Goal: Communication & Community: Answer question/provide support

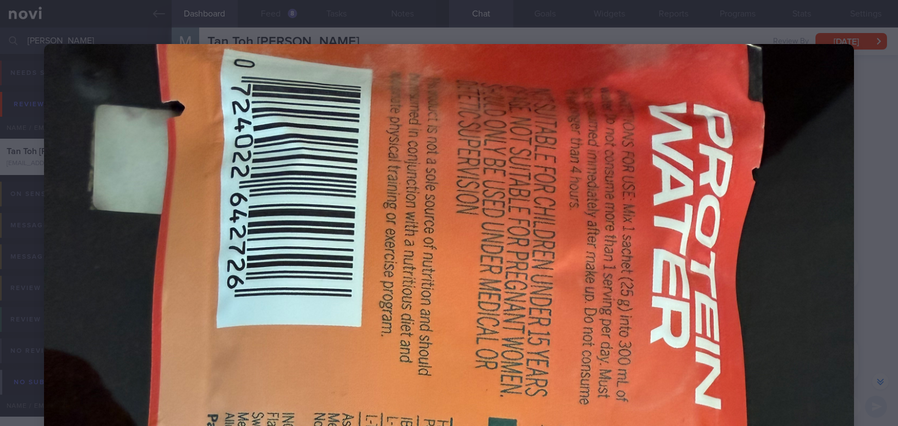
select select "8"
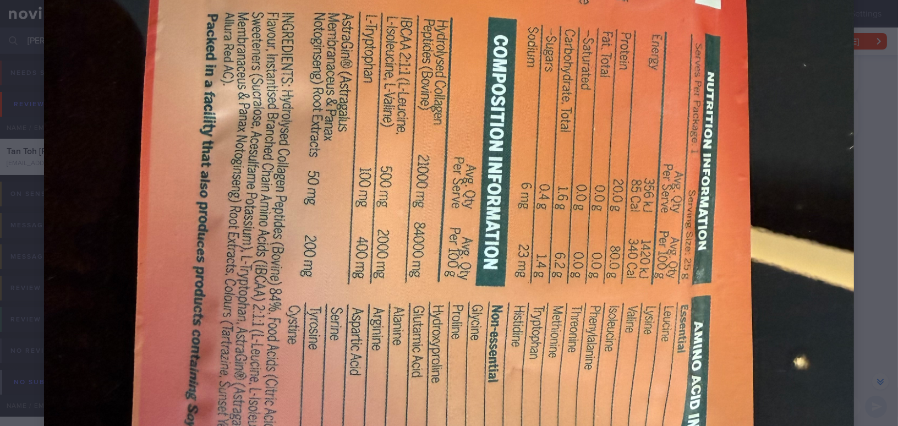
click at [438, 193] on img at bounding box center [449, 184] width 810 height 1081
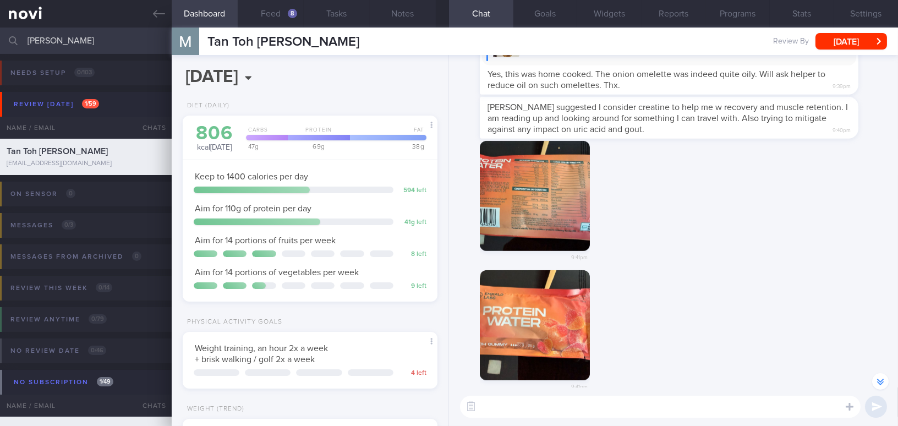
click at [517, 192] on button "button" at bounding box center [535, 196] width 110 height 110
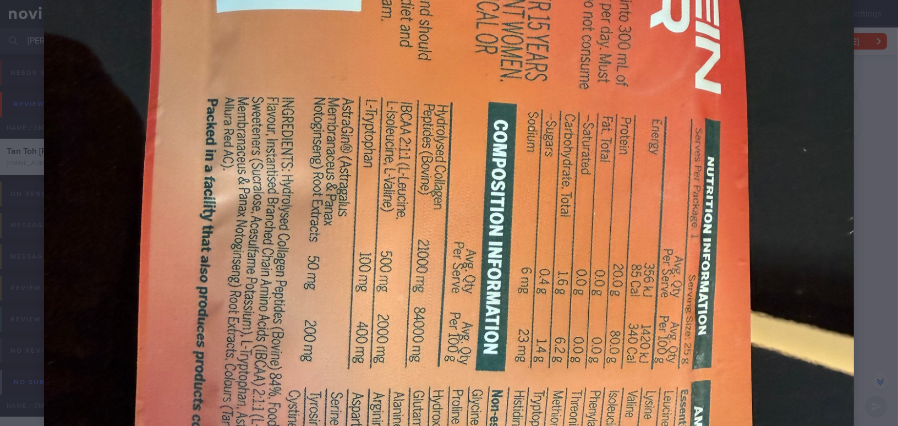
scroll to position [350, 0]
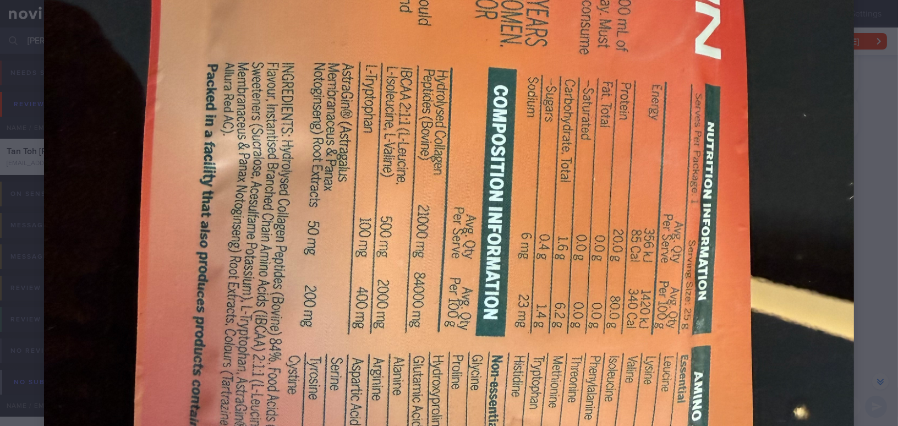
click at [612, 233] on img at bounding box center [449, 234] width 810 height 1081
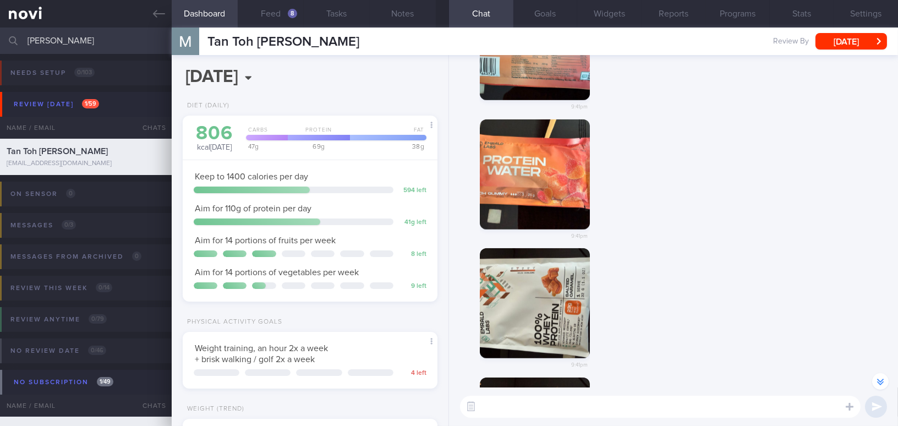
scroll to position [-149, 0]
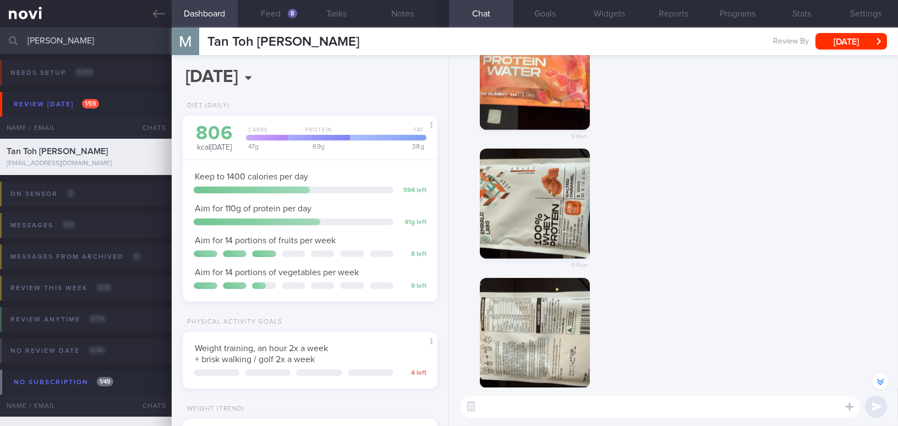
click at [550, 337] on button "button" at bounding box center [535, 333] width 110 height 110
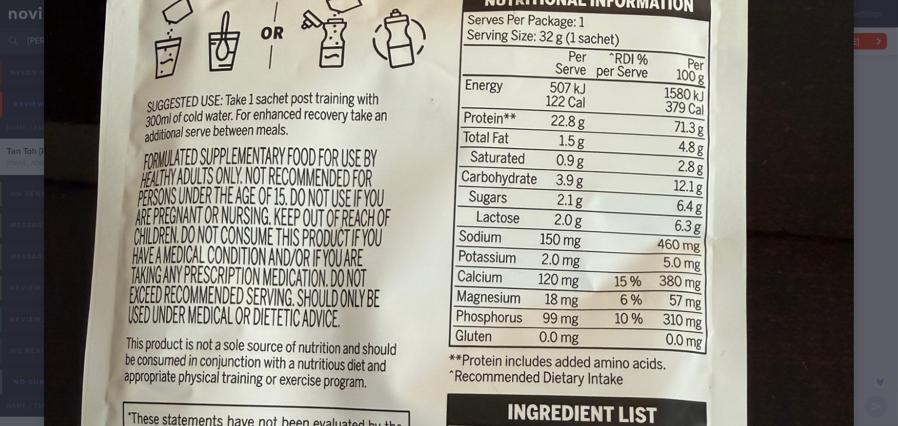
scroll to position [350, 0]
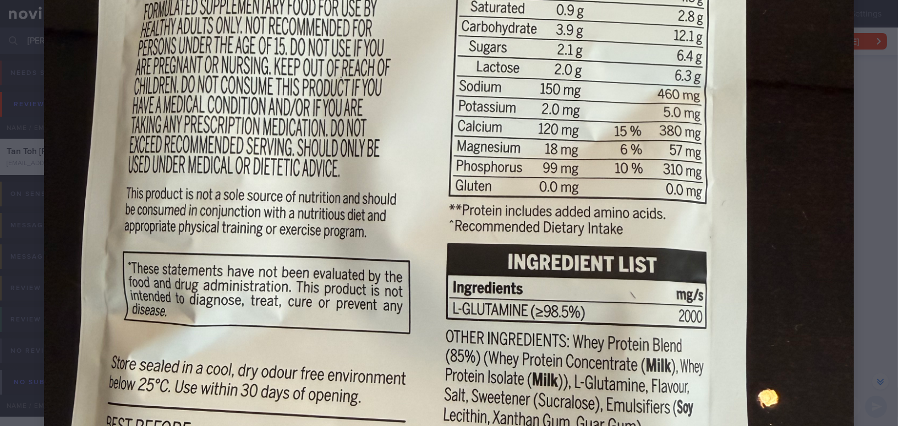
click at [738, 295] on img at bounding box center [449, 234] width 810 height 1081
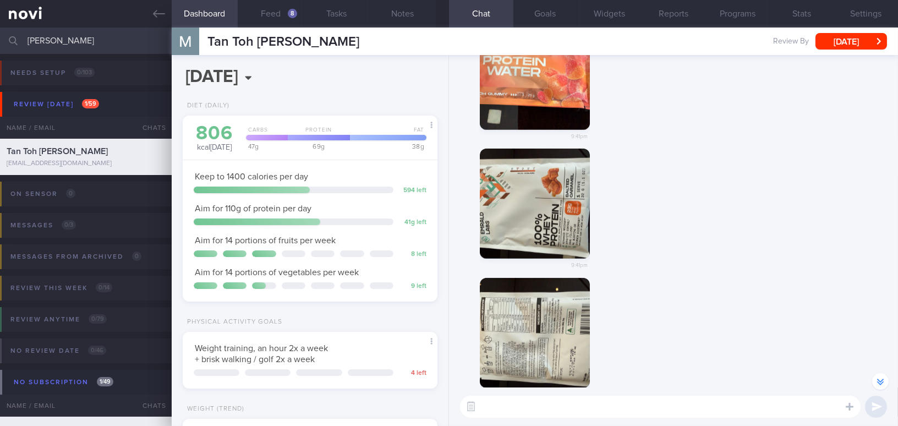
click at [598, 401] on textarea at bounding box center [660, 407] width 401 height 22
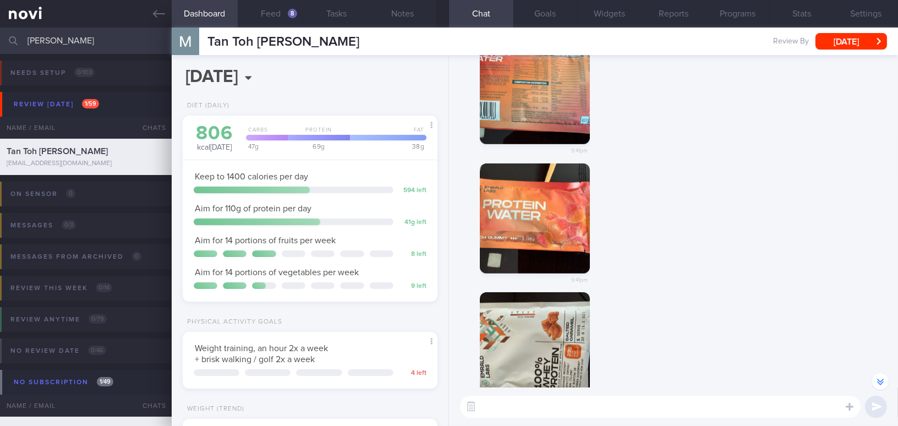
scroll to position [-349, 0]
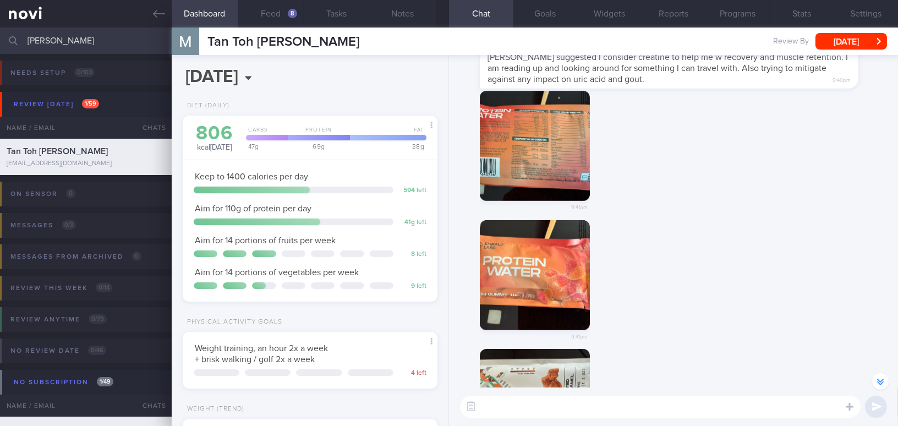
click at [548, 140] on img "button" at bounding box center [535, 146] width 110 height 110
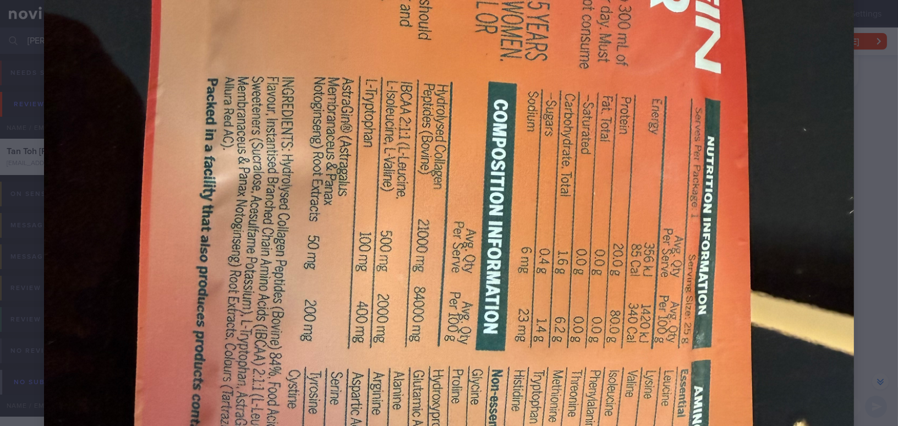
scroll to position [350, 0]
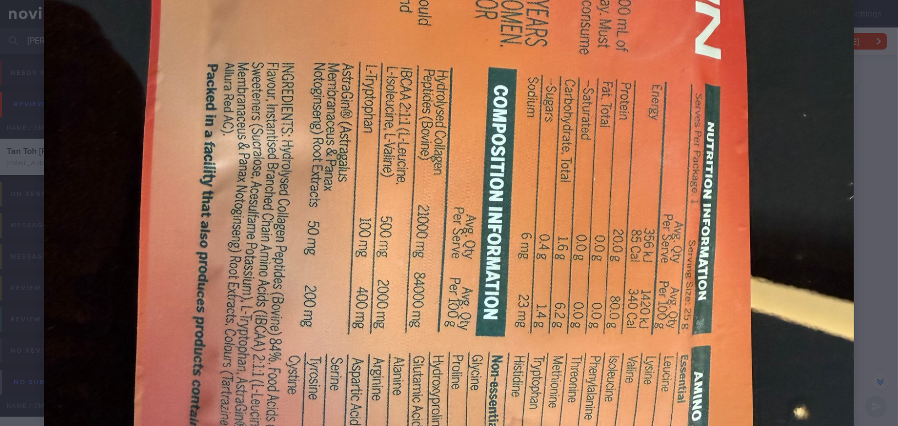
click at [452, 176] on img at bounding box center [449, 234] width 810 height 1081
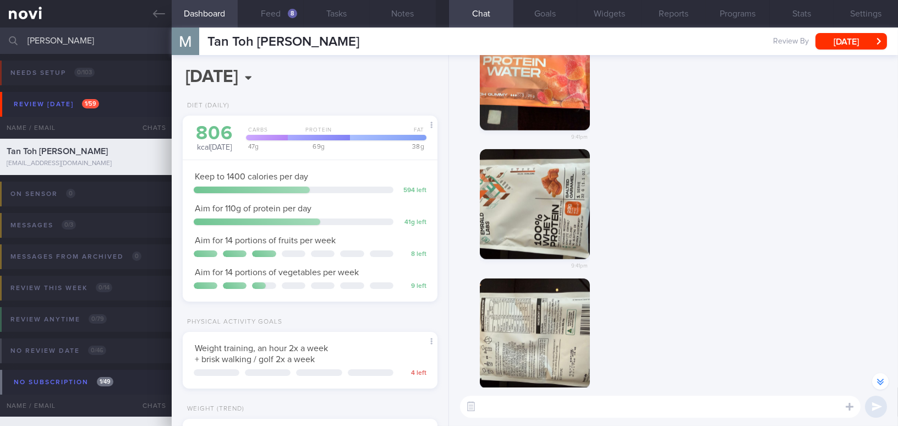
scroll to position [-149, 0]
click at [515, 343] on button "button" at bounding box center [535, 333] width 110 height 110
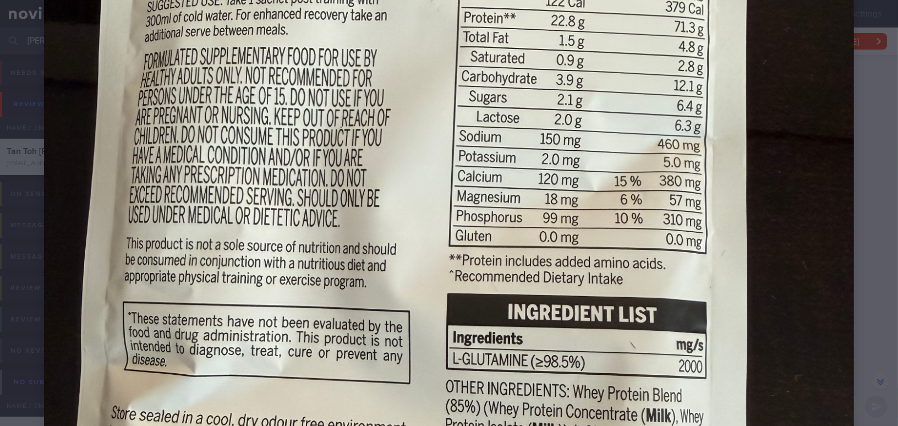
scroll to position [400, 0]
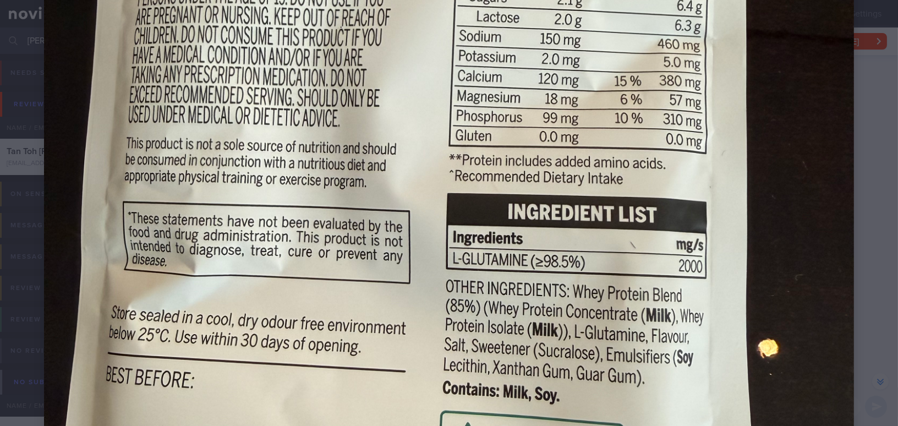
click at [548, 208] on img at bounding box center [449, 184] width 810 height 1081
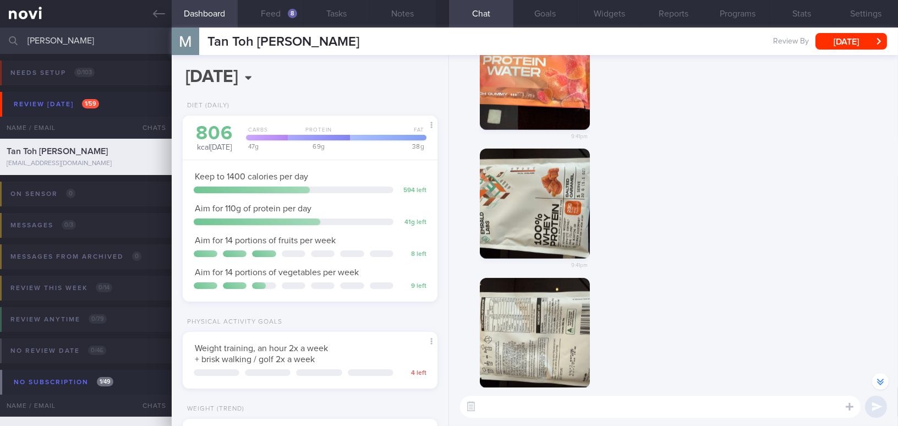
click at [730, 300] on div "9:41pm" at bounding box center [674, 342] width 436 height 129
click at [557, 410] on textarea at bounding box center [660, 407] width 401 height 22
type textarea "G"
paste textarea "Apologies for my late reply, and thank you for sending over the nutritional inf…"
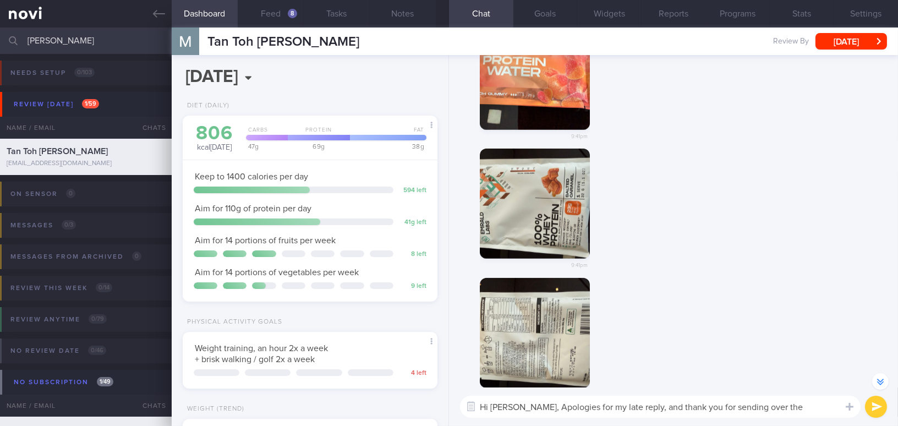
scroll to position [-159, 0]
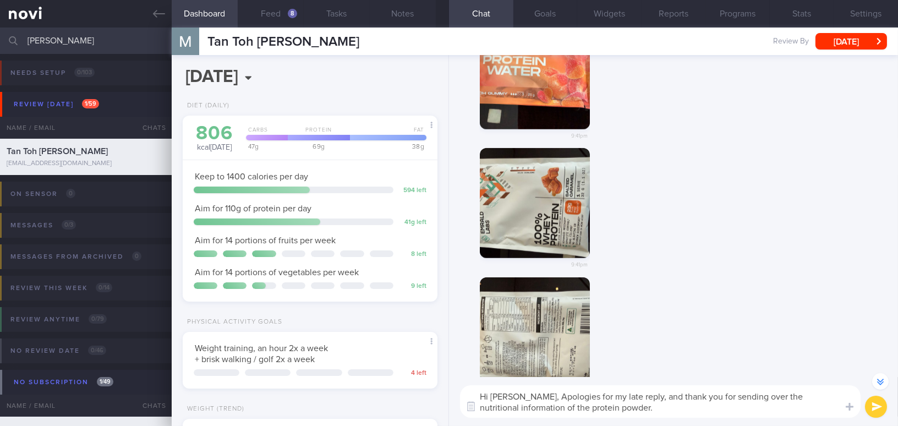
click at [526, 396] on textarea "Hi Martin, Apologies for my late reply, and thank you for sending over the nutr…" at bounding box center [660, 401] width 401 height 32
click at [623, 399] on textarea "Hi Martin, apologies for my late reply, and thank you for sending over the nutr…" at bounding box center [660, 401] width 401 height 32
drag, startPoint x: 624, startPoint y: 394, endPoint x: 647, endPoint y: 402, distance: 23.8
click at [646, 410] on textarea "Hi Martin, apologies for my late reply! and thank you for sending over the nutr…" at bounding box center [660, 401] width 401 height 32
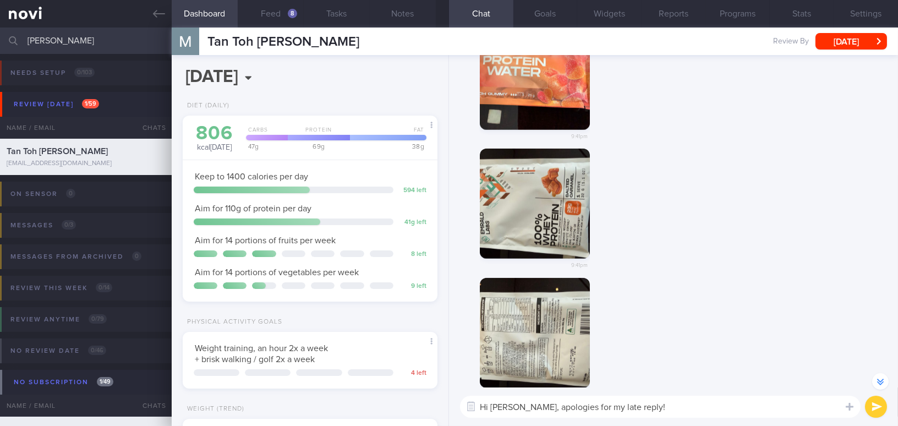
type textarea "Hi Martin, apologies for my late reply!"
click at [877, 401] on button "submit" at bounding box center [876, 407] width 22 height 22
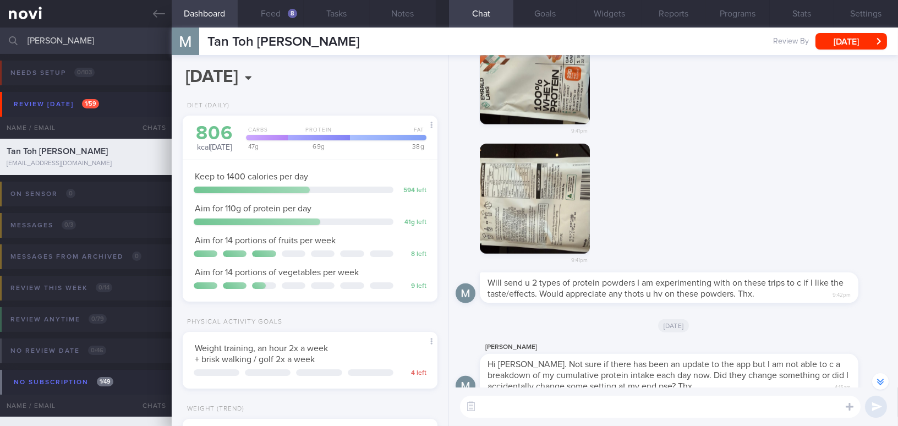
scroll to position [-150, 0]
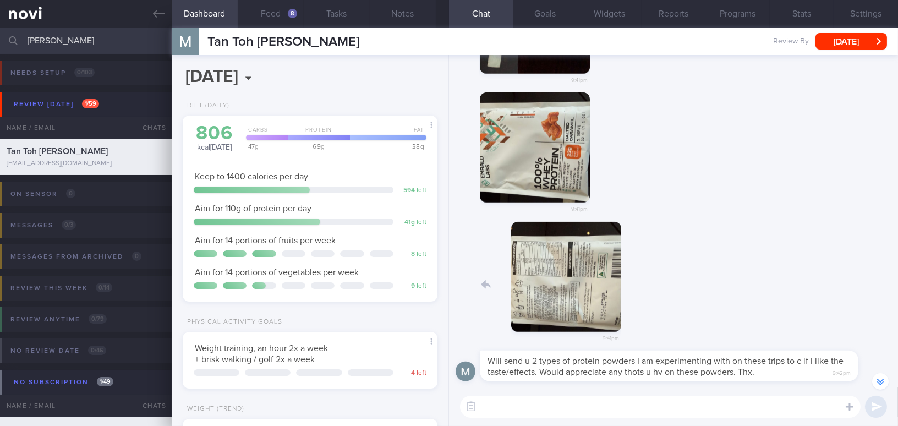
drag, startPoint x: 531, startPoint y: 291, endPoint x: 681, endPoint y: 299, distance: 150.5
click at [681, 299] on div "9:41pm" at bounding box center [674, 286] width 436 height 129
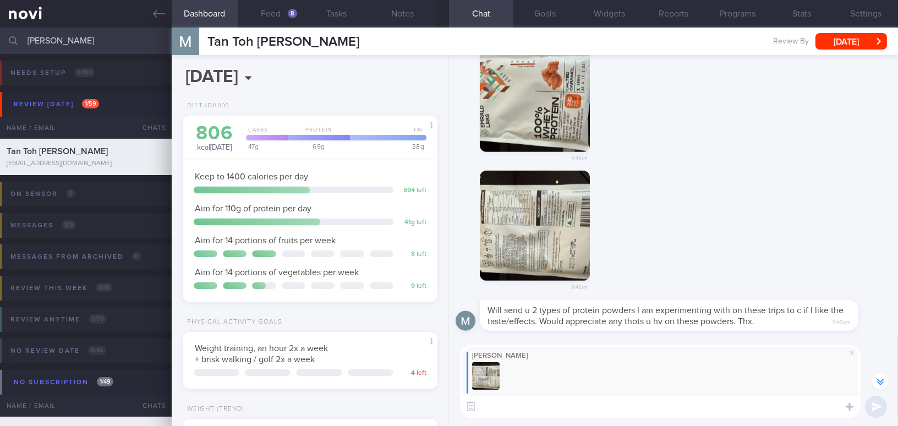
scroll to position [-200, 0]
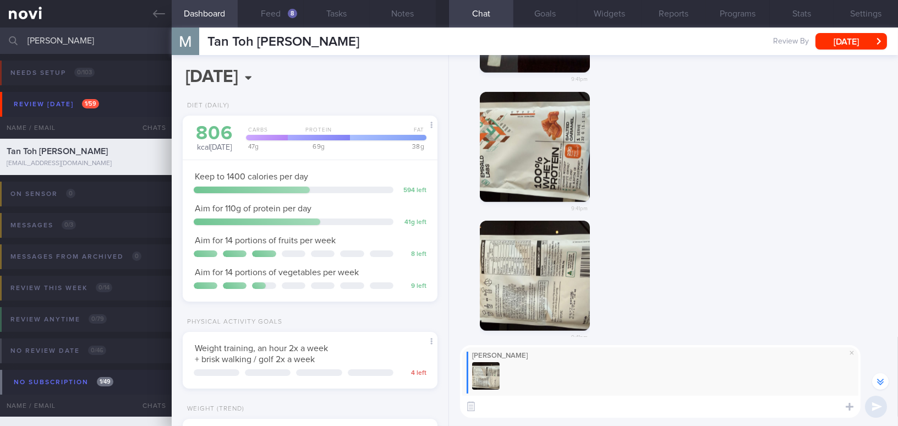
paste textarea "and thank you for sending over the nutritional information of the protein powde…"
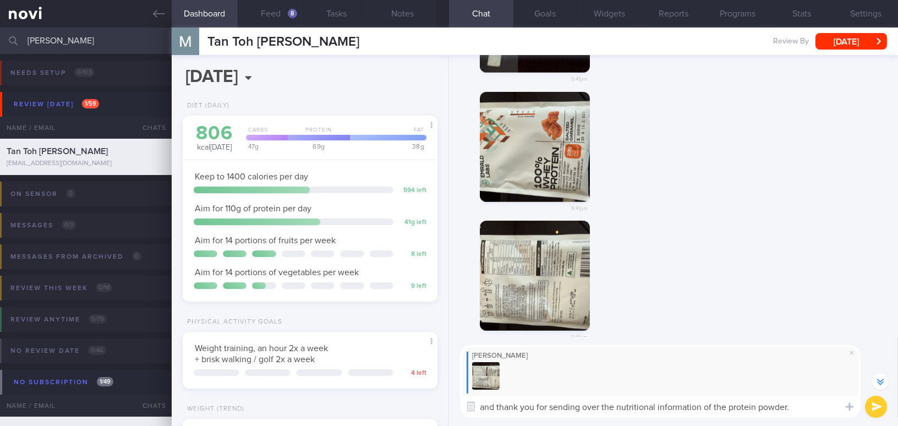
drag, startPoint x: 501, startPoint y: 403, endPoint x: 428, endPoint y: 406, distance: 73.2
click at [428, 406] on div "Dashboard Feed 8 Tasks Notes Chat Goals Widgets Reports Programs Stats Settings…" at bounding box center [535, 227] width 727 height 399
click at [771, 407] on textarea "Thank you for sending over the nutritional information of the protein powder." at bounding box center [660, 407] width 401 height 22
drag, startPoint x: 781, startPoint y: 406, endPoint x: 885, endPoint y: 325, distance: 132.2
click at [782, 406] on textarea "Thank you for sending over the nutritional information of the protein powders." at bounding box center [660, 407] width 401 height 22
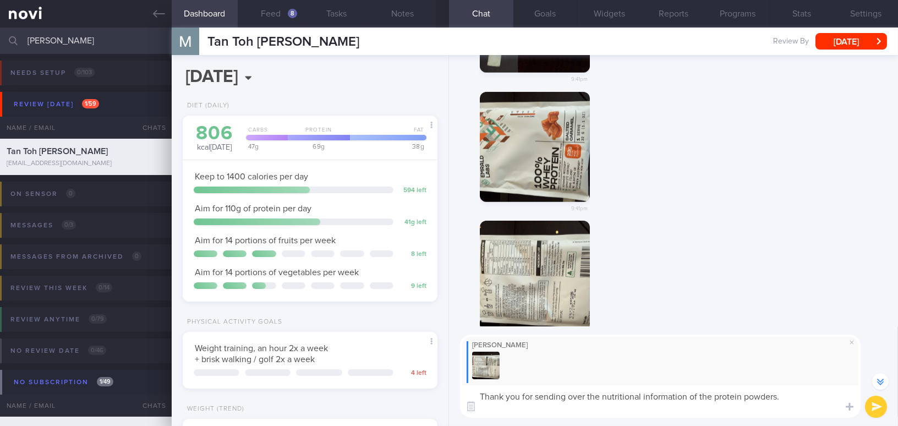
scroll to position [-221, 0]
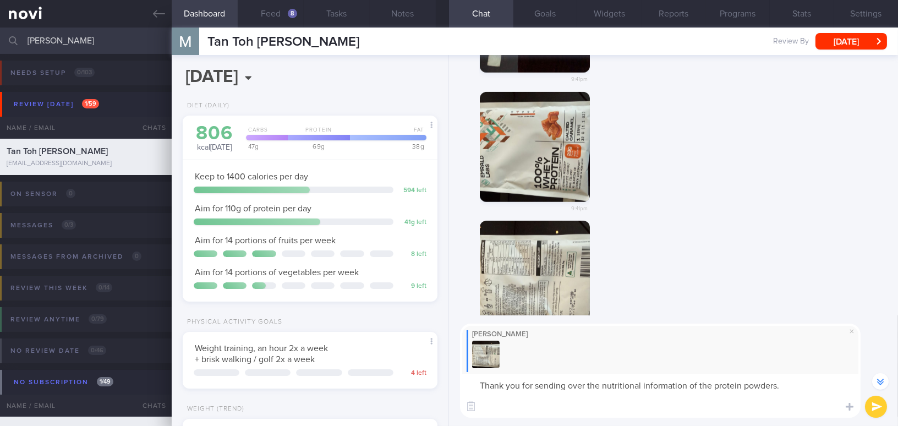
paste textarea "The 100% whey protein looks good in terms of ingredients, calories, and macronu…"
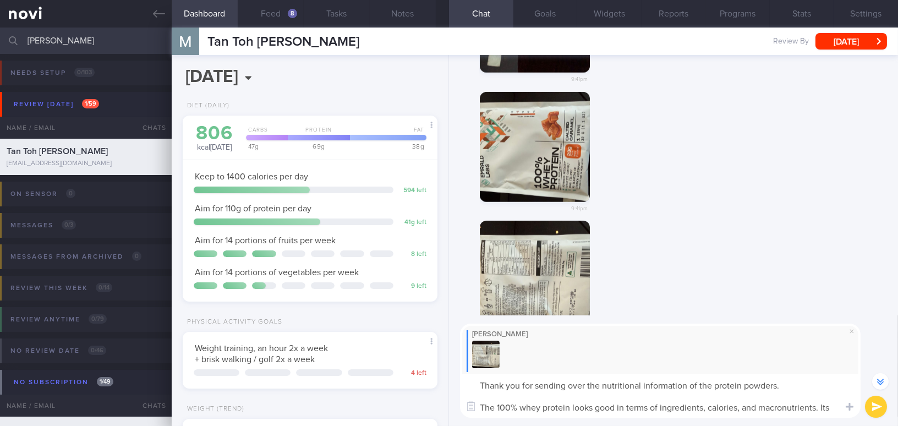
scroll to position [-232, 0]
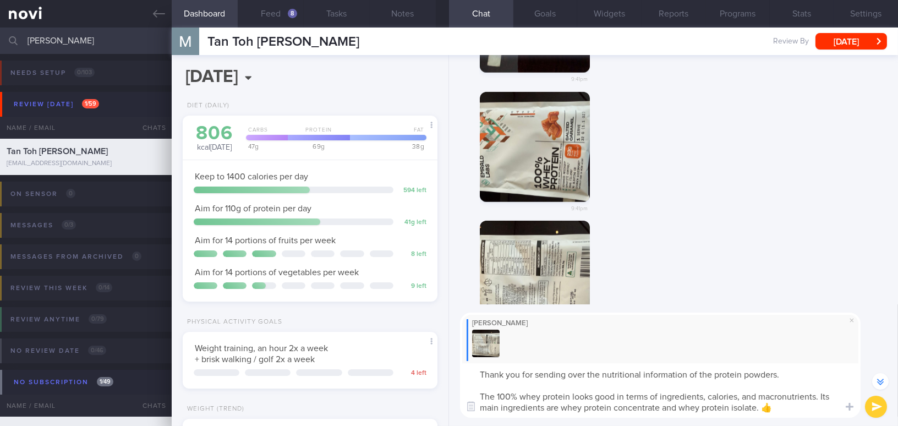
type textarea "Thank you for sending over the nutritional information of the protein powders. …"
click at [876, 411] on button "submit" at bounding box center [876, 407] width 22 height 22
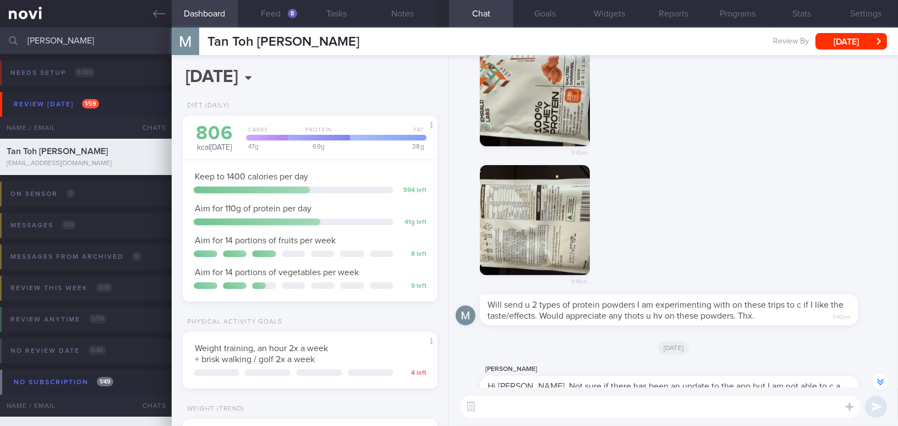
scroll to position [-401, 0]
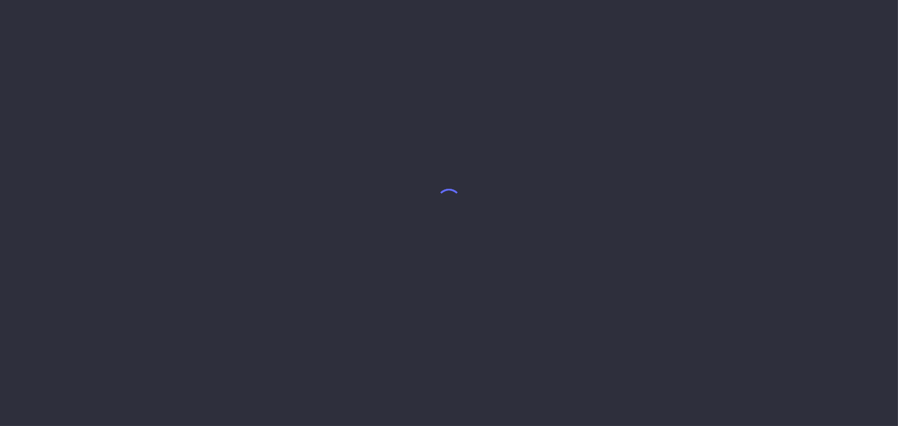
select select "8"
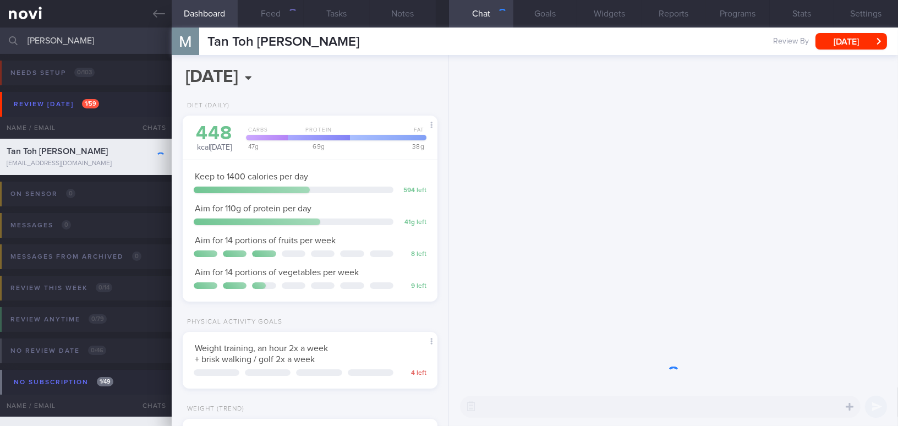
scroll to position [113, 227]
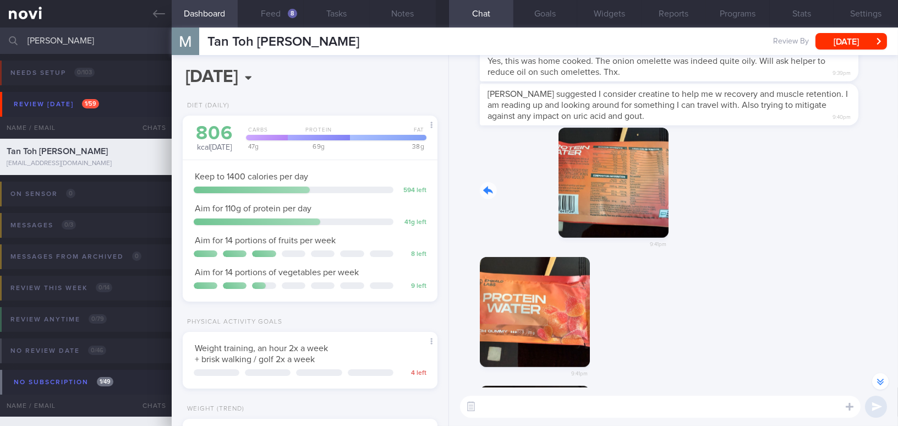
drag, startPoint x: 532, startPoint y: 193, endPoint x: 815, endPoint y: 200, distance: 283.0
click at [815, 200] on div "9:41pm" at bounding box center [674, 192] width 436 height 129
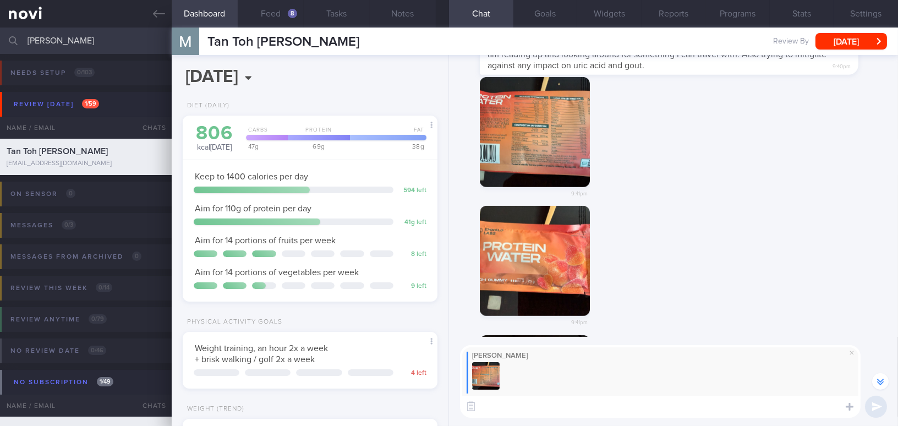
scroll to position [-601, 0]
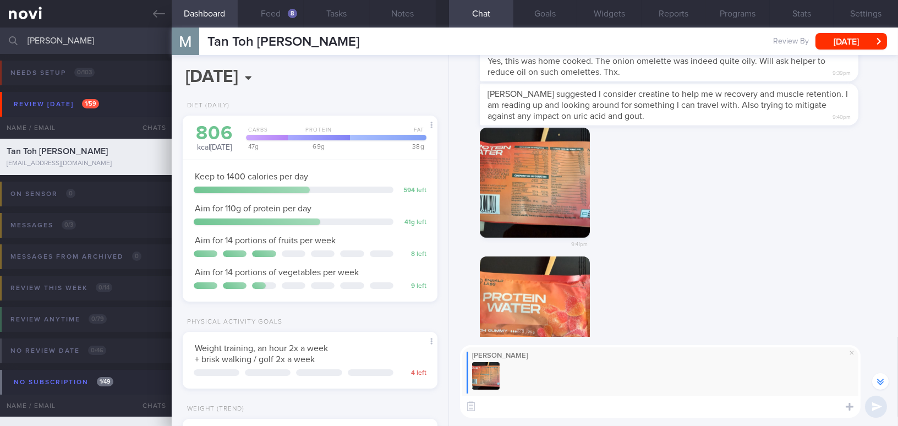
paste textarea "For the protein water, the first ingredient is hydrolysed collagen peptide. Com…"
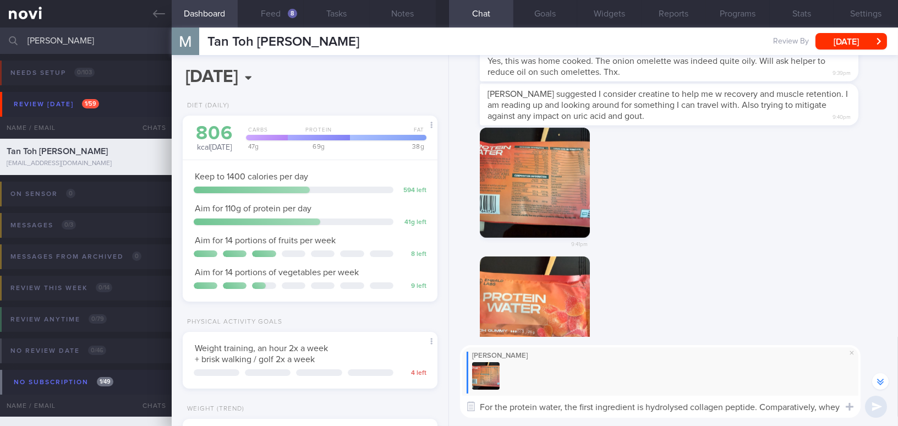
scroll to position [-644, 0]
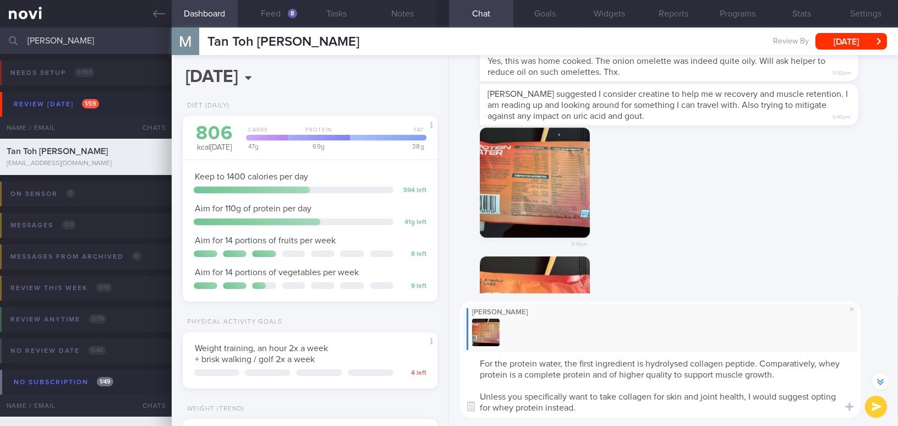
click at [514, 363] on textarea "For the protein water, the first ingredient is hydrolysed collagen peptide. Com…" at bounding box center [660, 385] width 401 height 66
click at [645, 362] on textarea "For the Protein Water, the first ingredient is hydrolysed collagen peptide. Com…" at bounding box center [660, 385] width 401 height 66
click at [757, 363] on textarea "For the Protein Water, the first ingredient is "hydrolysed collagen peptide. Co…" at bounding box center [660, 385] width 401 height 66
type textarea "For the Protein Water, the first ingredient is "hydrolysed collagen peptide". C…"
click at [541, 212] on button "button" at bounding box center [535, 183] width 110 height 110
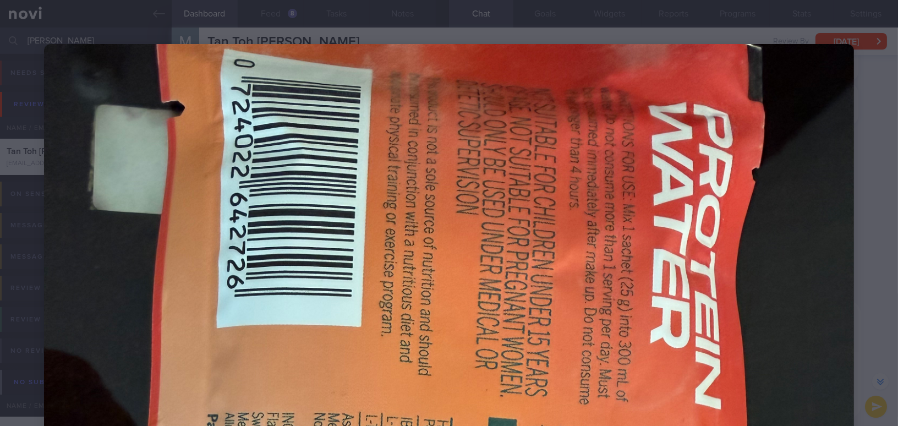
scroll to position [250, 0]
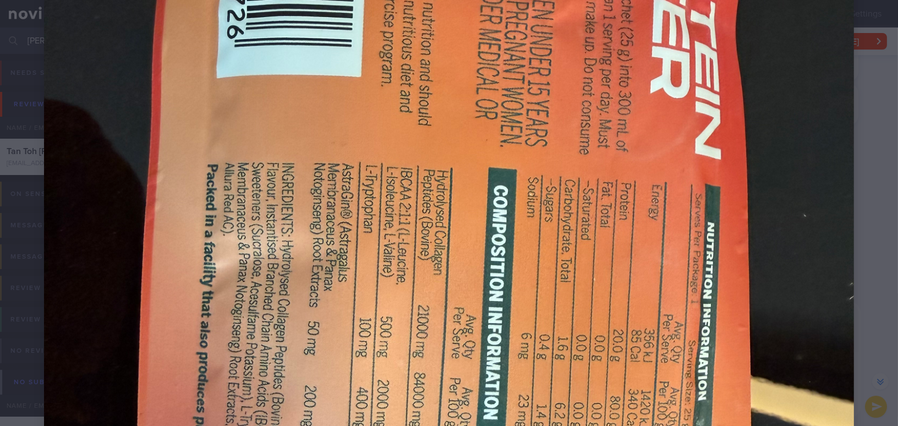
click at [784, 266] on img at bounding box center [449, 334] width 810 height 1081
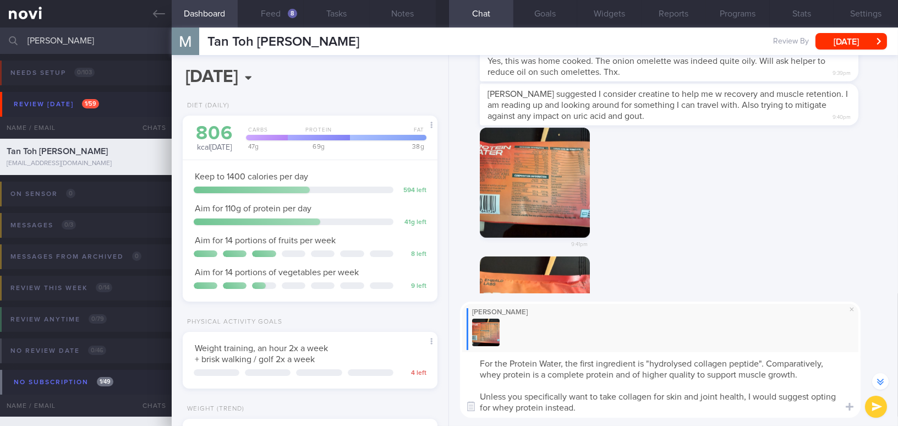
click at [877, 403] on button "submit" at bounding box center [876, 407] width 22 height 22
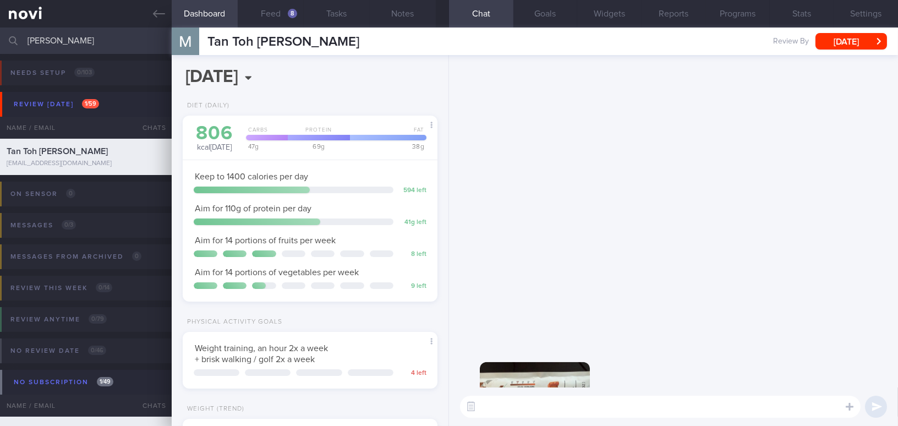
scroll to position [0, 0]
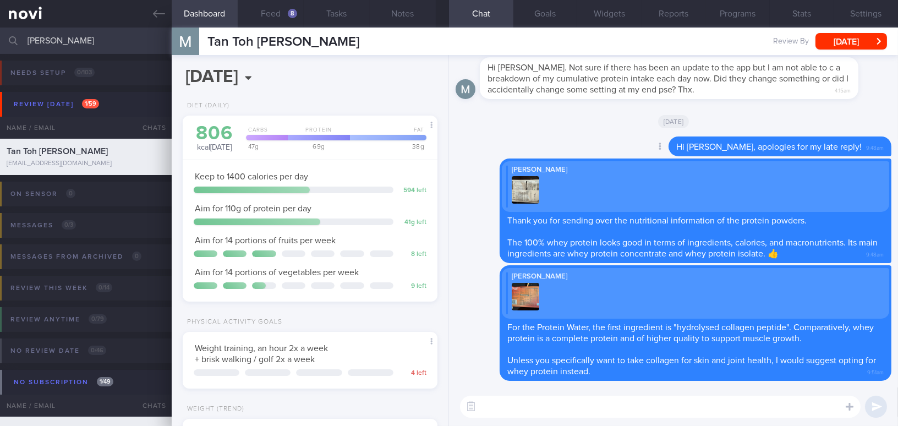
click at [617, 142] on div "Delete Hi Martin, apologies for my late reply! 9:48am" at bounding box center [674, 148] width 436 height 22
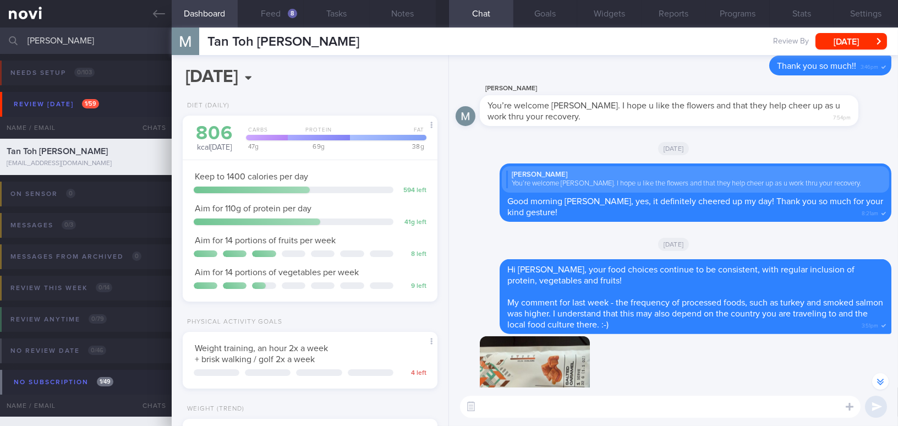
scroll to position [-650, 0]
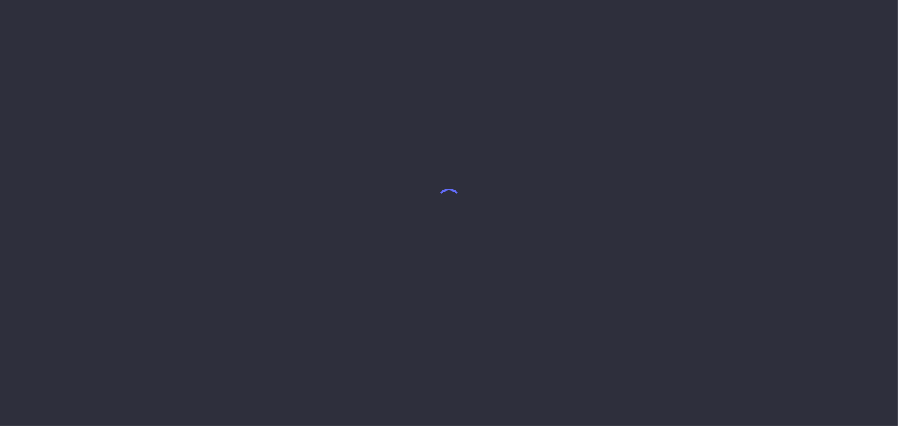
select select "8"
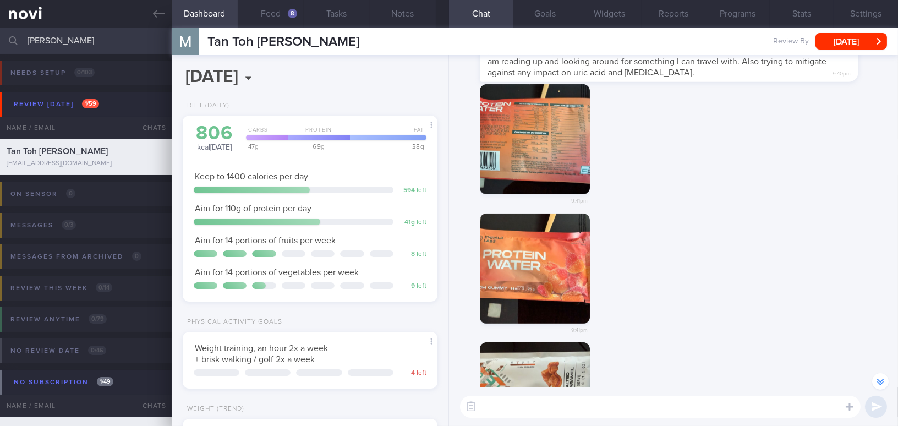
scroll to position [-724, 0]
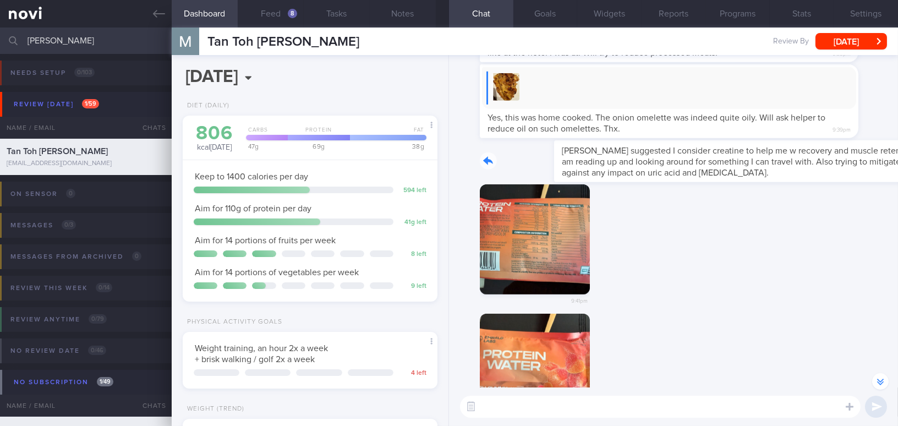
drag, startPoint x: 587, startPoint y: 142, endPoint x: 828, endPoint y: 159, distance: 241.2
click at [828, 159] on div "[PERSON_NAME] suggested I consider creatine to help me w recovery and muscle re…" at bounding box center [686, 161] width 412 height 42
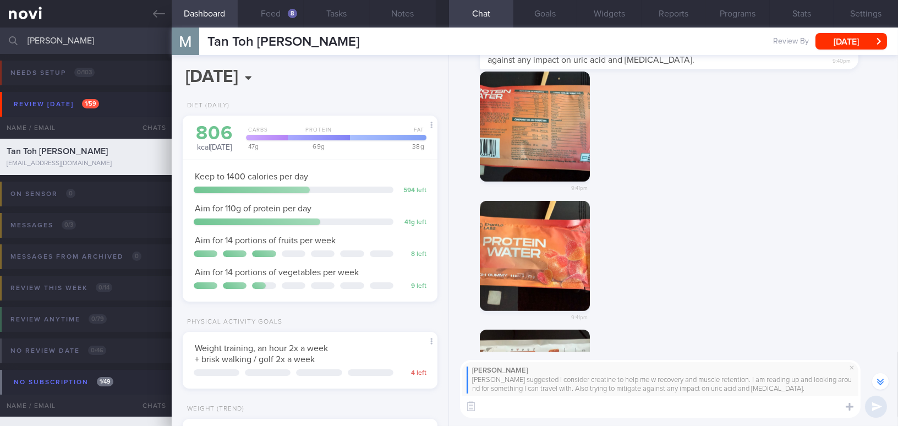
scroll to position [-659, 0]
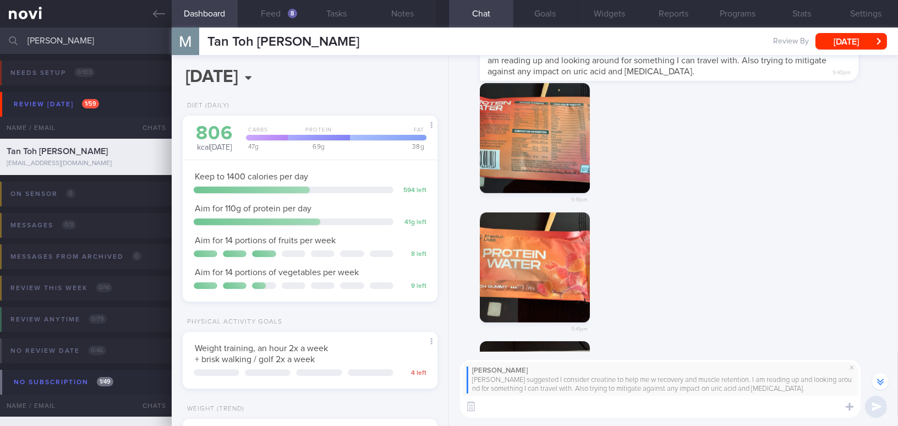
click at [542, 140] on button "button" at bounding box center [535, 138] width 110 height 110
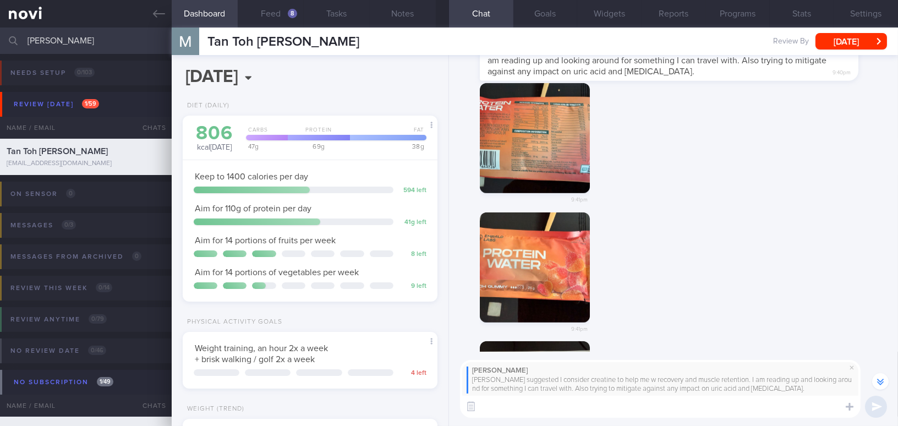
click at [498, 411] on textarea at bounding box center [660, 407] width 401 height 22
paste textarea "Creatine monohydrate (not other forms) is one of the most well-researched suppl…"
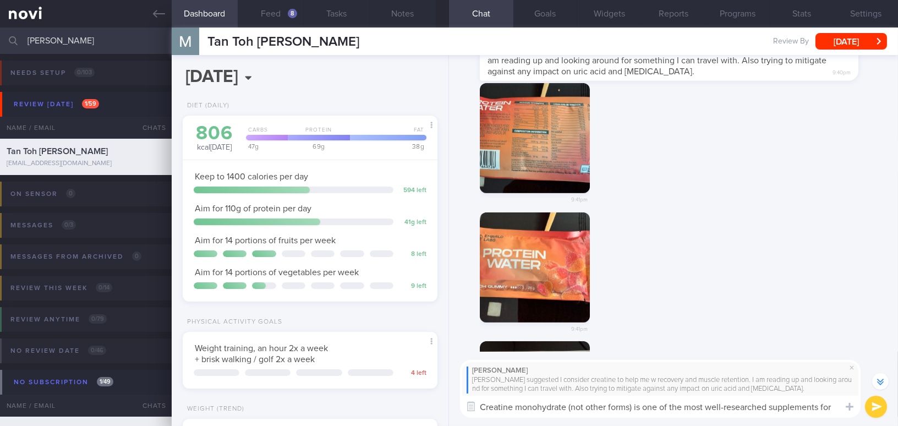
scroll to position [-714, 0]
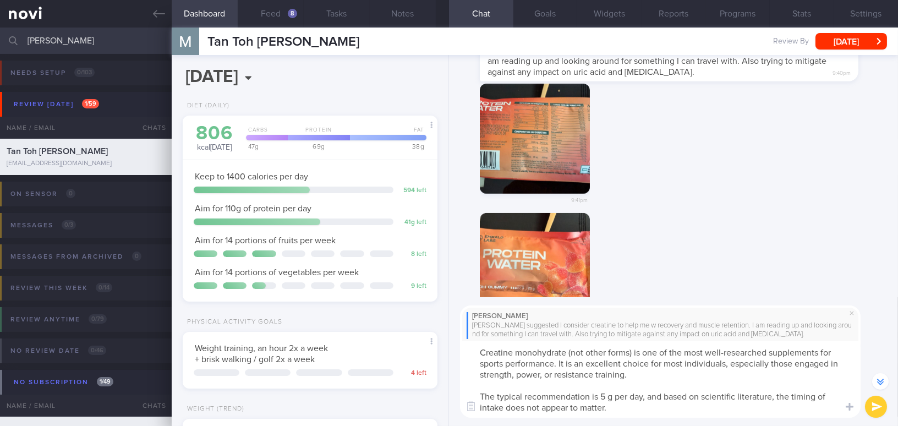
click at [543, 374] on textarea "Creatine monohydrate (not other forms) is one of the most well-researched suppl…" at bounding box center [660, 379] width 401 height 77
click at [609, 396] on textarea "Creatine monohydrate (not other forms) is one of the most well-researched suppl…" at bounding box center [660, 379] width 401 height 77
type textarea "Creatine monohydrate (not other forms) is one of the most well-researched suppl…"
click at [876, 404] on button "submit" at bounding box center [876, 407] width 22 height 22
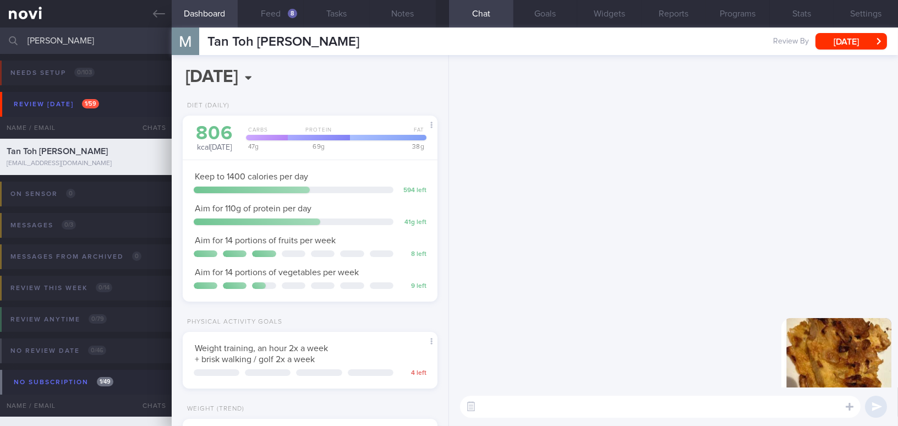
scroll to position [0, 0]
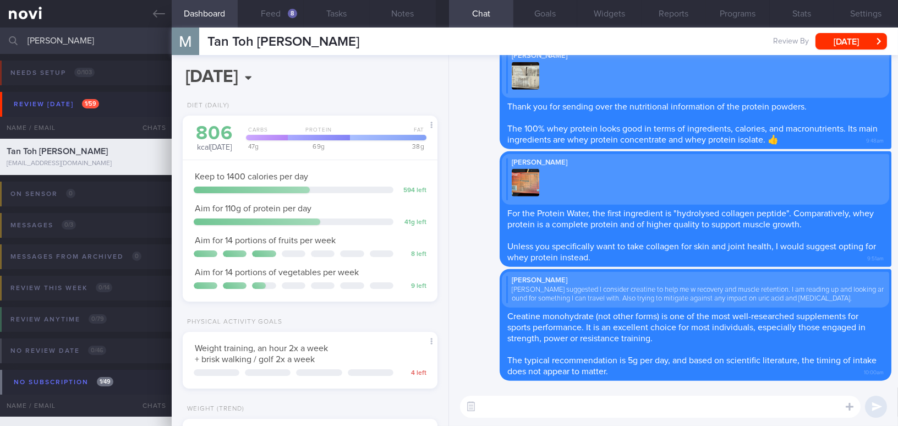
click at [532, 410] on textarea at bounding box center [660, 407] width 401 height 22
paste textarea "However, supplements are not regulated in the same way as drugs. Always choose …"
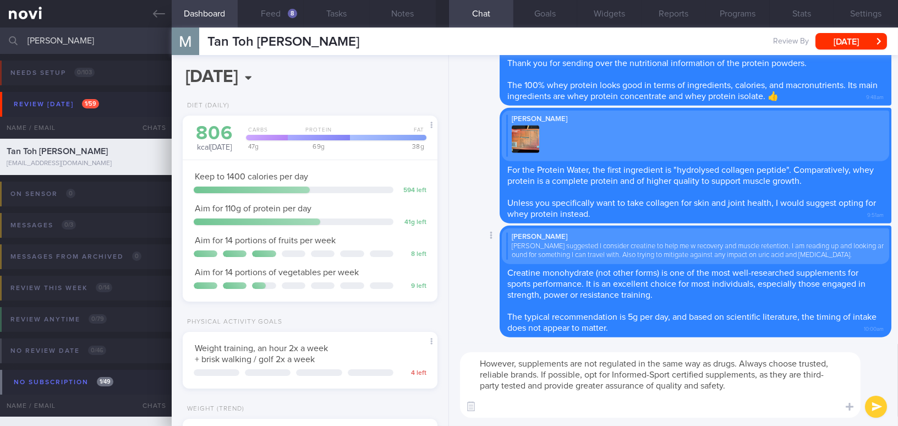
paste textarea "You can refer to this page for more information: https://sport.wetestyoutrust.c…"
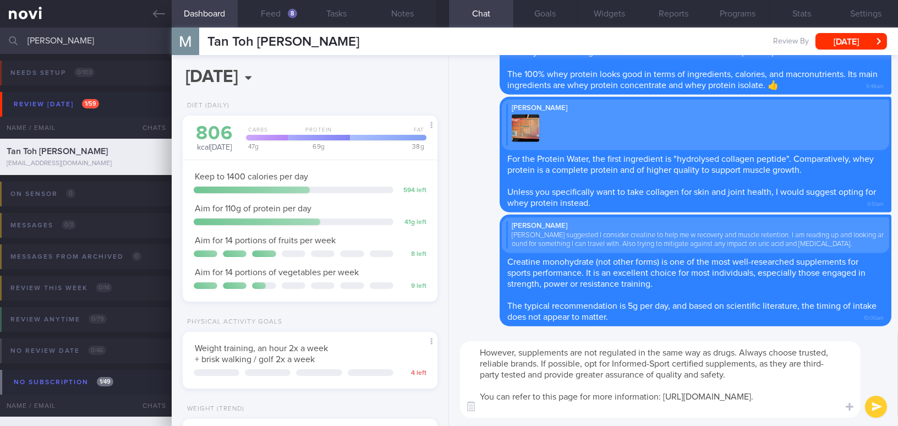
type textarea "However, supplements are not regulated in the same way as drugs. Always choose …"
click at [882, 410] on button "submit" at bounding box center [876, 407] width 22 height 22
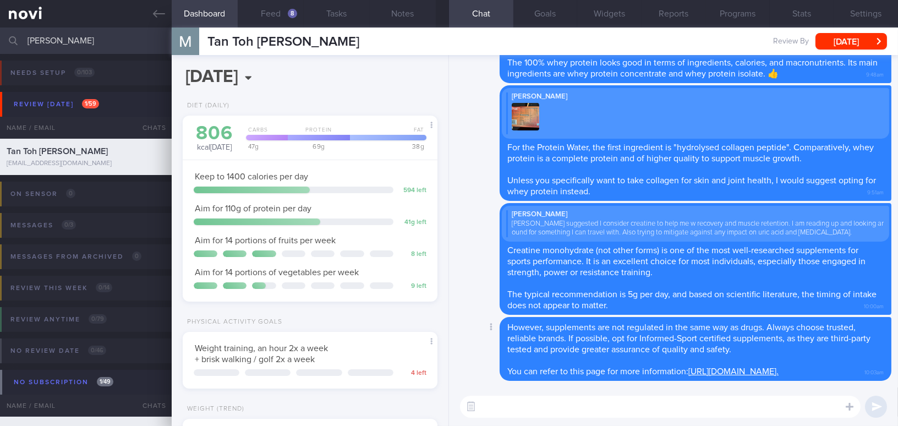
paste textarea "I understand you have been traveling a lot. Perhaps you may consider trying thi…"
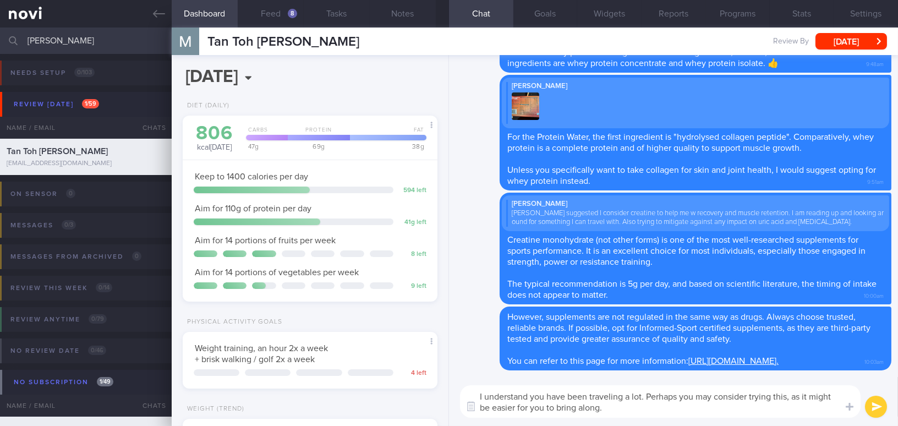
click at [793, 395] on textarea "I understand you have been traveling a lot. Perhaps you may consider trying thi…" at bounding box center [660, 401] width 401 height 32
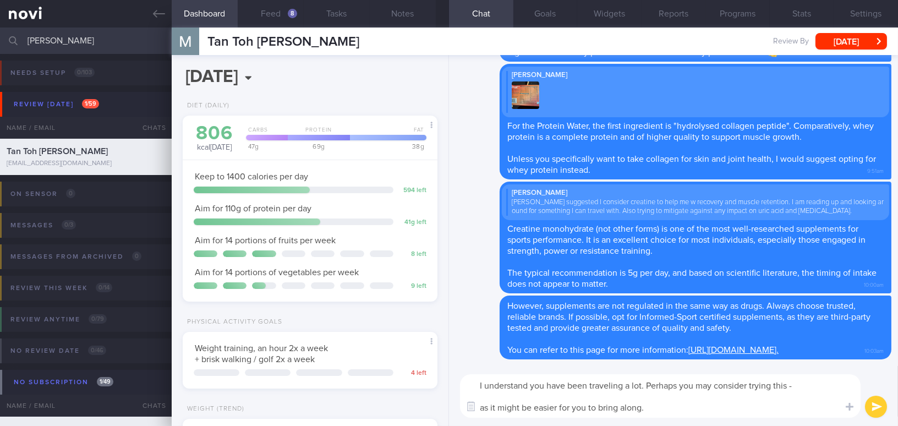
click at [494, 406] on textarea "I understand you have been traveling a lot. Perhaps you may consider trying thi…" at bounding box center [660, 395] width 401 height 43
click at [640, 411] on textarea "I understand you have been traveling a lot. Perhaps you may consider trying thi…" at bounding box center [660, 395] width 401 height 43
paste textarea "informed sport certified"
click at [678, 405] on textarea "I understand you have been traveling a lot. Perhaps you may consider trying thi…" at bounding box center [660, 395] width 401 height 43
click at [805, 390] on textarea "I understand you have been traveling a lot. Perhaps you may consider trying thi…" at bounding box center [660, 395] width 401 height 43
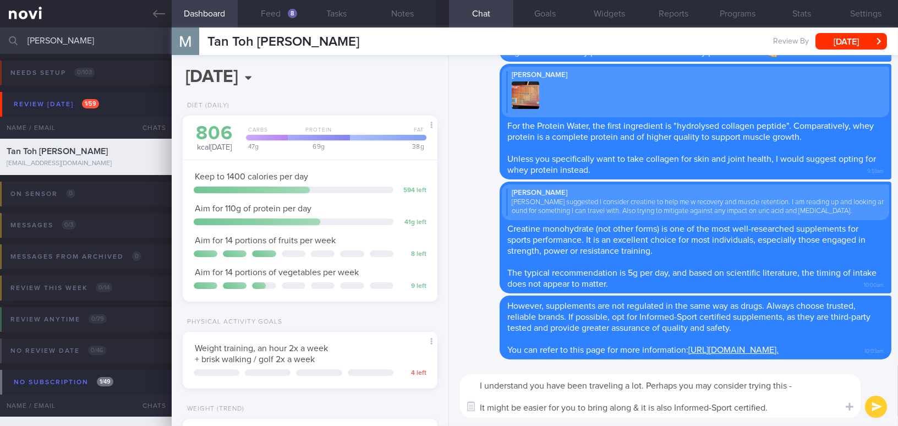
click at [805, 390] on textarea "I understand you have been traveling a lot. Perhaps you may consider trying thi…" at bounding box center [660, 395] width 401 height 43
paste textarea "https://sg.iherb.com/pr/now-foods-sports-creatine-monohydrate-8-oz-227-g/4589"
type textarea "I understand you have been traveling a lot. Perhaps you may consider trying thi…"
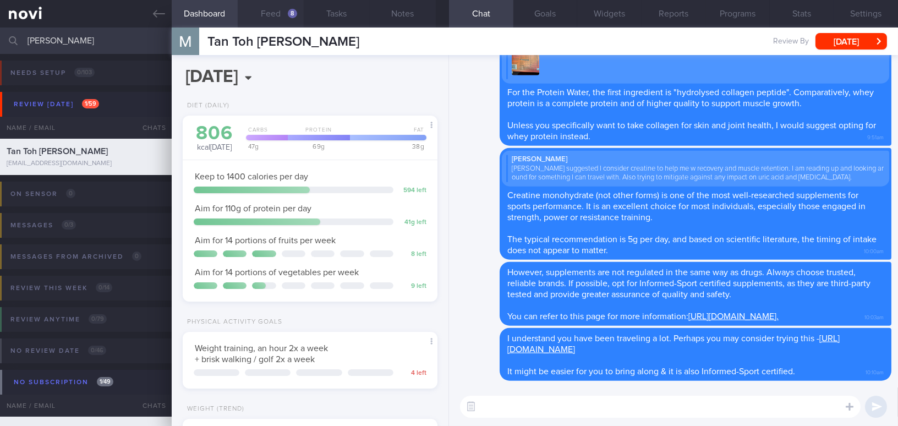
click at [292, 19] on button "Feed 8" at bounding box center [271, 14] width 66 height 28
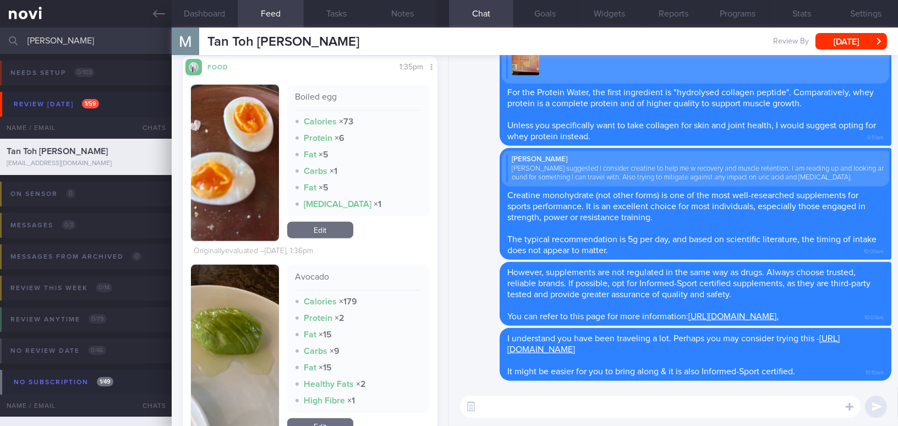
scroll to position [2502, 0]
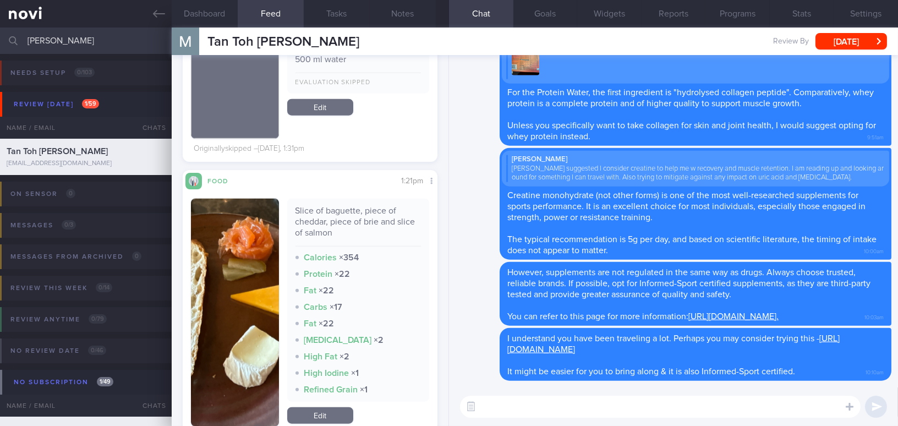
click at [522, 399] on textarea at bounding box center [660, 407] width 401 height 22
type textarea "T"
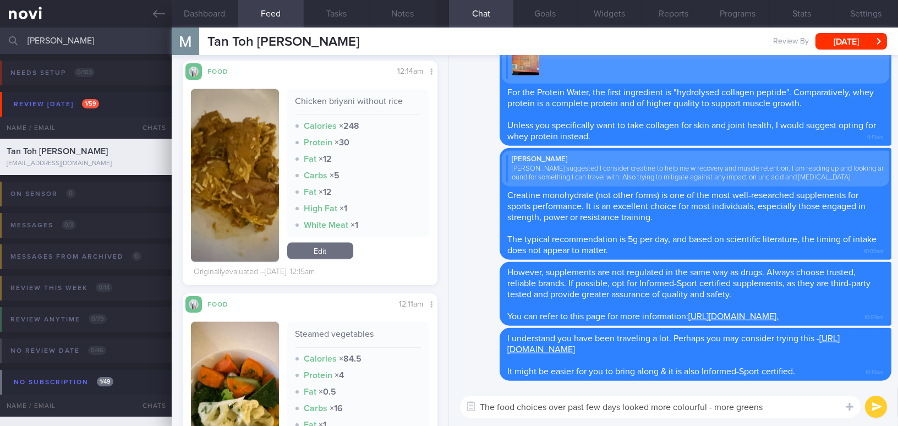
scroll to position [3253, 0]
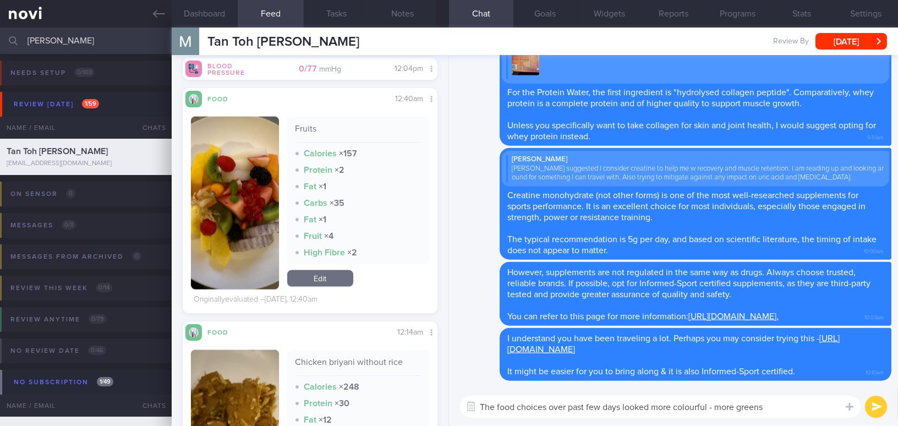
drag, startPoint x: 740, startPoint y: 406, endPoint x: 786, endPoint y: 408, distance: 46.3
click at [786, 408] on textarea "The food choices over past few days looked more colourful - more greens" at bounding box center [660, 407] width 401 height 22
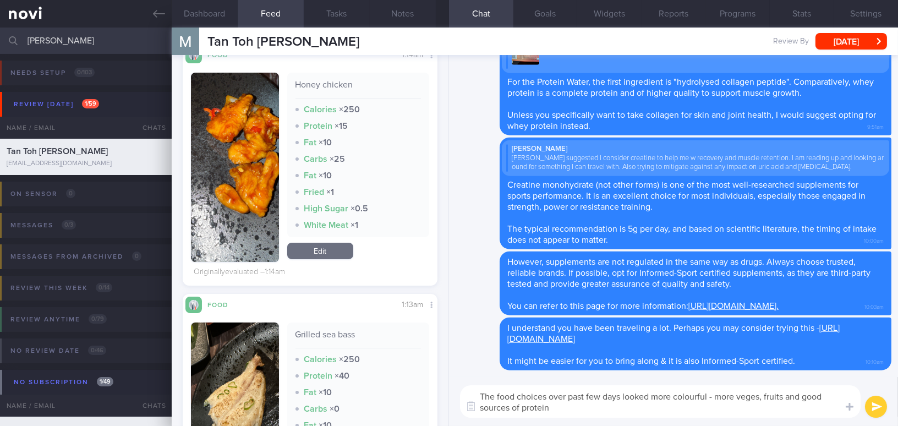
scroll to position [0, 0]
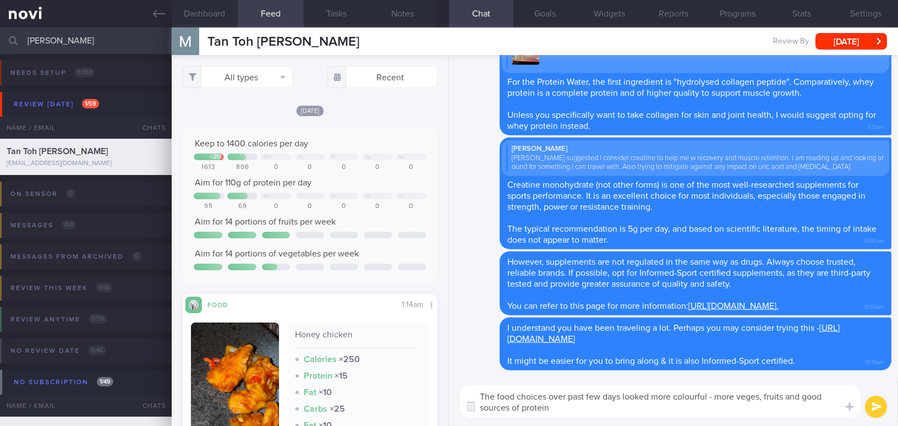
drag, startPoint x: 565, startPoint y: 412, endPoint x: 451, endPoint y: 386, distance: 116.3
click at [451, 386] on div "The food choices over past few days looked more colourful - more veges, fruits …" at bounding box center [673, 401] width 449 height 49
click at [559, 411] on textarea "The food choices over past few days looked more colourful - more veges, fruits …" at bounding box center [660, 401] width 401 height 32
drag, startPoint x: 559, startPoint y: 411, endPoint x: 450, endPoint y: 378, distance: 114.0
click at [450, 378] on div "The food choices over past few days looked more colourful - more veges, fruits …" at bounding box center [673, 401] width 449 height 49
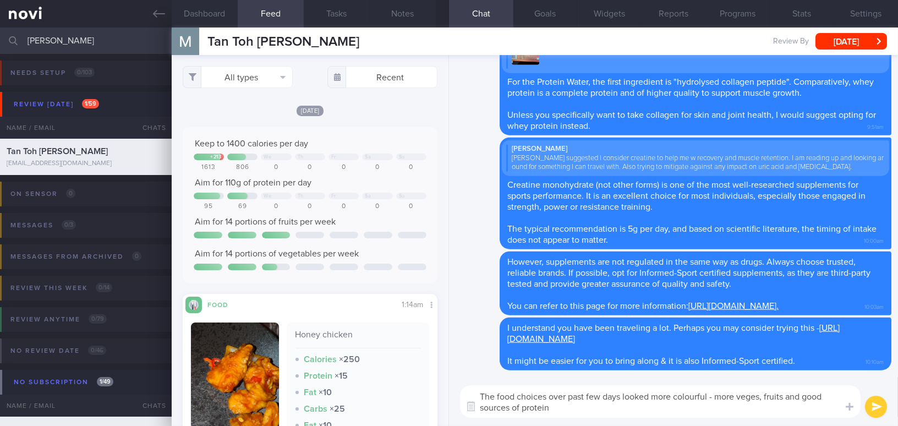
paste textarea "the past few days looked more colorful, with more vegetables, fruits, and good …"
click at [721, 399] on textarea "The food choices over the past few days looked more colorful, with more vegetab…" at bounding box center [660, 401] width 401 height 32
click at [765, 396] on textarea "The food choices over the past few days looked more colorful - with more vegeta…" at bounding box center [660, 401] width 401 height 32
click at [676, 408] on textarea "The food choices over the past few days looked more colorful - with different c…" at bounding box center [660, 401] width 401 height 32
type textarea "The food choices over the past few days looked more colorful - with different c…"
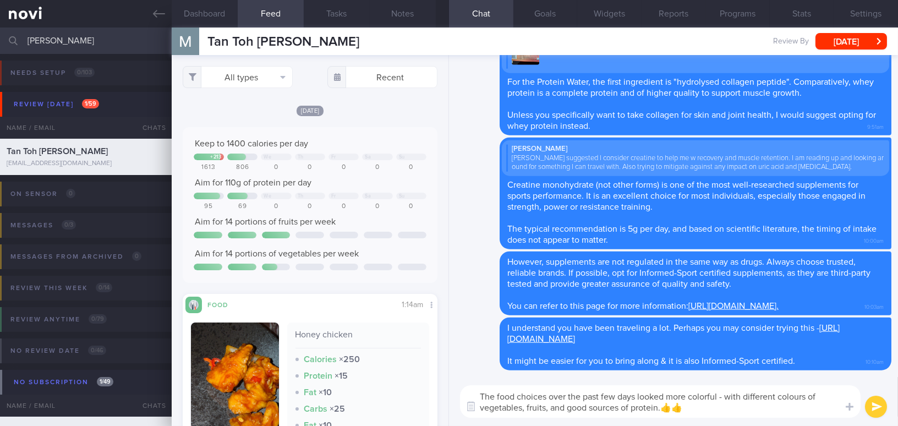
click at [880, 411] on button "submit" at bounding box center [876, 407] width 22 height 22
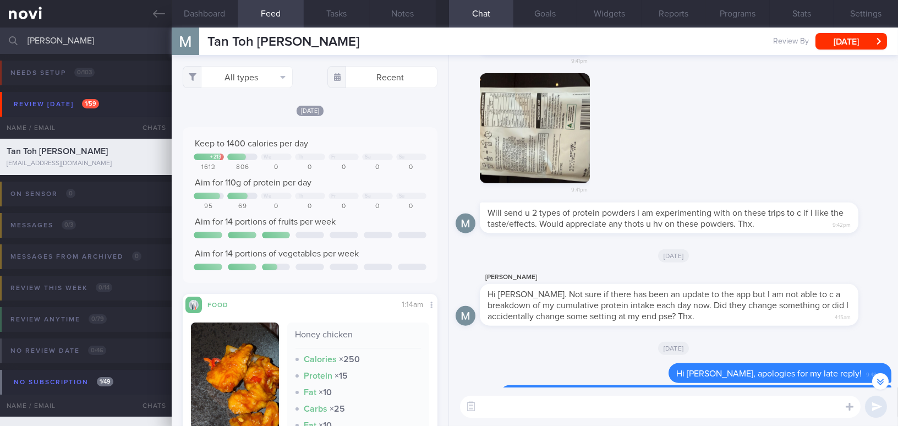
scroll to position [-500, 0]
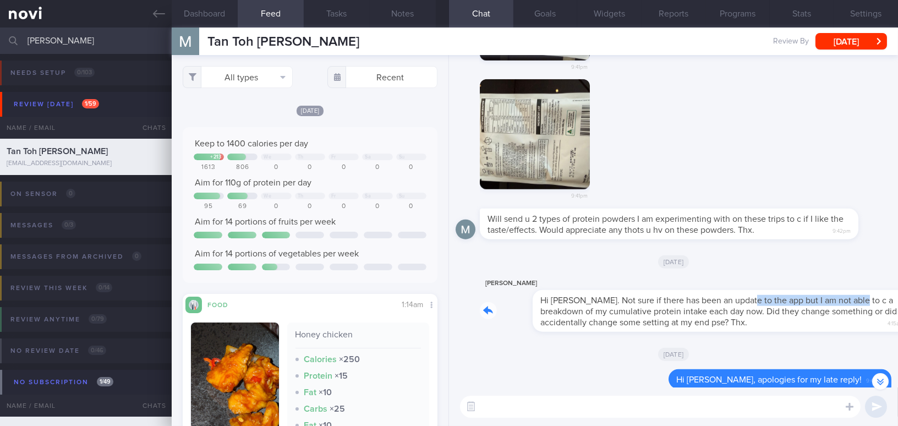
drag, startPoint x: 689, startPoint y: 282, endPoint x: 821, endPoint y: 282, distance: 132.1
click at [821, 282] on div "Martin Tan Hi Mee Li. Not sure if there has been an update to the app but I am …" at bounding box center [686, 304] width 412 height 55
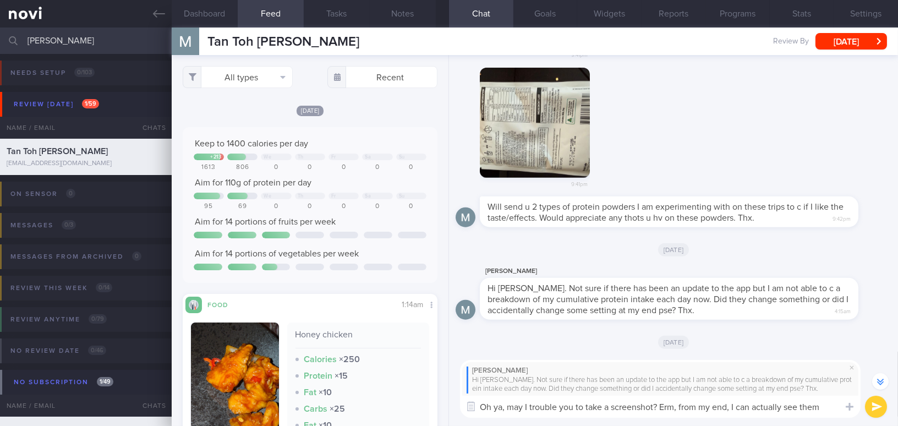
type textarea "Oh ya, may I trouble you to take a screenshot? Erm, from my end, I can actually…"
drag, startPoint x: 830, startPoint y: 410, endPoint x: 510, endPoint y: 411, distance: 319.3
click at [445, 420] on div "Dashboard Feed 8 Tasks Notes Chat Goals Widgets Reports Programs Stats Settings…" at bounding box center [535, 227] width 727 height 399
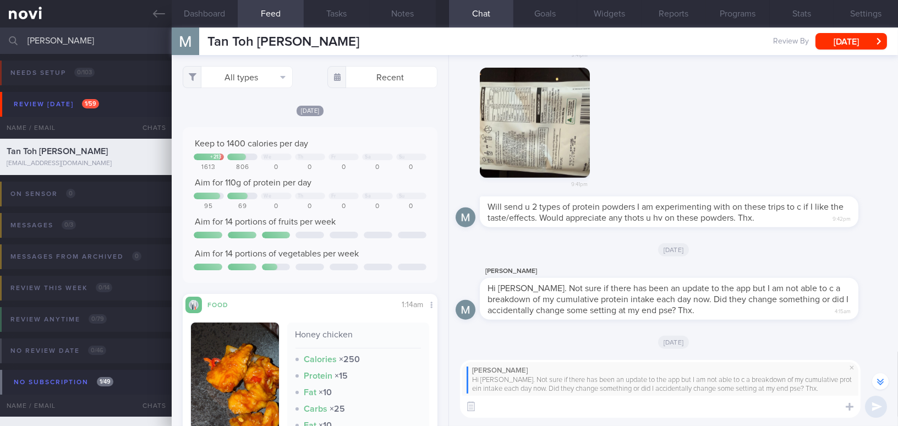
paste textarea "Oh, may I trouble you to take a screenshot? It would be easier for me to check …"
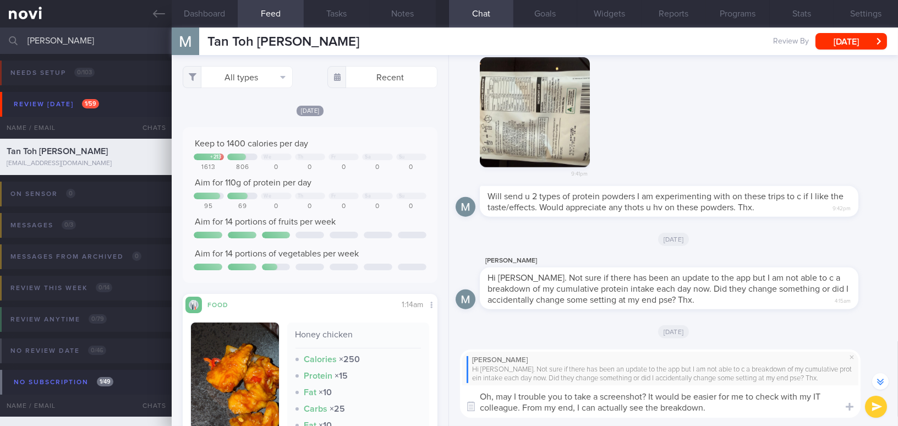
scroll to position [-546, 0]
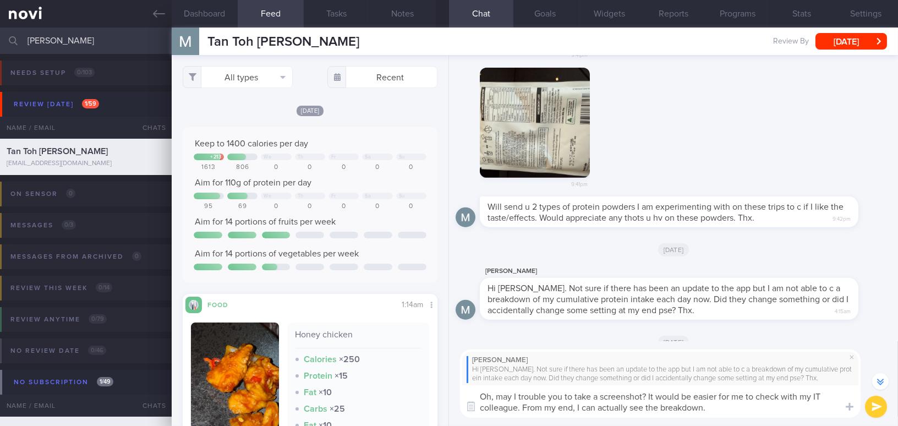
drag, startPoint x: 494, startPoint y: 395, endPoint x: 466, endPoint y: 396, distance: 28.1
click at [466, 396] on textarea "Oh, may I trouble you to take a screenshot? It would be easier for me to check …" at bounding box center [660, 401] width 401 height 32
type textarea "B may I trouble you to take a screenshot? It would be easier for me to check wi…"
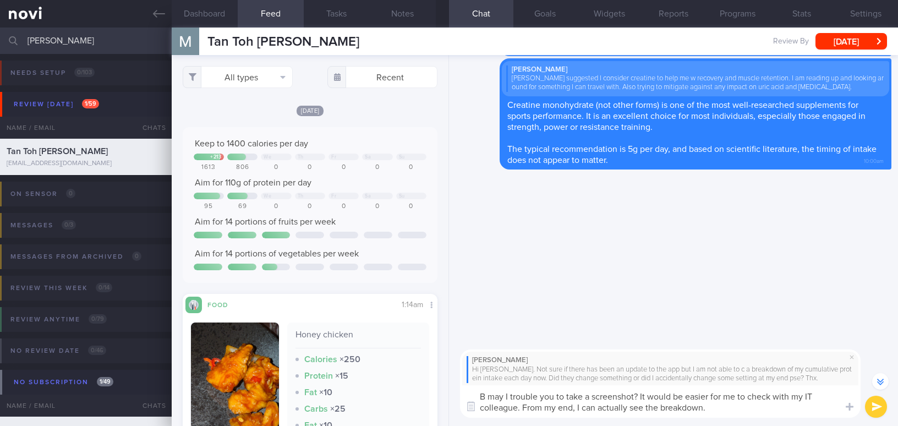
select select "8"
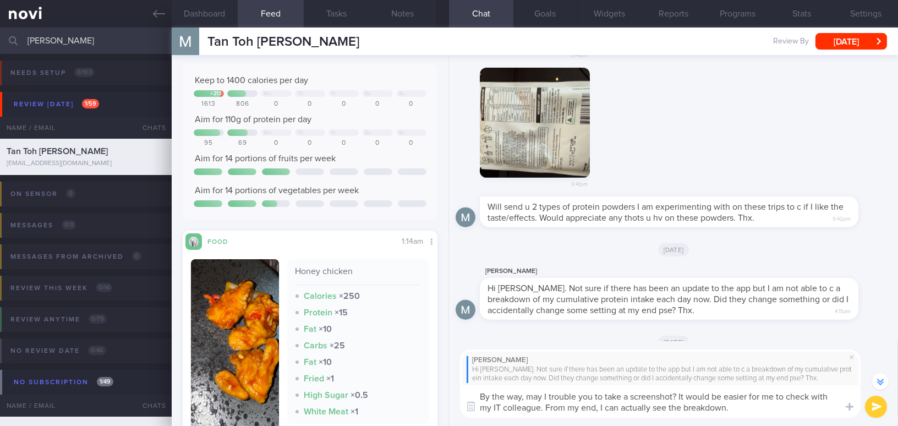
scroll to position [100, 0]
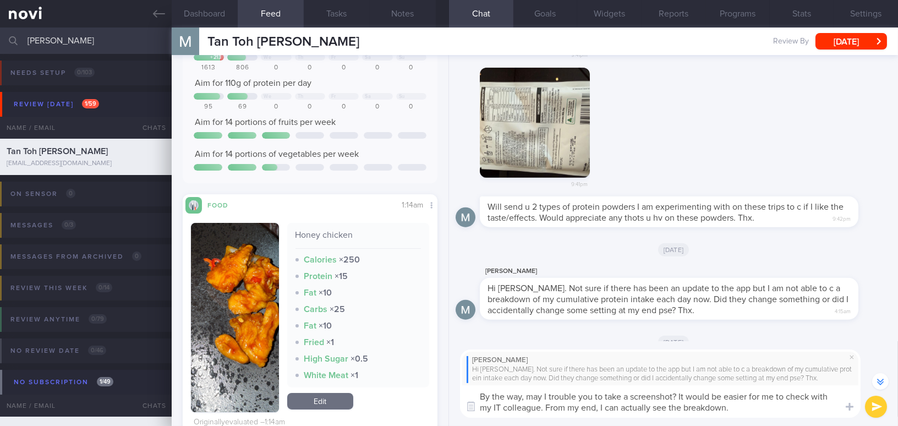
type textarea "By the way, may I trouble you to take a screenshot? It would be easier for me t…"
drag, startPoint x: 866, startPoint y: 406, endPoint x: 812, endPoint y: 413, distance: 55.0
click at [812, 413] on div "Martin Tan Hi Mee Li. Not sure if there has been an update to the app but I am …" at bounding box center [673, 383] width 449 height 85
click at [783, 412] on textarea "By the way, may I trouble you to take a screenshot? It would be easier for me t…" at bounding box center [660, 401] width 401 height 32
click at [868, 407] on button "submit" at bounding box center [876, 407] width 22 height 22
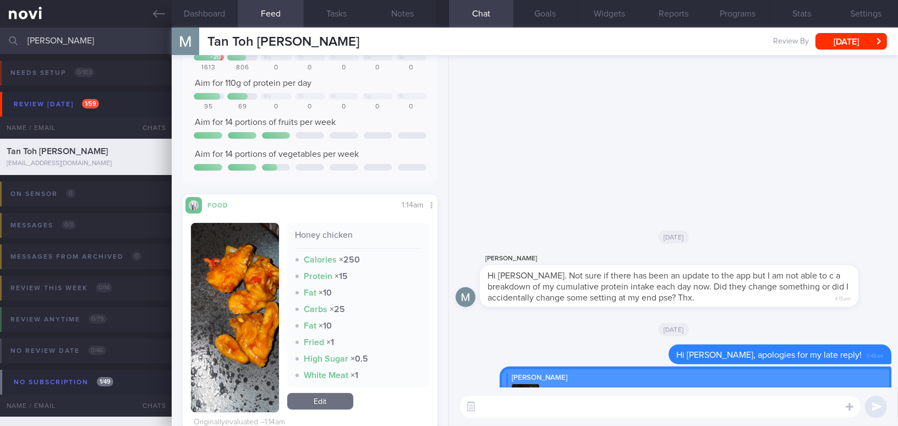
scroll to position [0, 0]
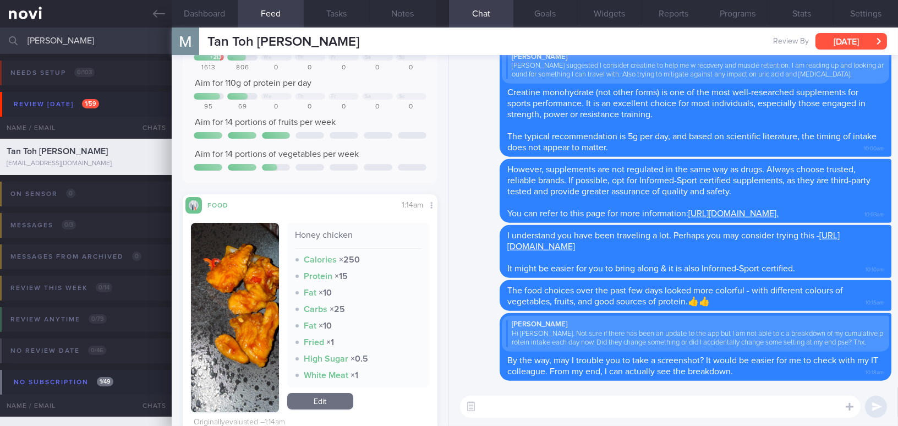
click at [838, 33] on button "[DATE]" at bounding box center [852, 41] width 72 height 17
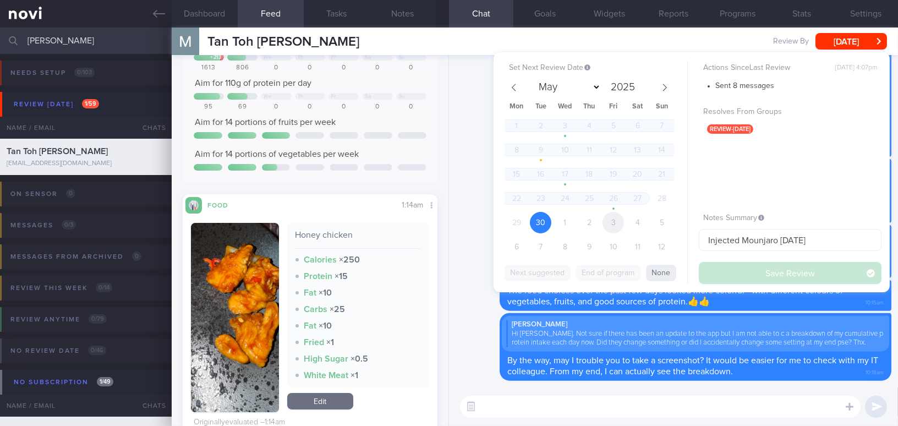
click at [610, 220] on span "3" at bounding box center [613, 222] width 21 height 21
select select "9"
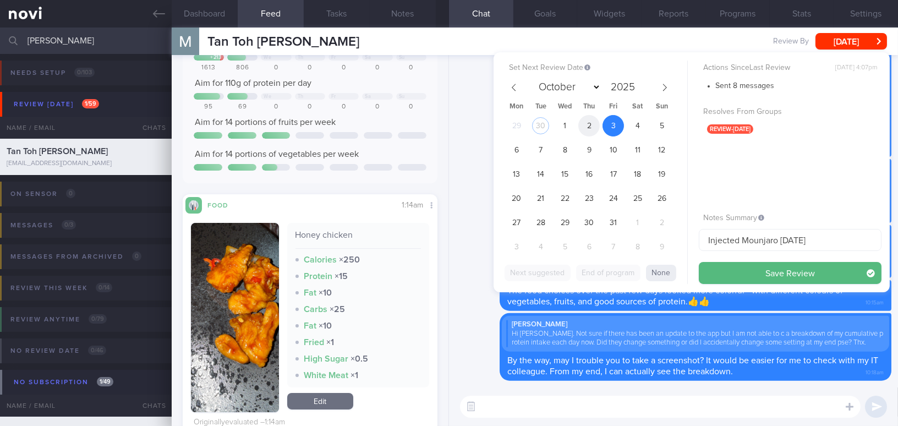
click at [591, 122] on span "2" at bounding box center [589, 125] width 21 height 21
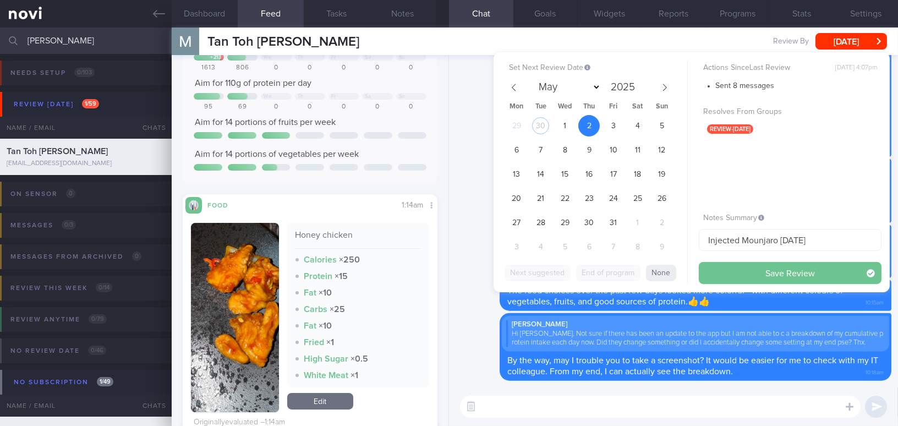
click at [743, 277] on button "Save Review" at bounding box center [790, 273] width 183 height 22
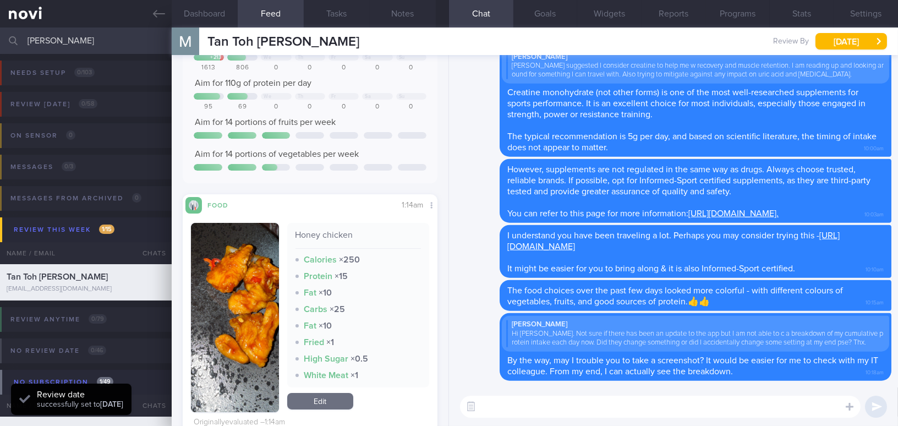
drag, startPoint x: 57, startPoint y: 40, endPoint x: 0, endPoint y: 39, distance: 56.7
click at [0, 39] on input "[PERSON_NAME]" at bounding box center [449, 41] width 898 height 26
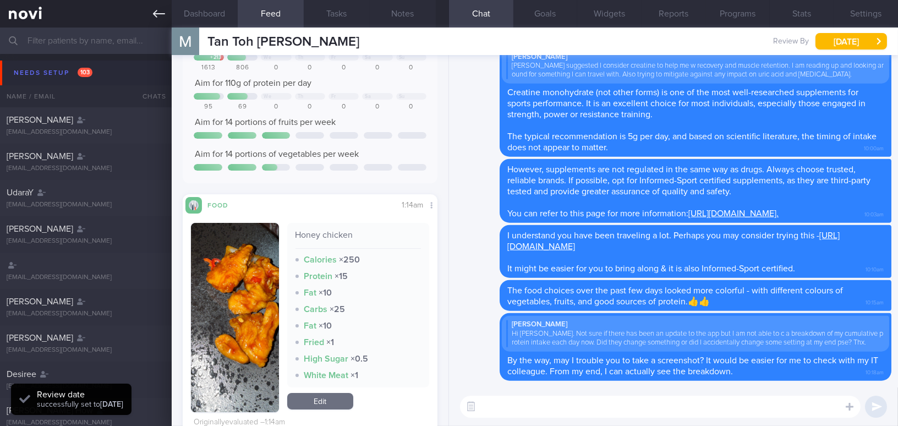
click at [154, 13] on icon at bounding box center [159, 14] width 12 height 8
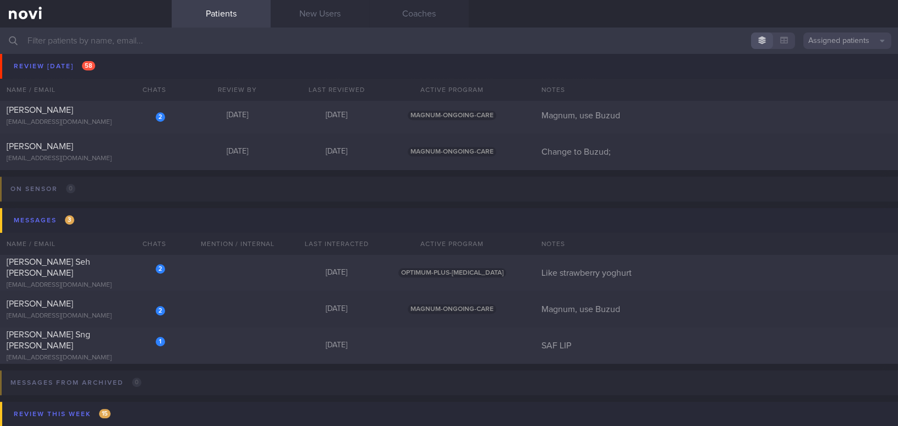
scroll to position [5906, 0]
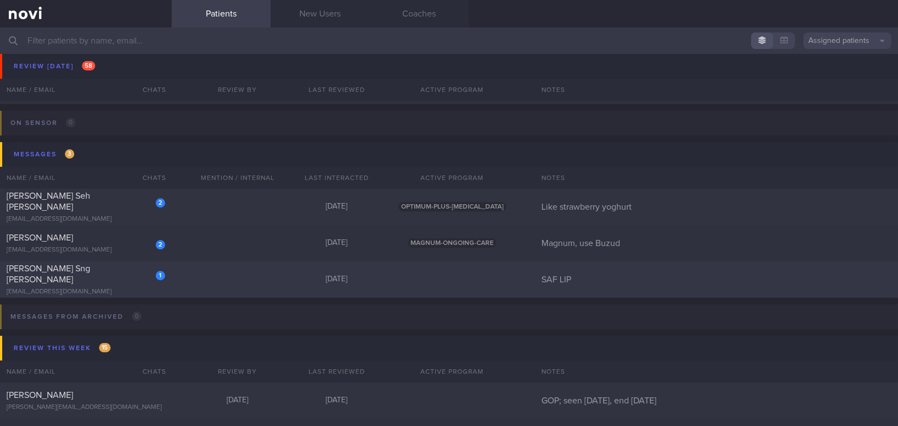
click at [91, 288] on div "ericsng21@gmail.com" at bounding box center [86, 292] width 159 height 8
select select "9"
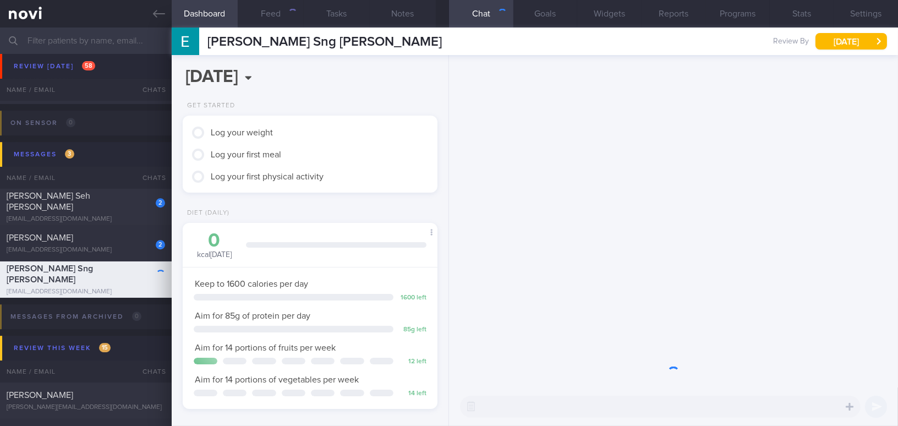
scroll to position [129, 227]
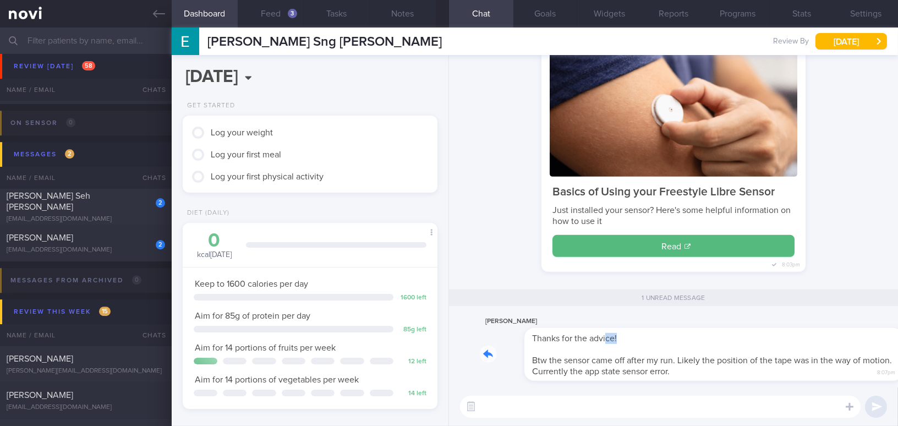
drag, startPoint x: 561, startPoint y: 331, endPoint x: 684, endPoint y: 337, distance: 122.9
click at [684, 337] on div "Eric Sng Thanks for the advice! Btw the sensor came off after my run. Likely th…" at bounding box center [686, 348] width 412 height 66
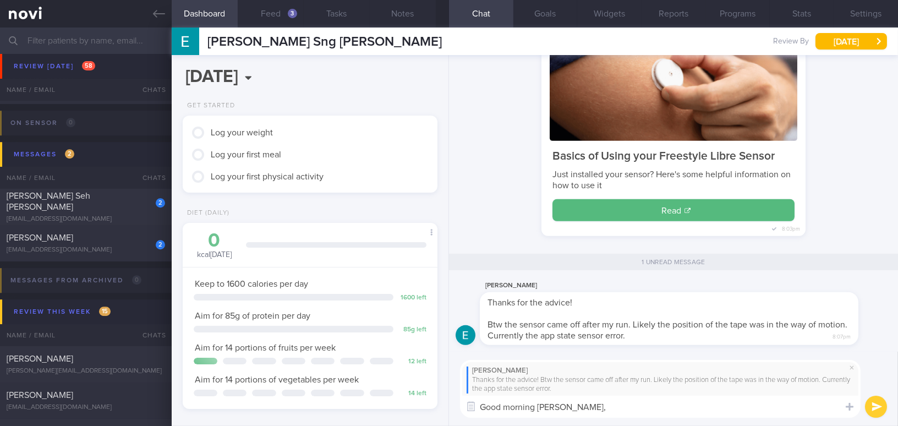
paste textarea "you can contact the Abbott Customer Care hotline. Their number is 1800 272 2881…"
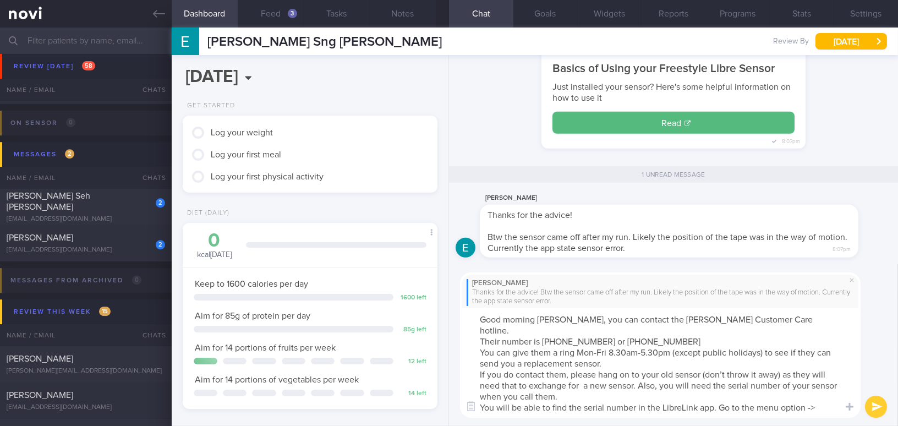
scroll to position [0, 0]
click at [556, 318] on textarea "Good morning Eric, you can contact the Abbott Customer Care hotline. Their numb…" at bounding box center [660, 363] width 401 height 110
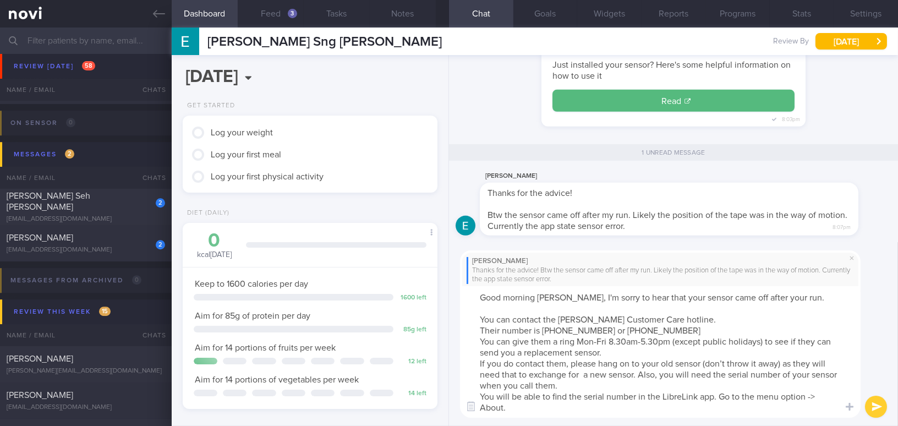
click at [479, 330] on textarea "Good morning Eric, I'm sorry to hear that your sensor came off after your run. …" at bounding box center [660, 352] width 401 height 132
click at [526, 330] on textarea "Good morning Eric, I'm sorry to hear that your sensor came off after your run. …" at bounding box center [660, 352] width 401 height 132
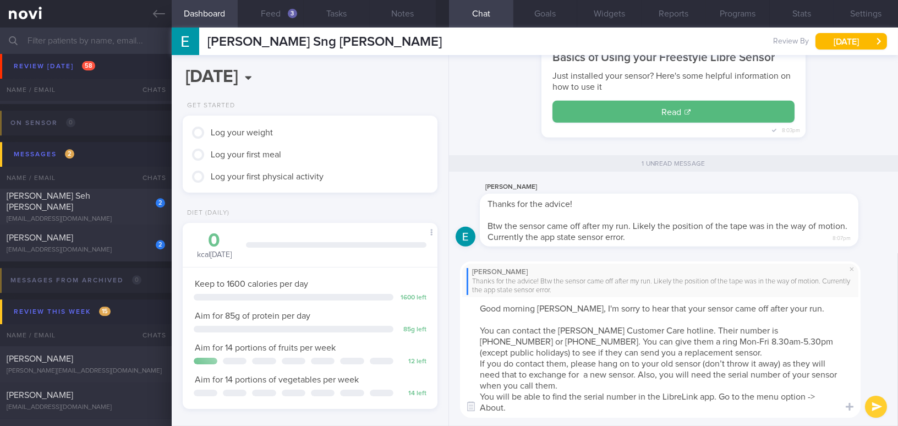
click at [667, 356] on textarea "Good morning Eric, I'm sorry to hear that your sensor came off after your run. …" at bounding box center [660, 357] width 401 height 121
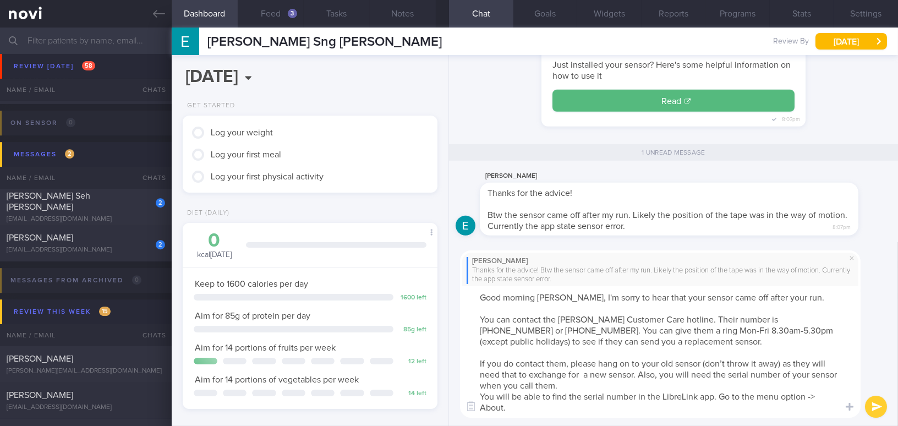
click at [826, 363] on textarea "Good morning Eric, I'm sorry to hear that your sensor came off after your run. …" at bounding box center [660, 352] width 401 height 132
click at [582, 374] on textarea "Good morning Eric, I'm sorry to hear that your sensor came off after your run. …" at bounding box center [660, 352] width 401 height 132
click at [475, 396] on textarea "Good morning Eric, I'm sorry to hear that your sensor came off after your run. …" at bounding box center [660, 352] width 401 height 132
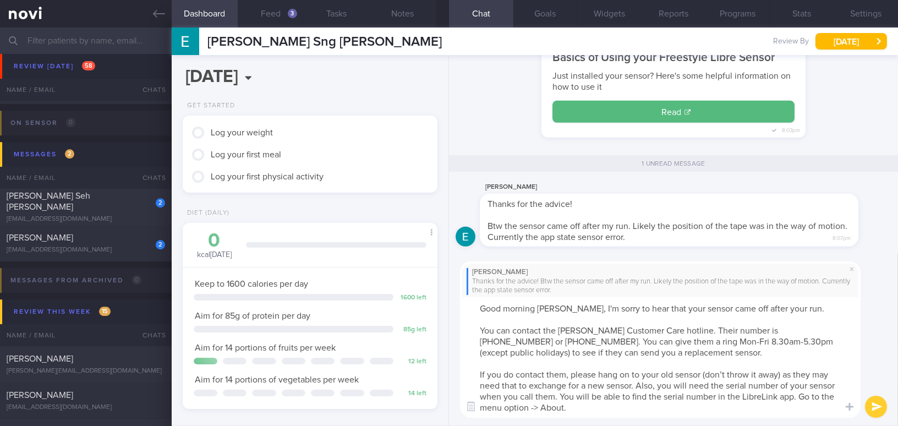
type textarea "Good morning Eric, I'm sorry to hear that your sensor came off after your run. …"
click at [886, 406] on button "submit" at bounding box center [876, 407] width 22 height 22
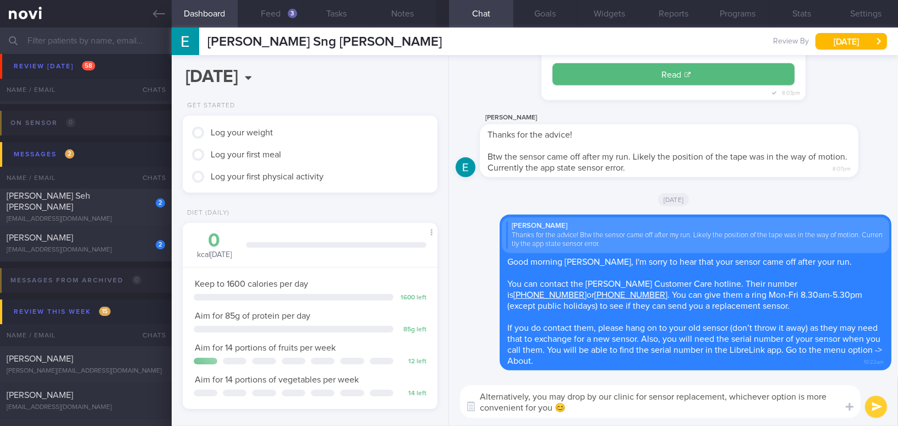
type textarea "Alternatively, you may drop by our clinic for sensor replacement, whichever opt…"
click at [872, 407] on button "submit" at bounding box center [876, 407] width 22 height 22
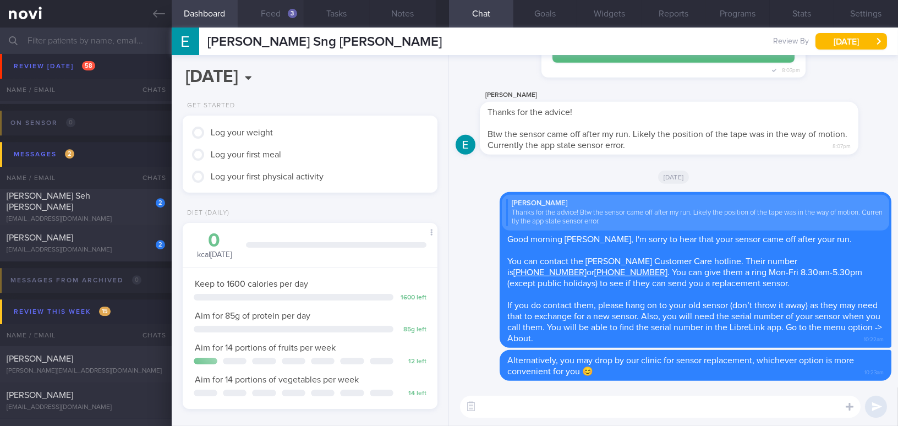
click at [283, 17] on button "Feed 3" at bounding box center [271, 14] width 66 height 28
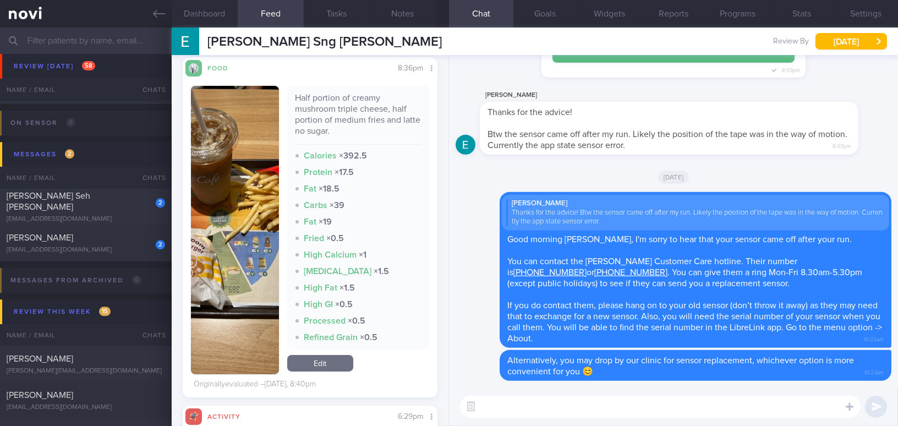
scroll to position [450, 0]
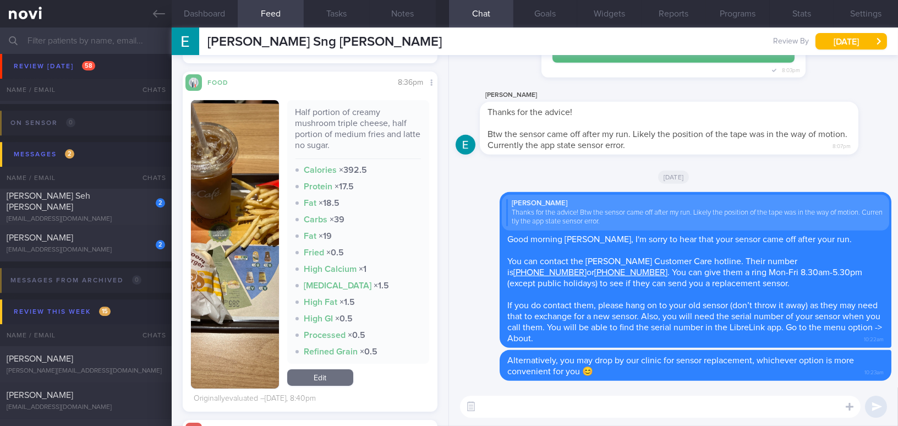
click at [494, 400] on textarea at bounding box center [660, 407] width 401 height 22
type textarea "F"
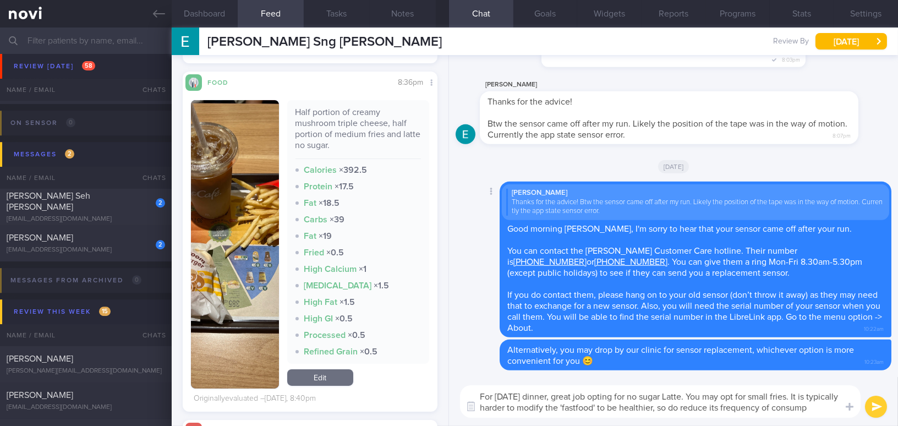
scroll to position [0, 0]
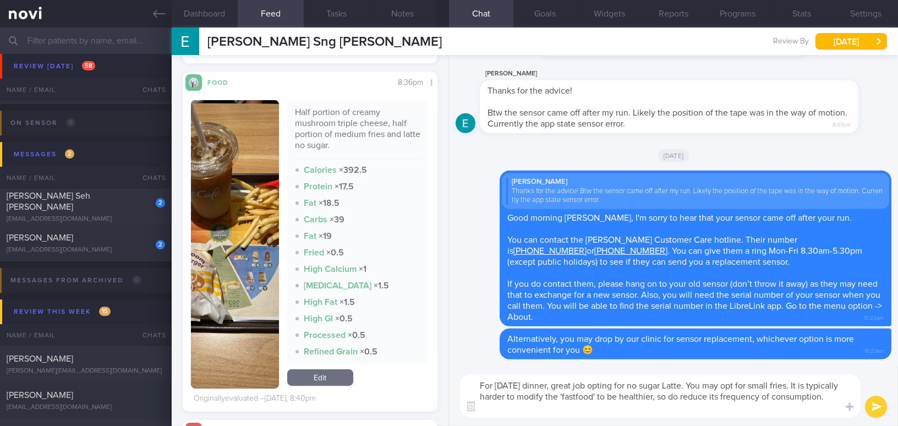
drag, startPoint x: 542, startPoint y: 409, endPoint x: 479, endPoint y: 385, distance: 67.3
click at [479, 385] on textarea "For yesterday's dinner, great job opting for no sugar Latte. You may opt for sm…" at bounding box center [660, 395] width 401 height 43
click at [538, 413] on textarea "For yesterday's dinner, great job opting for no sugar Latte. You may opt for sm…" at bounding box center [660, 395] width 401 height 43
drag, startPoint x: 460, startPoint y: 389, endPoint x: 428, endPoint y: 375, distance: 35.0
click at [428, 375] on div "Dashboard Feed 3 Tasks Notes Chat Goals Widgets Reports Programs Stats Settings…" at bounding box center [535, 227] width 727 height 399
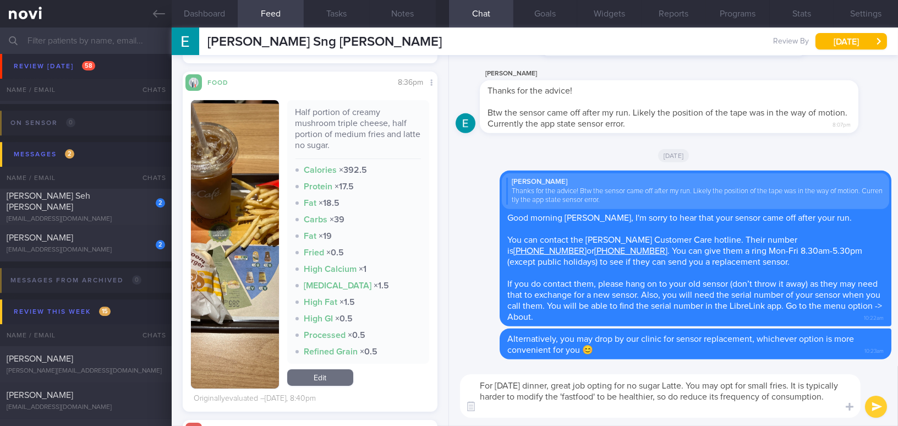
paste textarea "’s dinner, great job choosing a no-sugar latte! You may opt for a small portion…"
click at [569, 409] on textarea "For yesterday’s dinner, great job choosing a no-sugar latte! You may opt for a …" at bounding box center [660, 395] width 401 height 43
type textarea "For yesterday’s dinner, great job choosing a no-sugar latte! You may opt for a …"
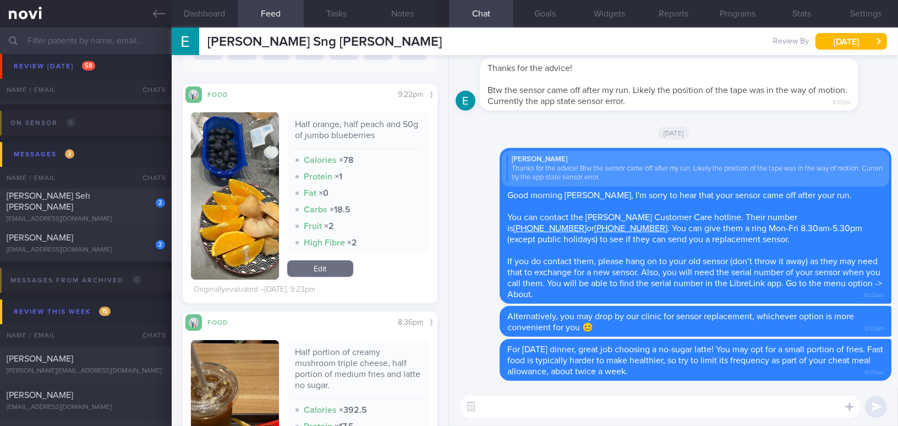
scroll to position [200, 0]
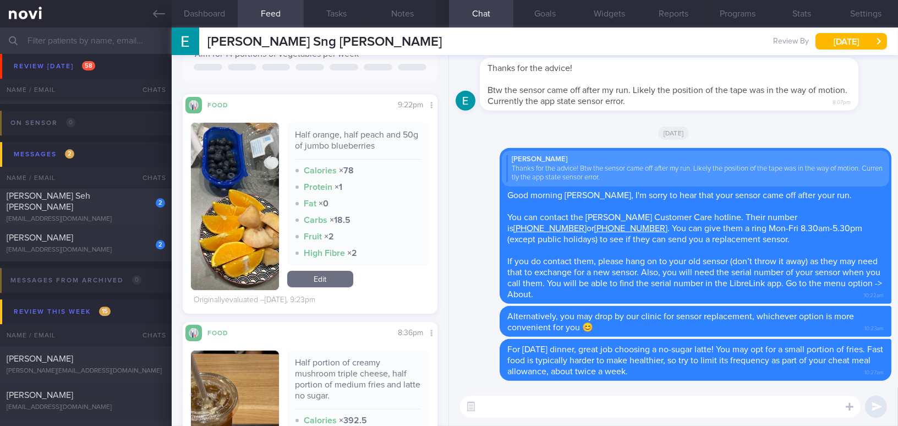
click at [506, 408] on textarea at bounding box center [660, 407] width 401 height 22
type textarea "S"
drag, startPoint x: 681, startPoint y: 398, endPoint x: 387, endPoint y: 398, distance: 294.0
click at [387, 398] on div "Dashboard Feed 3 Tasks Notes Chat Goals Widgets Reports Programs Stats Settings…" at bounding box center [535, 227] width 727 height 399
type textarea "Please continue having fruits as snack if possible!"
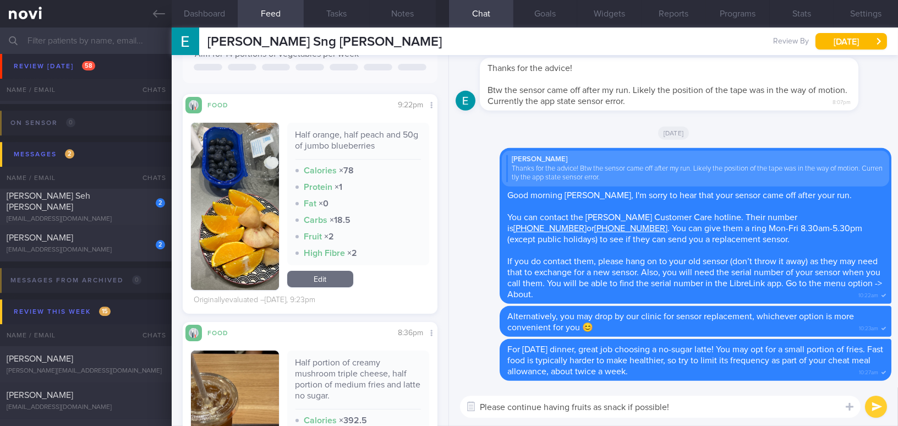
click at [677, 404] on textarea "Please continue having fruits as snack if possible!" at bounding box center [660, 407] width 401 height 22
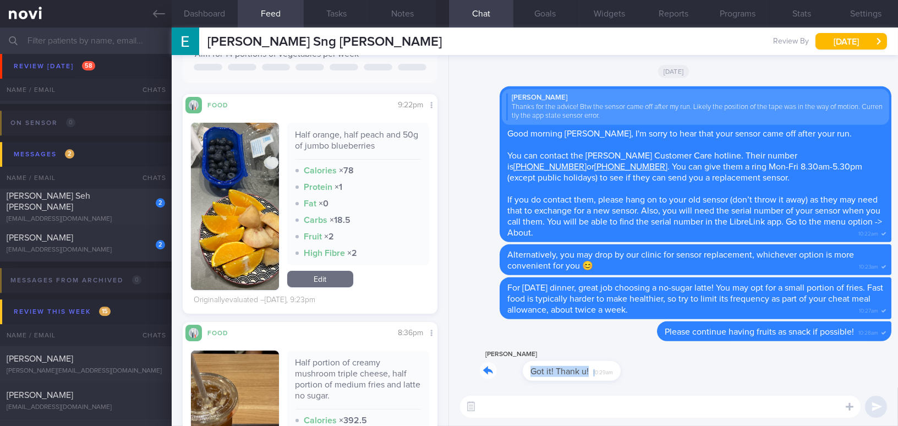
drag, startPoint x: 551, startPoint y: 364, endPoint x: 635, endPoint y: 357, distance: 84.5
click at [635, 357] on div "Eric Sng Got it! Thank u! 10:29am" at bounding box center [674, 368] width 436 height 40
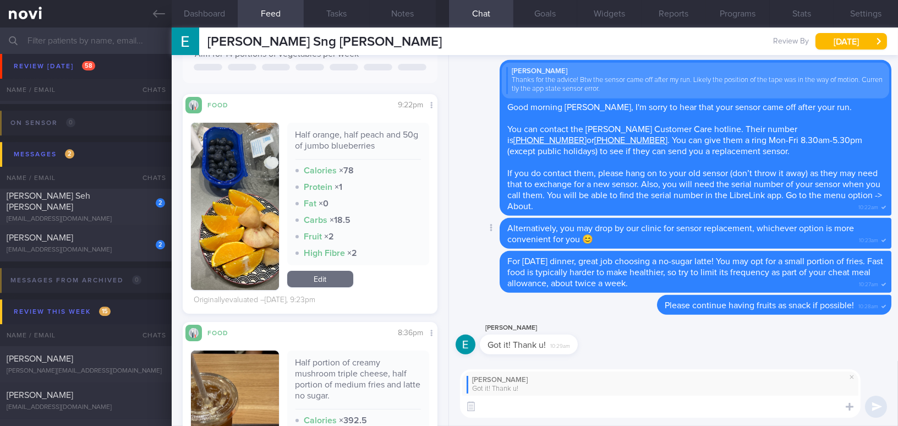
type textarea "I"
click at [854, 378] on span at bounding box center [852, 376] width 13 height 13
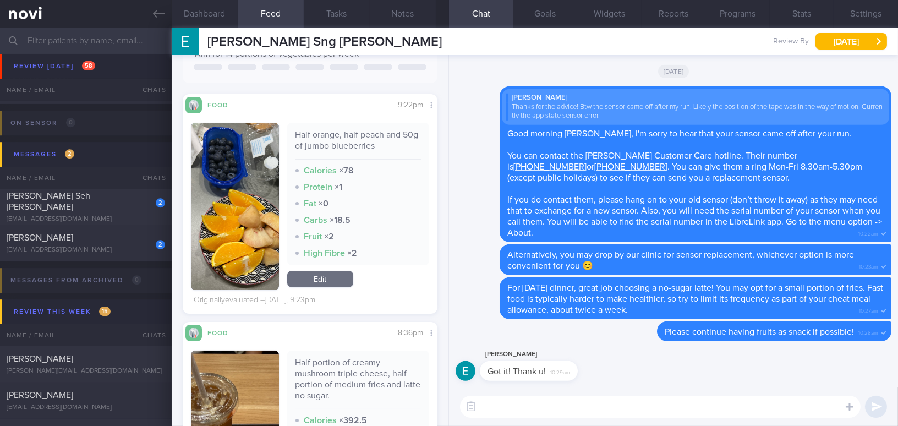
click at [744, 415] on textarea at bounding box center [660, 407] width 401 height 22
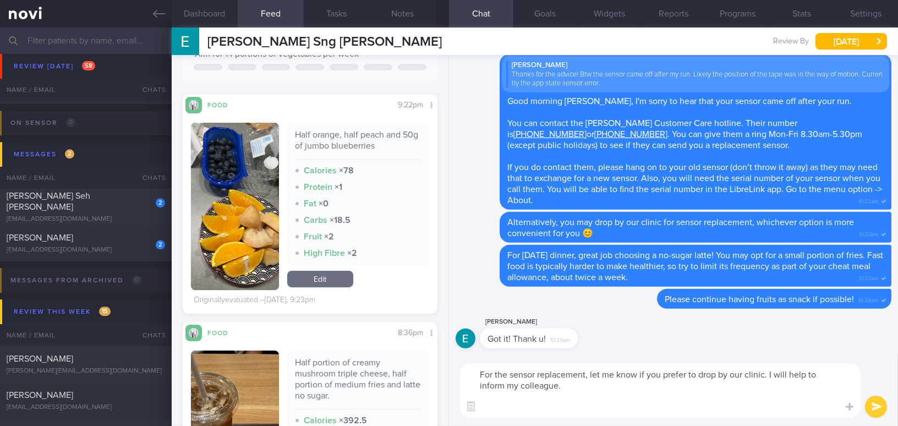
scroll to position [0, 0]
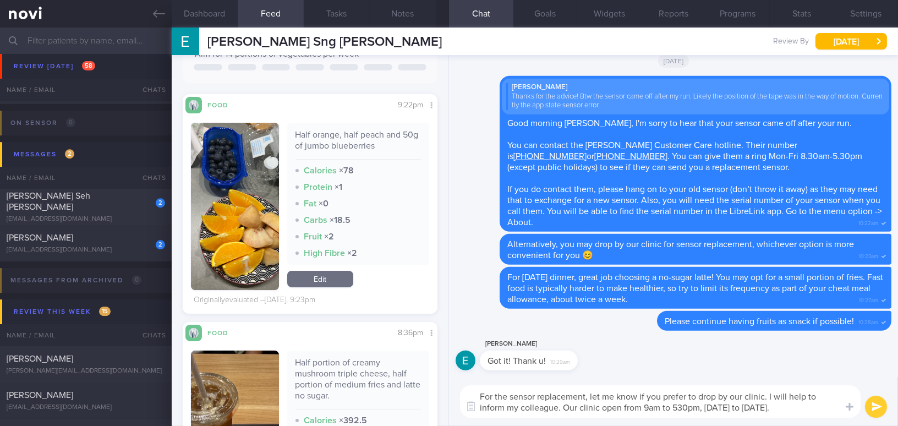
drag, startPoint x: 793, startPoint y: 410, endPoint x: 374, endPoint y: 383, distance: 419.2
click at [374, 383] on div "Dashboard Feed 3 Tasks Notes Chat Goals Widgets Reports Programs Stats Settings…" at bounding box center [535, 227] width 727 height 399
click at [668, 395] on textarea "For the sensor replacement, let me know if you prefer to drop by our clinic. I …" at bounding box center [660, 401] width 401 height 32
drag, startPoint x: 774, startPoint y: 402, endPoint x: 388, endPoint y: 368, distance: 388.0
click at [388, 368] on div "Dashboard Feed 3 Tasks Notes Chat Goals Widgets Reports Programs Stats Settings…" at bounding box center [535, 227] width 727 height 399
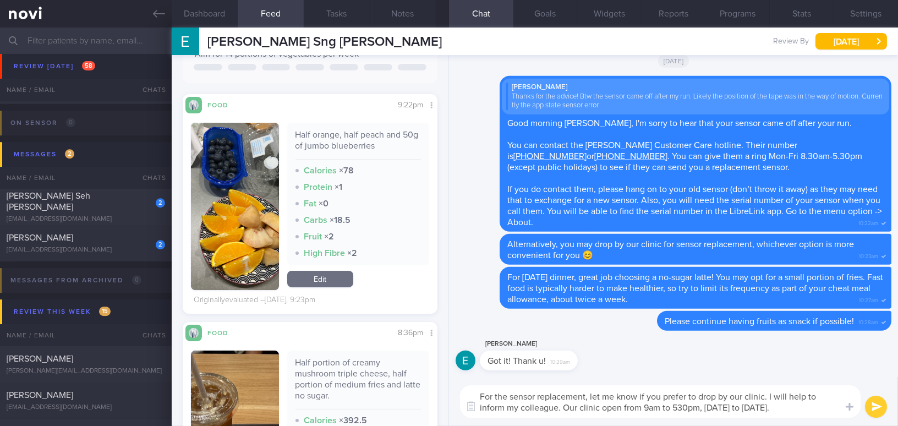
paste textarea "please let me know if you prefer to drop by our clinic, and I will inform my co…"
click at [672, 407] on textarea "For the sensor replacement, please let me know if you prefer to drop by our cli…" at bounding box center [660, 401] width 401 height 32
click at [683, 407] on textarea "For the sensor replacement, please let me know if you prefer to drop by our cli…" at bounding box center [660, 401] width 401 height 32
type textarea "For the sensor replacement, please let me know if you prefer to drop by our cli…"
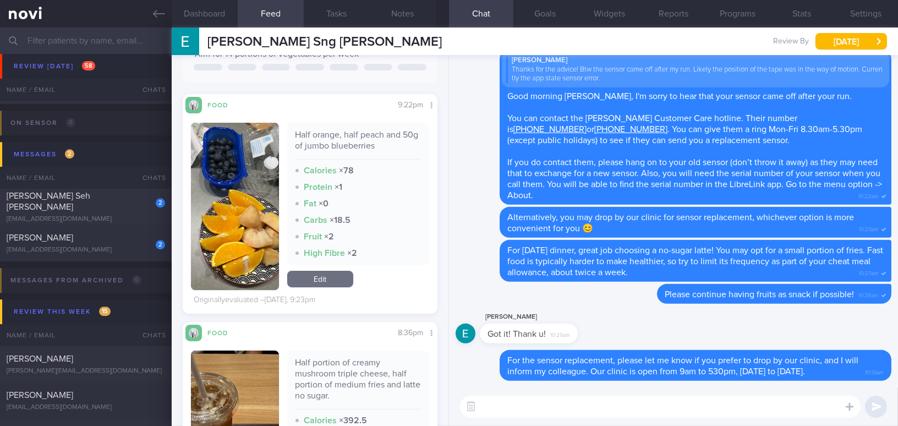
click at [647, 410] on textarea at bounding box center [660, 407] width 401 height 22
drag, startPoint x: 210, startPoint y: 40, endPoint x: 313, endPoint y: 39, distance: 102.4
click at [313, 39] on div "Eric Sng Yi Feng Eric Sng Yi Feng ericsng21@gmail.com Review By Wed, 1 Oct Set …" at bounding box center [535, 42] width 727 height 28
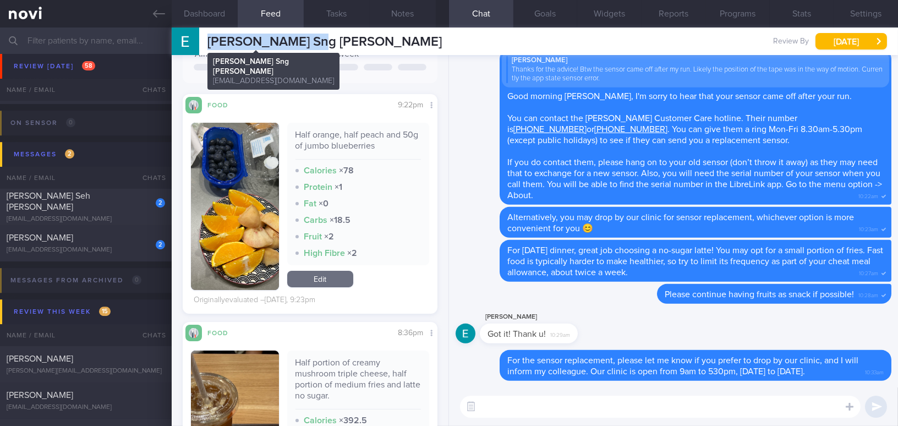
copy span "[PERSON_NAME] Sng [PERSON_NAME]"
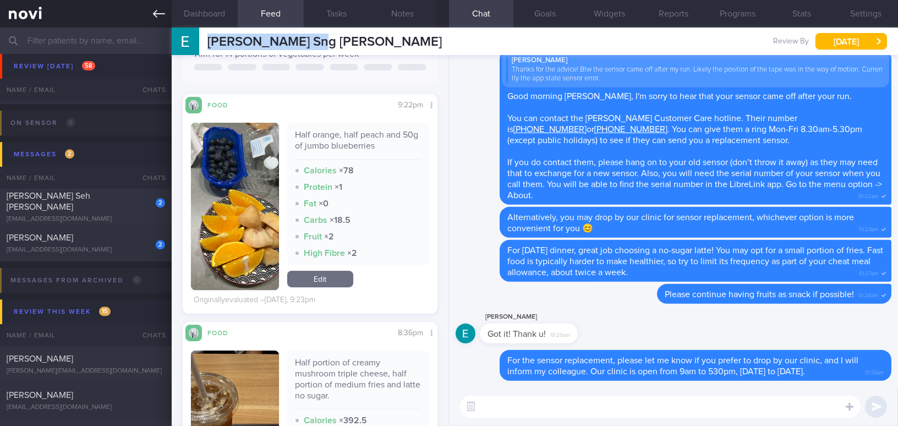
click at [156, 16] on icon at bounding box center [159, 14] width 12 height 12
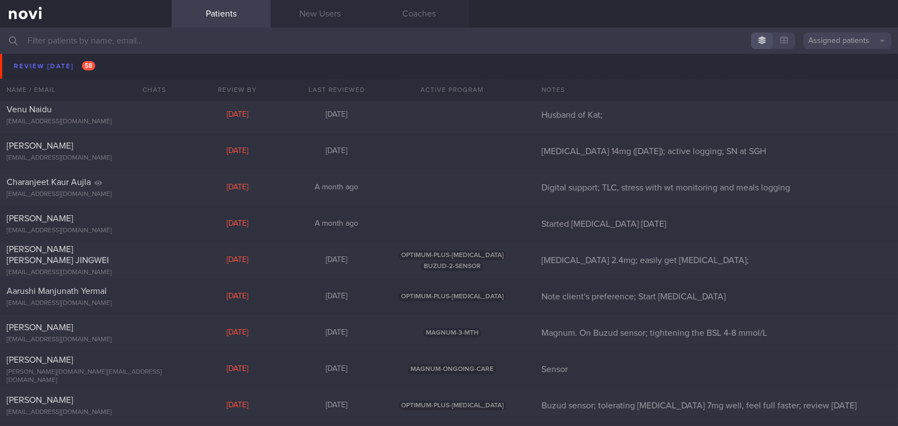
scroll to position [4505, 0]
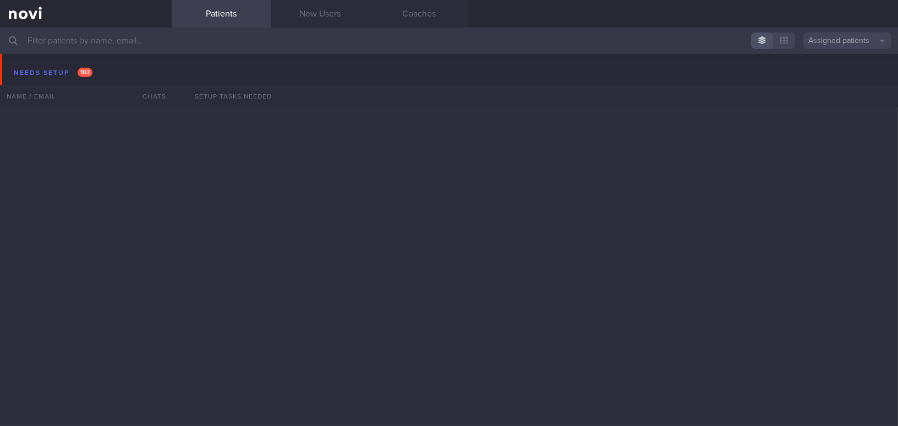
scroll to position [4505, 0]
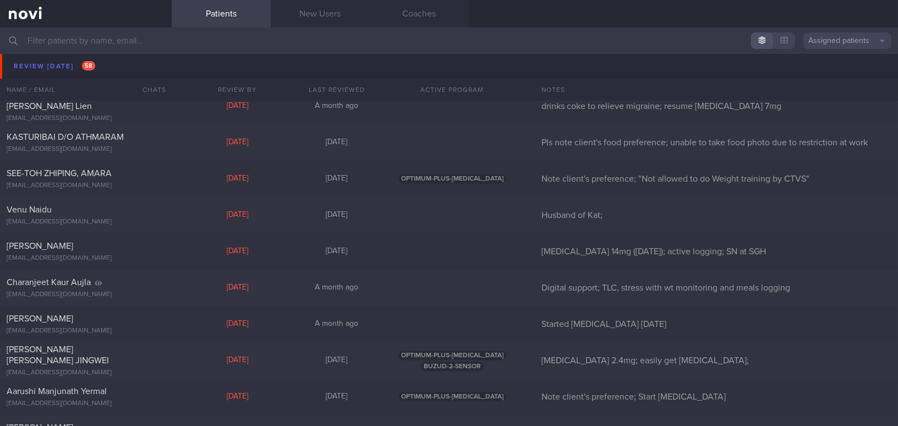
click at [277, 46] on input "text" at bounding box center [449, 41] width 898 height 26
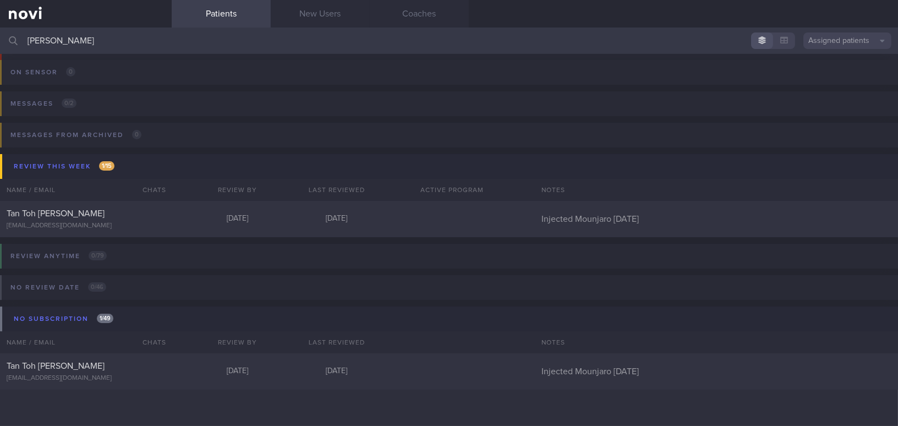
scroll to position [63, 0]
type input "[PERSON_NAME]"
click at [156, 213] on div at bounding box center [153, 212] width 24 height 6
select select "9"
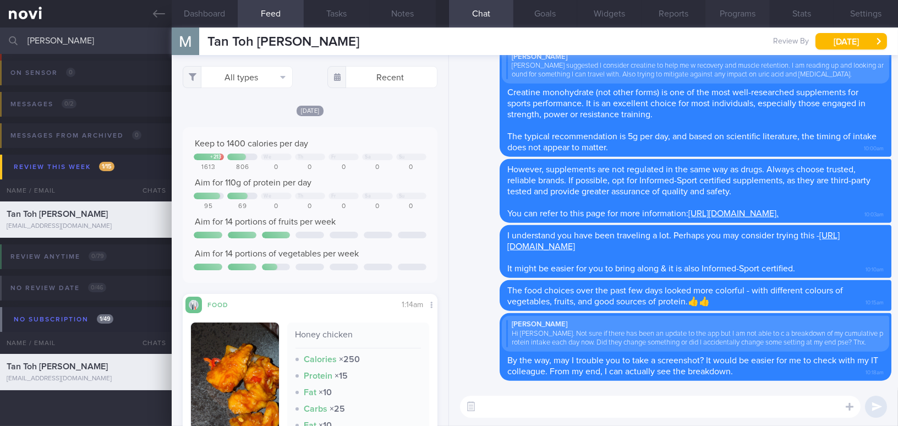
click at [757, 14] on button "Programs" at bounding box center [738, 14] width 64 height 28
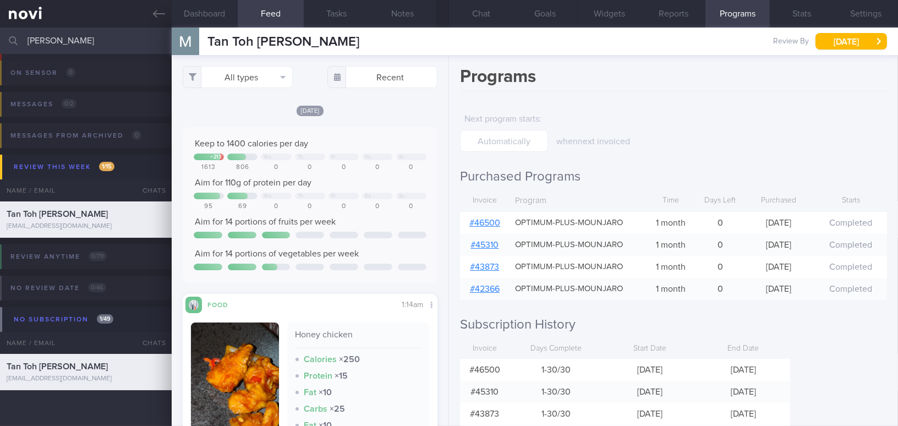
scroll to position [48, 0]
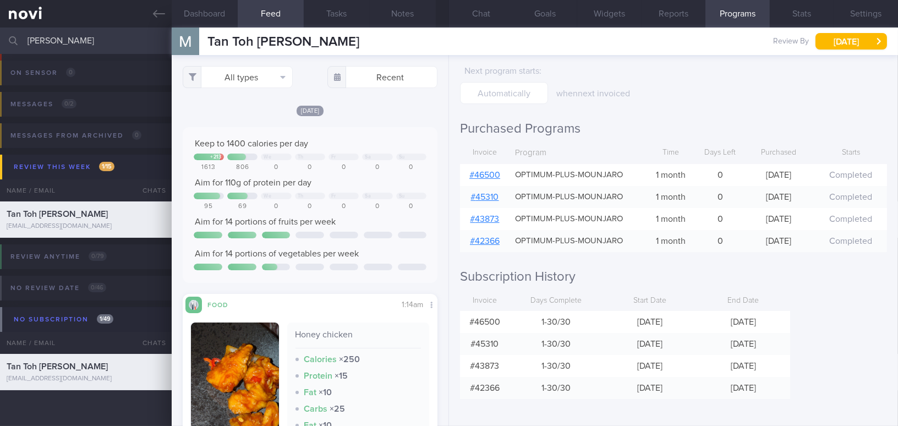
click at [4, 38] on div "[PERSON_NAME] Assigned patients Assigned patients All active patients Archived …" at bounding box center [449, 41] width 898 height 26
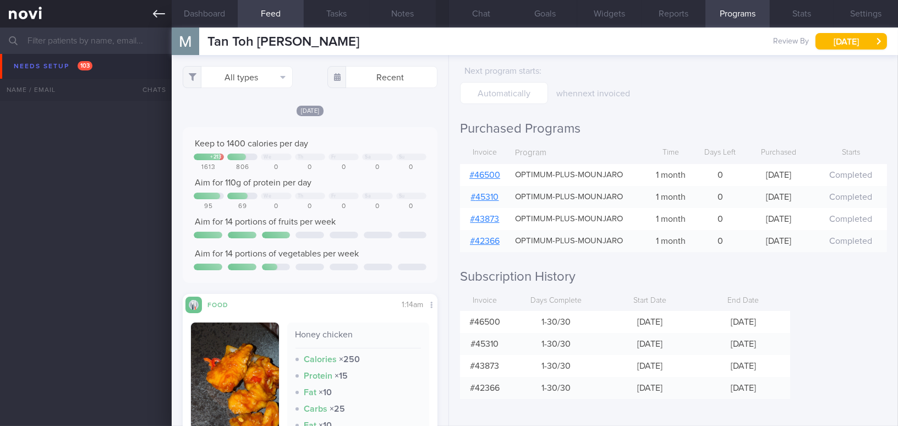
scroll to position [3224, 0]
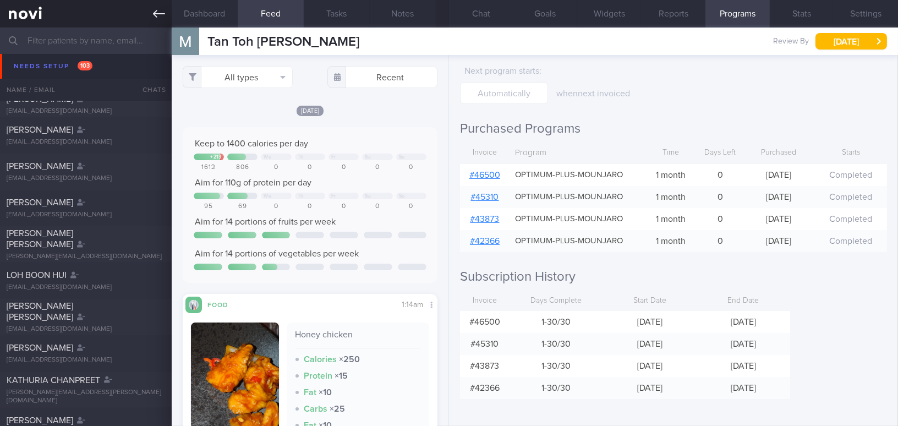
click at [159, 9] on icon at bounding box center [159, 14] width 12 height 12
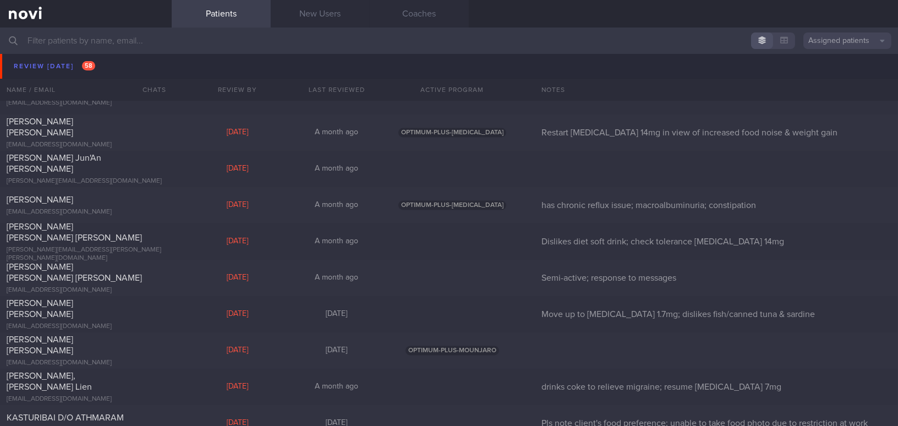
scroll to position [4124, 0]
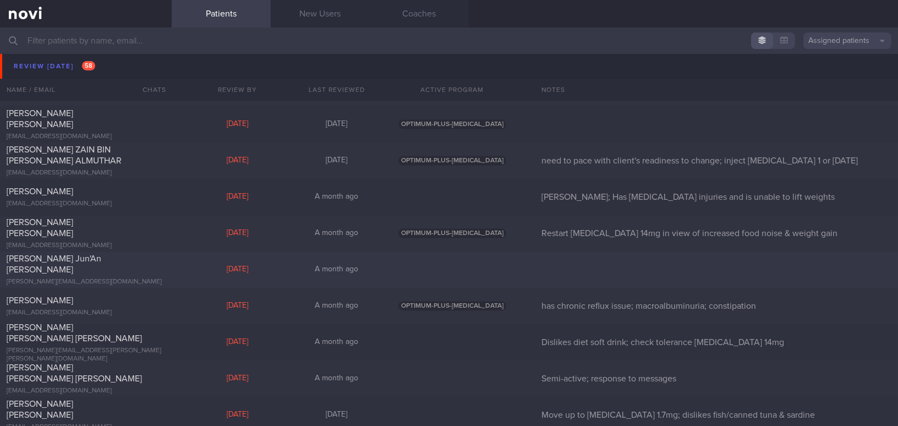
click at [100, 259] on div "[PERSON_NAME] Jun'An [PERSON_NAME]" at bounding box center [85, 264] width 156 height 22
select select "8"
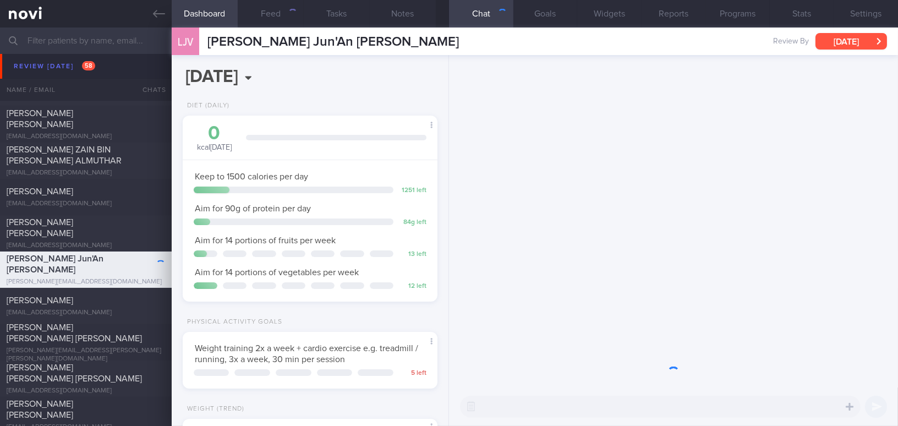
scroll to position [129, 227]
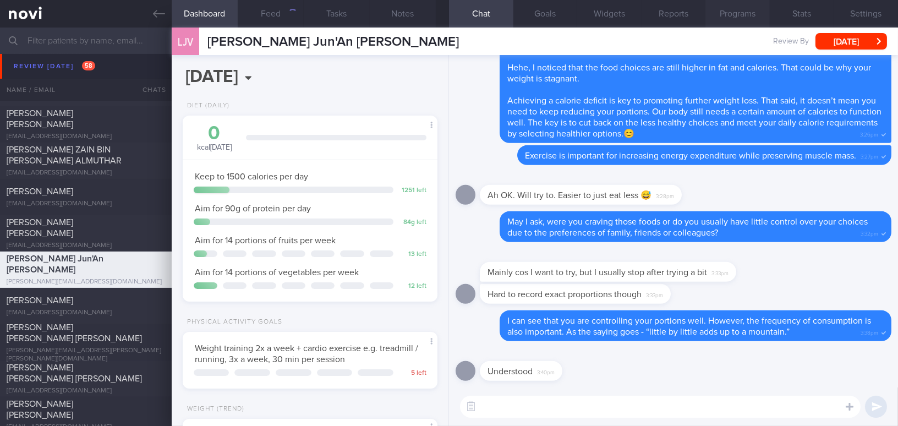
click at [758, 13] on button "Programs" at bounding box center [738, 14] width 64 height 28
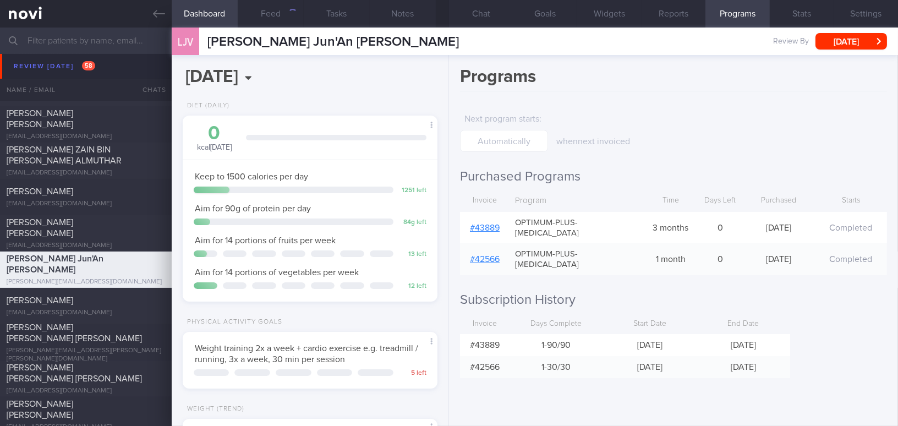
click at [487, 223] on link "# 43889" at bounding box center [485, 227] width 30 height 9
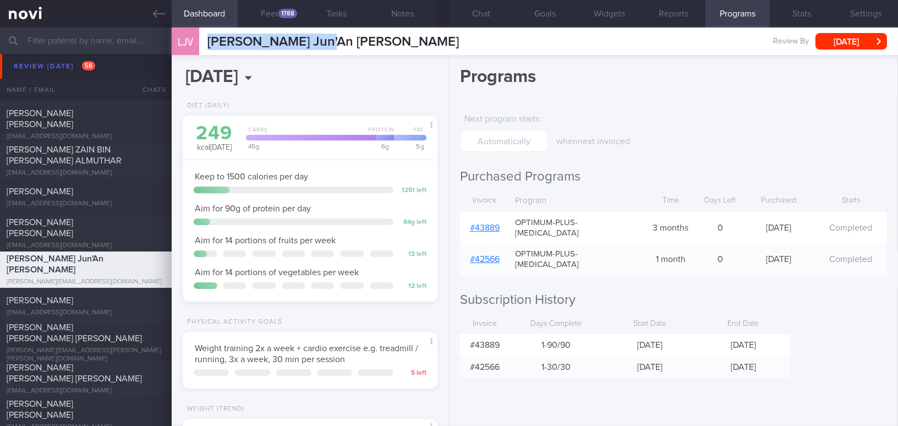
drag, startPoint x: 206, startPoint y: 40, endPoint x: 326, endPoint y: 40, distance: 119.5
click at [326, 40] on div "LJV [PERSON_NAME] Jun'An [PERSON_NAME] Jun'An Vincent [EMAIL_ADDRESS][DOMAIN_NA…" at bounding box center [535, 42] width 727 height 28
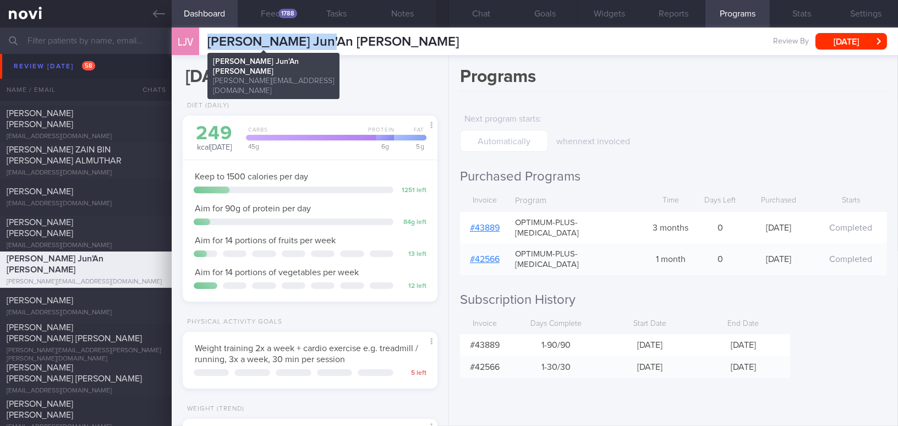
copy span "[PERSON_NAME] Jun'An [PERSON_NAME]"
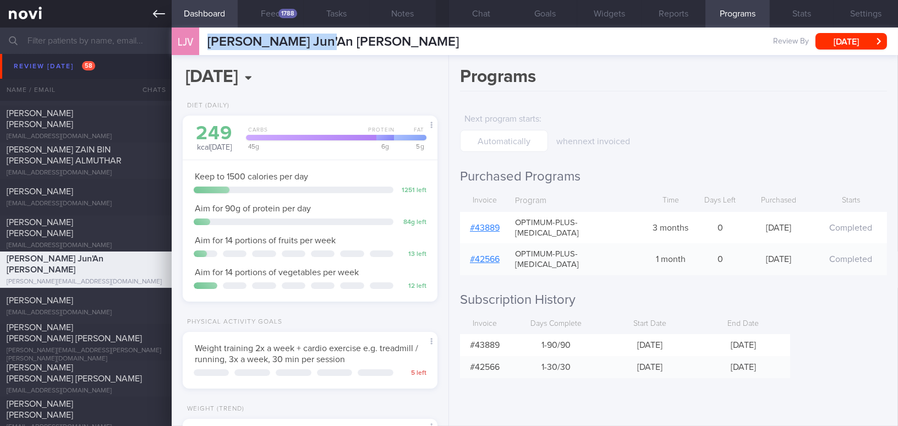
click at [161, 14] on icon at bounding box center [159, 14] width 12 height 8
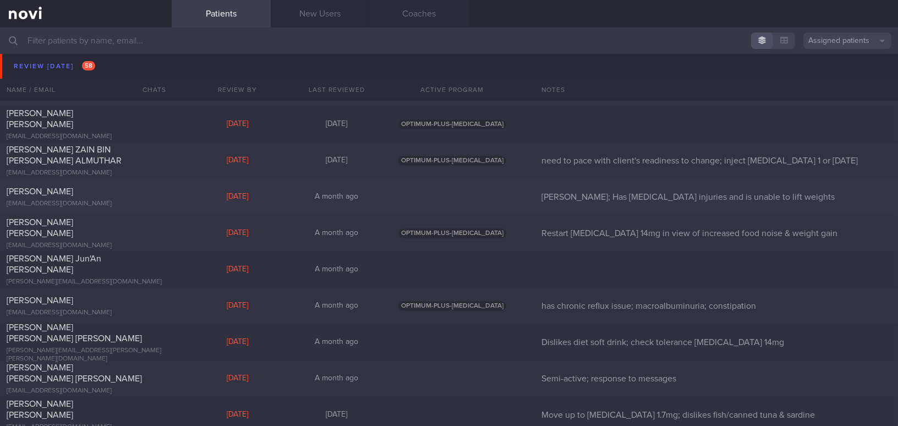
click at [129, 195] on div "[PERSON_NAME]" at bounding box center [85, 191] width 156 height 11
select select "8"
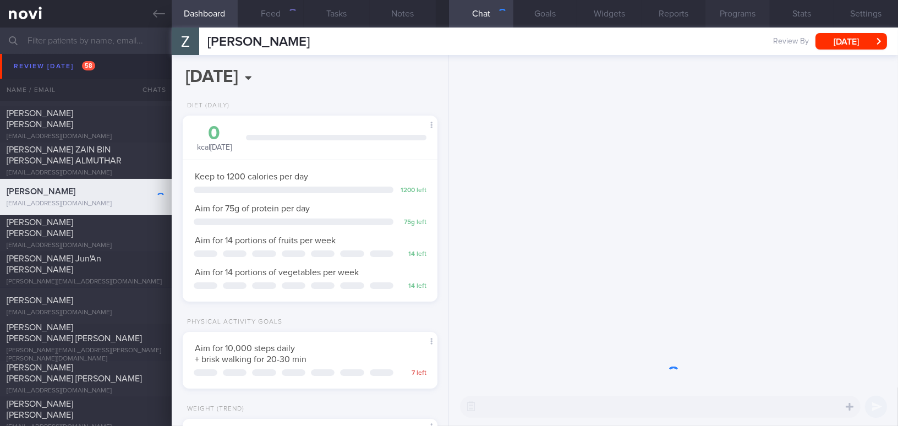
scroll to position [129, 227]
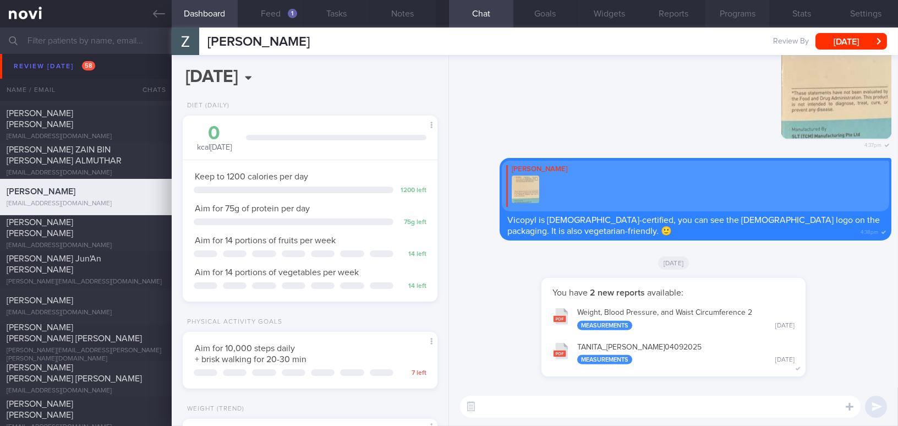
click at [745, 14] on button "Programs" at bounding box center [738, 14] width 64 height 28
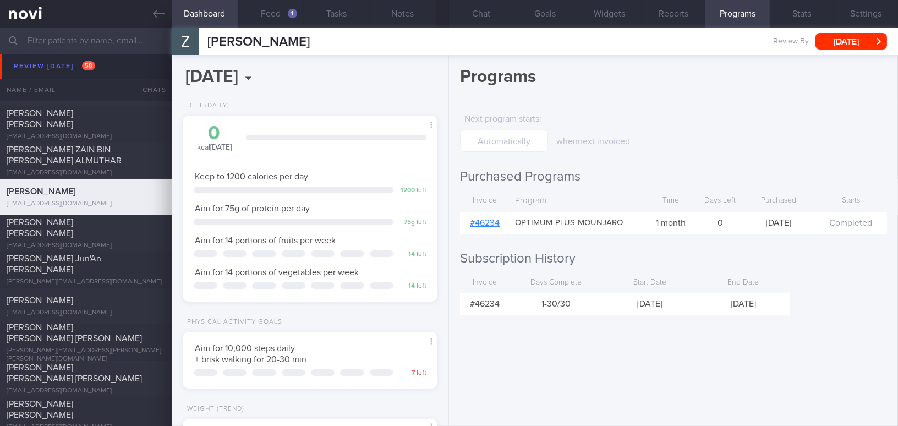
click at [486, 222] on link "# 46234" at bounding box center [485, 223] width 30 height 9
drag, startPoint x: 208, startPoint y: 41, endPoint x: 394, endPoint y: 41, distance: 185.5
click at [310, 41] on span "[PERSON_NAME]" at bounding box center [259, 41] width 102 height 13
copy span "[PERSON_NAME]"
click at [163, 18] on icon at bounding box center [159, 14] width 12 height 12
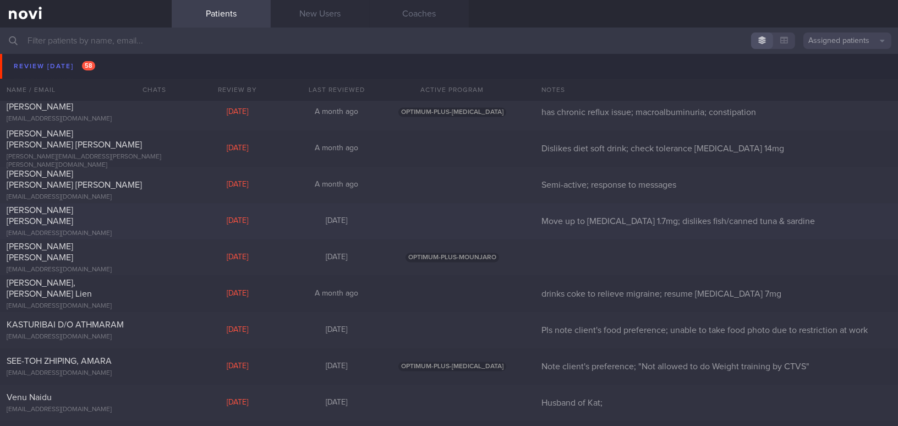
scroll to position [4324, 0]
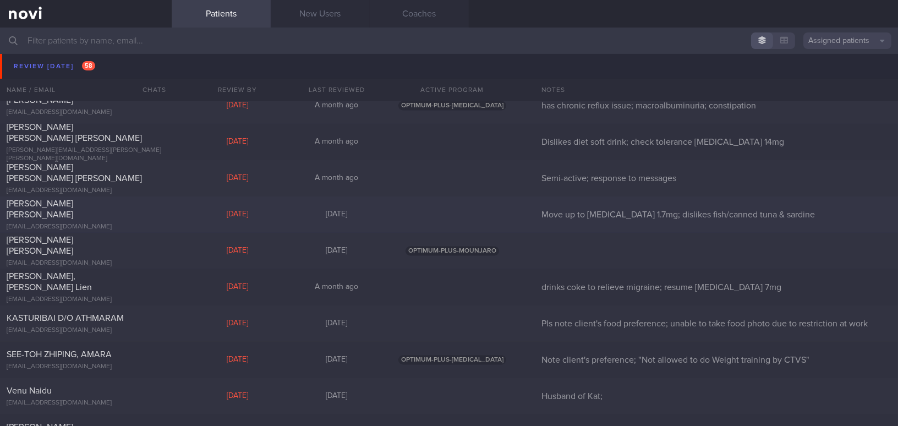
click at [100, 223] on div "[EMAIL_ADDRESS][DOMAIN_NAME]" at bounding box center [86, 227] width 159 height 8
select select "8"
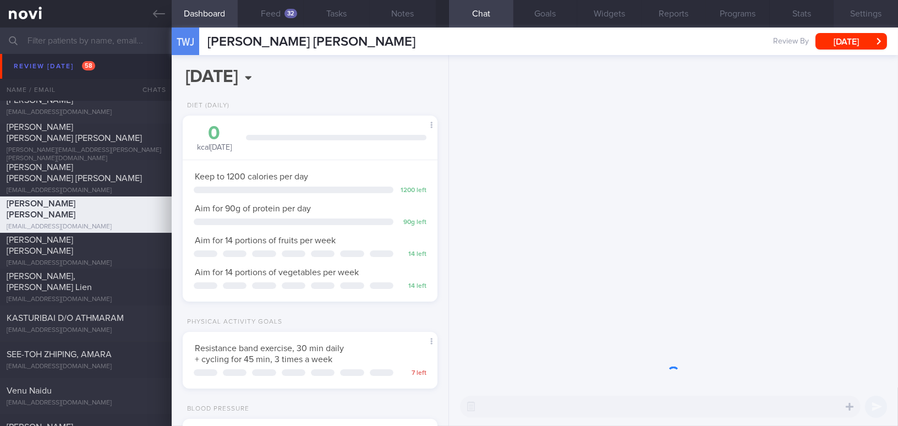
scroll to position [129, 227]
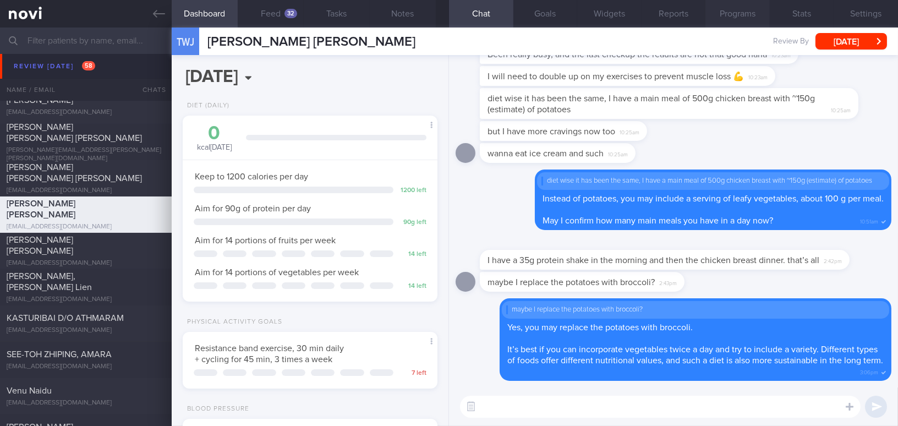
click at [738, 12] on button "Programs" at bounding box center [738, 14] width 64 height 28
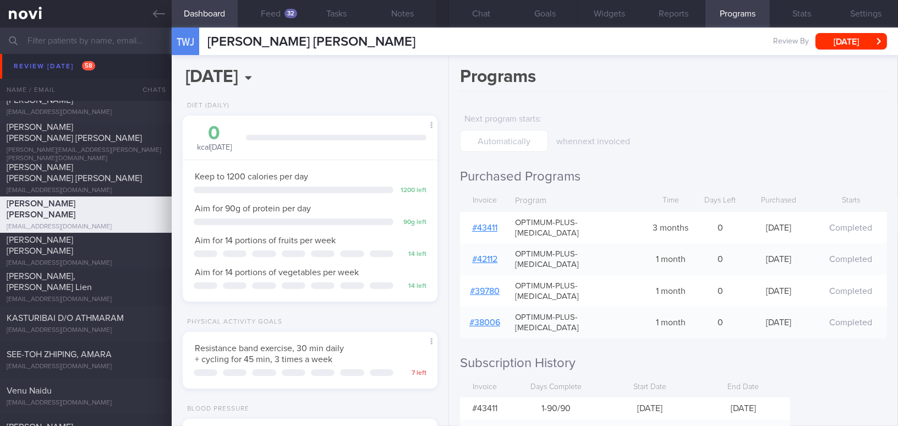
click at [492, 223] on link "# 43411" at bounding box center [484, 227] width 25 height 9
click at [278, 17] on button "Feed 32" at bounding box center [271, 14] width 66 height 28
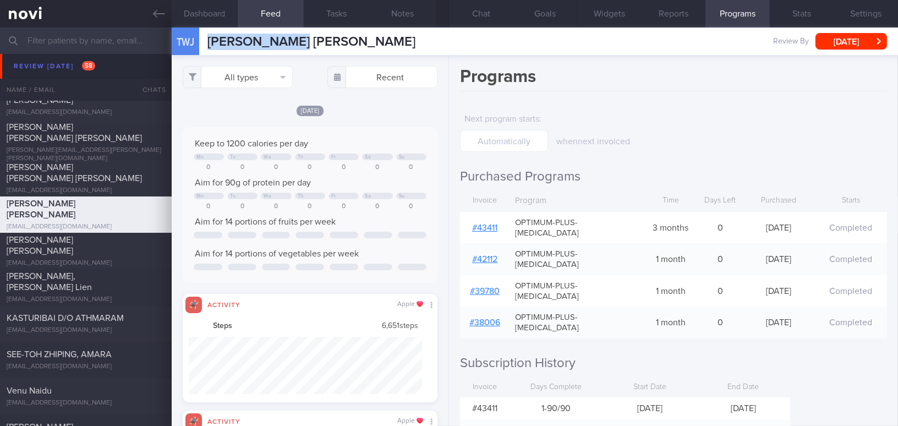
drag, startPoint x: 210, startPoint y: 39, endPoint x: 302, endPoint y: 40, distance: 92.5
click at [302, 40] on div "TWJ [PERSON_NAME] [PERSON_NAME] [PERSON_NAME] [PERSON_NAME] [EMAIL_ADDRESS][DOM…" at bounding box center [535, 42] width 727 height 28
click at [165, 15] on link at bounding box center [86, 14] width 172 height 28
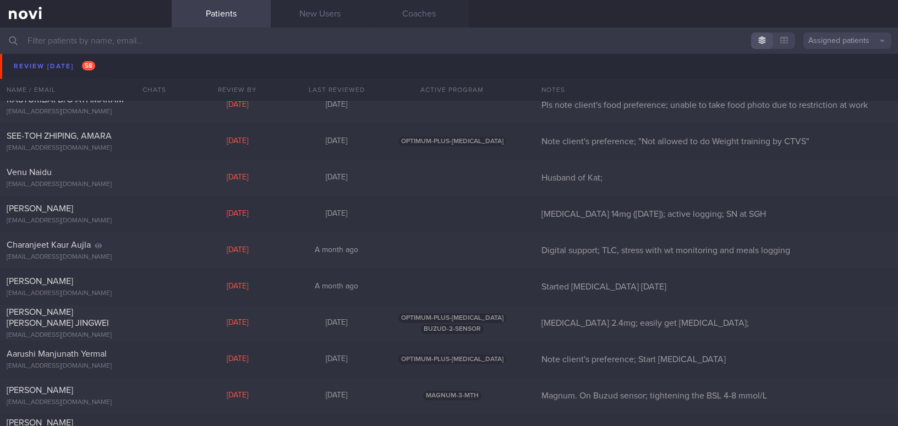
scroll to position [4574, 0]
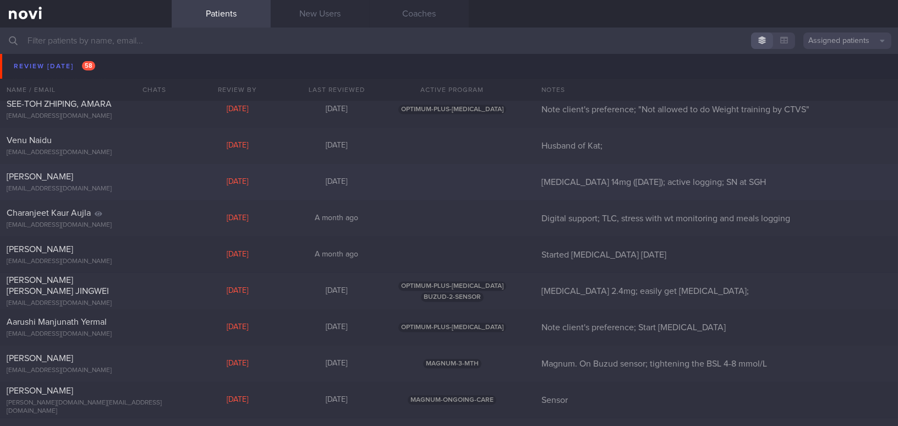
click at [113, 185] on div "[EMAIL_ADDRESS][DOMAIN_NAME]" at bounding box center [86, 189] width 159 height 8
select select "8"
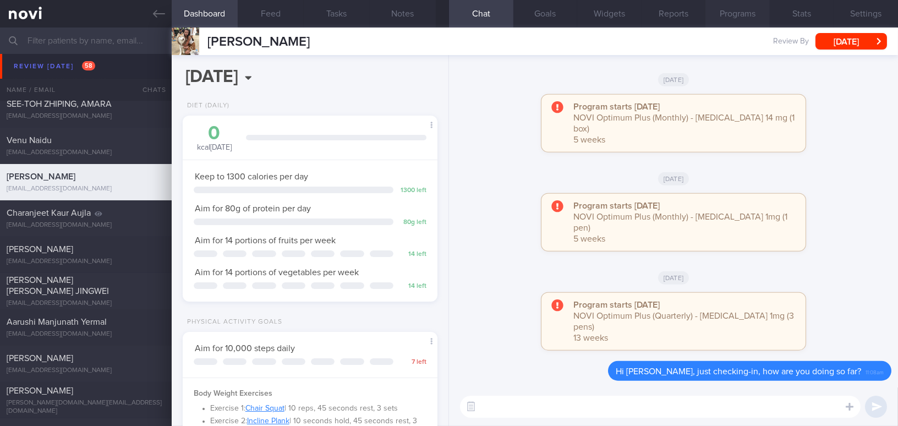
scroll to position [129, 227]
click at [743, 12] on button "Programs" at bounding box center [738, 14] width 64 height 28
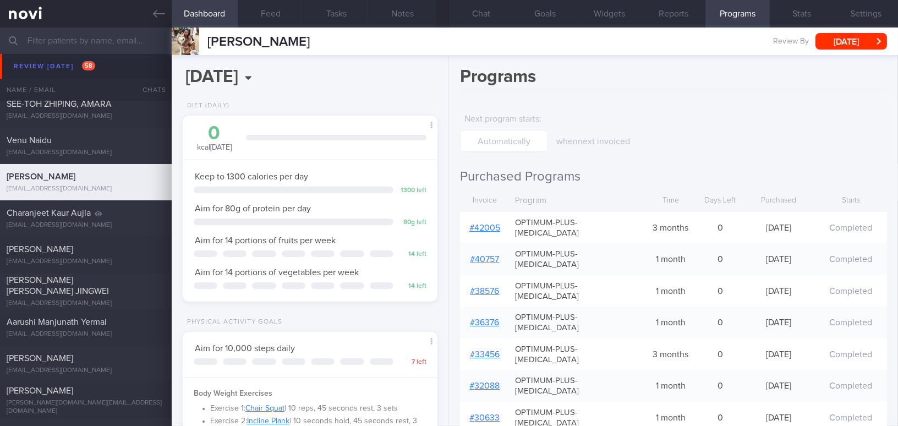
click at [493, 223] on link "# 42005" at bounding box center [485, 227] width 31 height 9
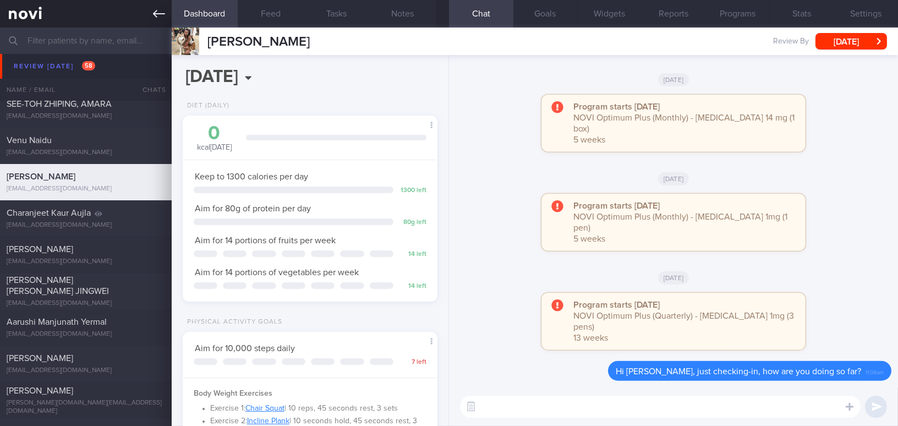
click at [155, 13] on icon at bounding box center [159, 14] width 12 height 8
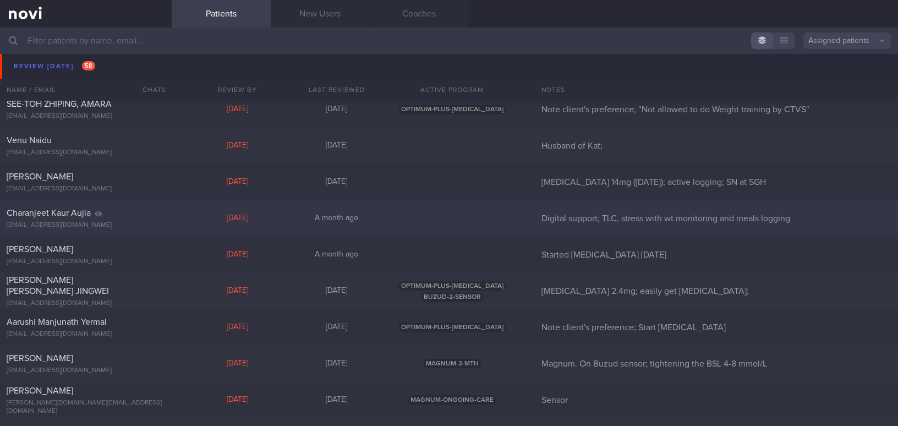
click at [94, 219] on div "[PERSON_NAME] [PERSON_NAME] [EMAIL_ADDRESS][DOMAIN_NAME]" at bounding box center [86, 219] width 172 height 22
select select "8"
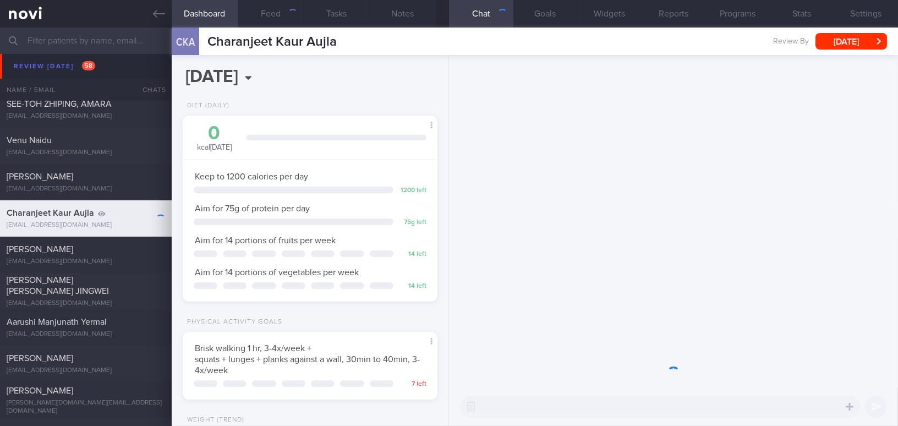
scroll to position [129, 227]
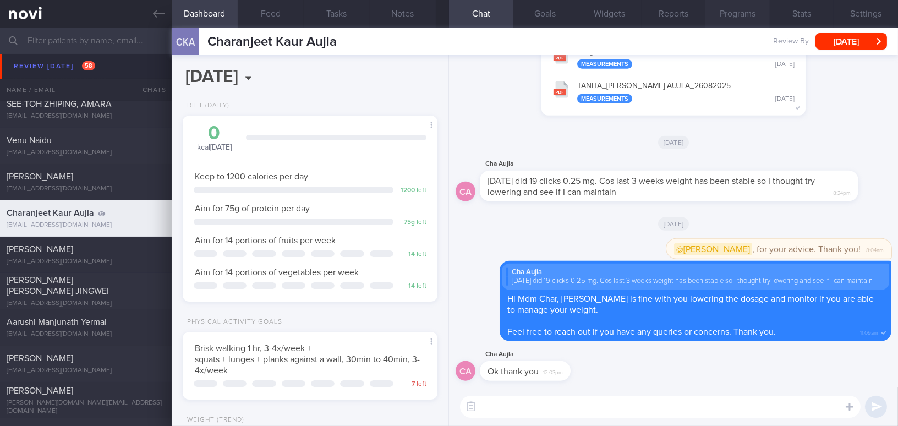
click at [739, 13] on button "Programs" at bounding box center [738, 14] width 64 height 28
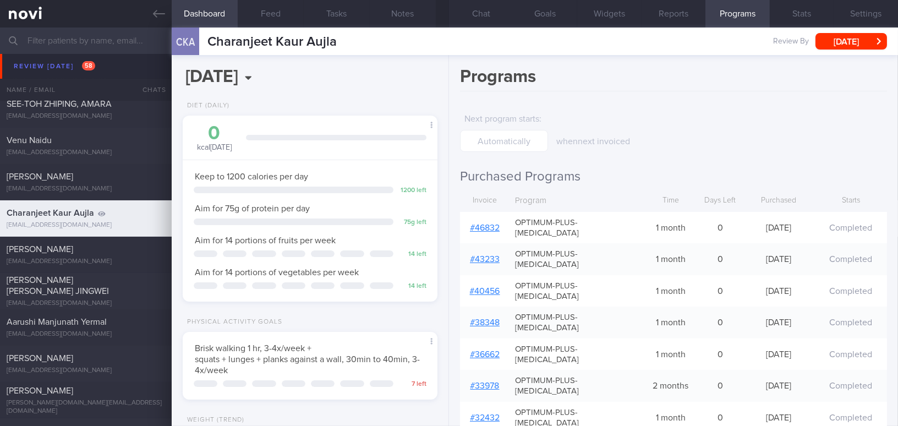
click at [486, 223] on link "# 46832" at bounding box center [485, 227] width 30 height 9
click at [150, 13] on link at bounding box center [86, 14] width 172 height 28
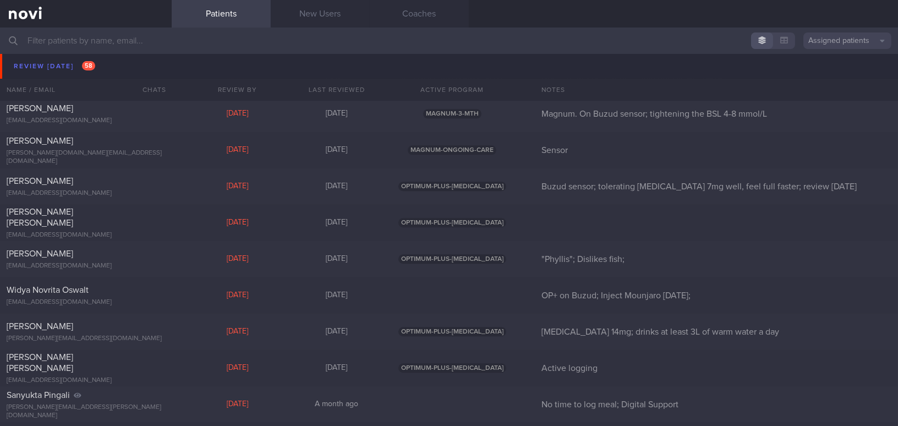
scroll to position [4874, 0]
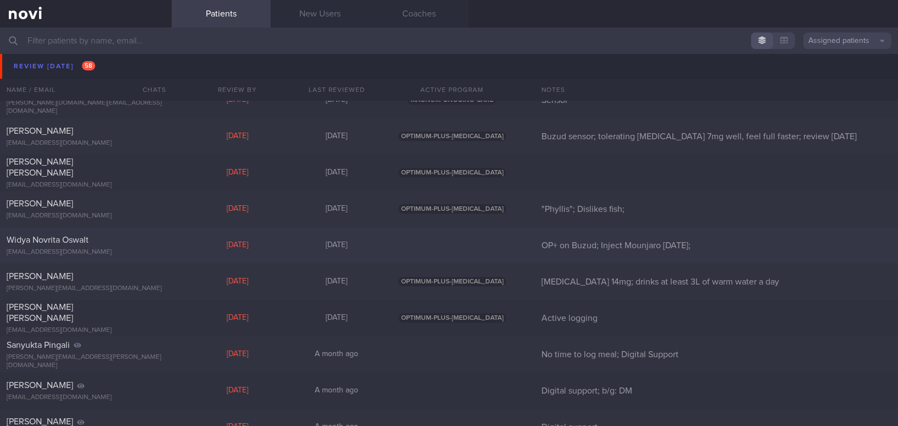
click at [110, 244] on div "Widya Novrita Oswalt" at bounding box center [85, 240] width 156 height 11
select select "8"
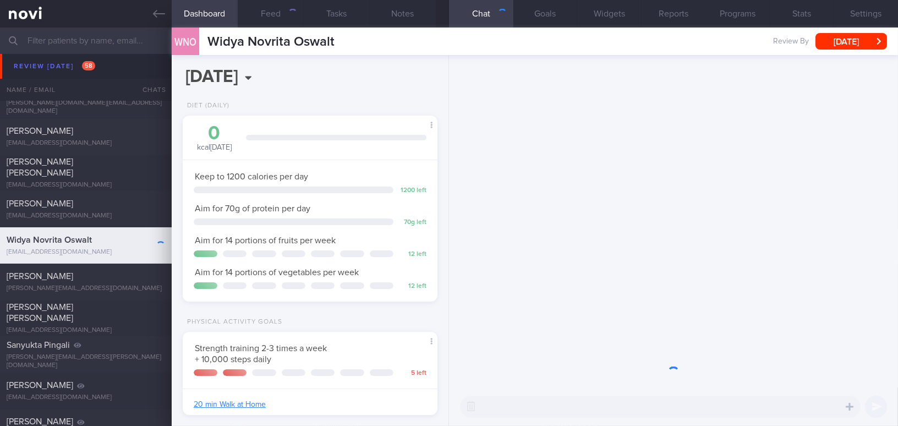
scroll to position [129, 227]
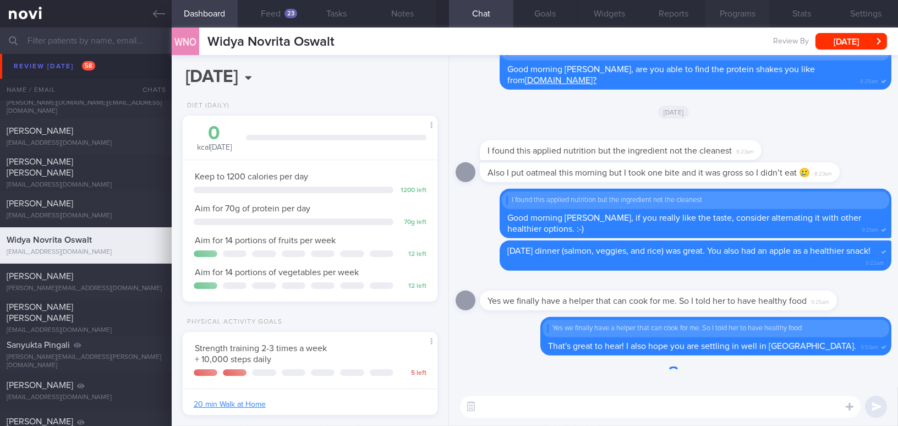
click at [742, 12] on button "Programs" at bounding box center [738, 14] width 64 height 28
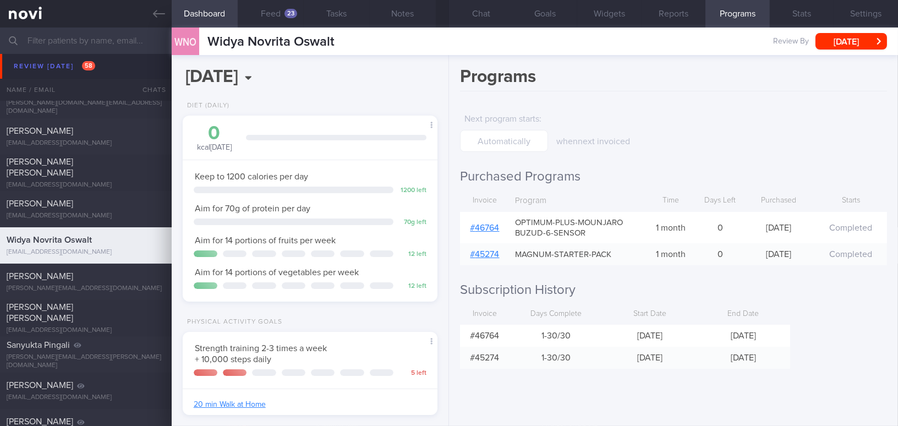
click at [486, 225] on link "# 46764" at bounding box center [485, 227] width 29 height 9
click at [156, 11] on icon at bounding box center [159, 14] width 12 height 8
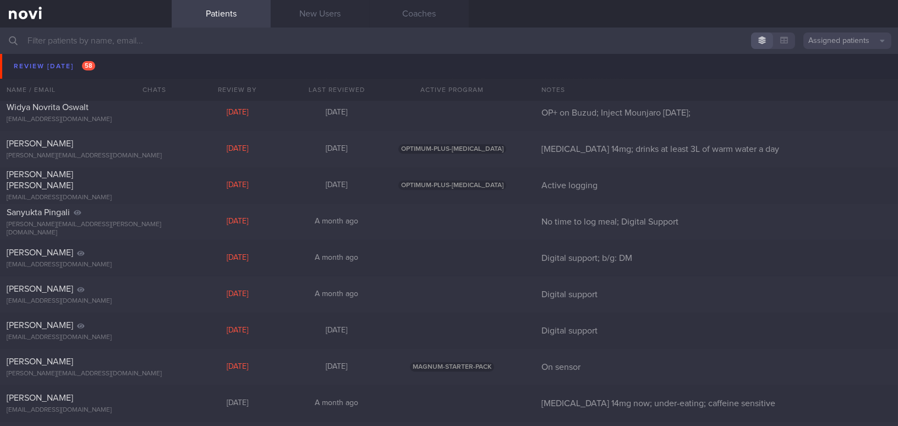
scroll to position [5025, 0]
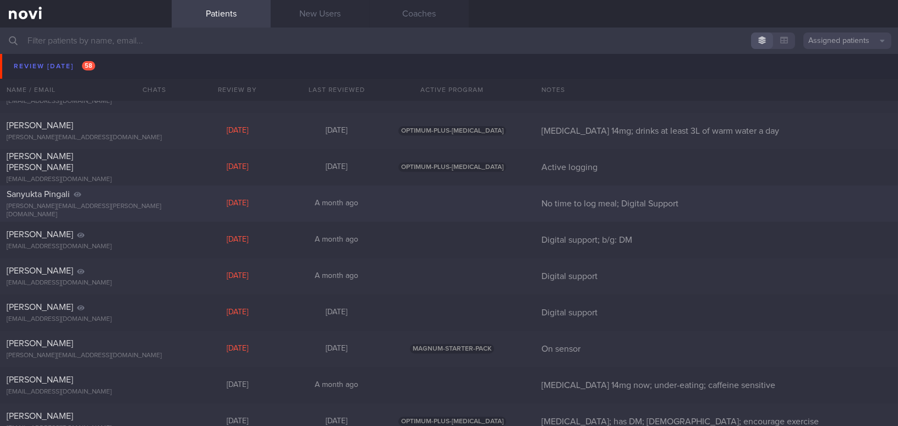
click at [51, 199] on span "Sanyukta Pingali" at bounding box center [38, 194] width 63 height 9
select select "8"
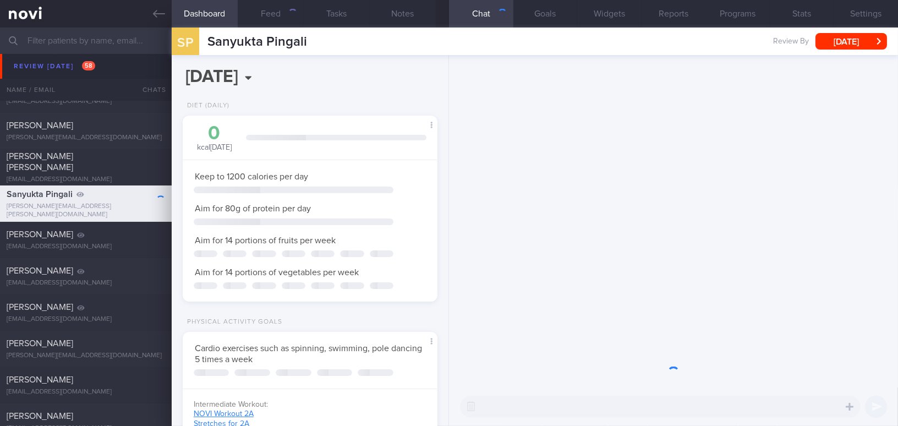
scroll to position [129, 227]
click at [744, 16] on button "Programs" at bounding box center [738, 14] width 64 height 28
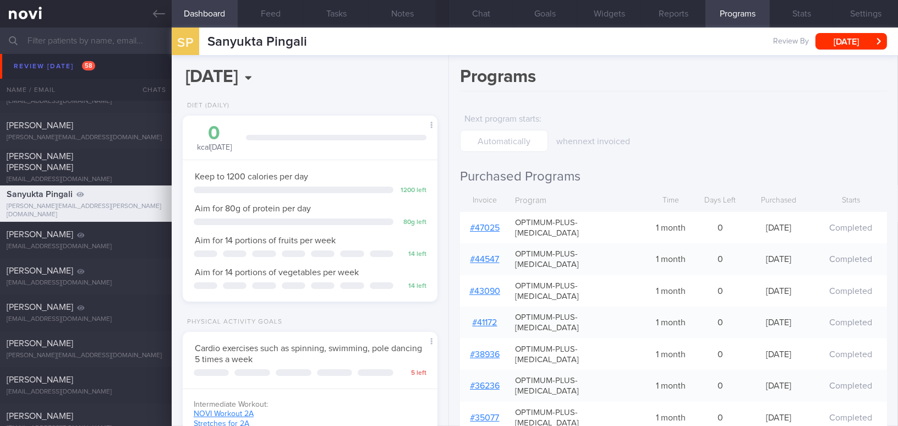
click at [492, 223] on link "# 47025" at bounding box center [485, 227] width 30 height 9
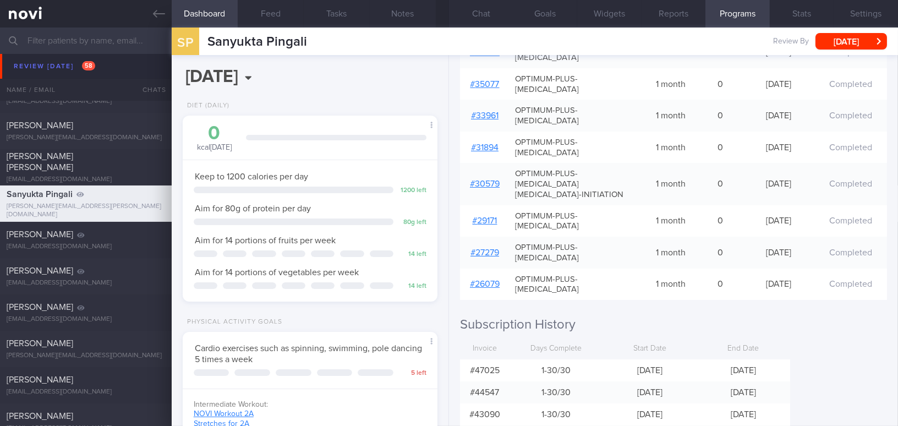
scroll to position [350, 0]
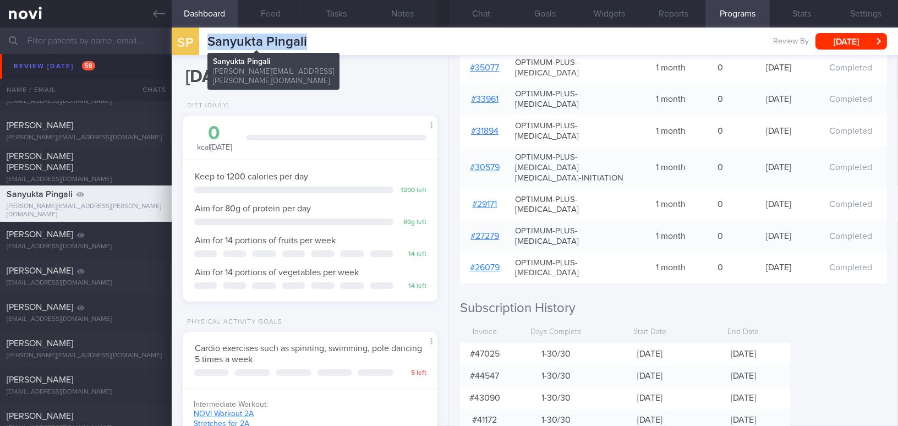
drag, startPoint x: 209, startPoint y: 42, endPoint x: 308, endPoint y: 42, distance: 98.5
click at [308, 42] on div "SP Sanyukta Pingali Sanyukta Pingali sanyukta.pingali@gmail.com Review By Sat, …" at bounding box center [535, 42] width 727 height 28
copy span "Sanyukta Pingali"
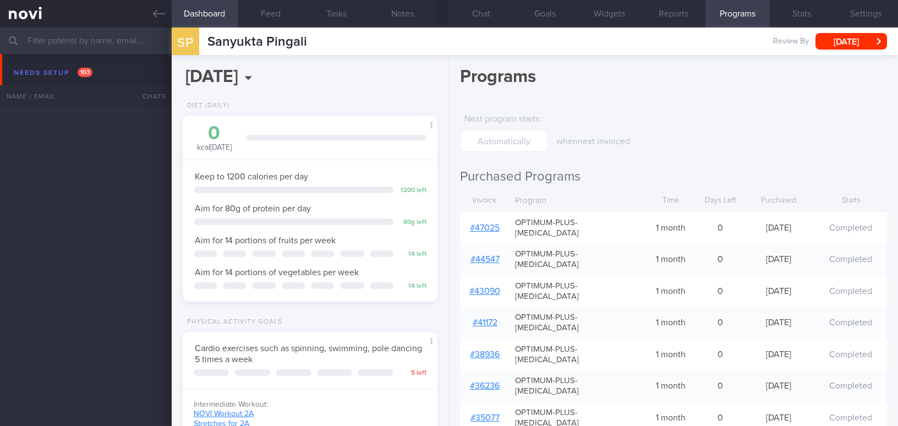
select select "8"
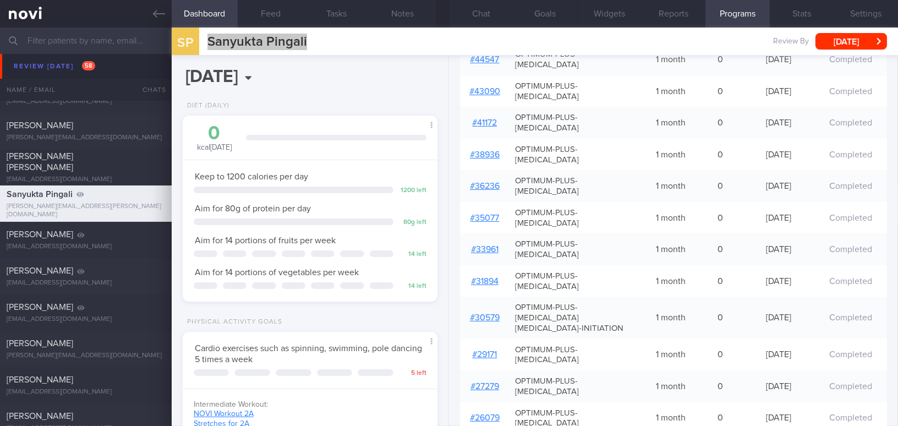
scroll to position [100, 0]
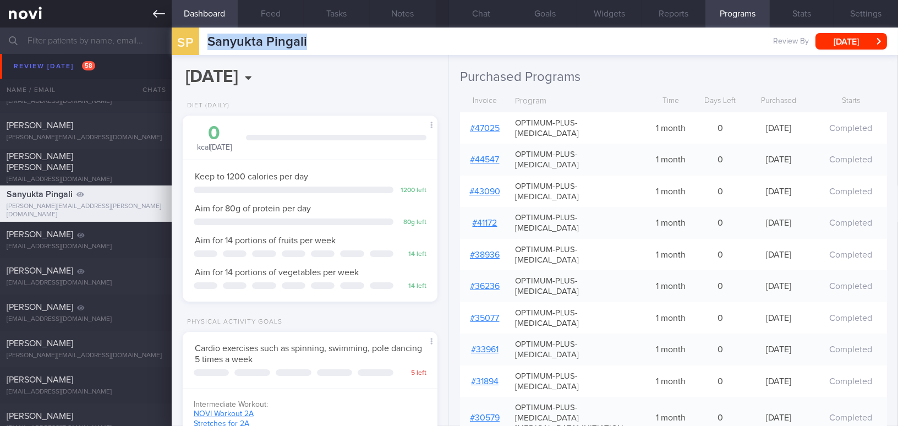
click at [156, 15] on icon at bounding box center [159, 14] width 12 height 12
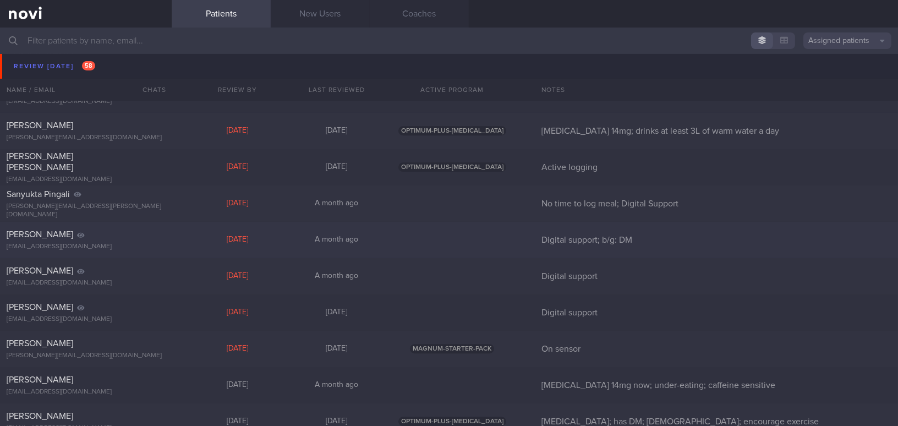
click at [121, 238] on div "NORFARHANA MOHAMED ISMAIL" at bounding box center [85, 234] width 156 height 11
select select "8"
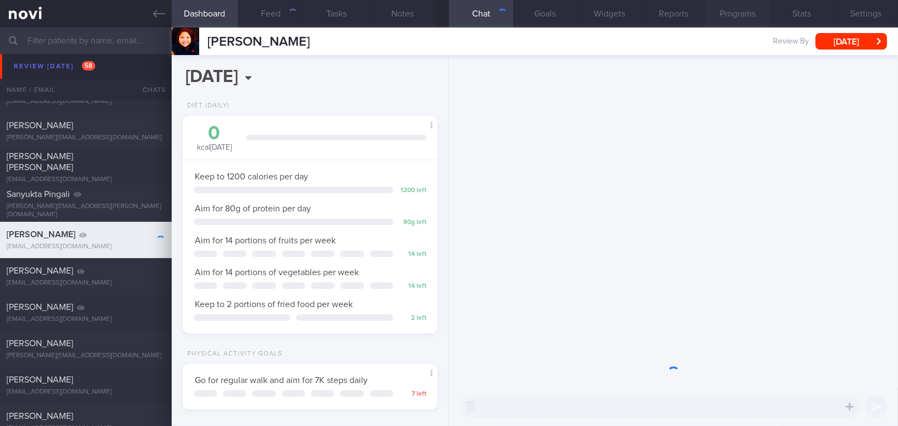
scroll to position [116, 232]
click at [737, 18] on button "Programs" at bounding box center [738, 14] width 64 height 28
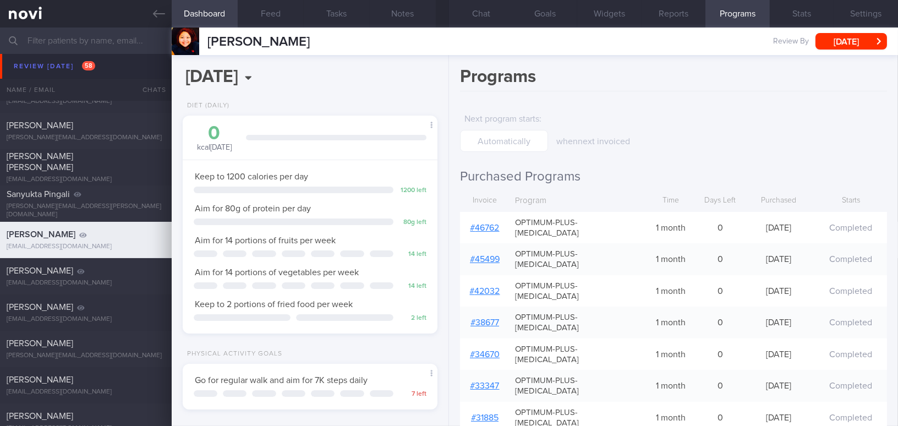
scroll to position [116, 232]
click at [478, 223] on link "# 46762" at bounding box center [485, 227] width 29 height 9
click at [486, 17] on button "Chat" at bounding box center [481, 14] width 64 height 28
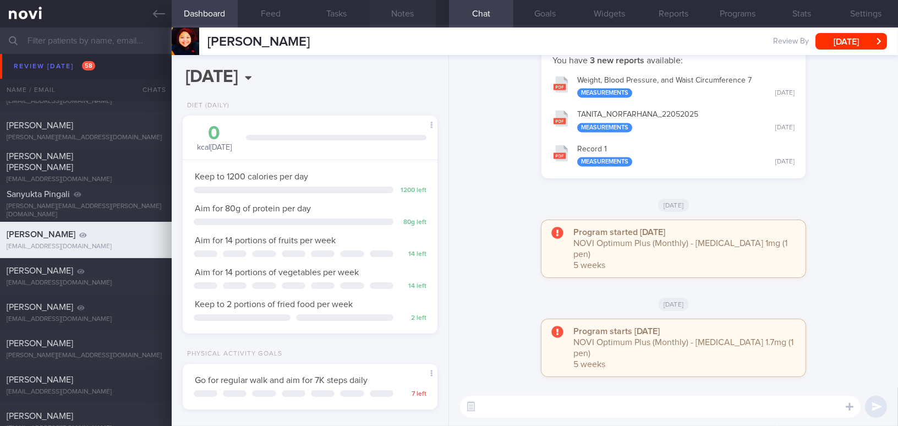
click at [393, 14] on button "Notes" at bounding box center [403, 14] width 66 height 28
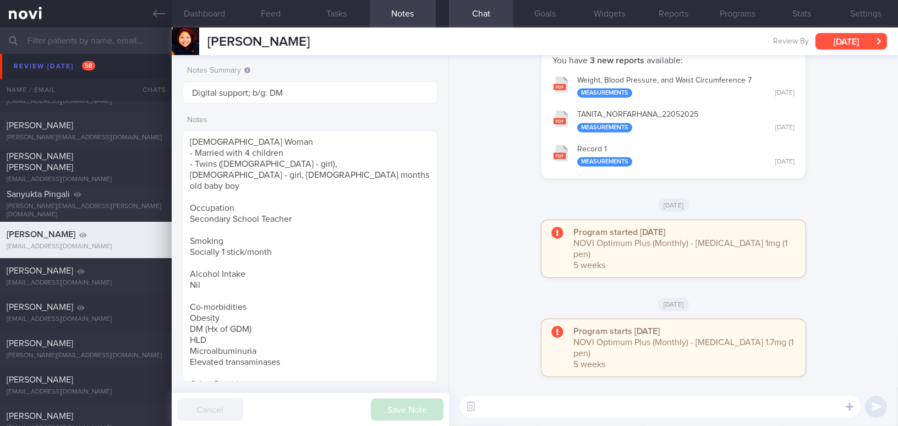
click at [848, 42] on button "[DATE]" at bounding box center [852, 41] width 72 height 17
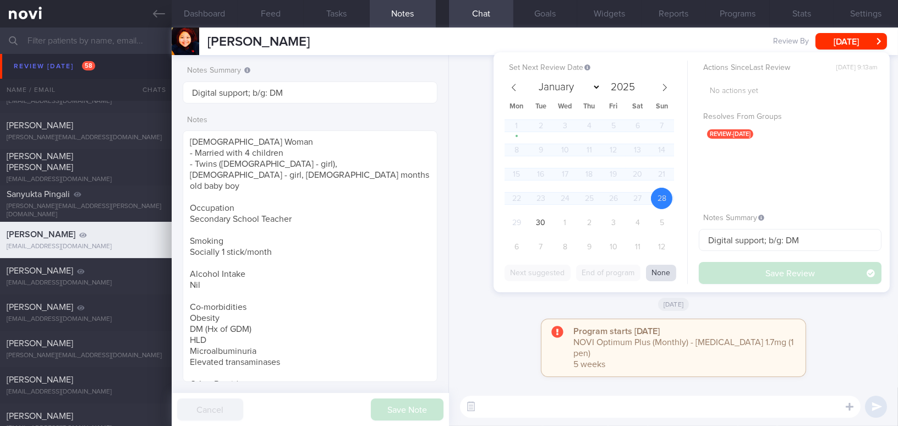
click at [666, 272] on button "None" at bounding box center [661, 273] width 30 height 17
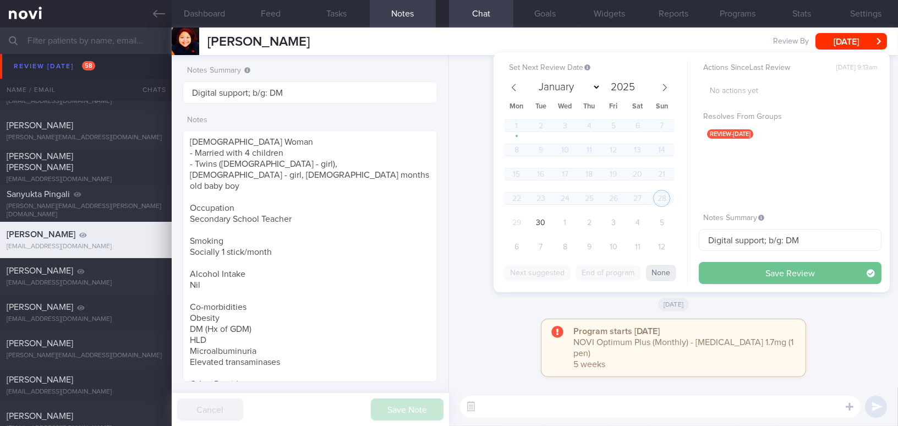
click at [732, 271] on button "Save Review" at bounding box center [790, 273] width 183 height 22
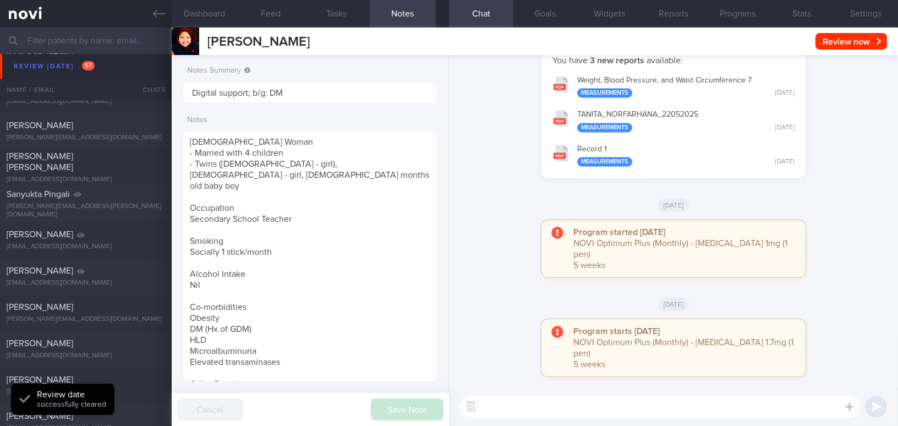
scroll to position [116, 232]
click at [154, 18] on icon at bounding box center [159, 14] width 12 height 12
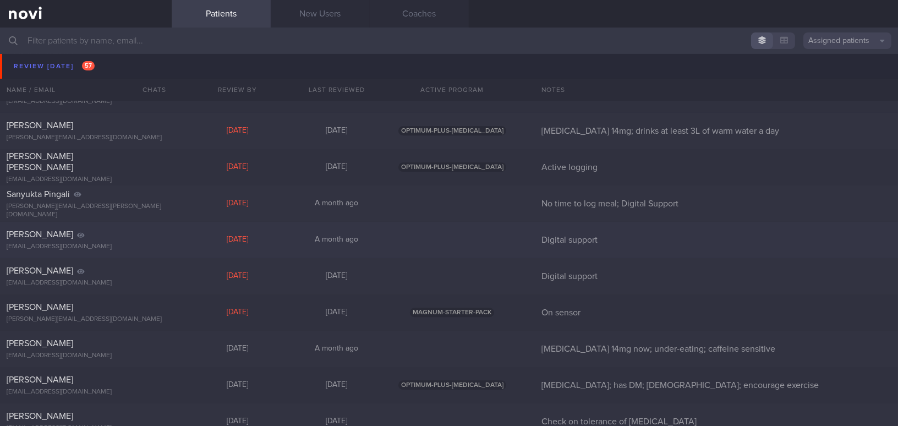
click at [123, 235] on div "Rasidah Caudal" at bounding box center [85, 234] width 156 height 11
select select "8"
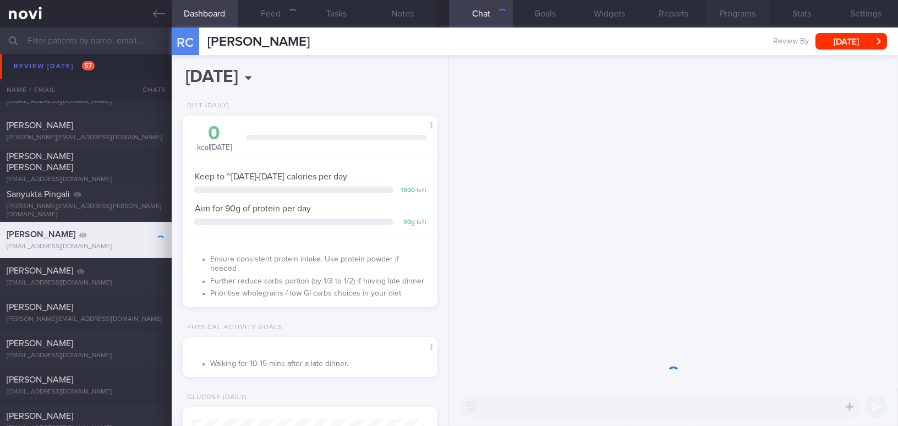
scroll to position [116, 232]
click at [748, 12] on button "Programs" at bounding box center [738, 14] width 64 height 28
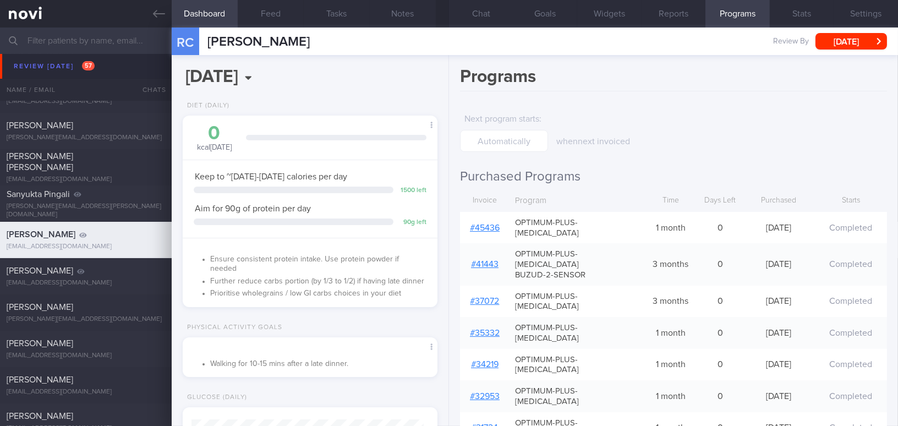
click at [477, 223] on link "# 45436" at bounding box center [485, 227] width 30 height 9
click at [406, 15] on button "Notes" at bounding box center [403, 14] width 66 height 28
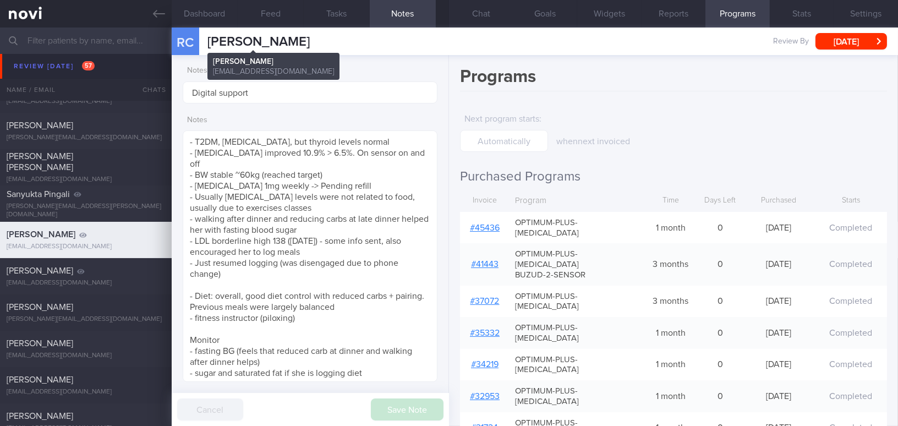
drag, startPoint x: 206, startPoint y: 39, endPoint x: 297, endPoint y: 41, distance: 90.9
click at [298, 41] on div "RC Rasidah Caudal Rasidah Caudal rasidah.caudal@gmail.com" at bounding box center [241, 42] width 138 height 28
copy span "Rasidah Caudal"
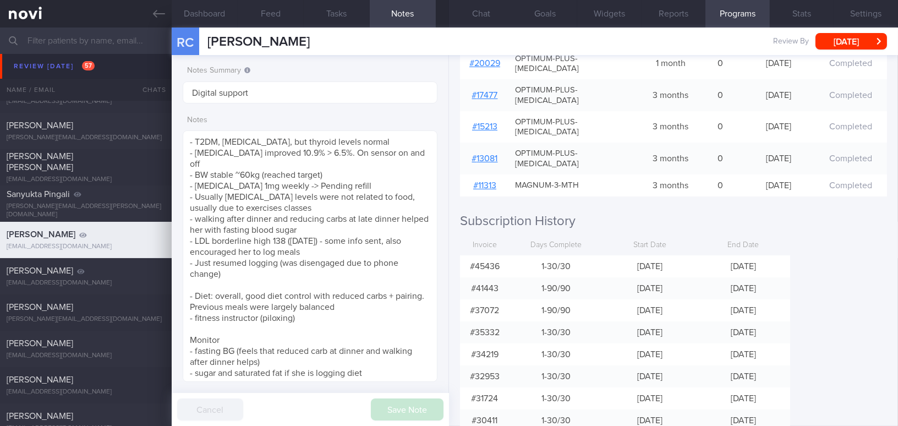
scroll to position [700, 0]
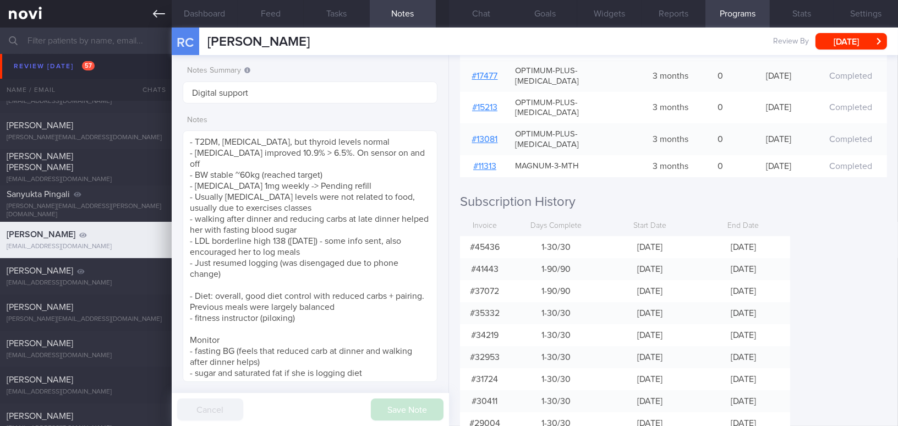
click at [157, 13] on icon at bounding box center [159, 14] width 12 height 12
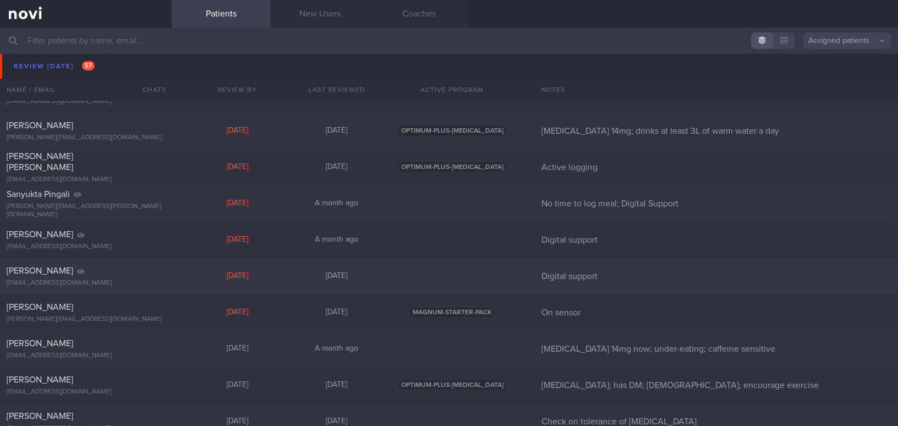
click at [121, 270] on div "Penelope Siraj" at bounding box center [85, 270] width 156 height 11
select select "8"
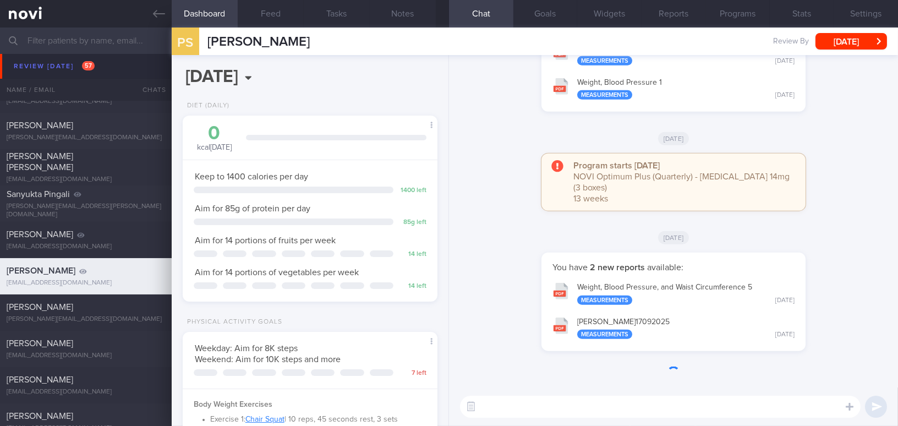
scroll to position [129, 227]
click at [740, 17] on button "Programs" at bounding box center [738, 14] width 64 height 28
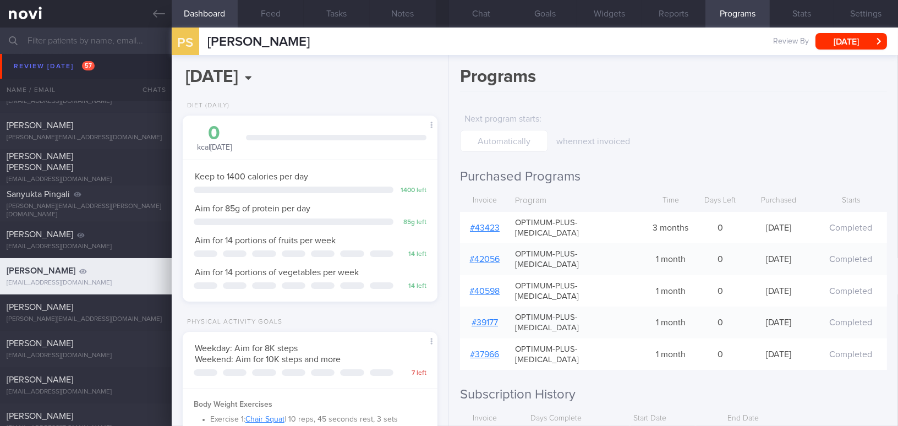
click at [485, 223] on link "# 43423" at bounding box center [485, 227] width 30 height 9
drag, startPoint x: 210, startPoint y: 40, endPoint x: 292, endPoint y: 42, distance: 82.6
click at [292, 42] on div "PS Penelope Siraj Penelope Siraj p_siraj@yahoo.com Review By Mon, 29 Sep Set Ne…" at bounding box center [535, 42] width 727 height 28
copy span "Penelope Siraj"
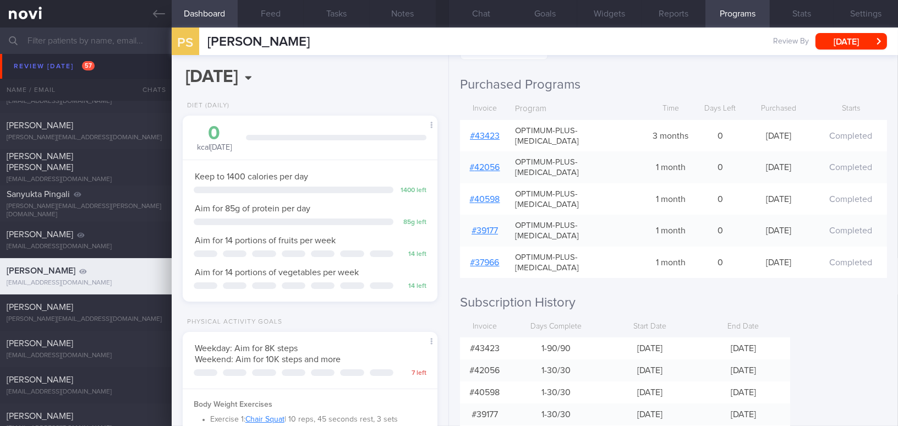
scroll to position [92, 0]
click at [160, 13] on icon at bounding box center [159, 14] width 12 height 12
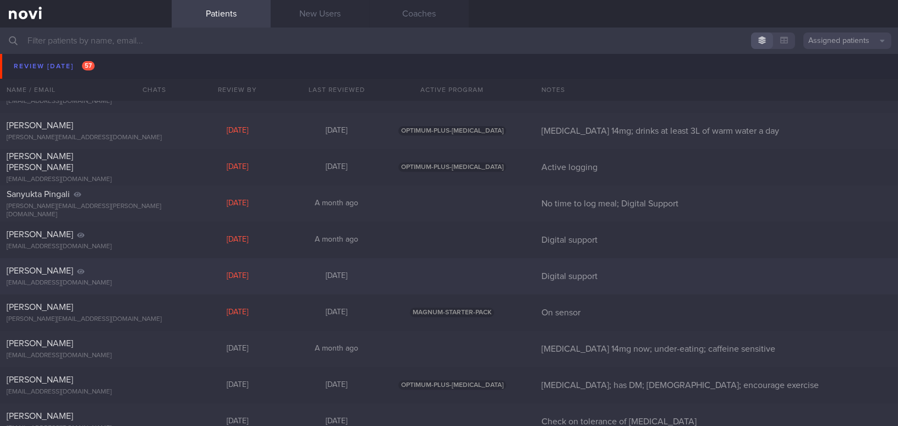
click at [126, 279] on div "[EMAIL_ADDRESS][DOMAIN_NAME]" at bounding box center [86, 283] width 159 height 8
select select "8"
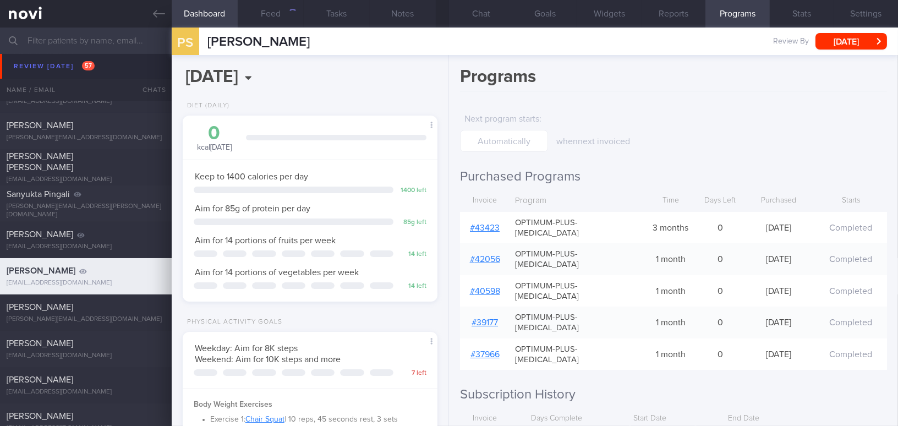
scroll to position [113, 227]
click at [148, 6] on link at bounding box center [86, 14] width 172 height 28
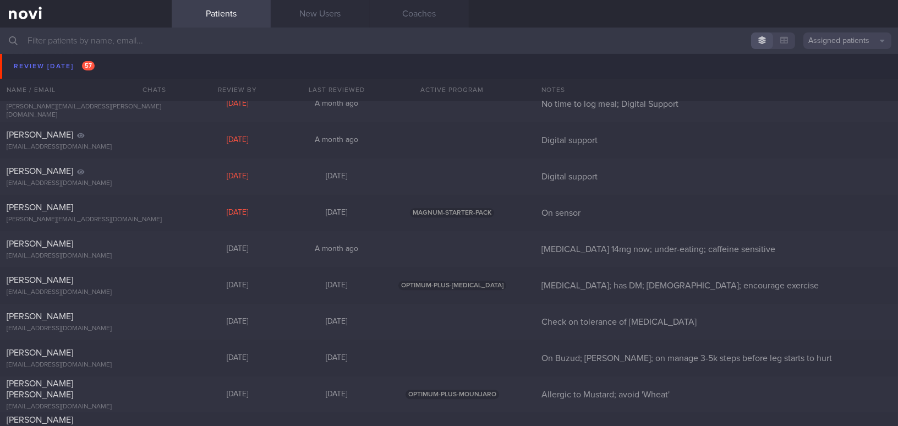
scroll to position [5175, 0]
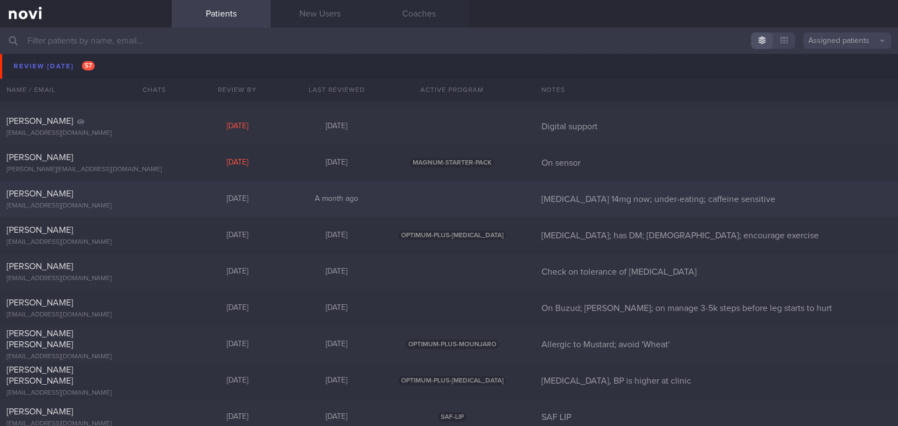
click at [73, 196] on span "[PERSON_NAME]" at bounding box center [40, 193] width 67 height 9
select select "8"
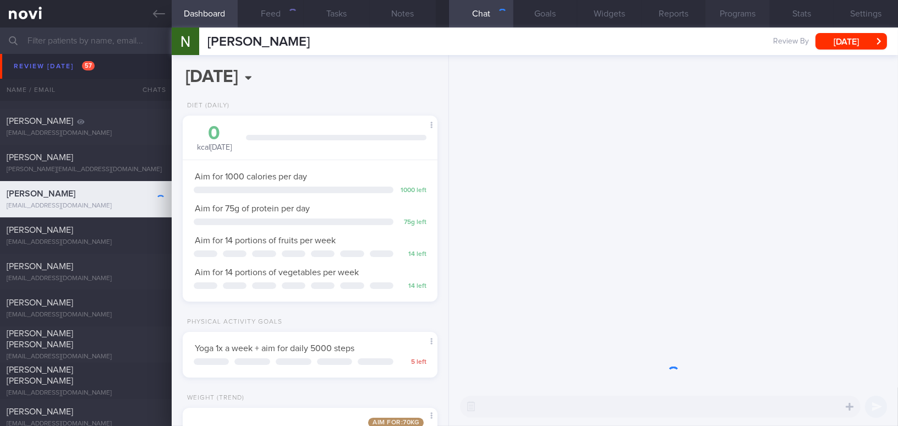
scroll to position [129, 227]
click at [744, 4] on button "Programs" at bounding box center [738, 14] width 64 height 28
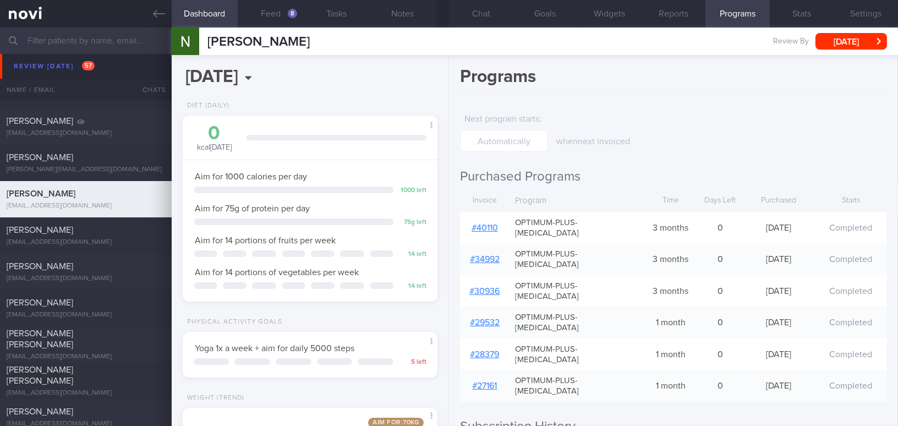
click at [486, 223] on link "# 40110" at bounding box center [485, 227] width 26 height 9
click at [259, 12] on button "Feed 8" at bounding box center [271, 14] width 66 height 28
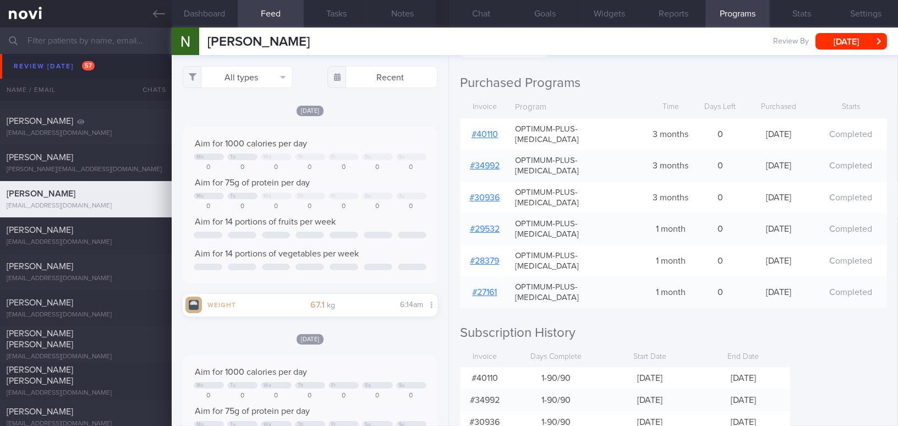
scroll to position [50, 0]
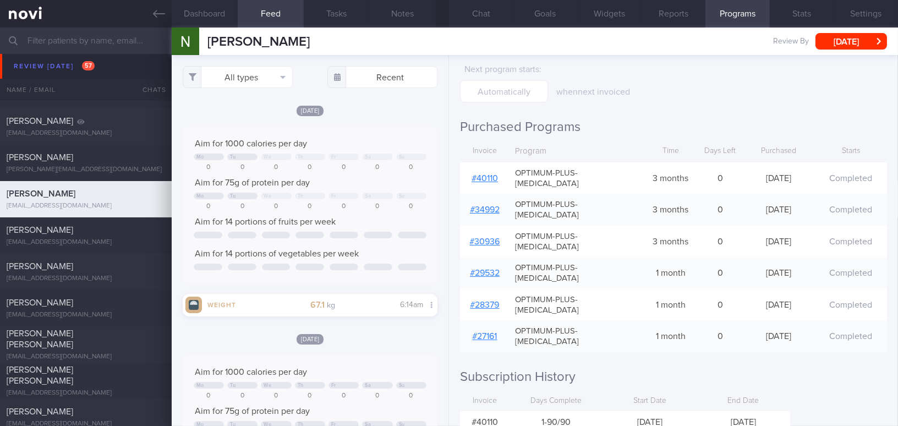
drag, startPoint x: 207, startPoint y: 40, endPoint x: 319, endPoint y: 43, distance: 112.3
click at [319, 43] on div "DIARNA S AHMAD DIARNA S AHMAD nihoqesa@gmail.com Review By Tue, 30 Sep Set Next…" at bounding box center [535, 42] width 727 height 28
copy span "[PERSON_NAME]"
click at [161, 13] on icon at bounding box center [159, 14] width 12 height 12
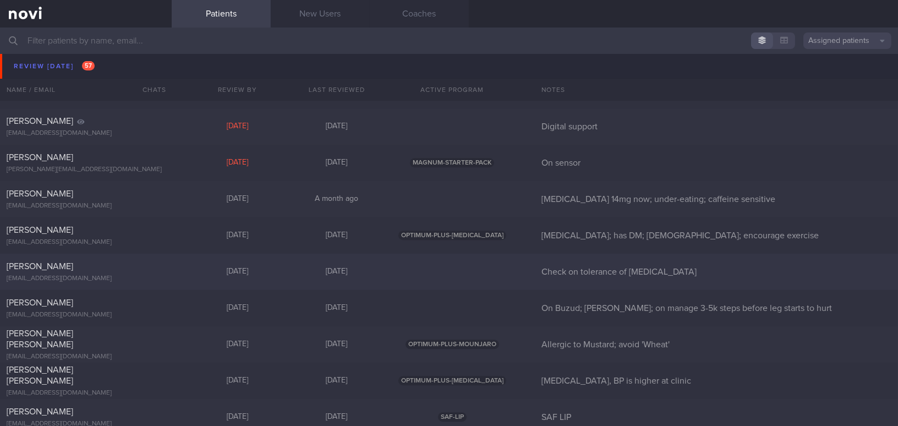
click at [79, 269] on div "Wei Fa" at bounding box center [85, 266] width 156 height 11
select select "8"
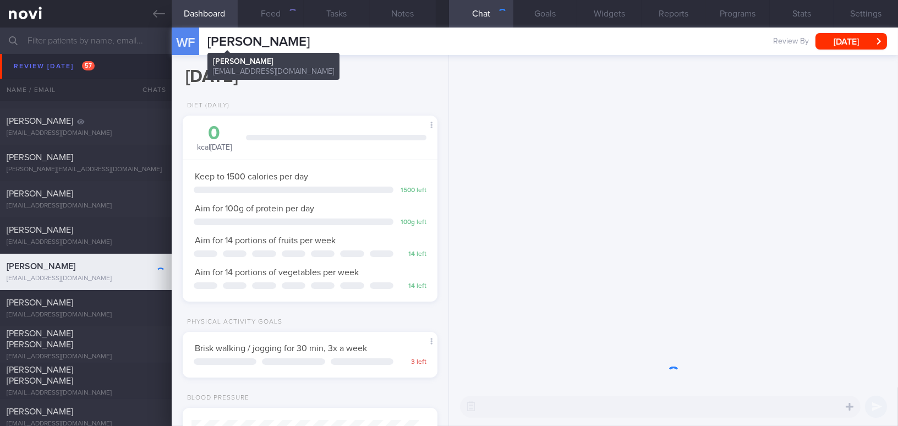
scroll to position [113, 227]
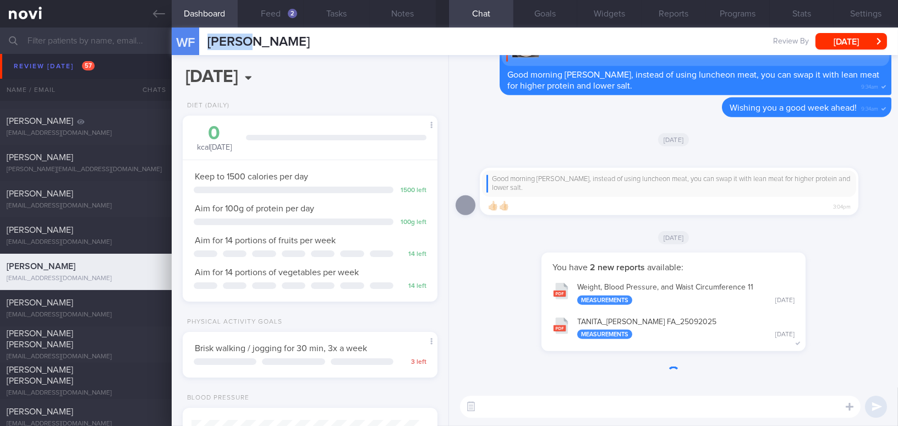
drag, startPoint x: 210, startPoint y: 39, endPoint x: 250, endPoint y: 42, distance: 39.7
click at [250, 42] on div "WF Wei Fa Wei Fa weifat_lim@hotmail.com Review By Tue, 30 Sep Set Next Review D…" at bounding box center [535, 42] width 727 height 28
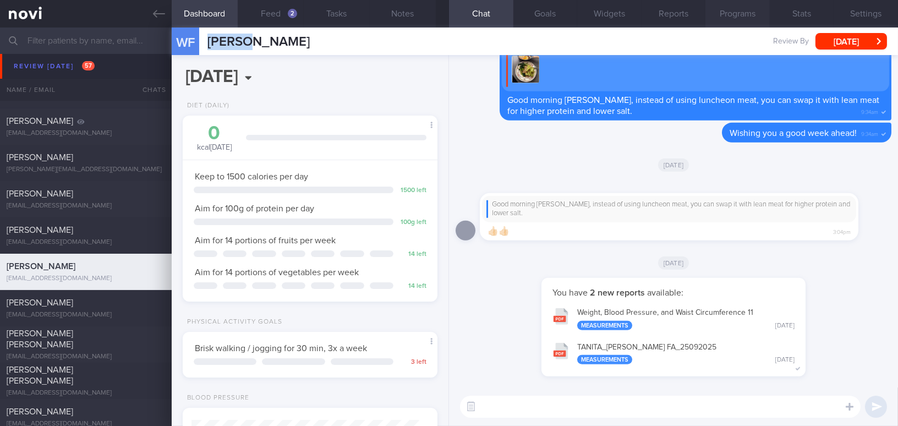
click at [749, 14] on button "Programs" at bounding box center [738, 14] width 64 height 28
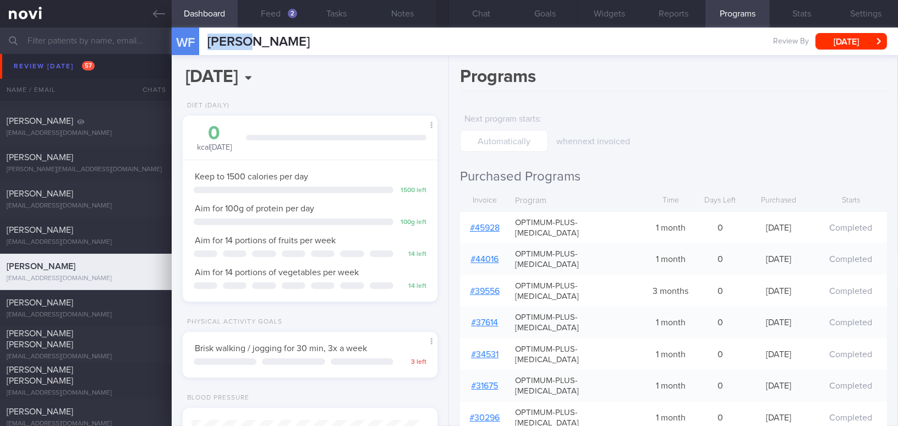
click at [489, 223] on link "# 45928" at bounding box center [485, 227] width 30 height 9
click at [155, 10] on icon at bounding box center [159, 14] width 12 height 12
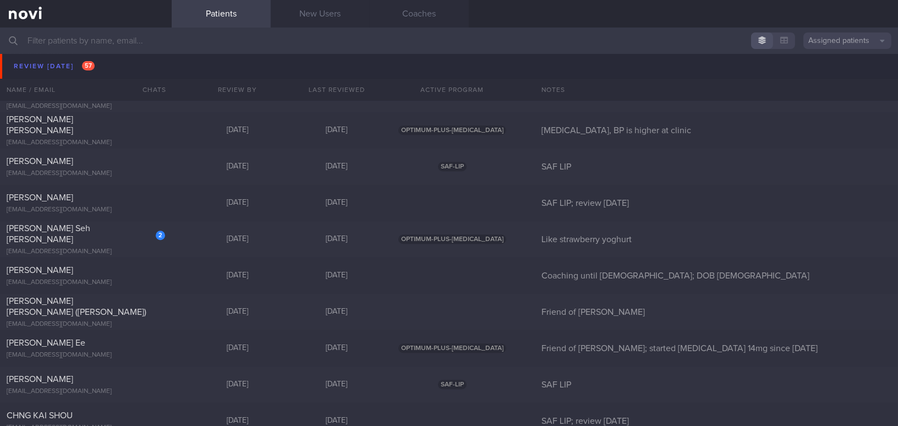
scroll to position [5476, 0]
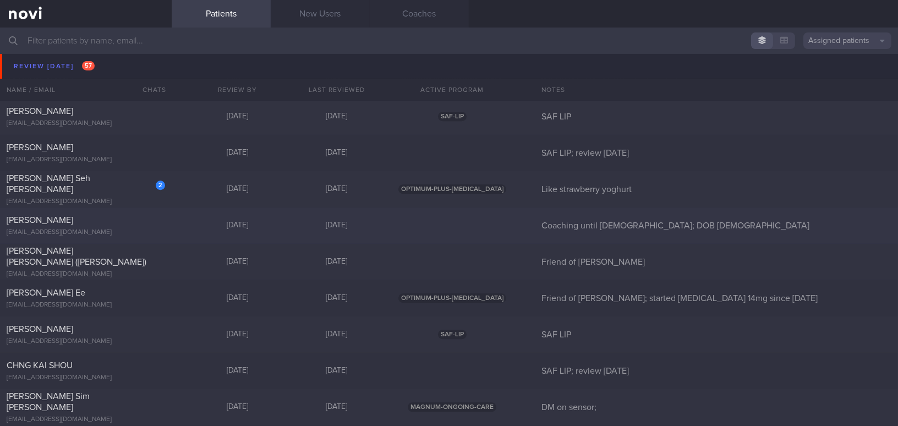
click at [102, 221] on div "TEO KIM CHOO" at bounding box center [85, 220] width 156 height 11
select select "8"
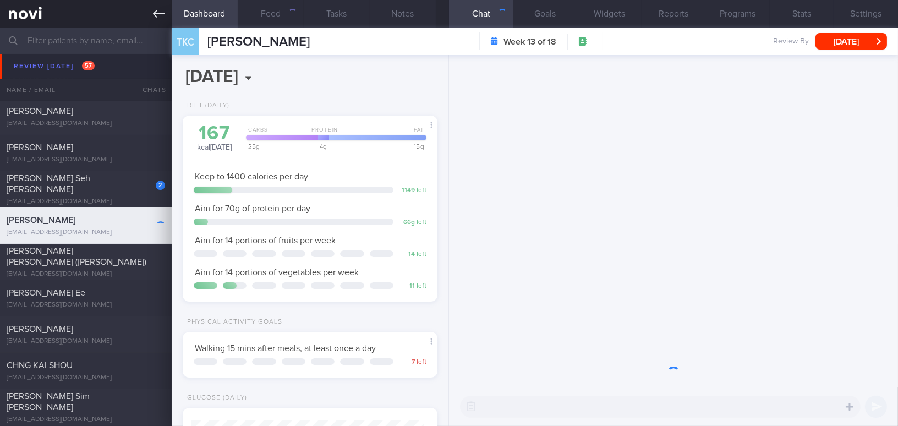
scroll to position [129, 227]
click at [161, 10] on icon at bounding box center [159, 14] width 12 height 12
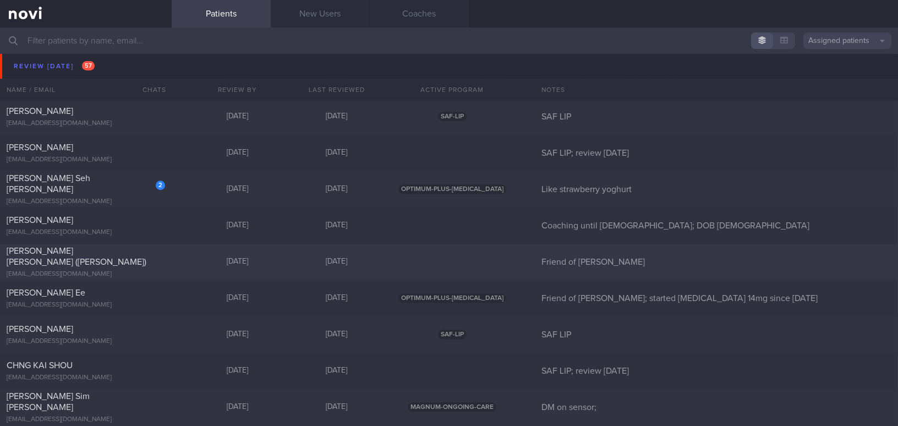
click at [106, 258] on div "Ang Soh Cheng (Joyce)" at bounding box center [85, 257] width 156 height 22
select select "8"
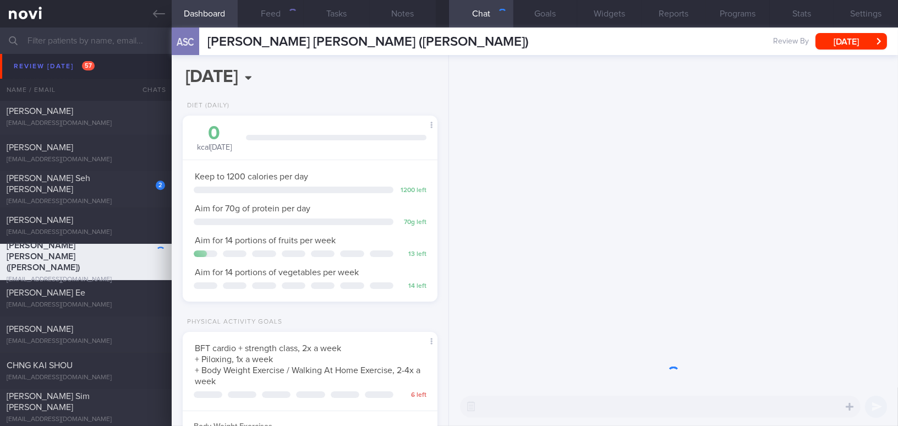
scroll to position [129, 227]
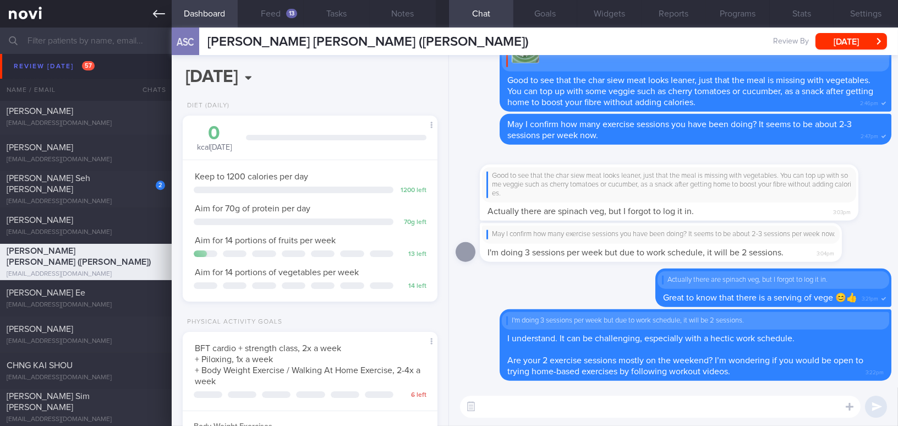
click at [153, 8] on icon at bounding box center [159, 14] width 12 height 12
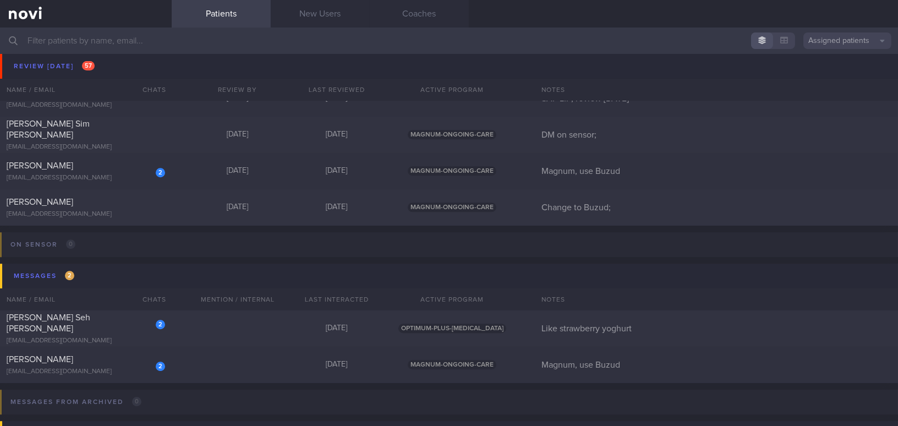
scroll to position [5776, 0]
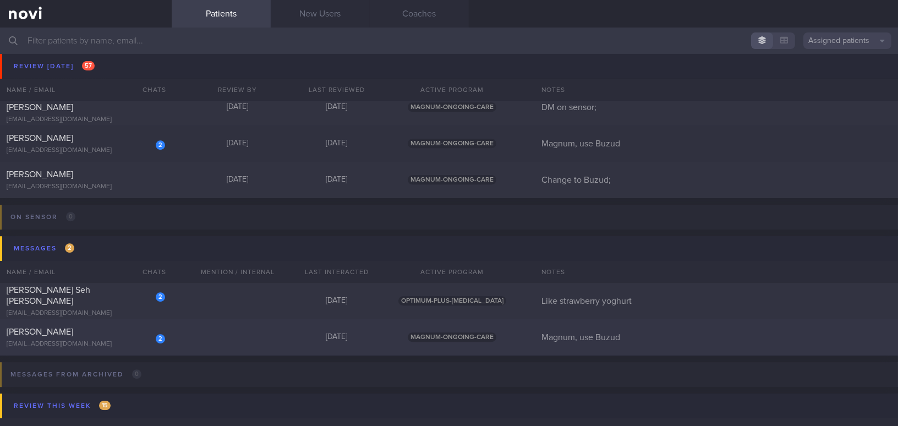
click at [90, 340] on div "sokngin_tan@yahoo.com.sg" at bounding box center [86, 344] width 159 height 8
select select "8"
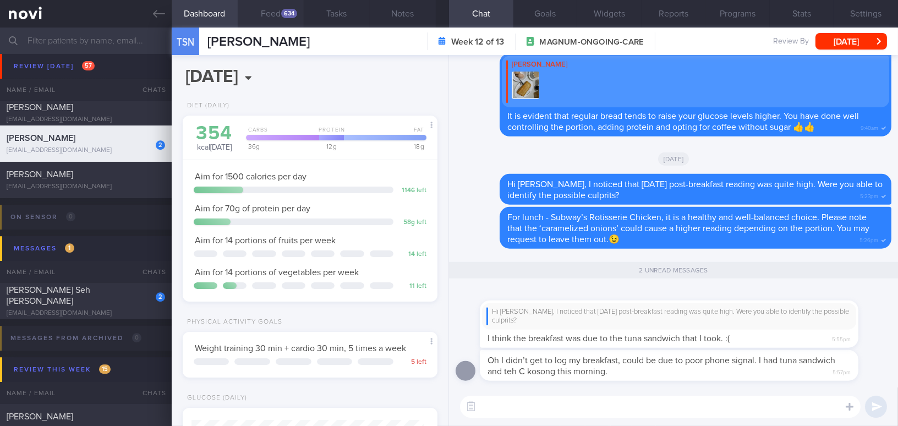
scroll to position [116, 232]
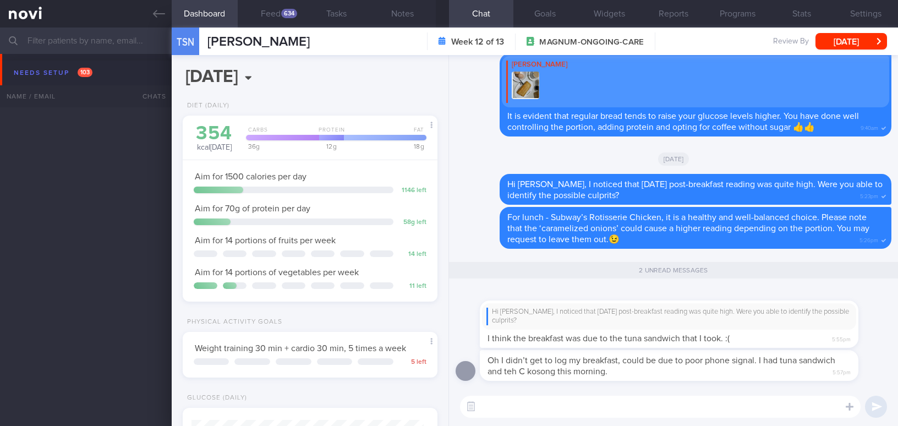
select select "8"
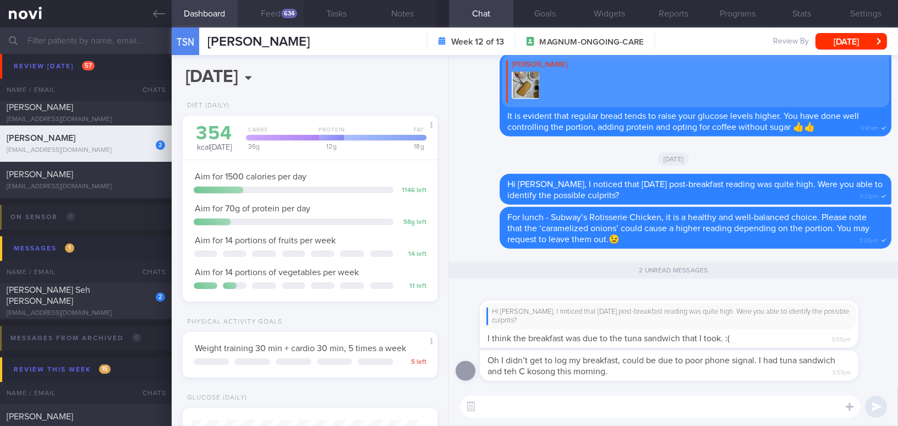
click at [292, 10] on div "634" at bounding box center [289, 13] width 16 height 9
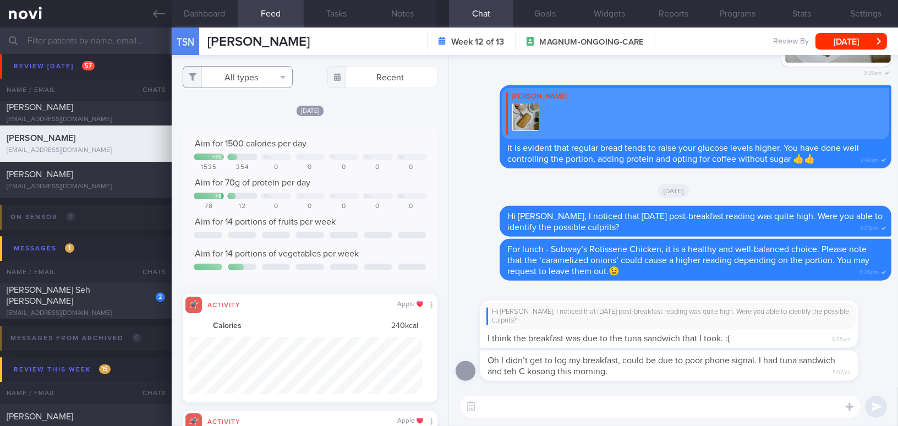
click at [228, 69] on button "All types" at bounding box center [238, 77] width 110 height 22
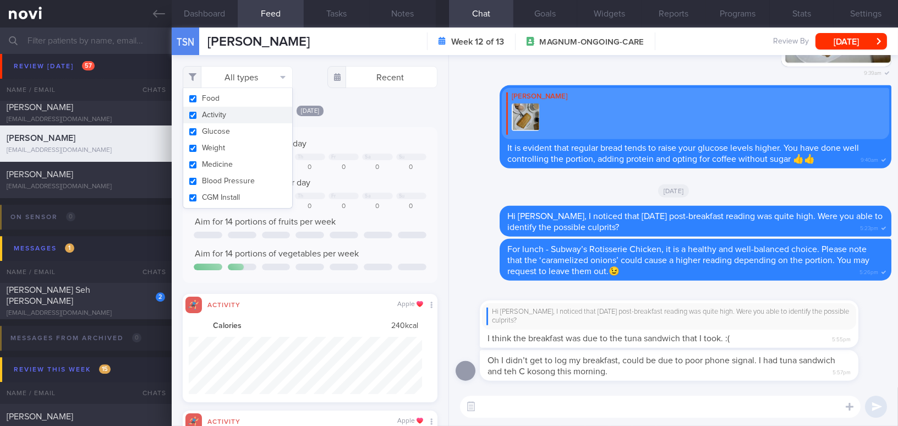
click at [192, 119] on button "Activity" at bounding box center [237, 115] width 109 height 17
checkbox input "false"
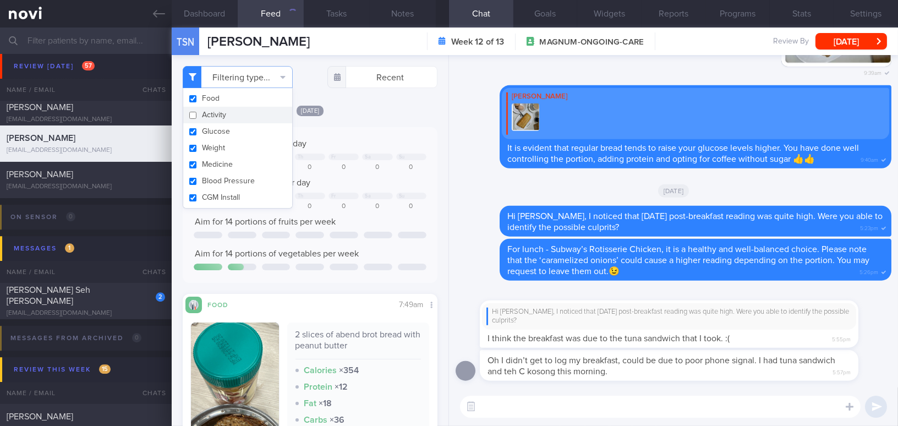
click at [361, 117] on div "[DATE] Aim for 1500 calories per day + 35 We Th Fr Sa Su 1535 354 0 0 0 0 0 Aim…" at bounding box center [310, 326] width 255 height 442
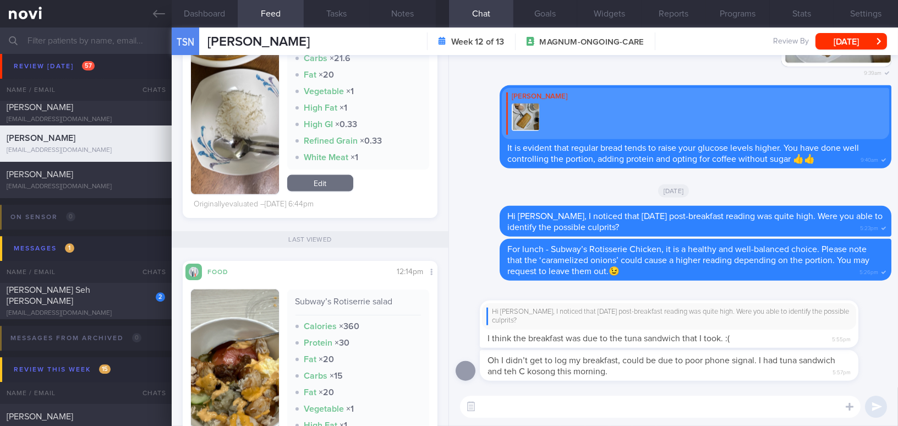
scroll to position [3352, 0]
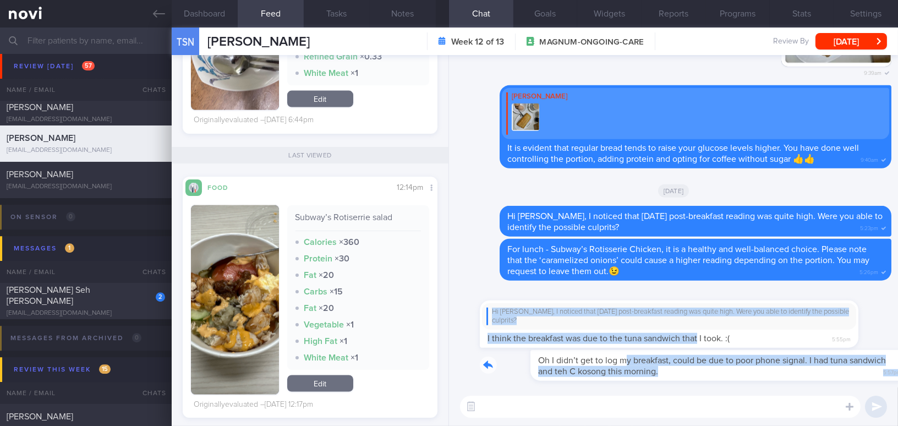
drag, startPoint x: 576, startPoint y: 354, endPoint x: 697, endPoint y: 349, distance: 121.2
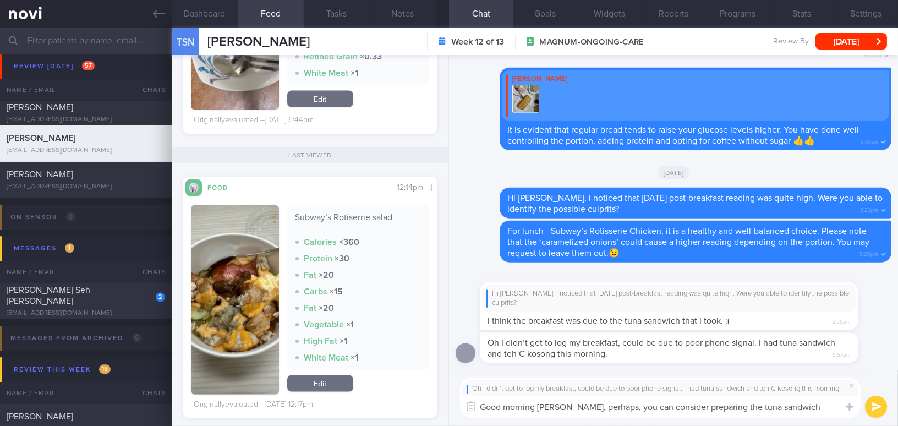
drag, startPoint x: 826, startPoint y: 406, endPoint x: 569, endPoint y: 403, distance: 257.1
click at [569, 403] on textarea "Good morning [PERSON_NAME], perhaps, you can consider preparing the tuna sandwi…" at bounding box center [660, 407] width 401 height 22
click at [580, 399] on textarea "Good morning [PERSON_NAME], perhaps, you can consider preparing the tuna sandwi…" at bounding box center [660, 407] width 401 height 22
drag, startPoint x: 570, startPoint y: 405, endPoint x: 825, endPoint y: 400, distance: 254.9
click at [825, 400] on textarea "Good morning [PERSON_NAME], perhaps, you can consider preparing the tuna sandwi…" at bounding box center [660, 407] width 401 height 22
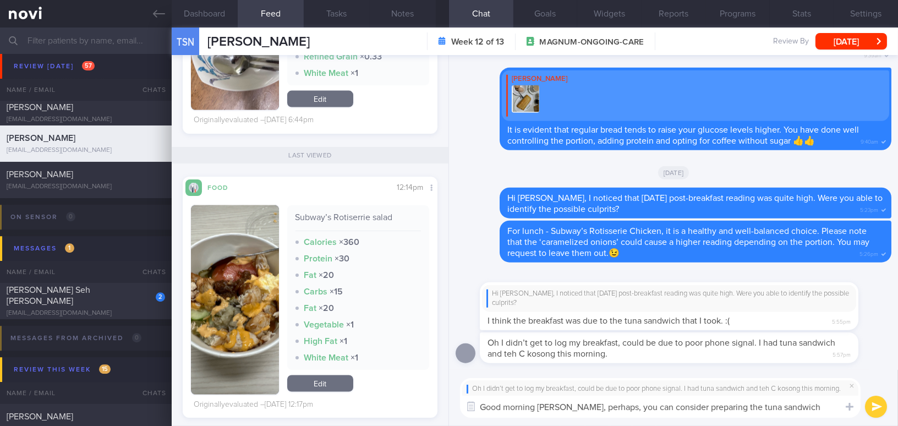
paste textarea "Perhaps you could consider preparing the tuna sandwich yourself."
click at [575, 406] on textarea "Good morning [PERSON_NAME], Perhaps you could consider preparing the tuna sandw…" at bounding box center [660, 407] width 401 height 22
type textarea "Good morning [PERSON_NAME], perhaps, you could consider preparing the tuna sand…"
click at [872, 406] on button "submit" at bounding box center [876, 407] width 22 height 22
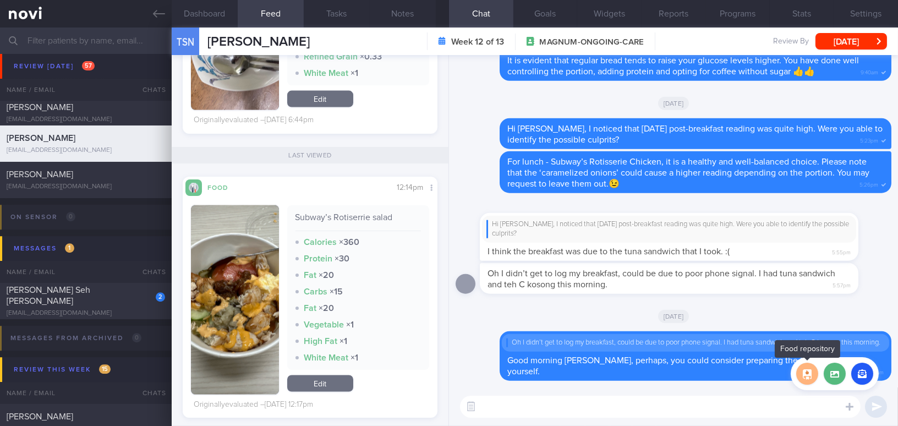
click at [806, 377] on button "button" at bounding box center [808, 374] width 22 height 22
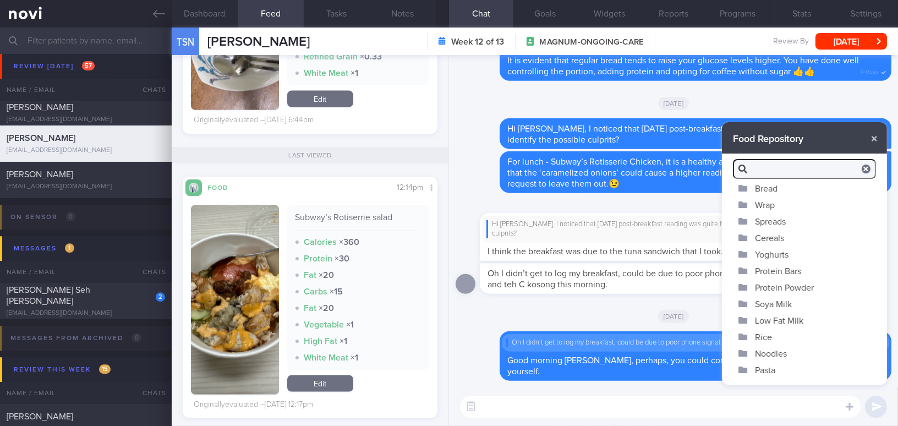
click at [793, 221] on button "Spreads" at bounding box center [804, 221] width 165 height 17
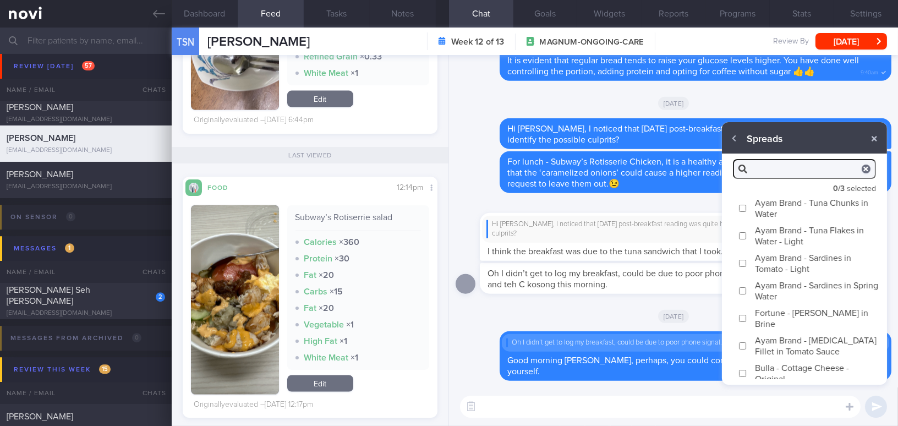
click at [745, 205] on input "Ayam Brand - Tuna Chunks in Water" at bounding box center [743, 208] width 8 height 7
checkbox input "true"
type textarea "Tuna chunks in water is a great source of protein and omega-3. It is also lower…"
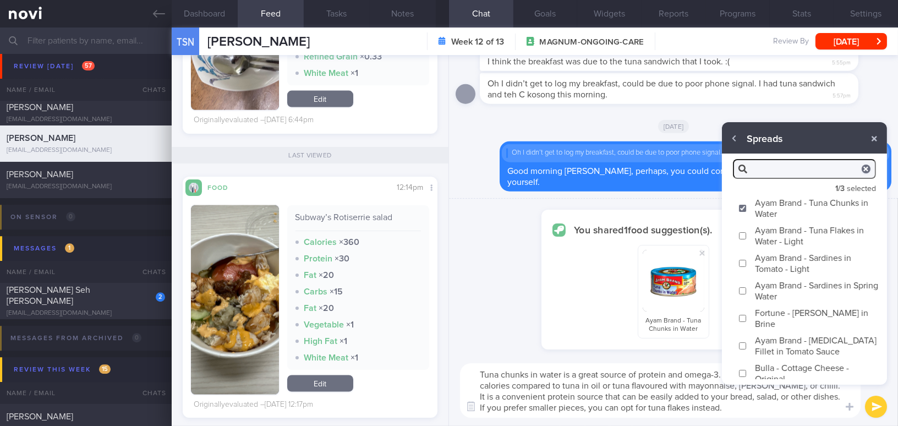
click at [743, 235] on input "Ayam Brand - Tuna Flakes in Water - Light" at bounding box center [743, 235] width 8 height 7
checkbox input "true"
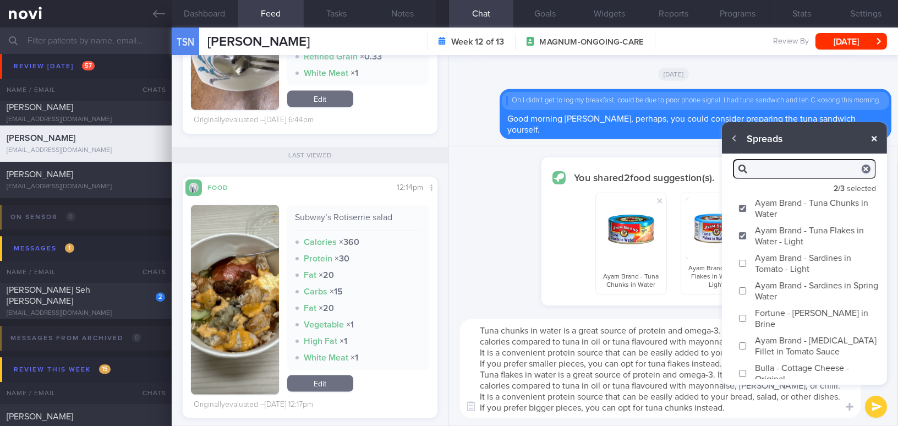
click at [874, 139] on button "button" at bounding box center [875, 139] width 20 height 20
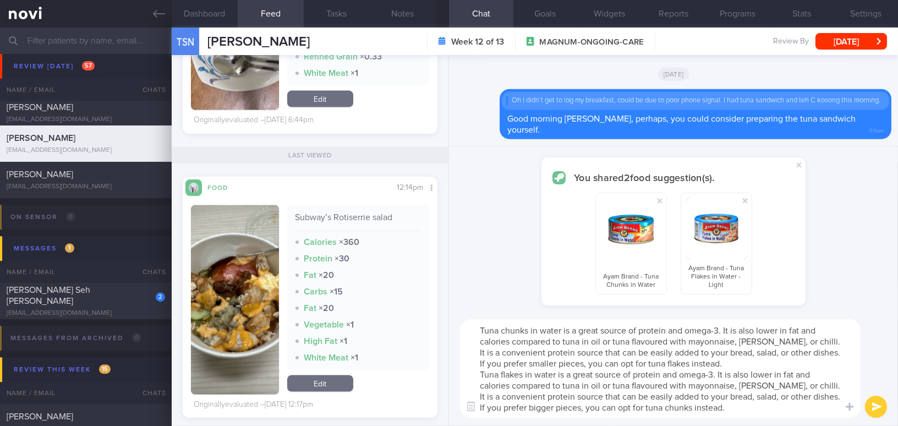
click at [524, 336] on textarea "Tuna chunks in water is a great source of protein and omega-3. It is also lower…" at bounding box center [660, 368] width 401 height 99
drag, startPoint x: 478, startPoint y: 327, endPoint x: 733, endPoint y: 417, distance: 269.9
click at [733, 417] on textarea "Tuna chunks in water is a great source of protein and omega-3. It is also lower…" at bounding box center [660, 368] width 401 height 99
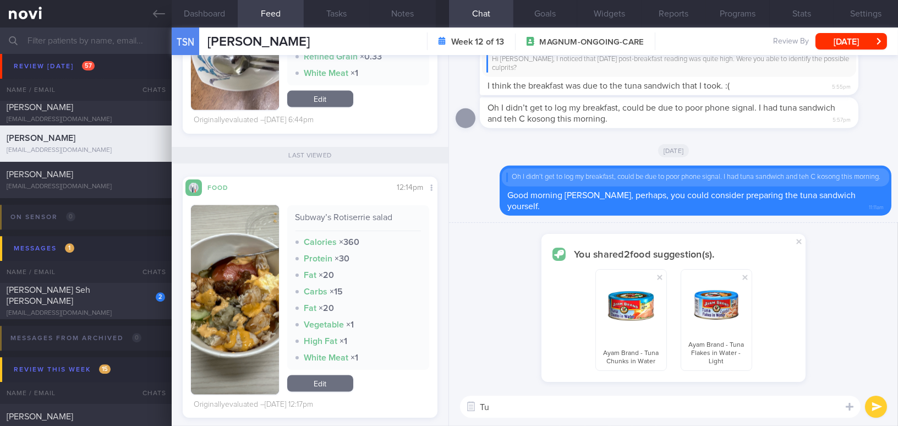
type textarea "T"
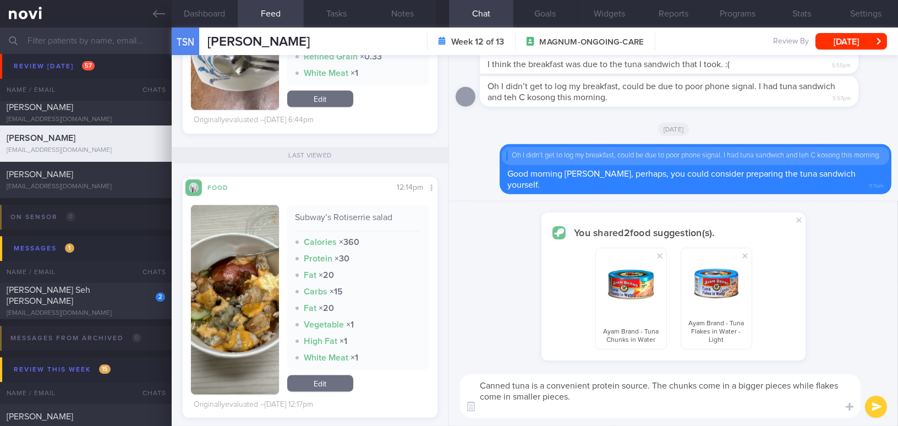
scroll to position [0, 0]
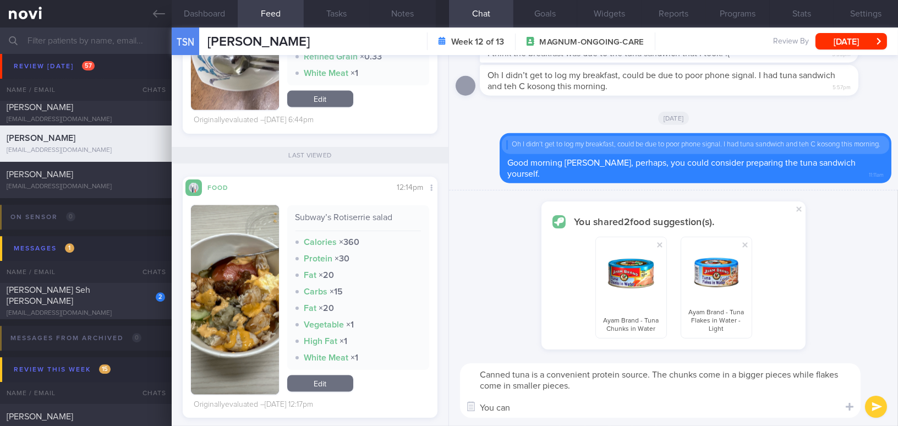
drag, startPoint x: 515, startPoint y: 405, endPoint x: 446, endPoint y: 408, distance: 68.3
click at [446, 408] on div "Dashboard Feed 634 Tasks Notes Chat Goals Widgets Reports Programs Stats Settin…" at bounding box center [535, 227] width 727 height 399
paste textarea "enhance the texture and flavour by adding diced onion, cucumber, squeezed lemon…"
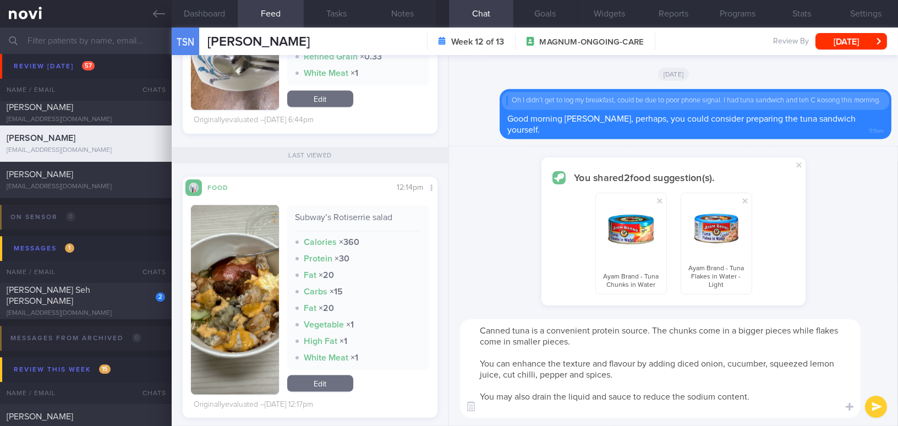
click at [490, 413] on textarea "Canned tuna is a convenient protein source. The chunks come in a bigger pieces …" at bounding box center [660, 368] width 401 height 99
type textarea "Canned tuna is a convenient protein source. The chunks come in a bigger pieces …"
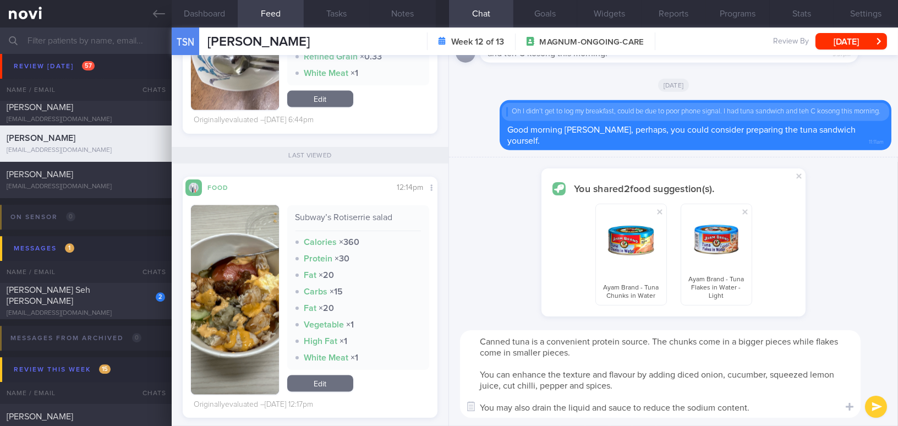
drag, startPoint x: 754, startPoint y: 404, endPoint x: 492, endPoint y: 346, distance: 268.3
click at [413, 334] on div "Dashboard Feed 634 Tasks Notes Chat Goals Widgets Reports Programs Stats Settin…" at bounding box center [535, 227] width 727 height 399
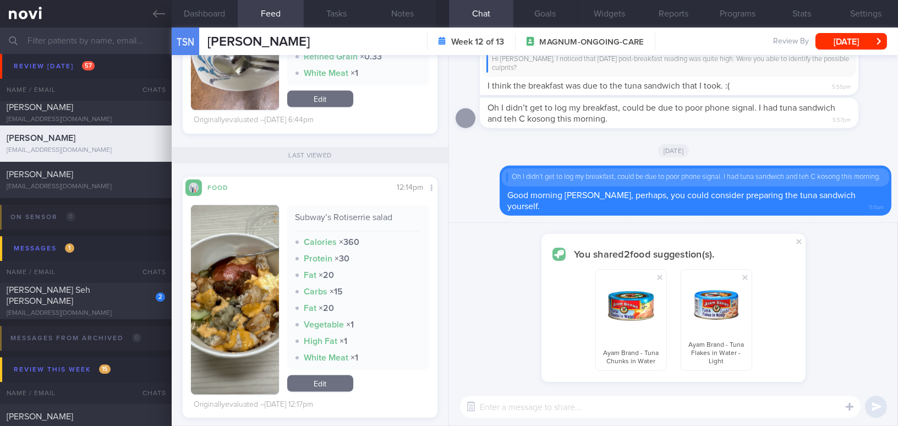
paste textarea "Canned tuna is a convenient source of protein. The chunks come in larger pieces…"
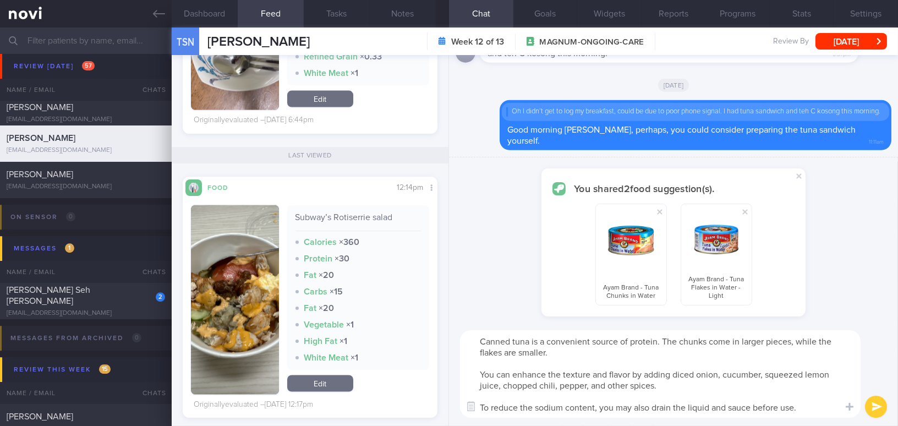
drag, startPoint x: 591, startPoint y: 340, endPoint x: 659, endPoint y: 340, distance: 67.7
click at [659, 340] on textarea "Canned tuna is a convenient source of protein. The chunks come in larger pieces…" at bounding box center [660, 374] width 401 height 88
click at [626, 374] on textarea "Canned tuna is a convenient protein source. The chunks come in larger pieces, w…" at bounding box center [660, 374] width 401 height 88
click at [589, 388] on textarea "Canned tuna is a convenient protein source. The chunks come in larger pieces, w…" at bounding box center [660, 374] width 401 height 88
drag, startPoint x: 607, startPoint y: 383, endPoint x: 695, endPoint y: 384, distance: 88.1
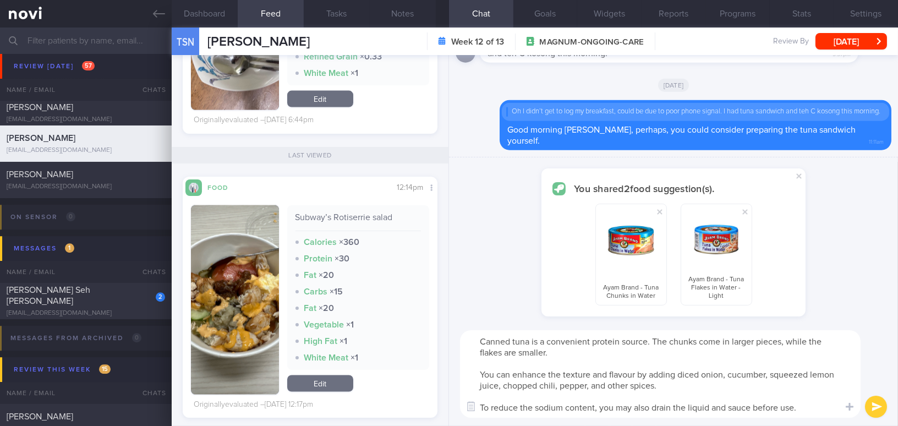
click at [695, 384] on textarea "Canned tuna is a convenient protein source. The chunks come in larger pieces, w…" at bounding box center [660, 374] width 401 height 88
click at [628, 406] on textarea "Canned tuna is a convenient protein source. The chunks come in larger pieces, w…" at bounding box center [660, 374] width 401 height 88
drag, startPoint x: 632, startPoint y: 406, endPoint x: 497, endPoint y: 401, distance: 135.5
click at [497, 401] on textarea "Canned tuna is a convenient protein source. The chunks come in larger pieces, w…" at bounding box center [660, 374] width 401 height 88
drag, startPoint x: 590, startPoint y: 407, endPoint x: 634, endPoint y: 404, distance: 44.1
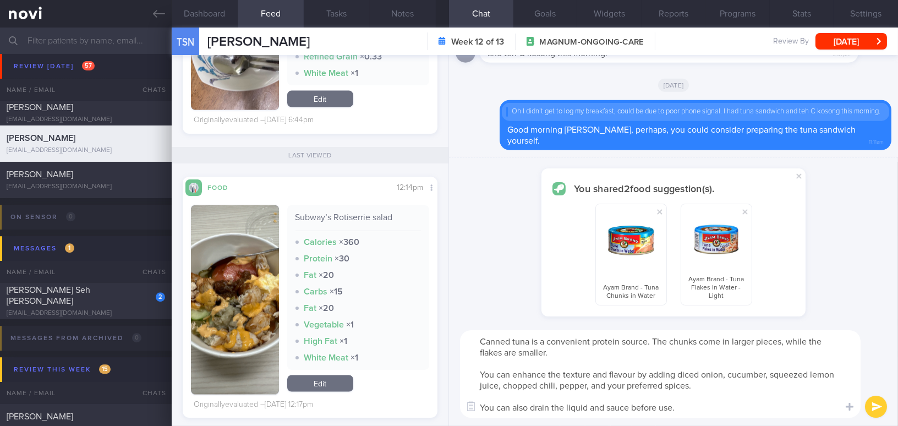
click at [634, 404] on textarea "Canned tuna is a convenient protein source. The chunks come in larger pieces, w…" at bounding box center [660, 374] width 401 height 88
type textarea "Canned tuna is a convenient protein source. The chunks come in larger pieces, w…"
checkbox input "false"
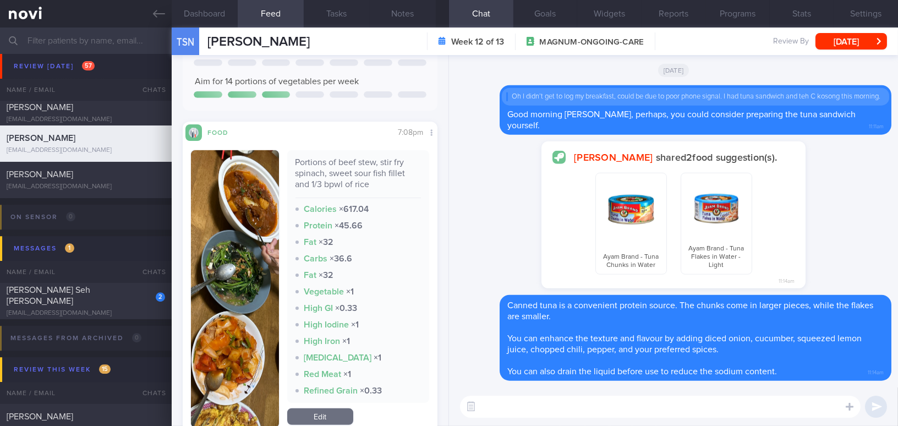
scroll to position [1601, 0]
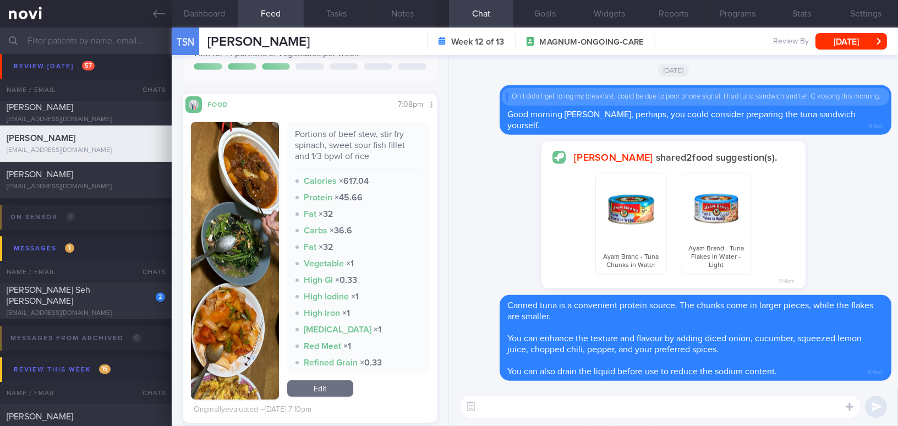
click at [560, 402] on textarea at bounding box center [660, 407] width 401 height 22
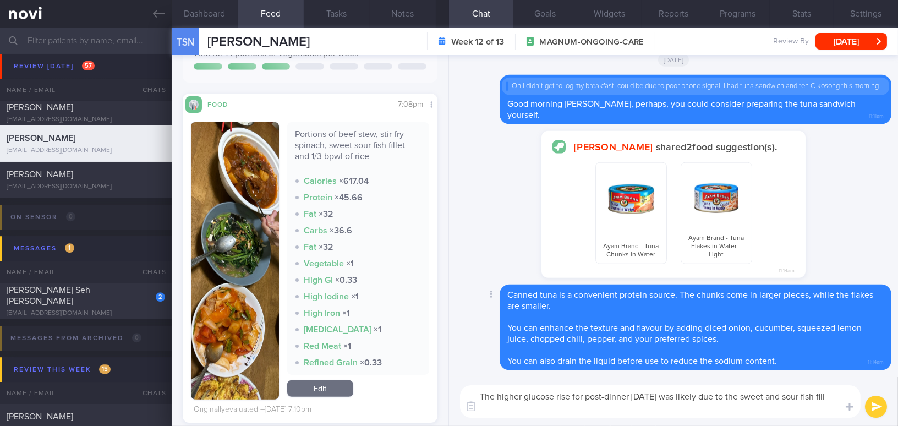
scroll to position [0, 0]
drag, startPoint x: 657, startPoint y: 408, endPoint x: 463, endPoint y: 387, distance: 195.0
click at [463, 387] on div "The higher glucose rise for post-dinner on Sunday was likely due to the sweet a…" at bounding box center [660, 401] width 401 height 32
click at [544, 400] on textarea "The higher glucose rise for post-dinner on Sunday was likely due to the sweet a…" at bounding box center [660, 401] width 401 height 32
drag, startPoint x: 644, startPoint y: 409, endPoint x: 355, endPoint y: 367, distance: 292.6
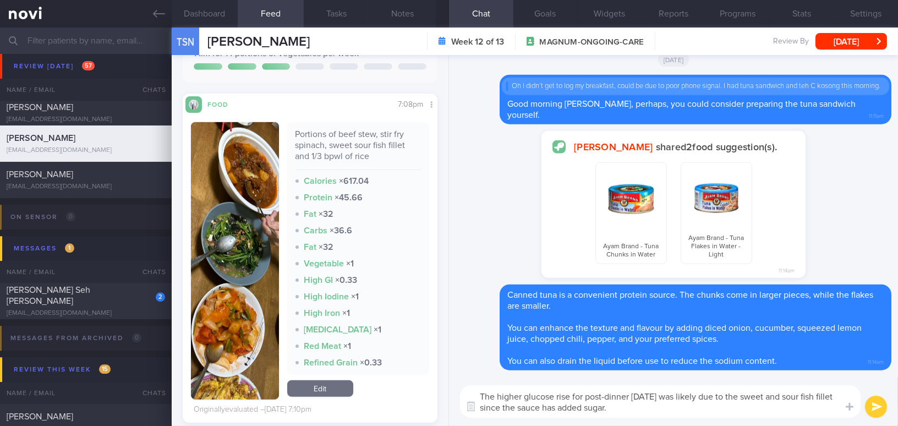
click at [355, 367] on div "Dashboard Feed 634 Tasks Notes Chat Goals Widgets Reports Programs Stats Settin…" at bounding box center [535, 227] width 727 height 399
paste textarea "post-dinner glucose rise on Sunday was likely due to the sweet-and-sour fish fi…"
type textarea "The higher post-dinner glucose rise on Sunday was likely due to the sweet-and-s…"
click at [879, 420] on div "The higher post-dinner glucose rise on Sunday was likely due to the sweet-and-s…" at bounding box center [673, 401] width 449 height 49
click at [879, 412] on button "submit" at bounding box center [876, 407] width 22 height 22
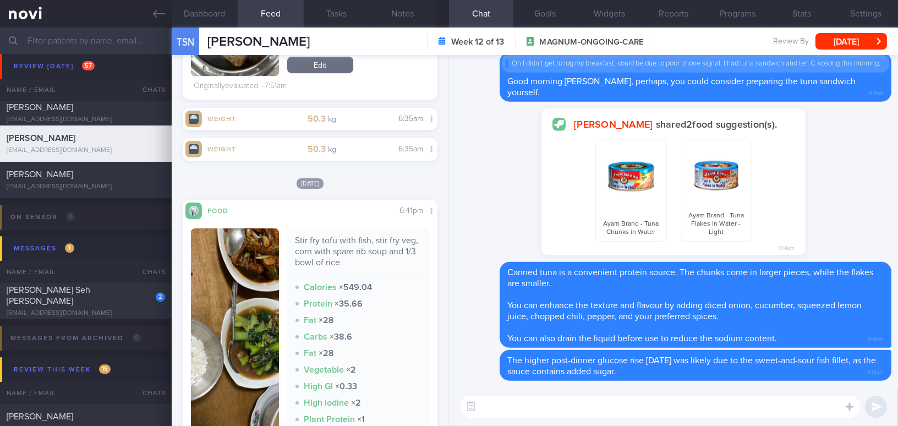
scroll to position [450, 0]
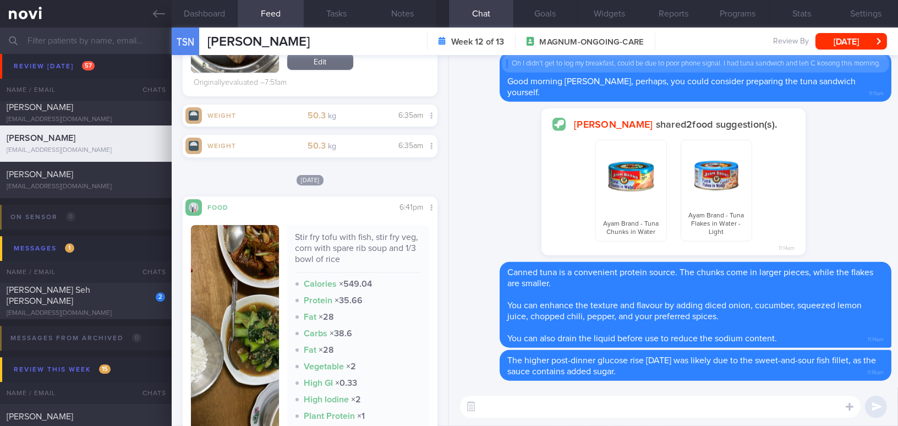
click at [213, 288] on img "button" at bounding box center [235, 347] width 88 height 244
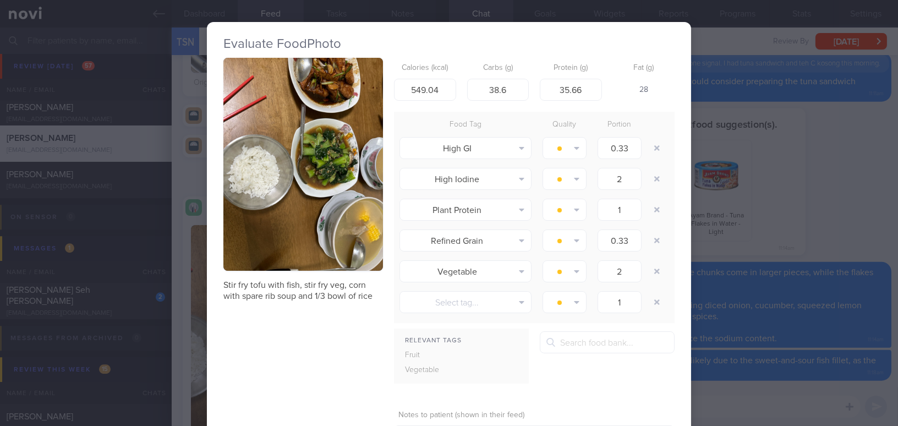
click at [253, 214] on button "button" at bounding box center [303, 164] width 160 height 213
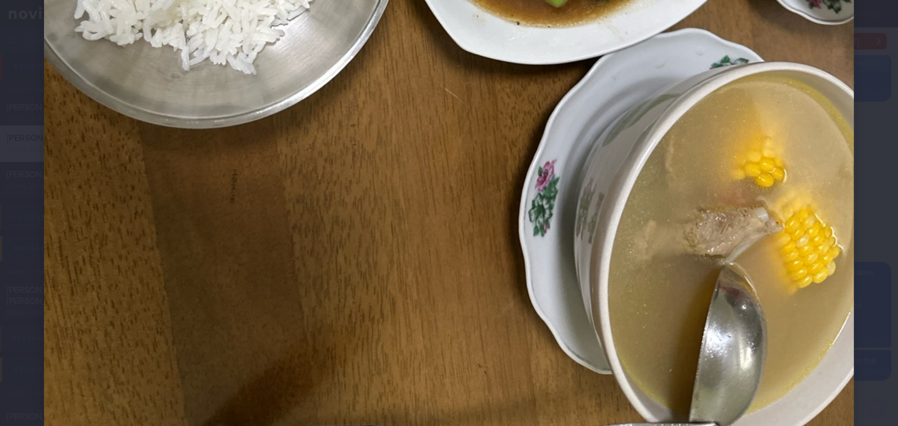
scroll to position [732, 0]
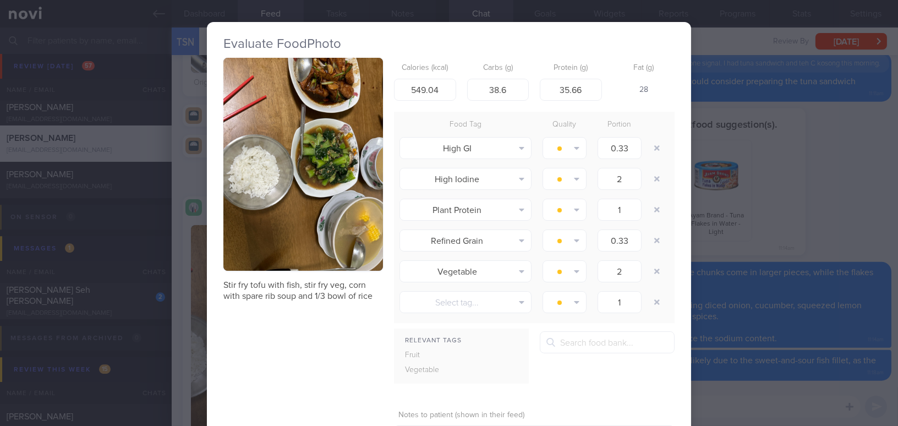
click at [805, 203] on div "Evaluate Food Photo Stir fry tofu with fish, stir fry veg, corn with spare rib …" at bounding box center [449, 213] width 898 height 426
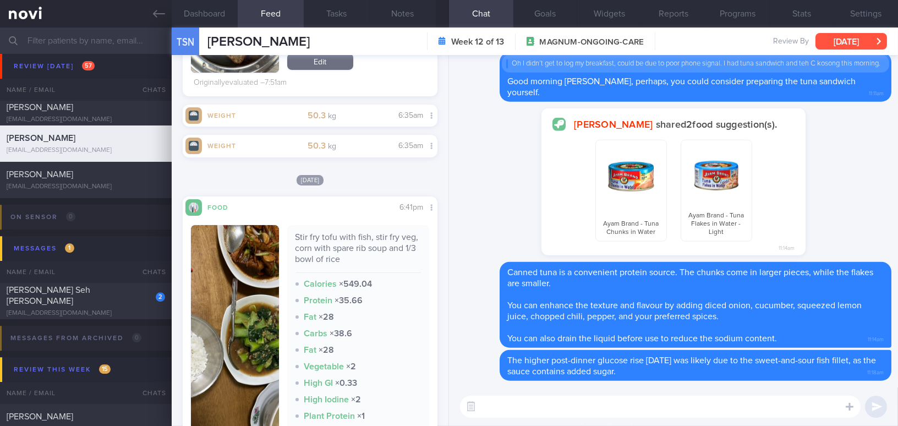
click at [852, 41] on button "[DATE]" at bounding box center [852, 41] width 72 height 17
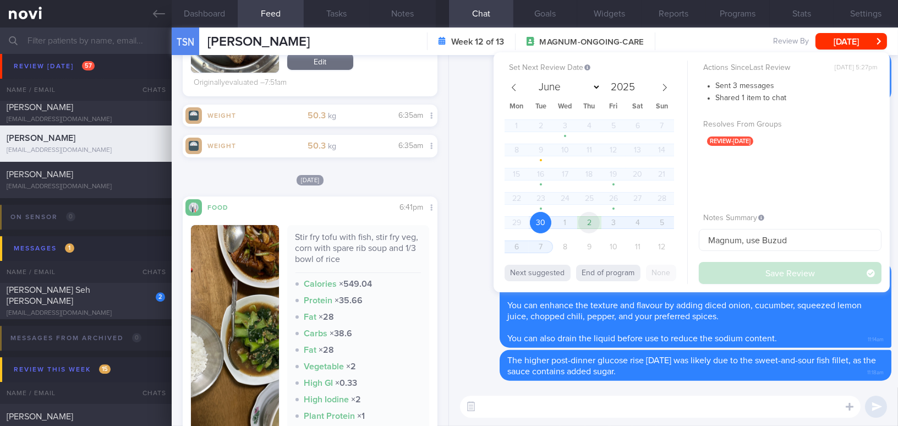
click at [596, 222] on span "2" at bounding box center [589, 222] width 21 height 21
select select "9"
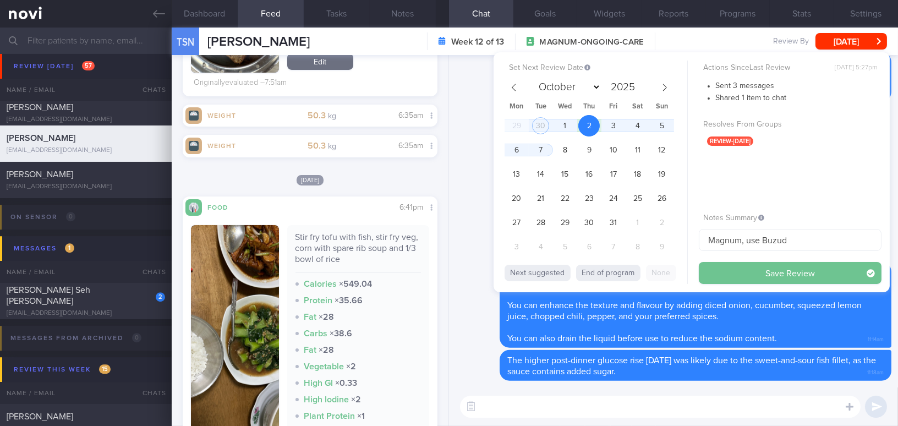
click at [764, 272] on button "Save Review" at bounding box center [790, 273] width 183 height 22
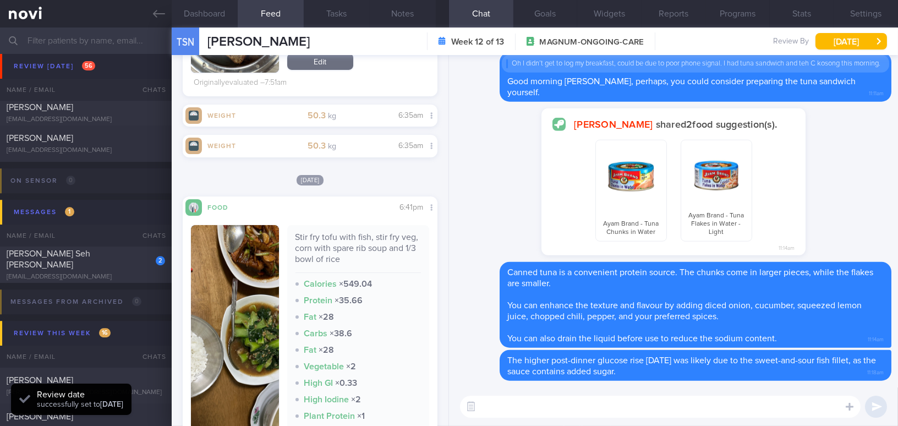
click at [157, 21] on link at bounding box center [86, 14] width 172 height 28
click at [159, 17] on icon at bounding box center [159, 14] width 12 height 12
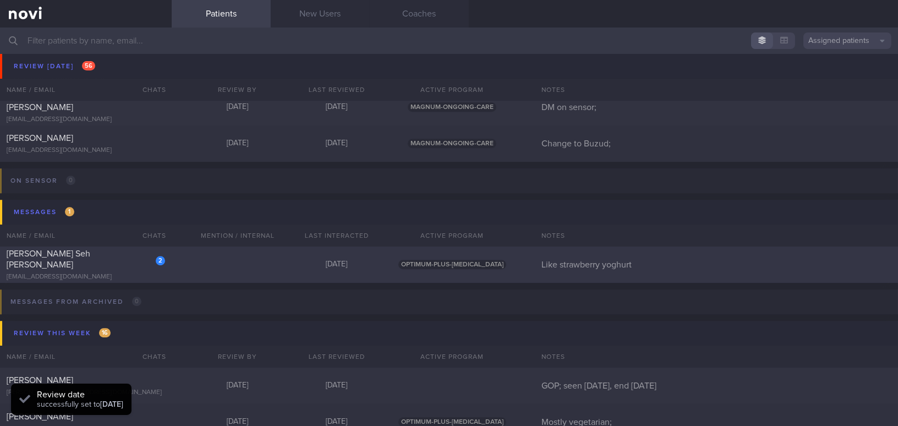
click at [78, 262] on span "[PERSON_NAME] Seh [PERSON_NAME]" at bounding box center [49, 259] width 84 height 20
select select "8"
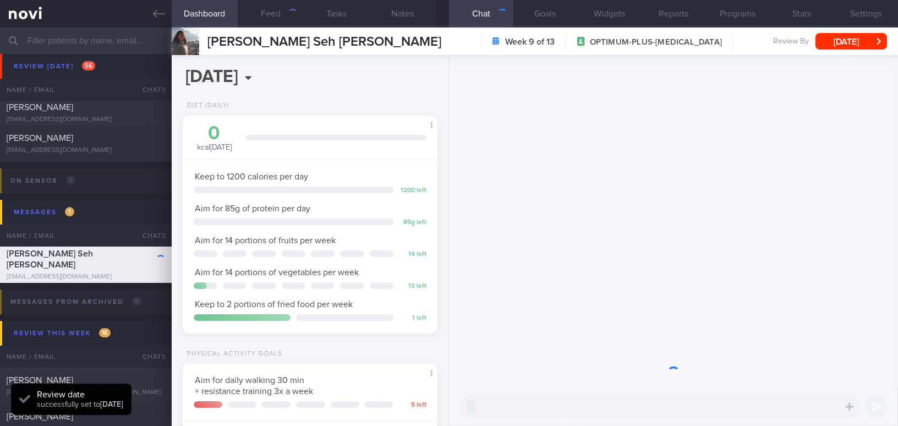
scroll to position [113, 227]
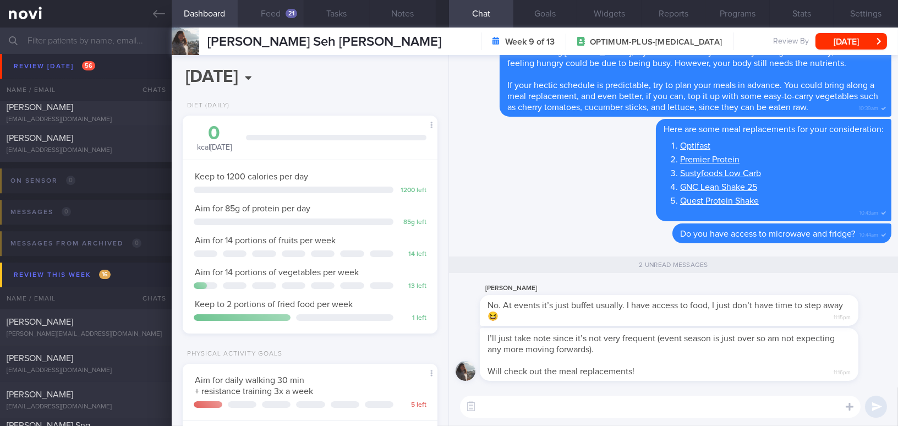
click at [275, 14] on button "Feed 21" at bounding box center [271, 14] width 66 height 28
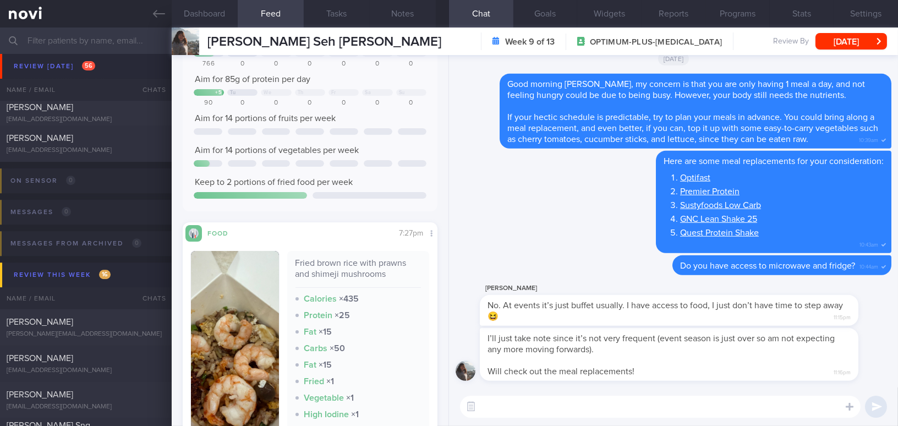
scroll to position [150, 0]
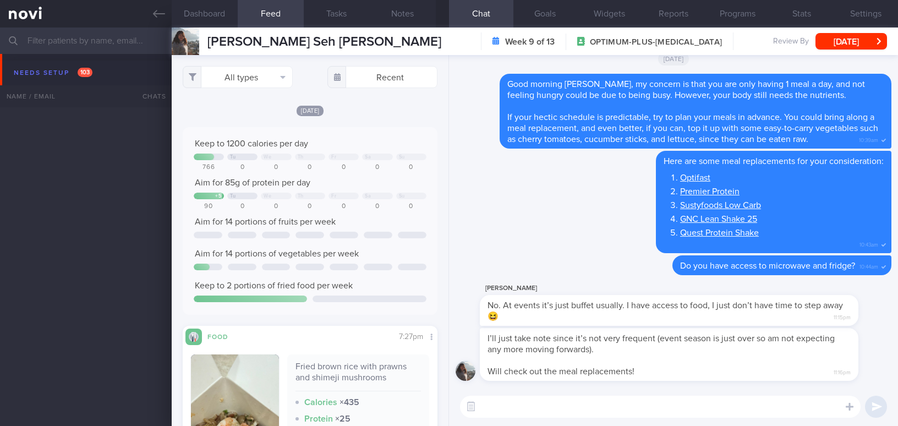
select select "8"
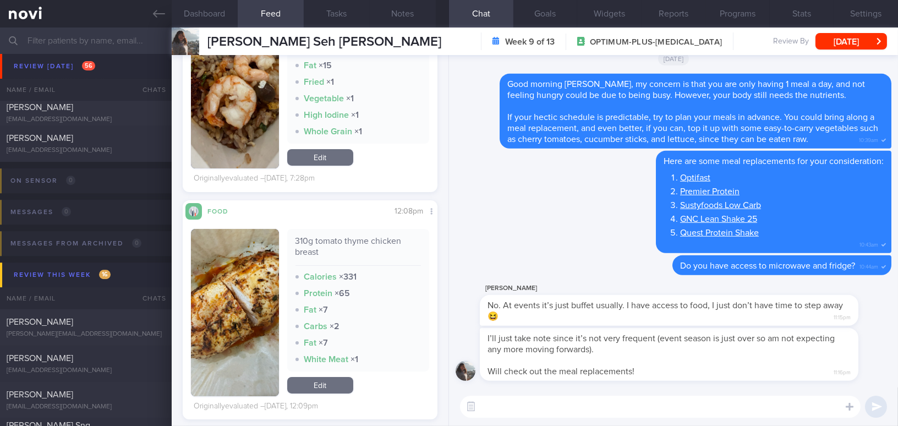
scroll to position [450, 0]
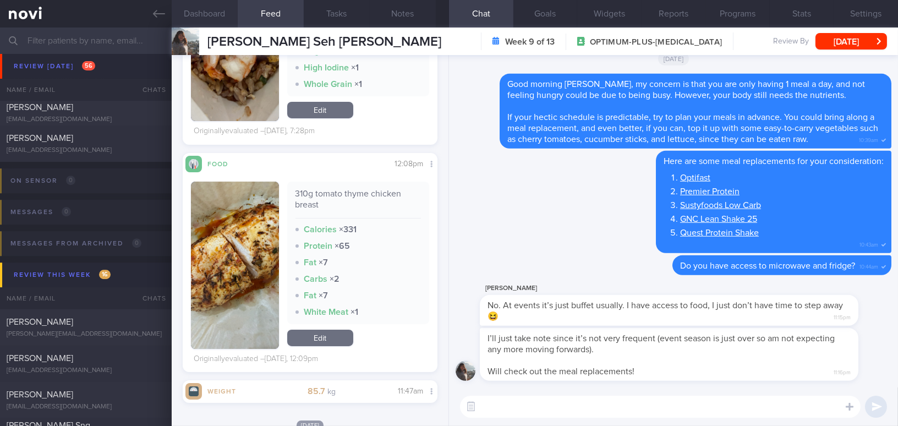
click at [205, 6] on button "Dashboard" at bounding box center [205, 14] width 66 height 28
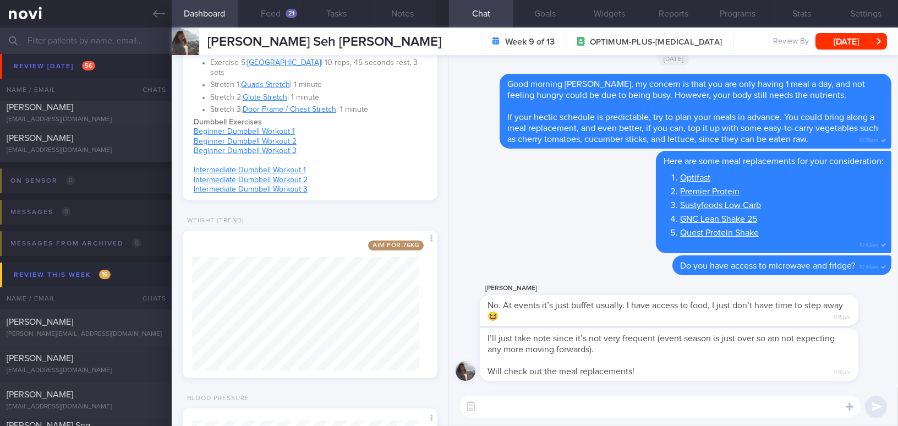
scroll to position [550, 0]
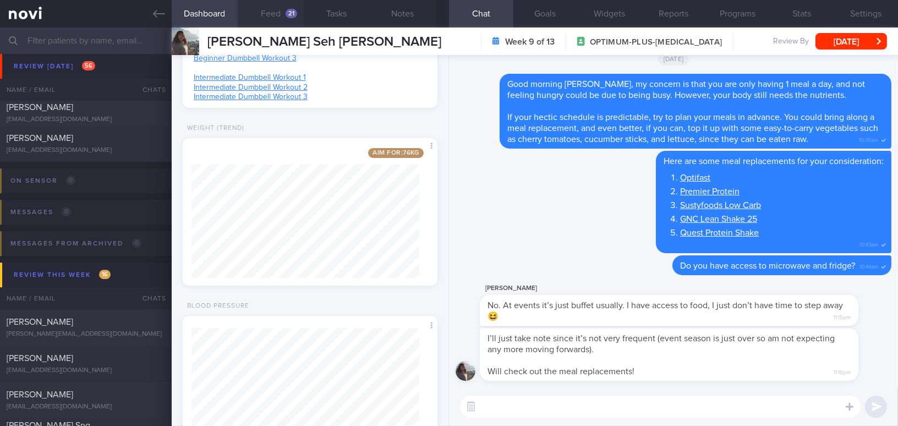
click at [271, 13] on button "Feed 21" at bounding box center [271, 14] width 66 height 28
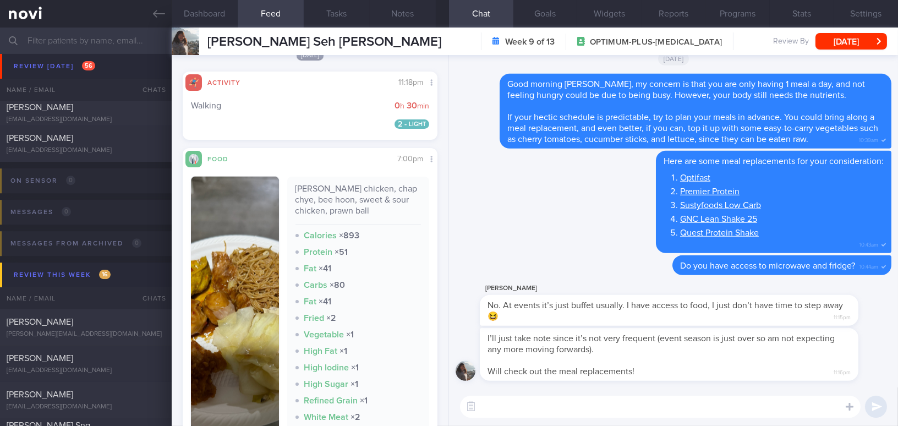
scroll to position [2452, 0]
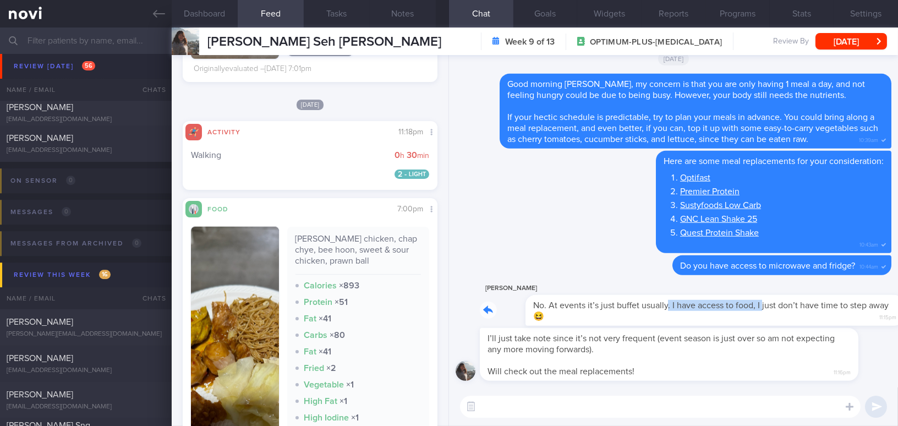
drag, startPoint x: 621, startPoint y: 299, endPoint x: 716, endPoint y: 305, distance: 95.4
click at [716, 305] on div "[PERSON_NAME] No. At events it’s just buffet usually. I have access to food, I …" at bounding box center [686, 304] width 412 height 44
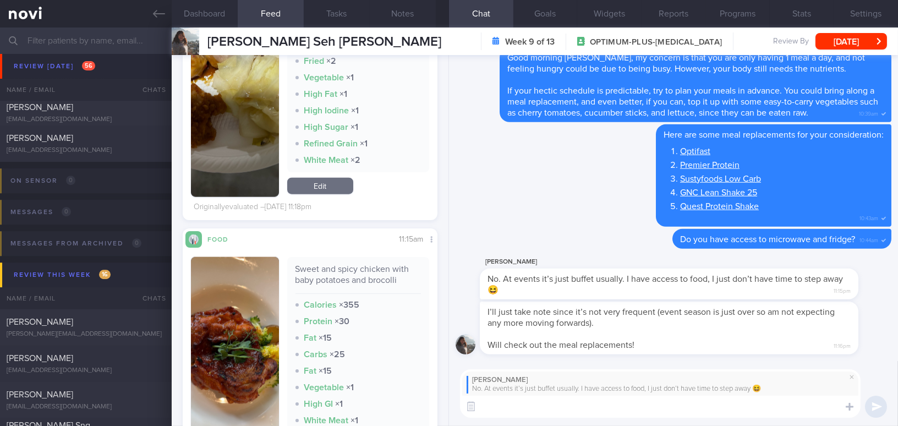
scroll to position [2752, 0]
type textarea "Good mornin"
drag, startPoint x: 547, startPoint y: 408, endPoint x: 373, endPoint y: 390, distance: 175.5
click at [373, 390] on div "Dashboard Feed 21 Tasks Notes Chat Goals Widgets Reports Programs Stats Setting…" at bounding box center [535, 227] width 727 height 399
click at [547, 407] on textarea at bounding box center [660, 407] width 401 height 22
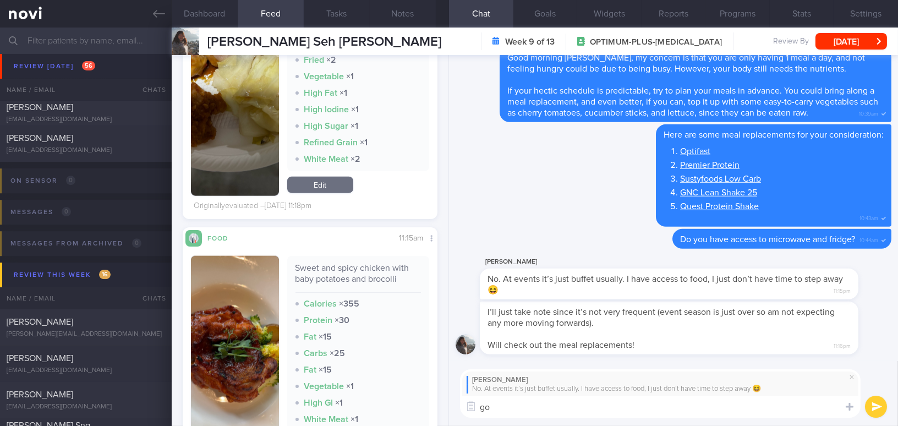
type textarea "g"
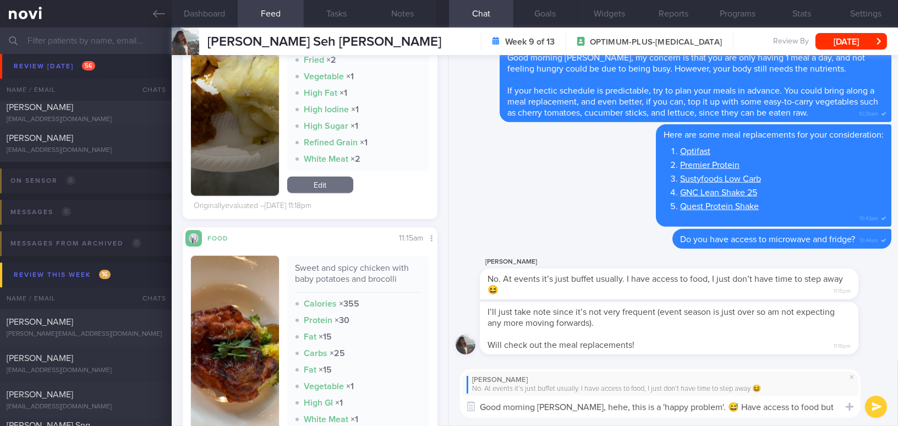
scroll to position [0, 0]
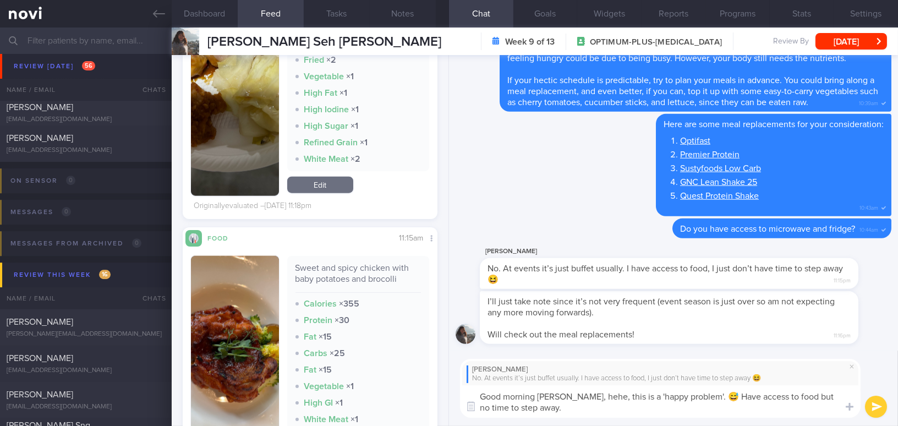
click at [706, 397] on textarea "Good morning [PERSON_NAME], hehe, this is a 'happy problem'. 😅 Have access to f…" at bounding box center [660, 401] width 401 height 32
type textarea "Good morning [PERSON_NAME], hehe, this is a 'happy problem'. 😬 Have access to f…"
click at [883, 406] on button "submit" at bounding box center [876, 407] width 22 height 22
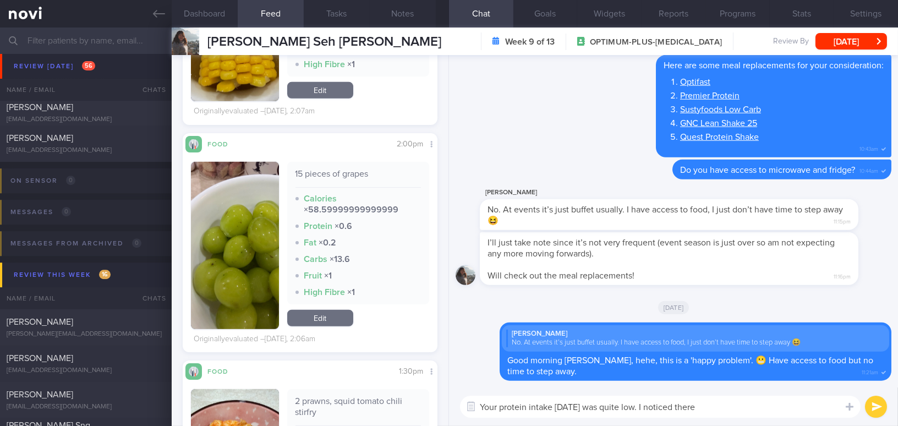
scroll to position [1301, 0]
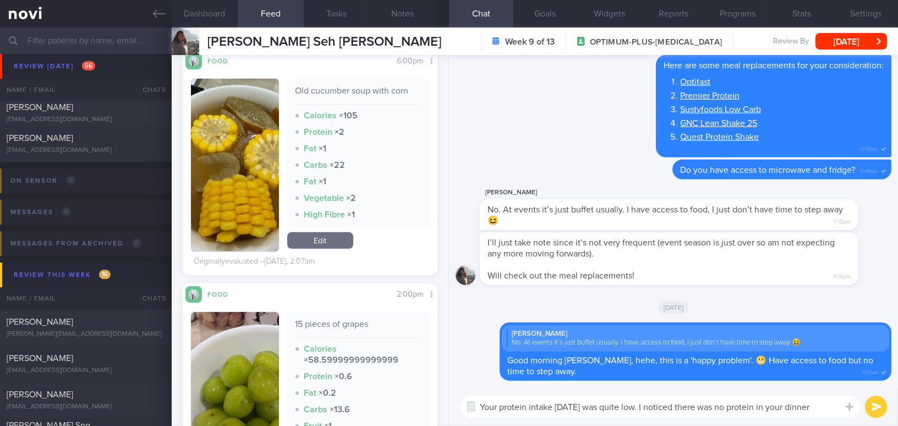
type textarea "Your protein intake [DATE] was quite low. I noticed there was no protein in you…"
drag, startPoint x: 833, startPoint y: 406, endPoint x: 482, endPoint y: 408, distance: 351.2
click at [482, 408] on textarea "Your protein intake [DATE] was quite low. I noticed there was no protein in you…" at bounding box center [660, 407] width 401 height 22
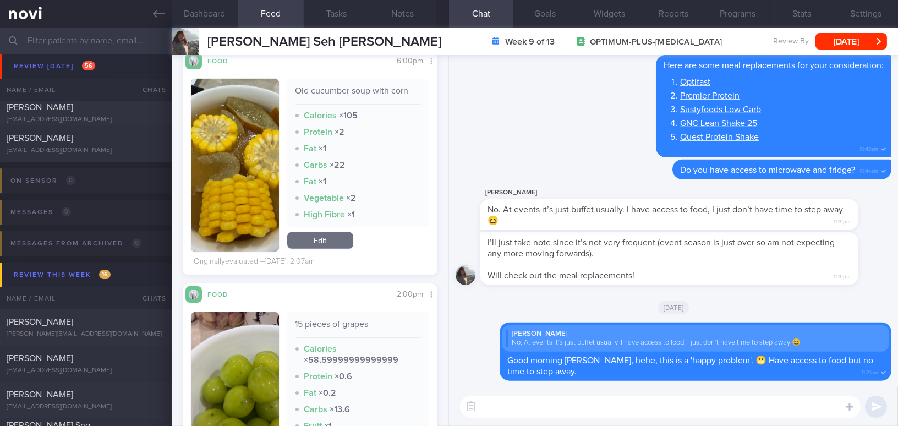
paste textarea "Your protein intake [DATE] was quite low. I noticed that there was no protein i…"
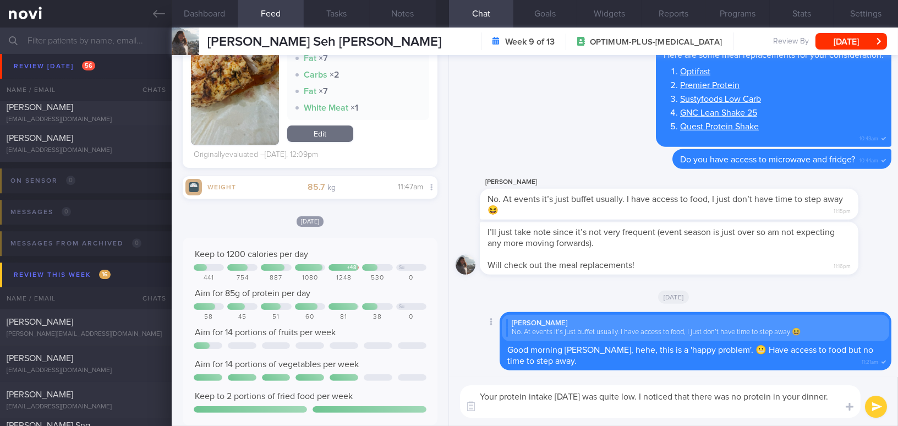
scroll to position [600, 0]
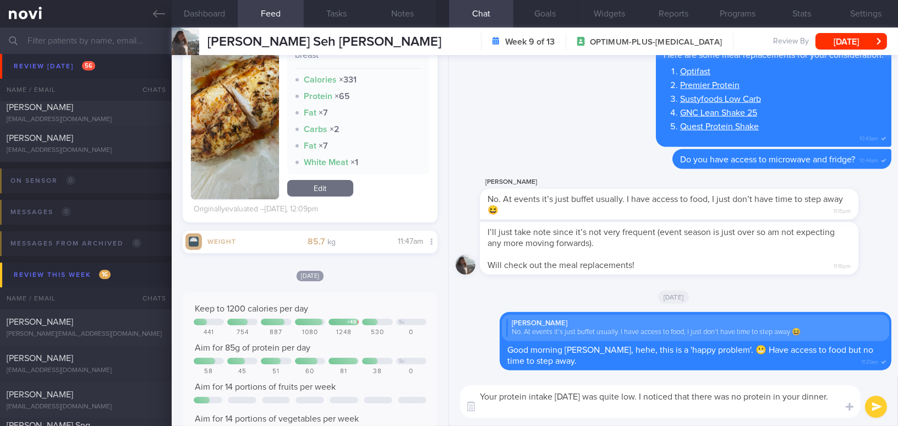
type textarea "Your protein intake [DATE] was quite low. I noticed that there was no protein i…"
click at [876, 407] on button "submit" at bounding box center [876, 407] width 22 height 22
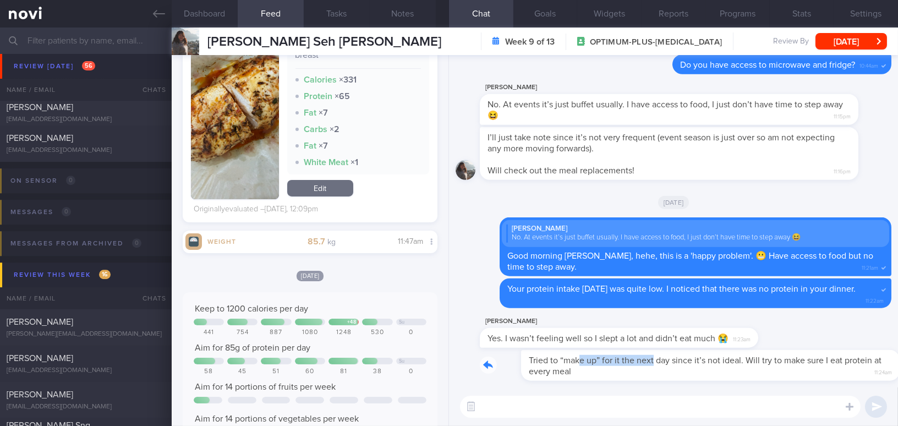
drag, startPoint x: 539, startPoint y: 351, endPoint x: 613, endPoint y: 353, distance: 73.2
click at [613, 353] on div "Tried to “make up” for it the next day since it’s not ideal. Will try to make s…" at bounding box center [686, 365] width 412 height 31
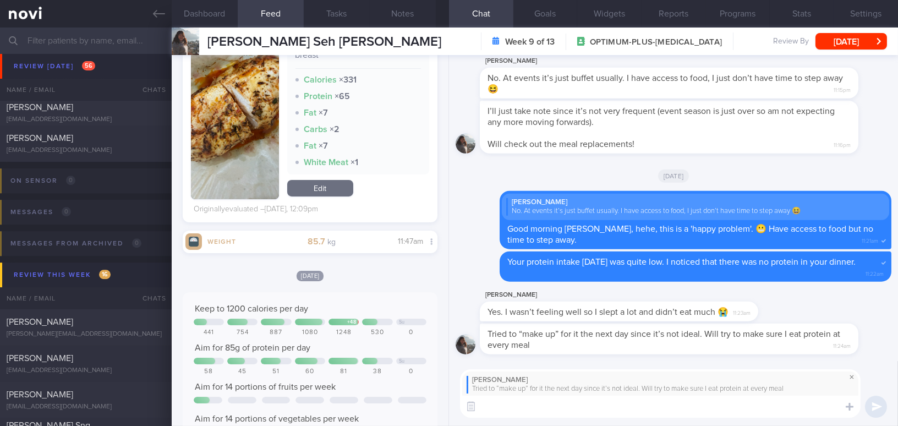
click at [855, 379] on span at bounding box center [852, 376] width 13 height 13
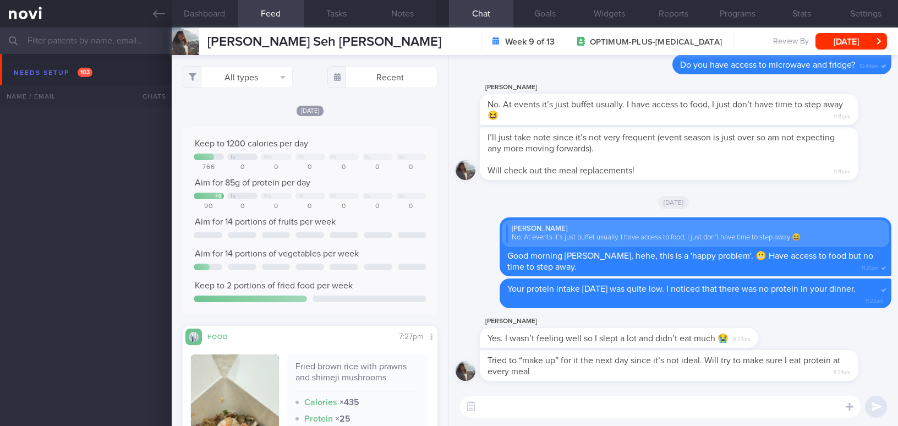
select select "8"
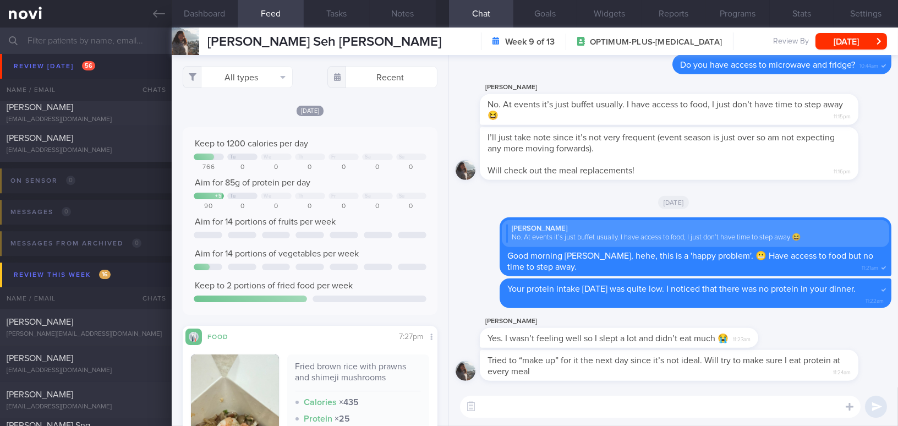
scroll to position [600, 0]
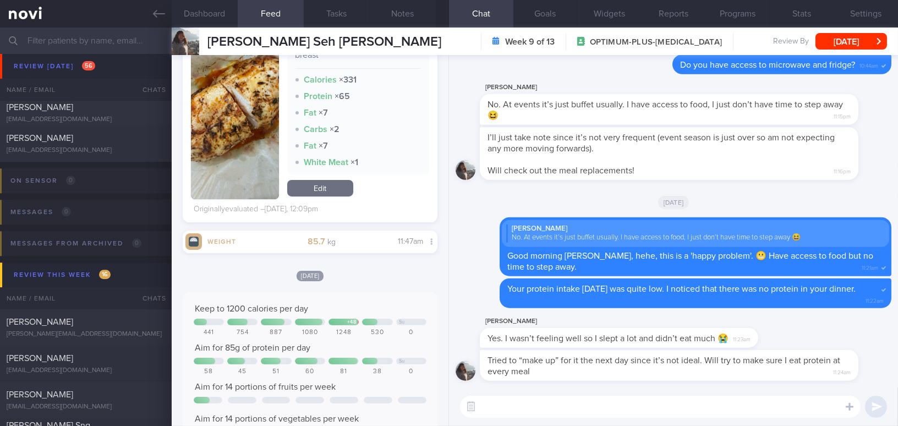
click at [569, 402] on textarea at bounding box center [660, 407] width 401 height 22
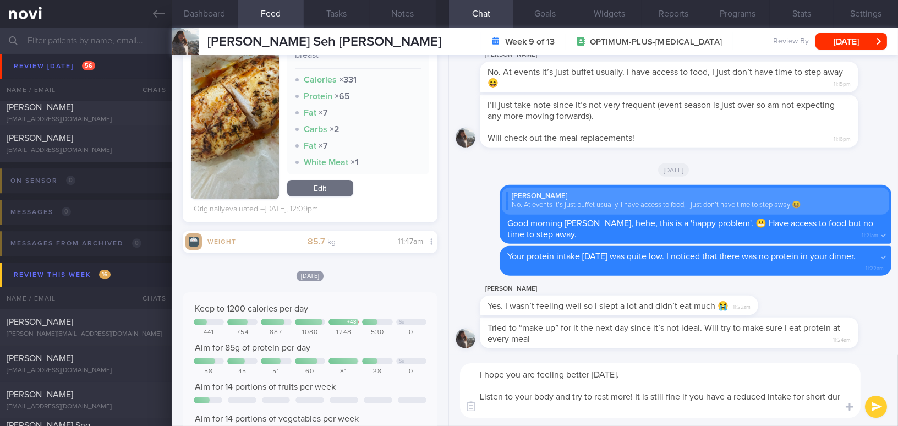
scroll to position [0, 0]
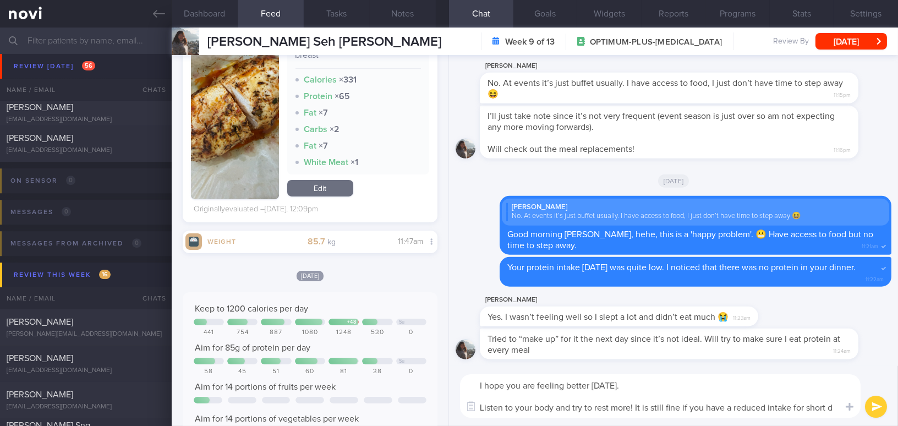
drag, startPoint x: 572, startPoint y: 410, endPoint x: 838, endPoint y: 412, distance: 265.9
click at [838, 412] on textarea "I hope you are feeling better [DATE]. Listen to your body and try to rest more!…" at bounding box center [660, 395] width 401 height 43
drag, startPoint x: 653, startPoint y: 408, endPoint x: 461, endPoint y: 366, distance: 196.7
click at [461, 366] on div "Tried to “make up” for it the next day since it’s not ideal. Will try to make s…" at bounding box center [673, 240] width 449 height 371
click at [533, 399] on textarea "I hope you are feeling better [DATE]. Listen to your body and please rest more" at bounding box center [660, 395] width 401 height 43
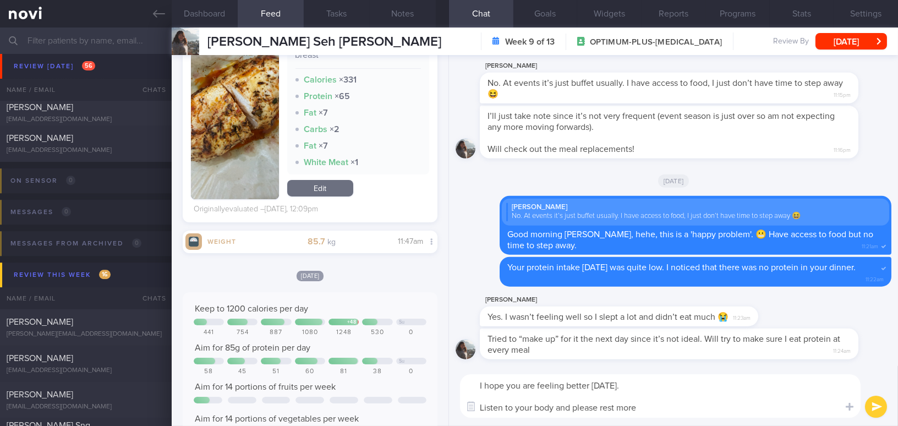
drag, startPoint x: 635, startPoint y: 409, endPoint x: 384, endPoint y: 362, distance: 254.9
click at [384, 362] on div "Dashboard Feed 21 Tasks Notes Chat Goals Widgets Reports Programs Stats Setting…" at bounding box center [535, 227] width 727 height 399
paste textarea "’re feeling better today. Listen to your body and get plenty of rest. Also, mak…"
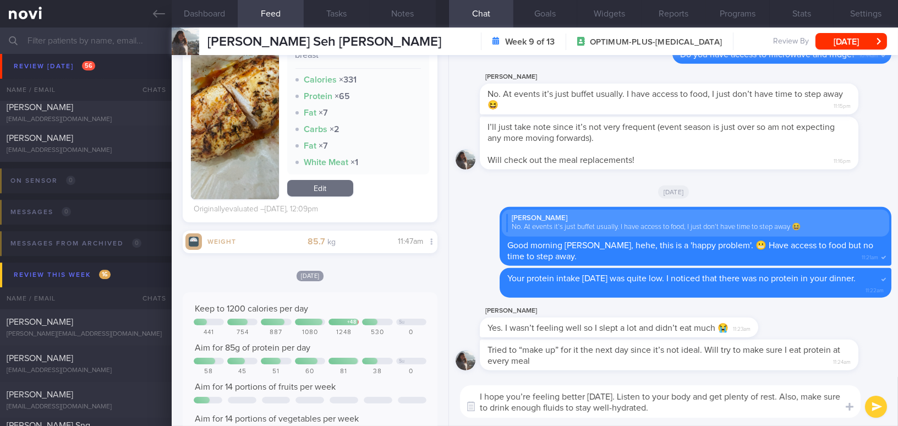
click at [528, 393] on textarea "I hope you’re feeling better today. Listen to your body and get plenty of rest.…" at bounding box center [660, 401] width 401 height 32
drag, startPoint x: 801, startPoint y: 396, endPoint x: 828, endPoint y: 396, distance: 26.4
click at [828, 396] on textarea "I hope you are feeling better today. Listen to your body and get plenty of rest…" at bounding box center [660, 401] width 401 height 32
click at [647, 410] on textarea "I hope you are feeling better today. Listen to your body and get plenty of rest…" at bounding box center [660, 401] width 401 height 32
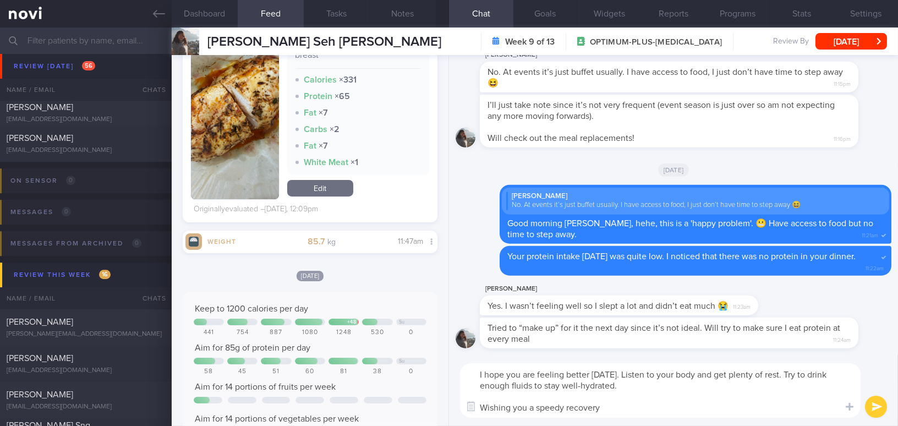
type textarea "I hope you are feeling better today. Listen to your body and get plenty of rest…"
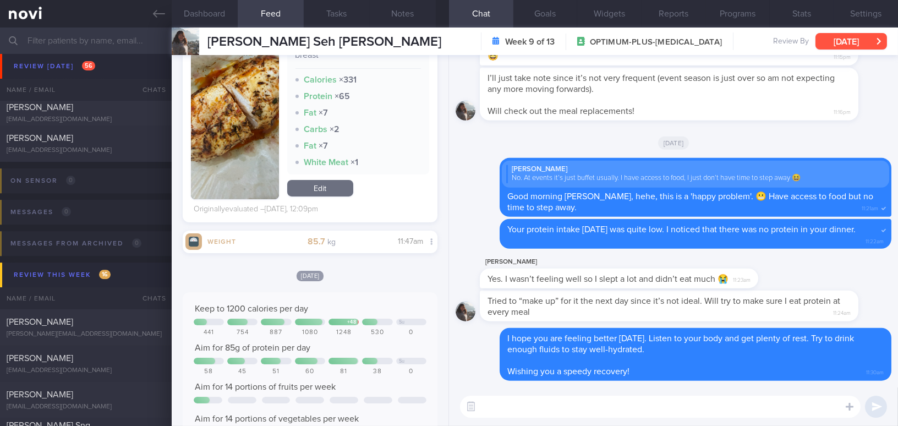
click at [853, 42] on button "[DATE]" at bounding box center [852, 41] width 72 height 17
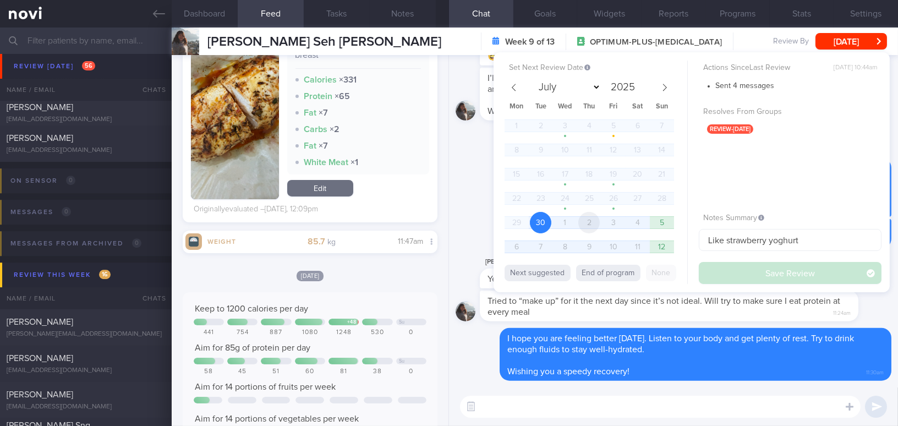
click at [594, 222] on span "2" at bounding box center [589, 222] width 21 height 21
select select "9"
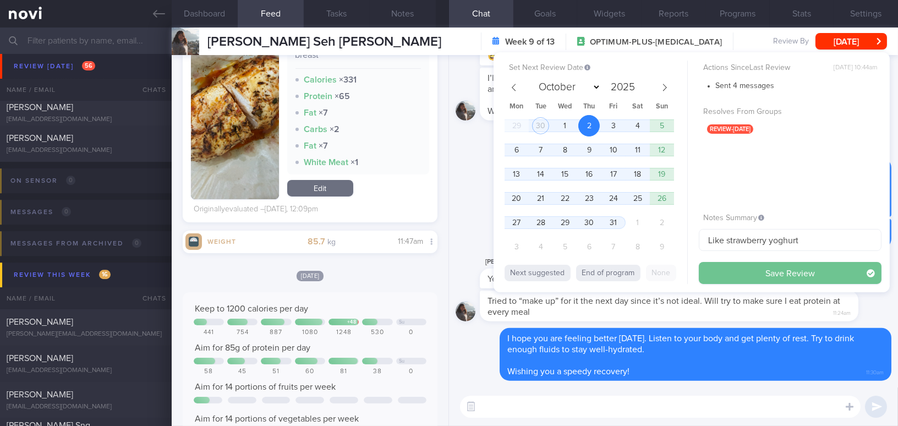
click at [737, 272] on button "Save Review" at bounding box center [790, 273] width 183 height 22
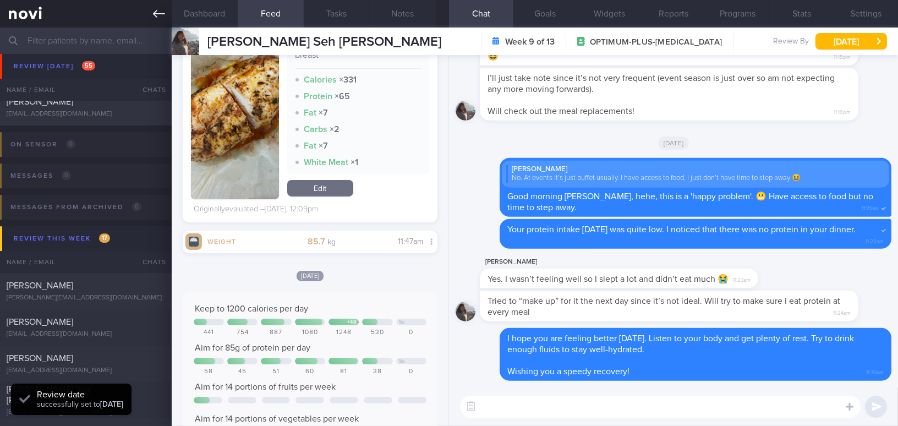
click at [162, 12] on icon at bounding box center [159, 14] width 12 height 12
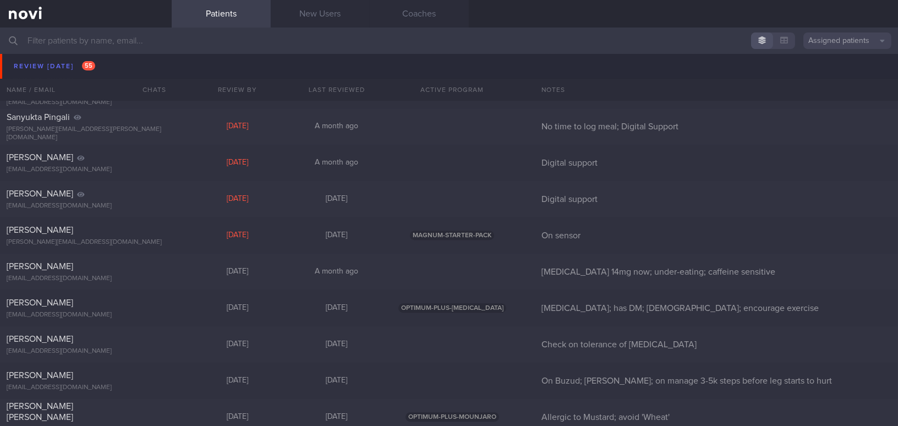
scroll to position [5052, 0]
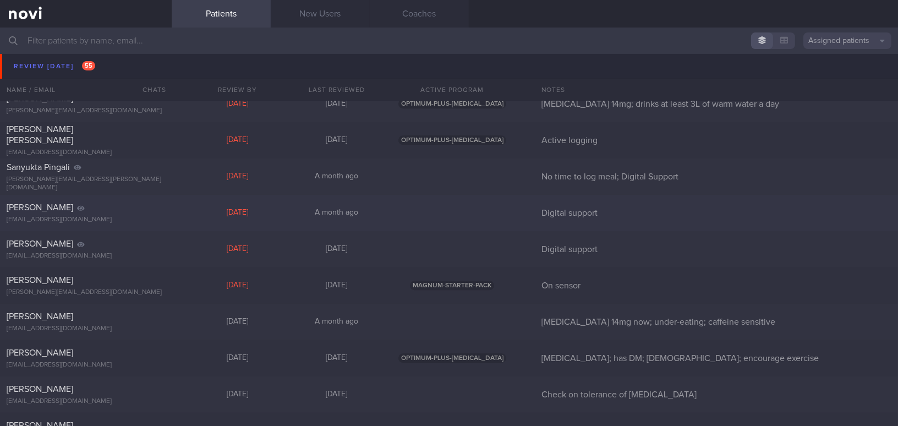
click at [108, 212] on div "Rasidah Caudal" at bounding box center [85, 207] width 156 height 11
select select "8"
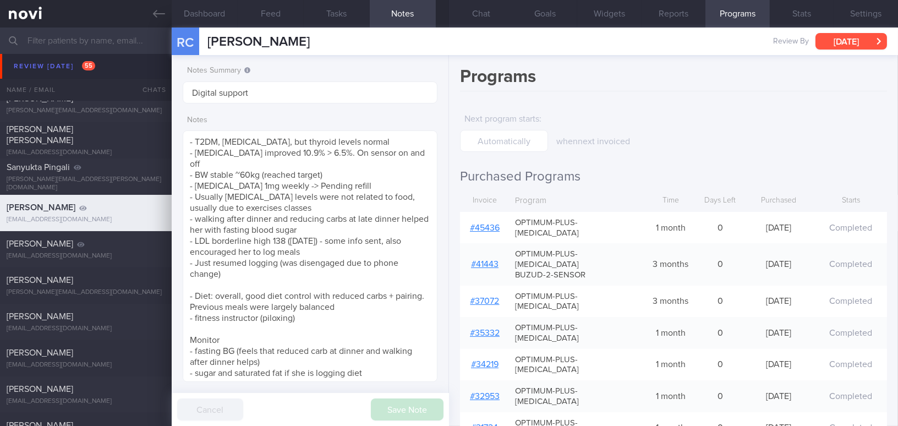
click at [847, 40] on button "[DATE]" at bounding box center [852, 41] width 72 height 17
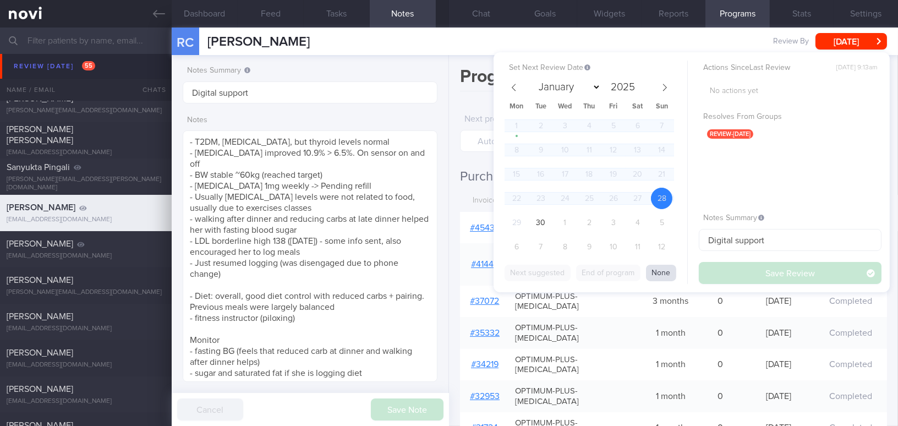
click at [664, 270] on button "None" at bounding box center [661, 273] width 30 height 17
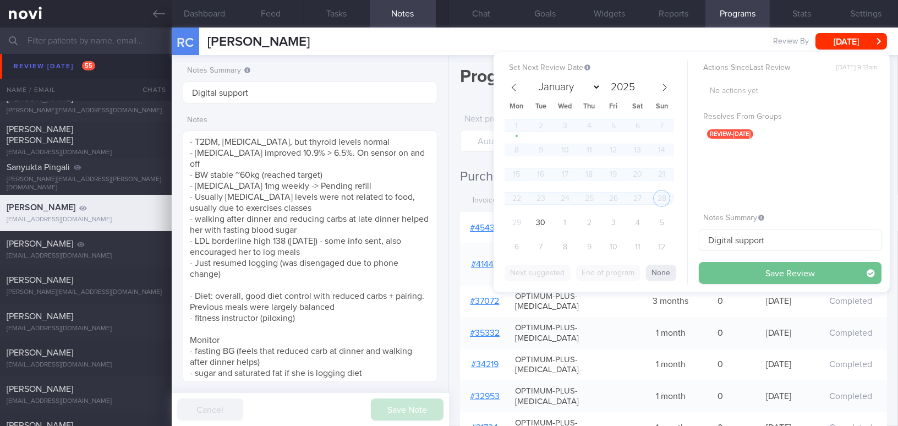
click at [727, 272] on button "Save Review" at bounding box center [790, 273] width 183 height 22
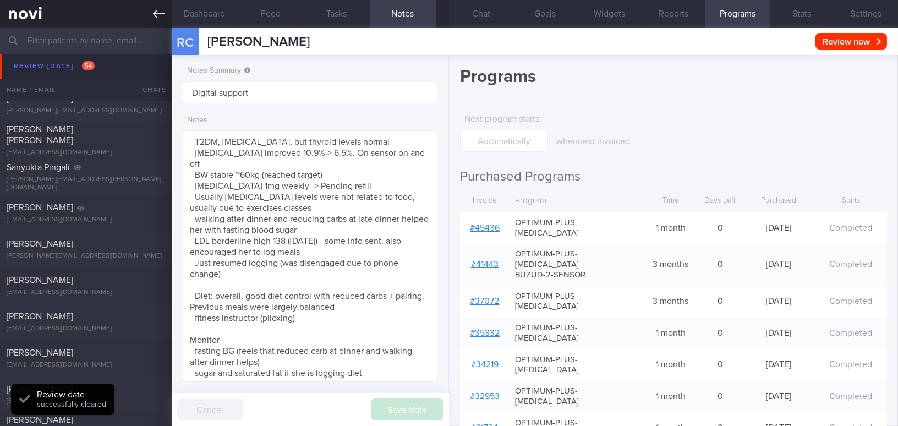
click at [161, 10] on icon at bounding box center [159, 14] width 12 height 12
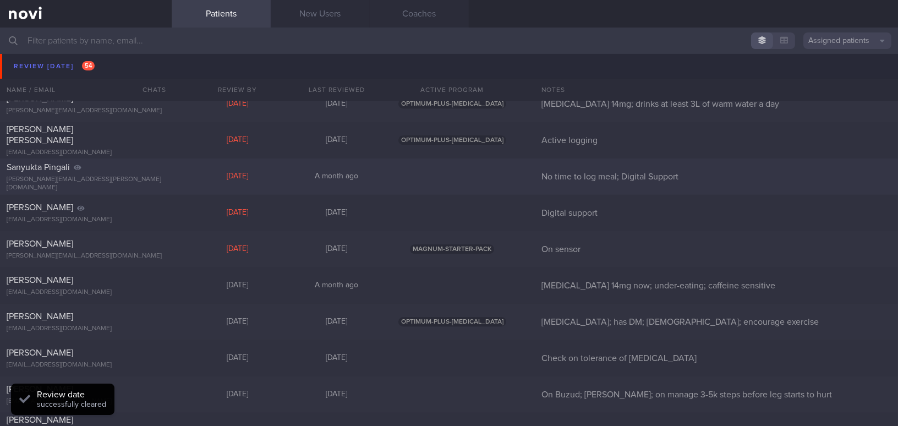
click at [110, 177] on div "Sanyukta Pingali sanyukta.pingali@gmail.com" at bounding box center [86, 177] width 172 height 30
select select "8"
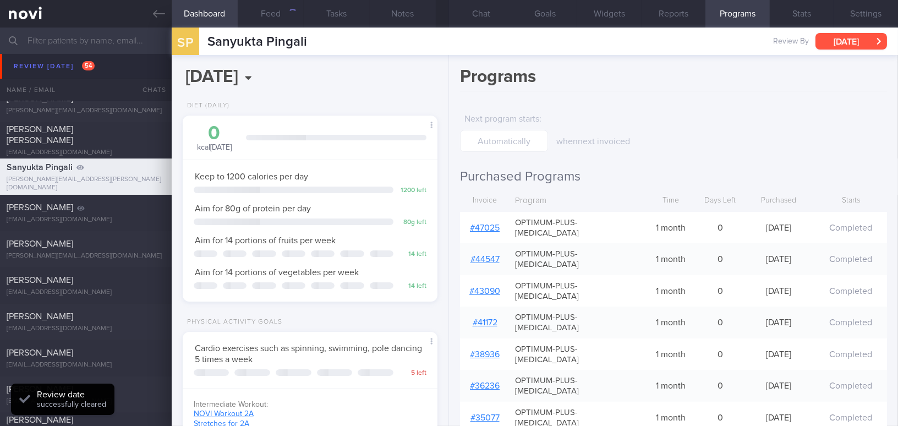
scroll to position [129, 227]
click at [868, 45] on button "[DATE]" at bounding box center [852, 41] width 72 height 17
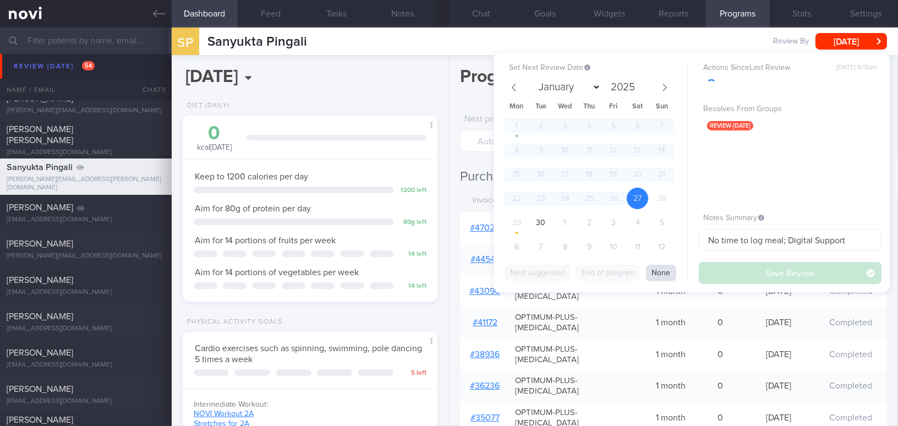
click at [657, 275] on button "None" at bounding box center [661, 273] width 30 height 17
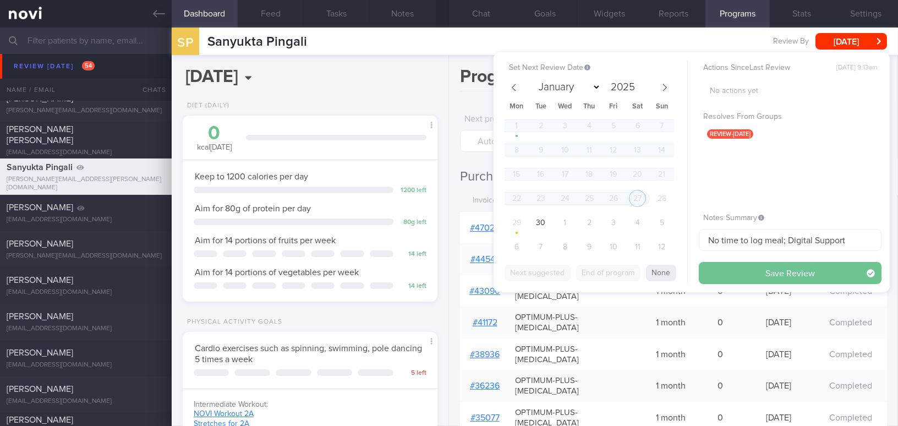
click at [738, 275] on button "Save Review" at bounding box center [790, 273] width 183 height 22
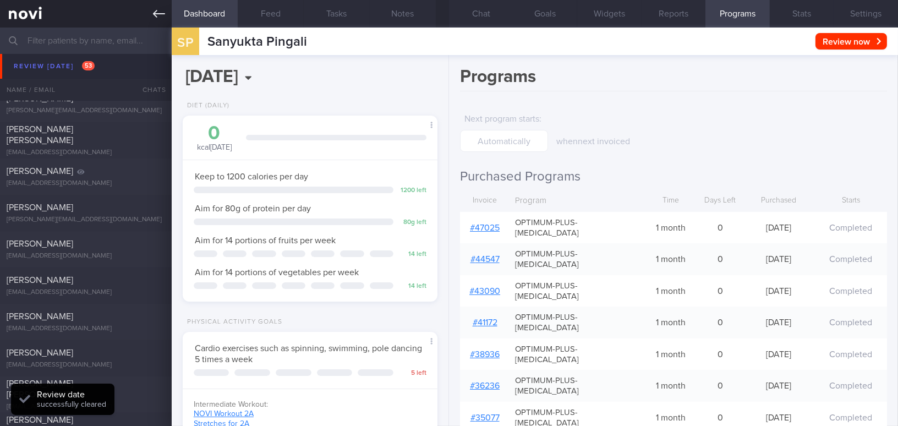
click at [161, 14] on icon at bounding box center [159, 14] width 12 height 8
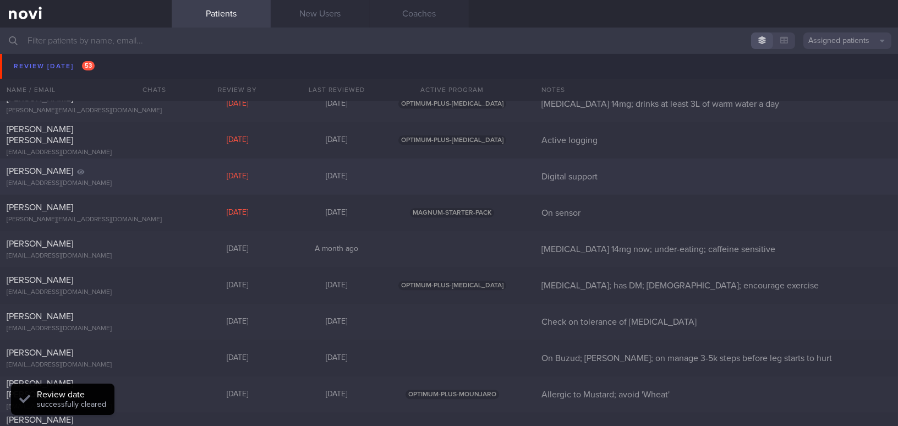
click at [117, 173] on div "Penelope Siraj" at bounding box center [85, 171] width 156 height 11
select select "8"
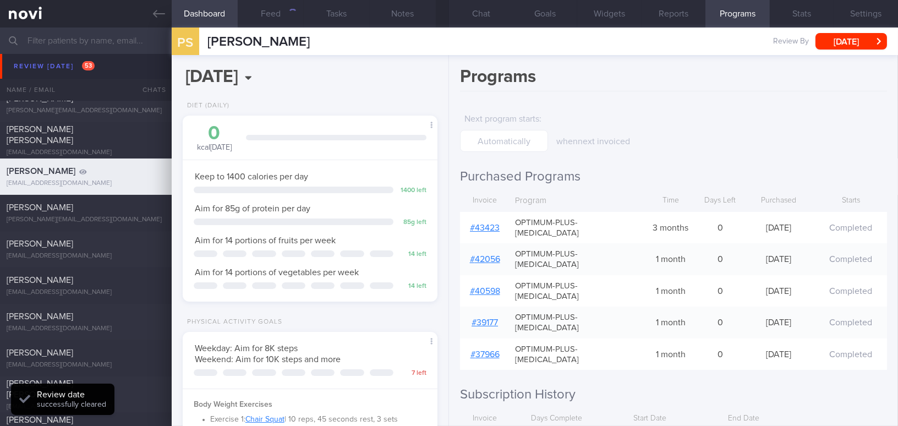
scroll to position [113, 227]
click at [839, 41] on button "Mon, 29 Sep" at bounding box center [852, 41] width 72 height 17
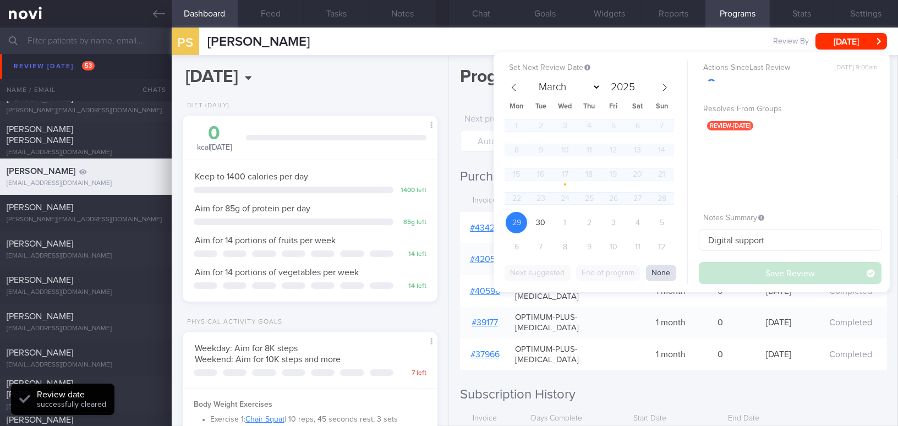
click at [661, 268] on button "None" at bounding box center [661, 273] width 30 height 17
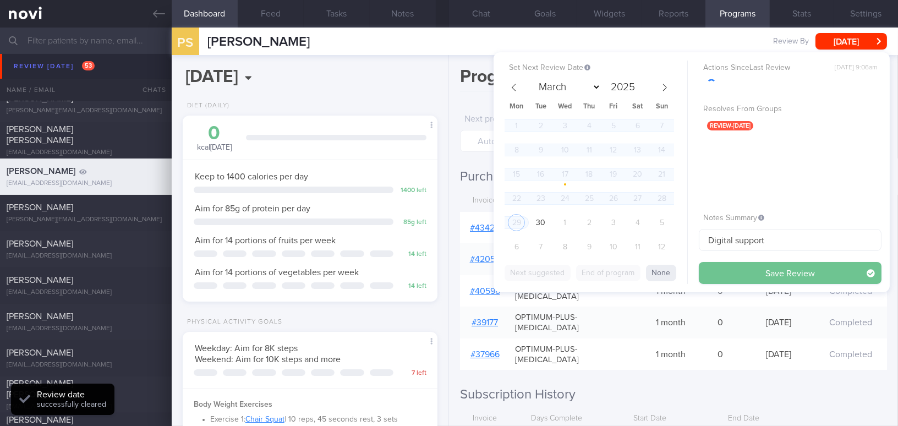
click at [730, 274] on button "Save Review" at bounding box center [790, 273] width 183 height 22
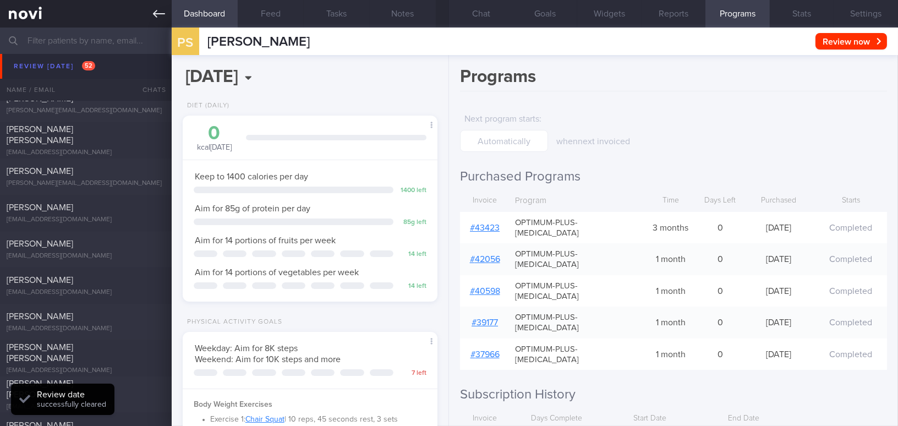
click at [152, 14] on link at bounding box center [86, 14] width 172 height 28
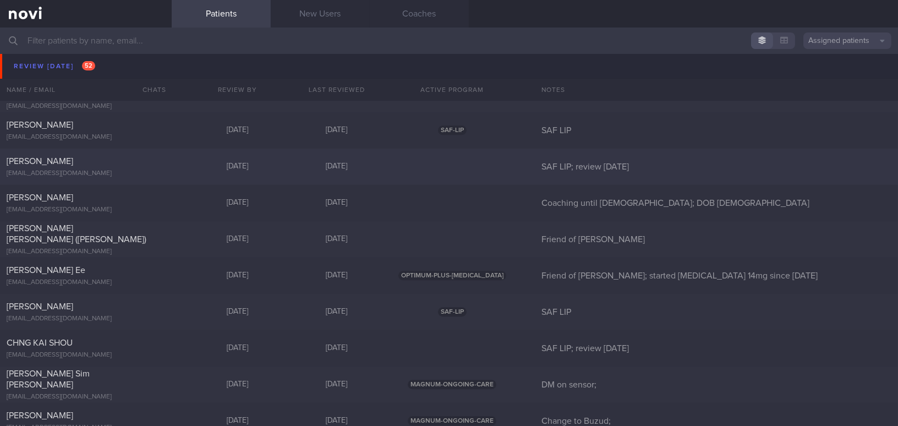
scroll to position [5403, 0]
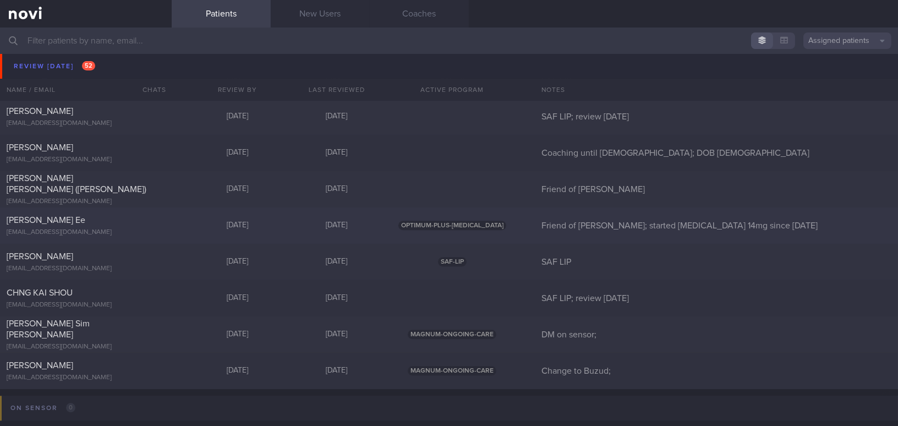
click at [124, 216] on div "[PERSON_NAME] Ee" at bounding box center [85, 220] width 156 height 11
select select "8"
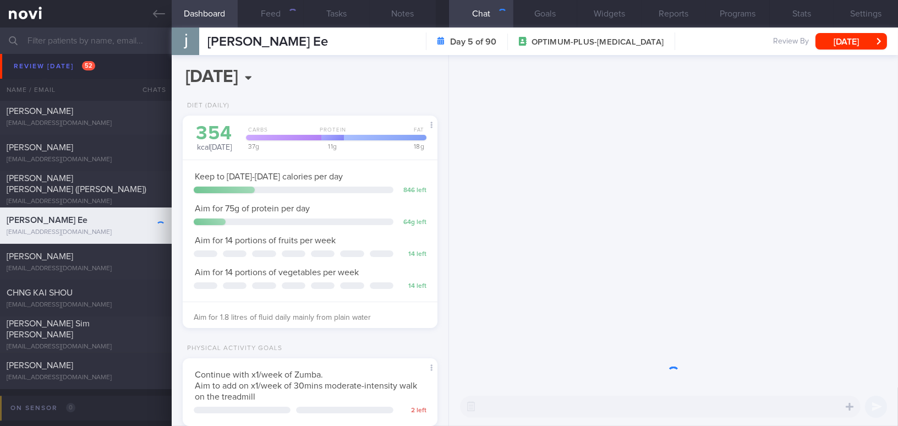
scroll to position [129, 227]
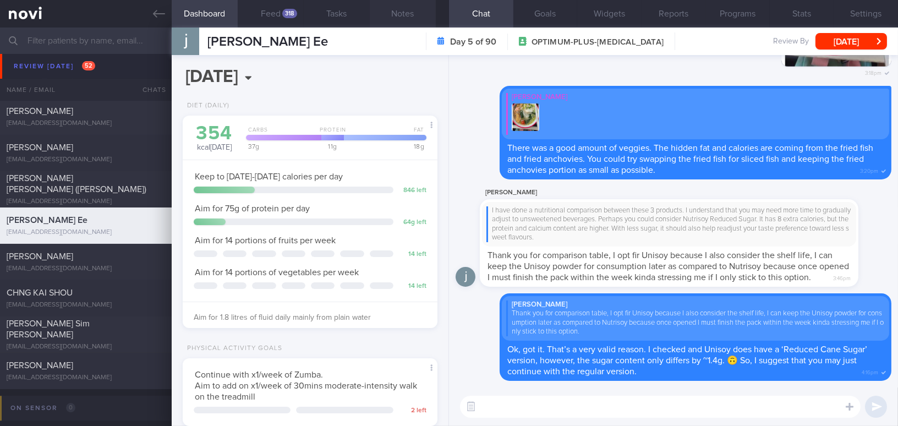
click at [403, 13] on button "Notes" at bounding box center [403, 14] width 66 height 28
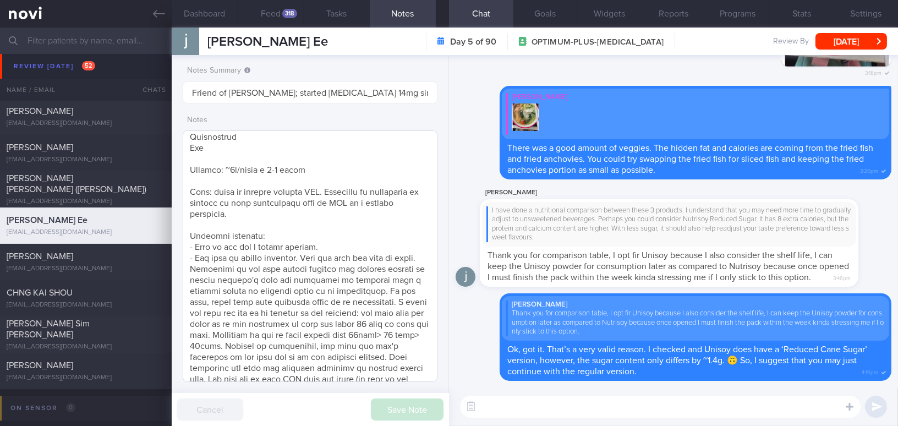
scroll to position [189, 0]
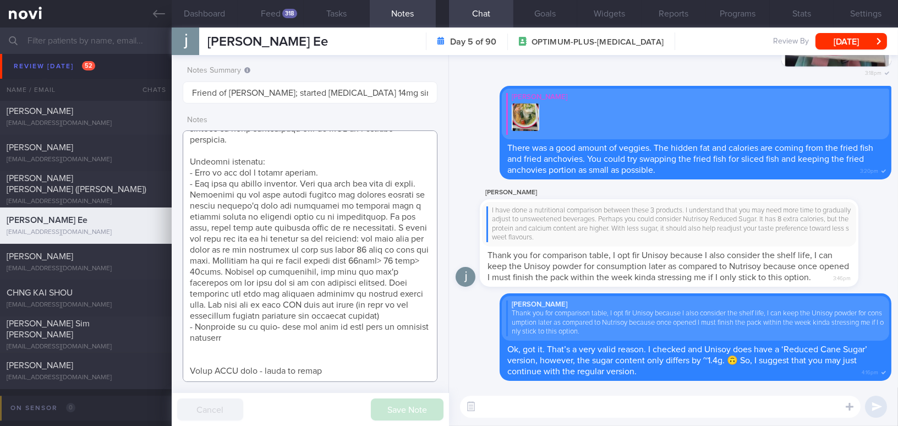
click at [336, 368] on textarea at bounding box center [310, 256] width 255 height 252
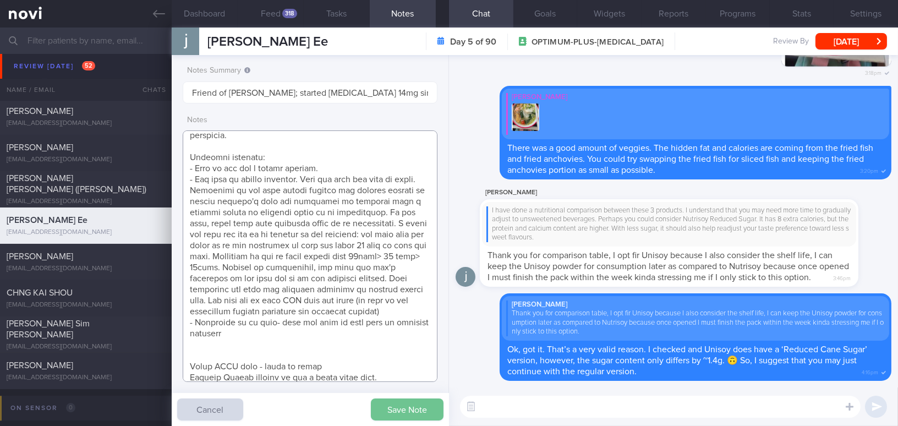
type textarea "48 year old Woman Occupation Finance Comorbidities Dyslipidemia Last health scr…"
click at [421, 411] on button "Save Note" at bounding box center [407, 410] width 73 height 22
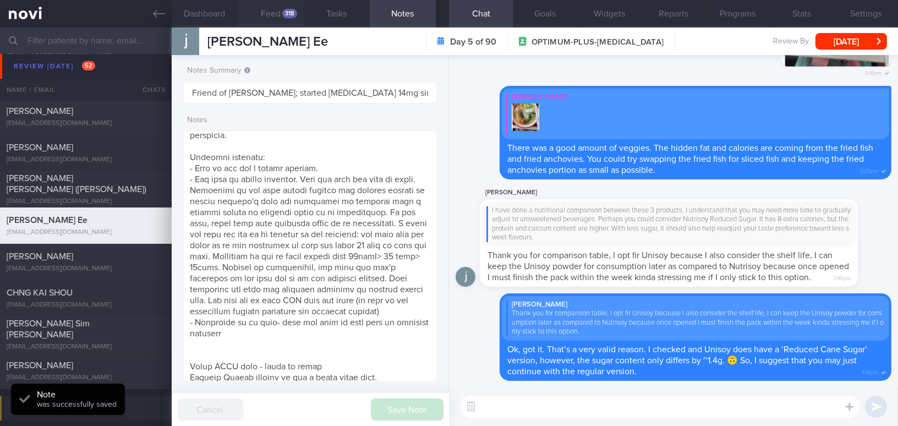
click at [277, 20] on button "Feed 318" at bounding box center [271, 14] width 66 height 28
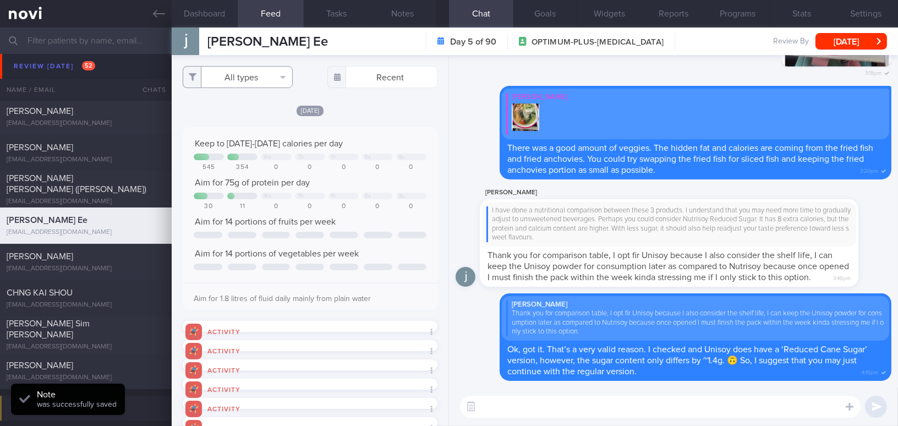
click at [260, 81] on button "All types" at bounding box center [238, 77] width 110 height 22
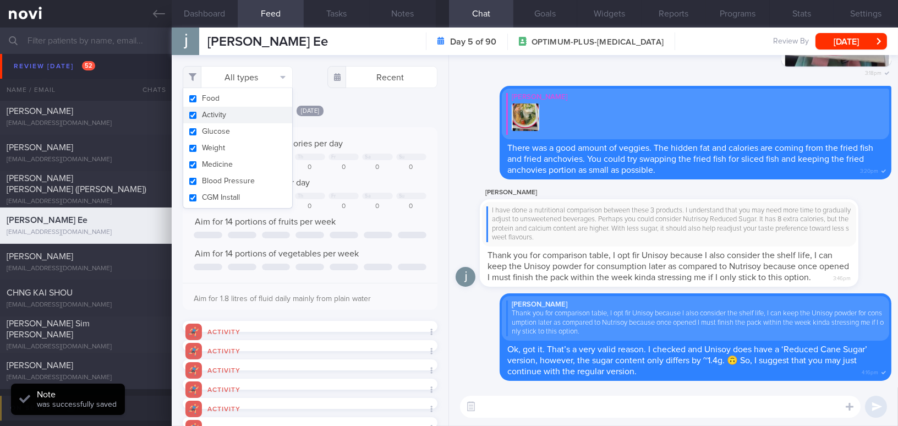
click at [196, 116] on button "Activity" at bounding box center [237, 115] width 109 height 17
checkbox input "false"
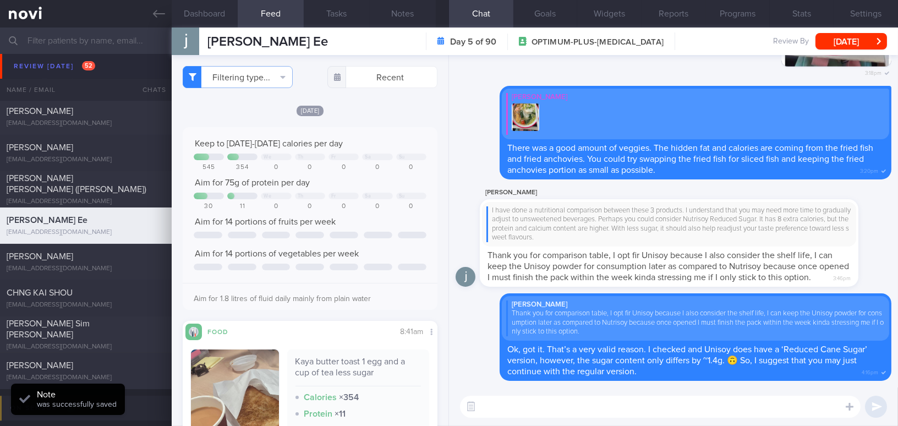
click at [389, 126] on div "Today Keep to 1200-1300 calories per day We Th Fr Sa Su 545 354 0 0 0 0 0 Aim f…" at bounding box center [310, 339] width 255 height 468
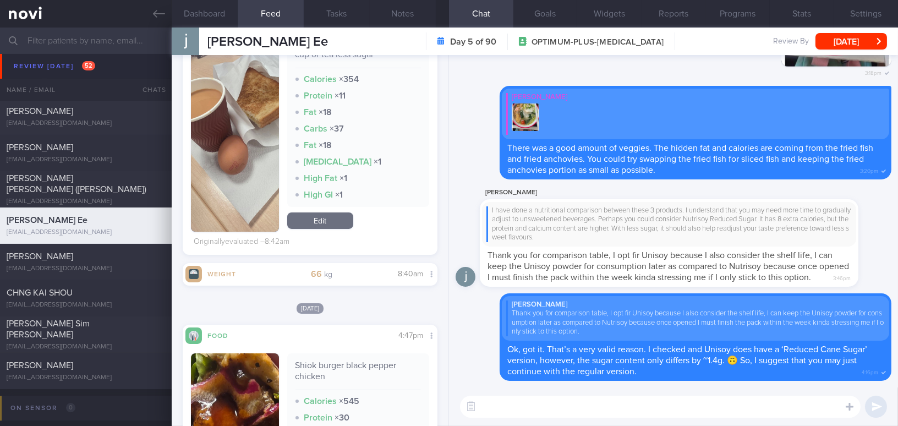
scroll to position [450, 0]
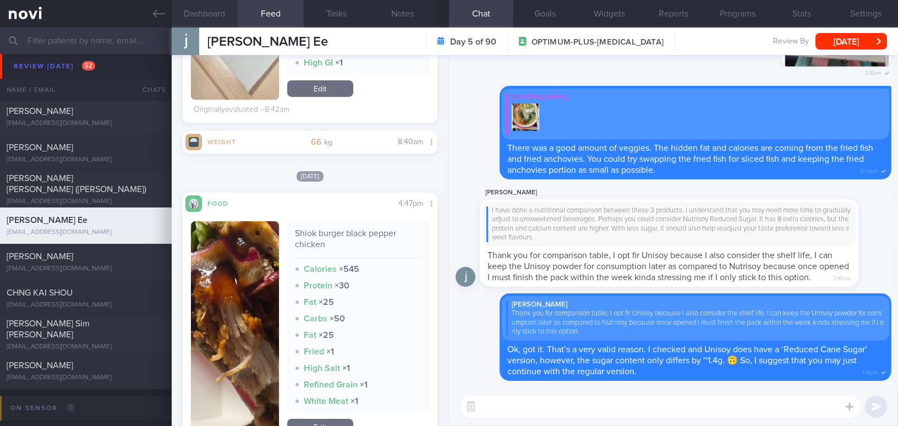
click at [211, 16] on button "Dashboard" at bounding box center [205, 14] width 66 height 28
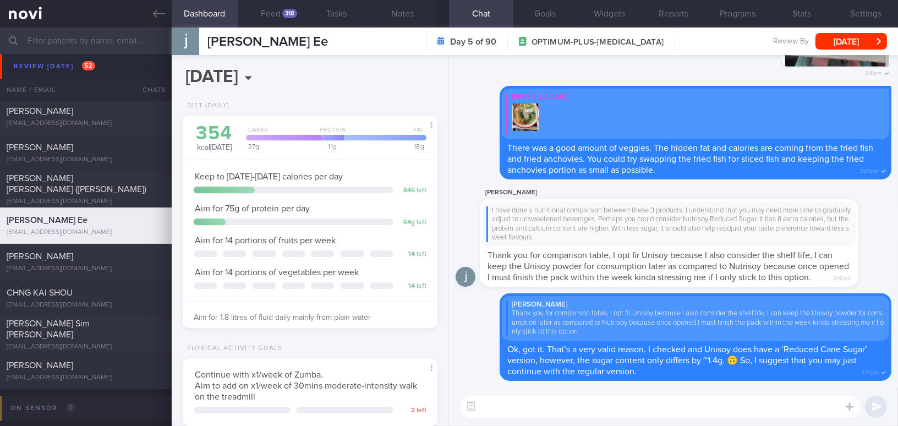
scroll to position [205, 0]
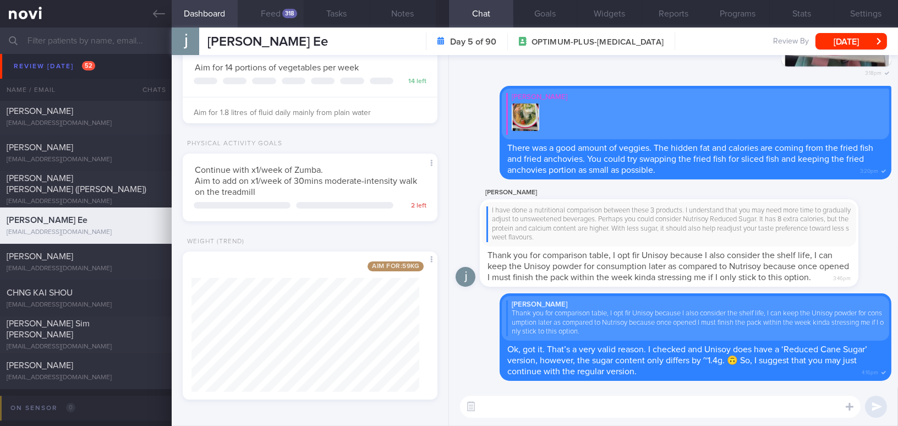
click at [284, 14] on div "318" at bounding box center [289, 13] width 15 height 9
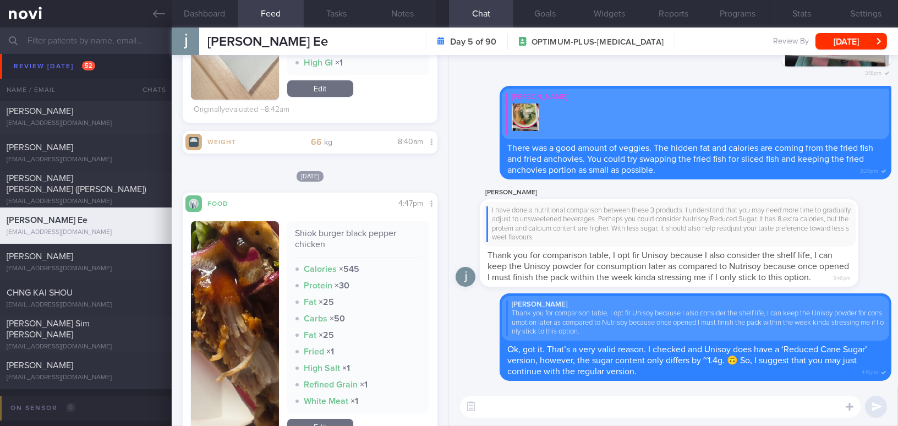
scroll to position [600, 0]
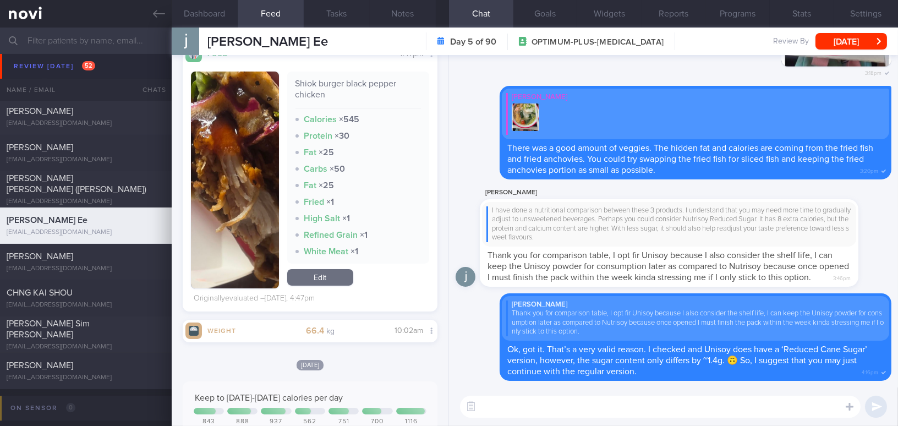
click at [222, 164] on button "button" at bounding box center [235, 180] width 88 height 217
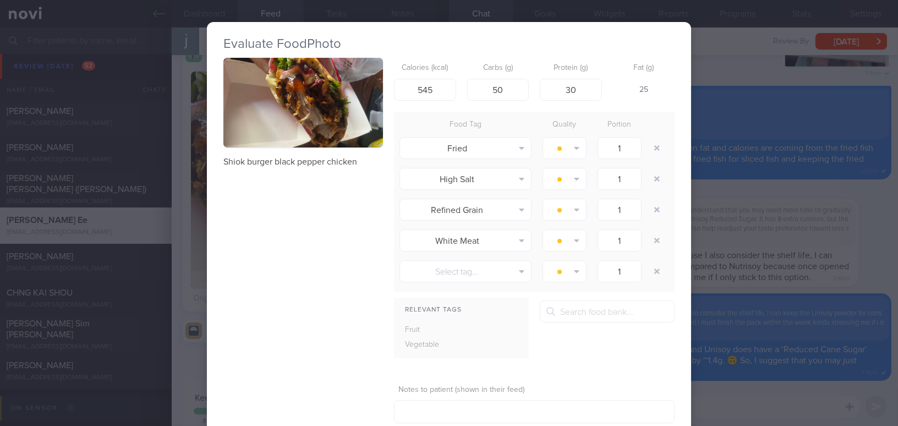
click at [261, 128] on button "button" at bounding box center [303, 103] width 160 height 90
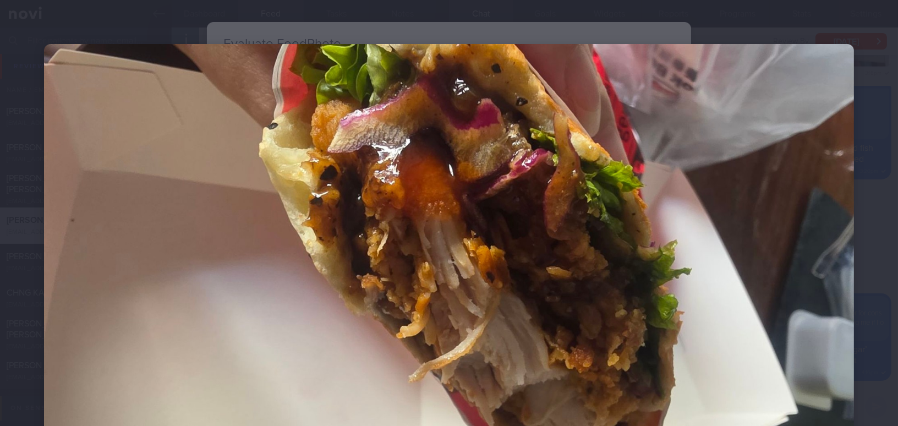
click at [596, 186] on img at bounding box center [449, 272] width 810 height 456
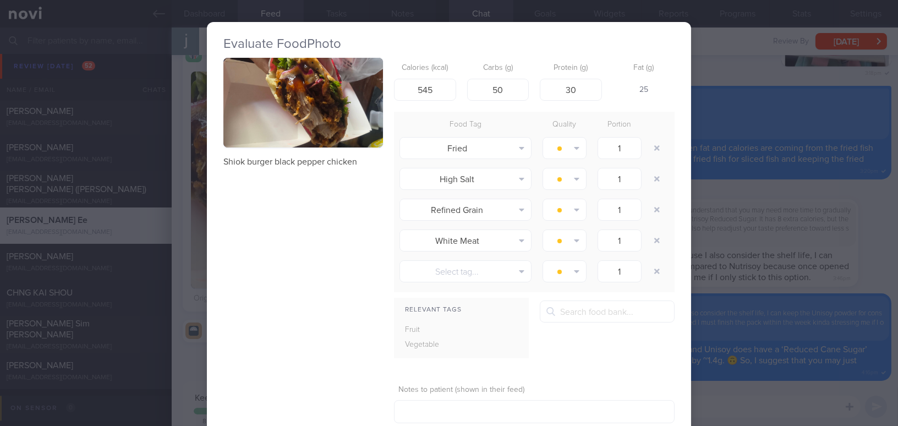
click at [728, 206] on div "Evaluate Food Photo Shiok burger black pepper chicken Calories (kcal) 545 Carbs…" at bounding box center [449, 213] width 898 height 426
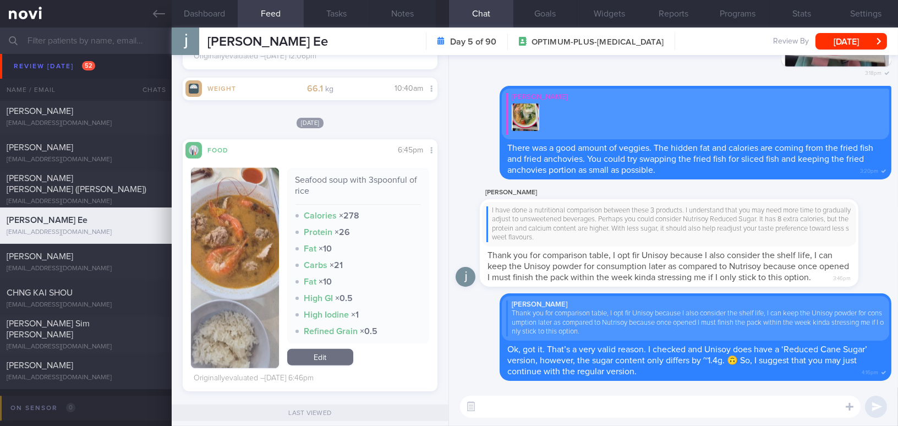
scroll to position [2352, 0]
click at [252, 287] on button "button" at bounding box center [235, 269] width 88 height 200
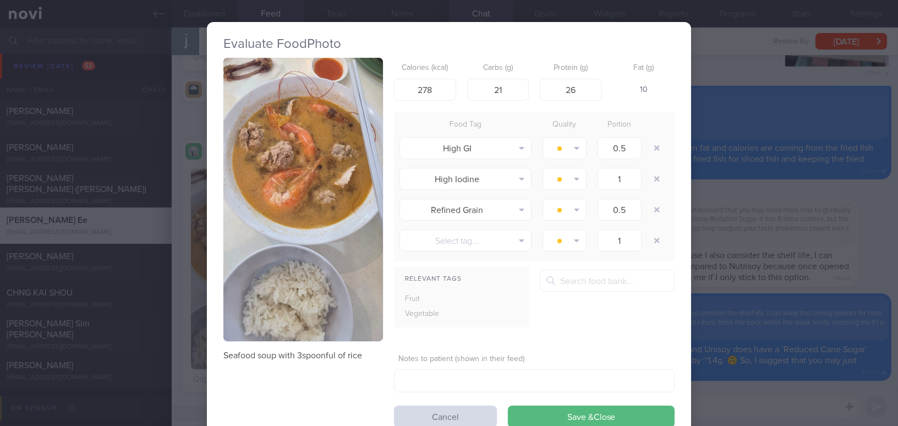
click at [285, 205] on button "button" at bounding box center [303, 199] width 160 height 283
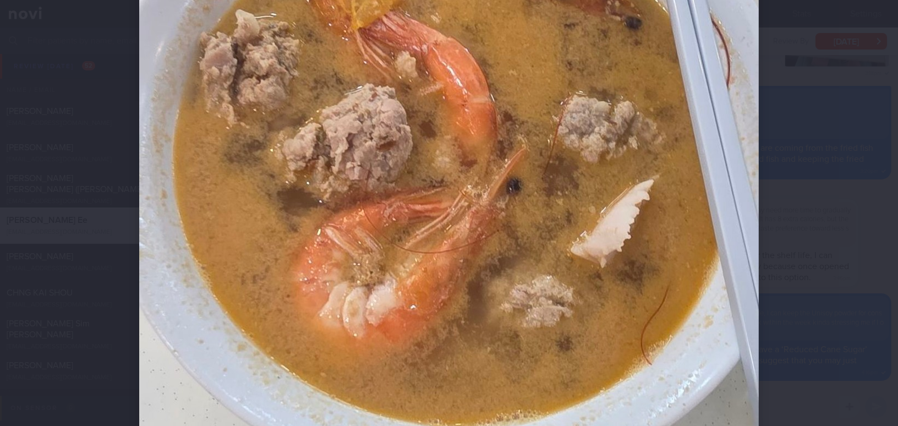
scroll to position [350, 0]
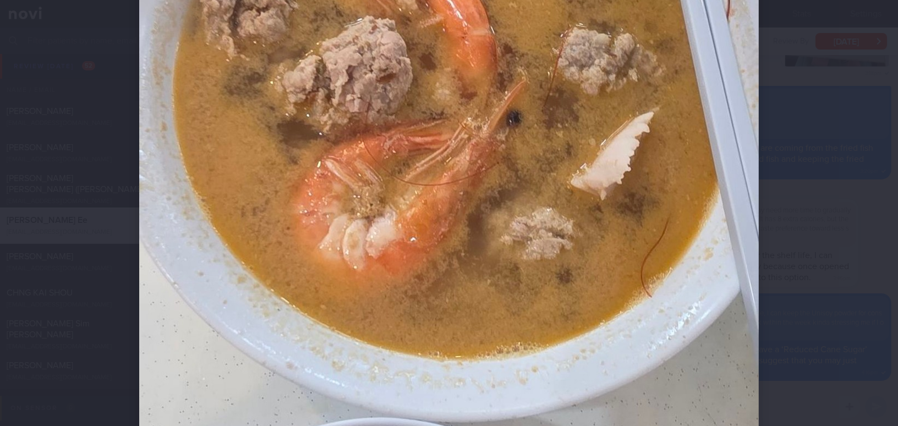
click at [662, 267] on img at bounding box center [449, 244] width 620 height 1101
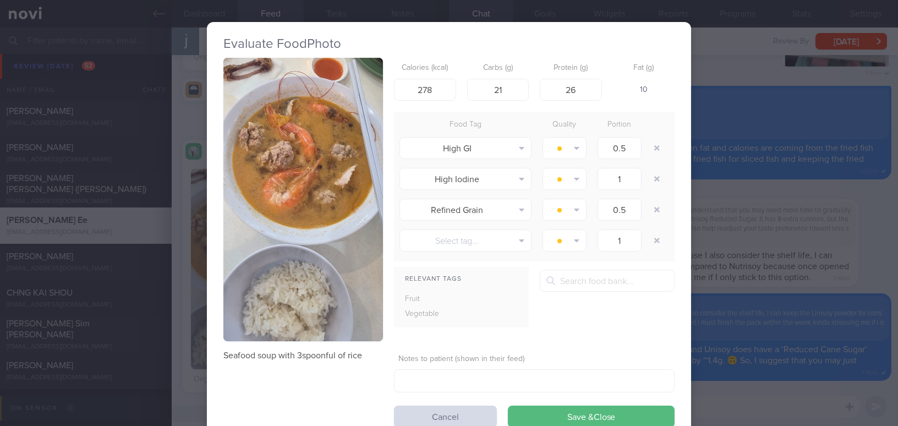
click at [758, 235] on div "Evaluate Food Photo Seafood soup with 3spoonful of rice Calories (kcal) 278 Car…" at bounding box center [449, 213] width 898 height 426
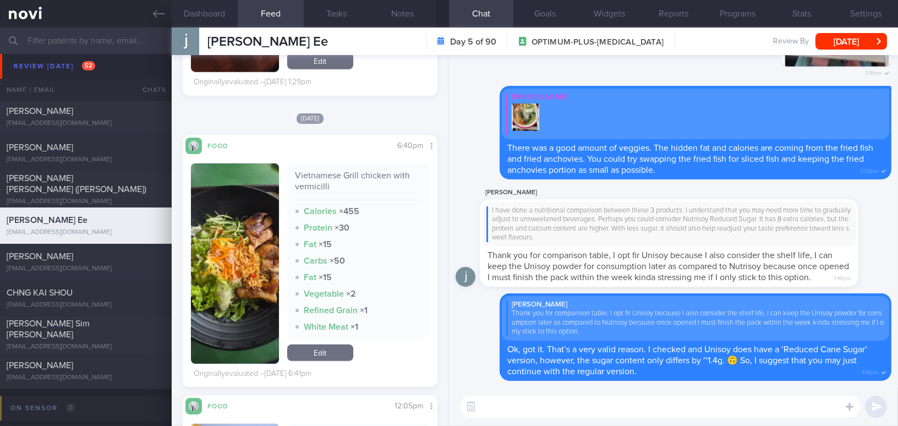
scroll to position [1801, 0]
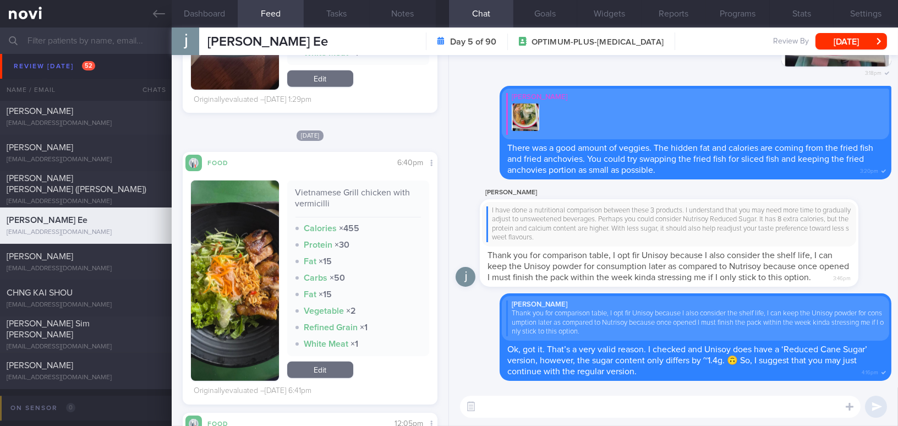
click at [242, 314] on button "button" at bounding box center [235, 281] width 88 height 200
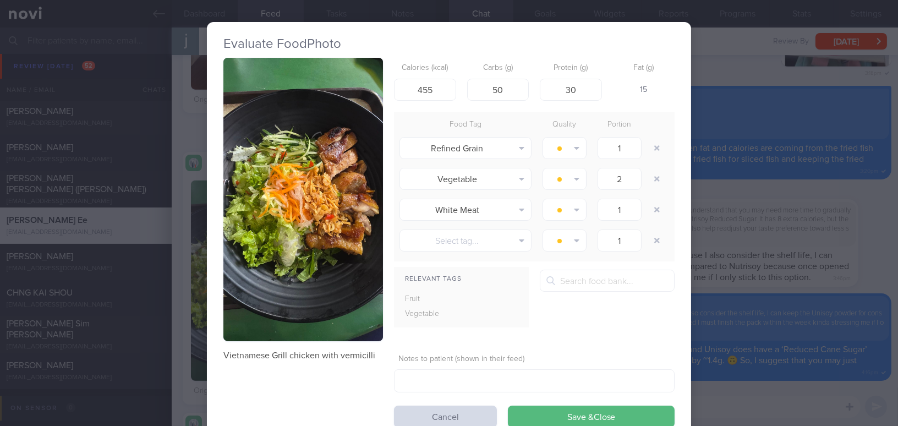
click at [277, 212] on button "button" at bounding box center [303, 199] width 160 height 283
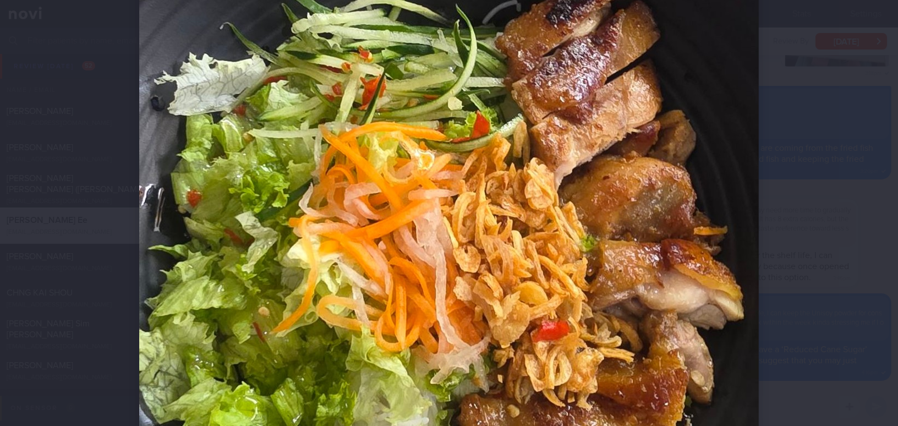
scroll to position [300, 0]
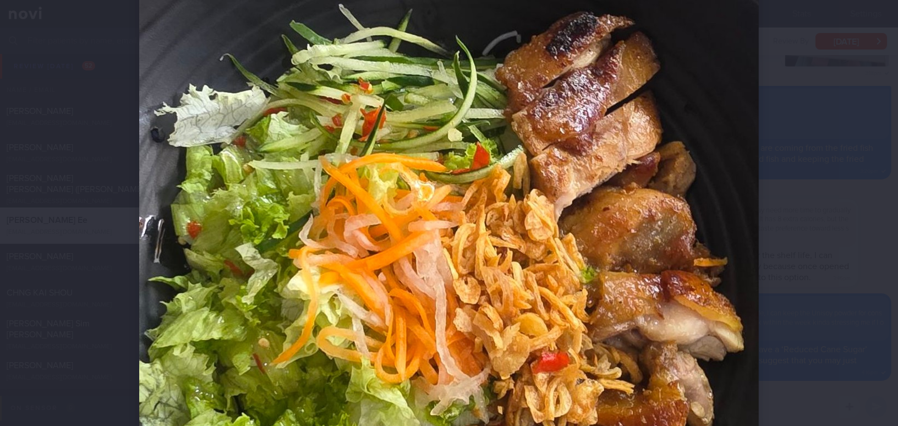
click at [604, 265] on img at bounding box center [449, 294] width 620 height 1101
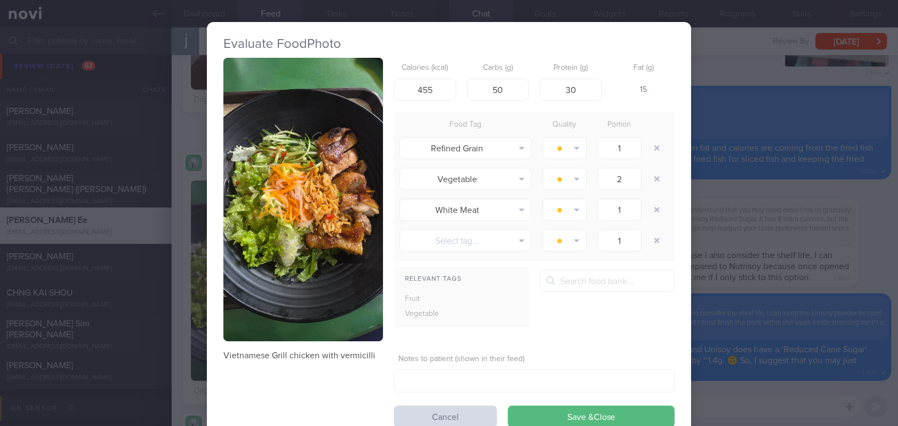
click at [755, 267] on div "Evaluate Food Photo Vietnamese Grill chicken with vermicilli Calories (kcal) 45…" at bounding box center [449, 213] width 898 height 426
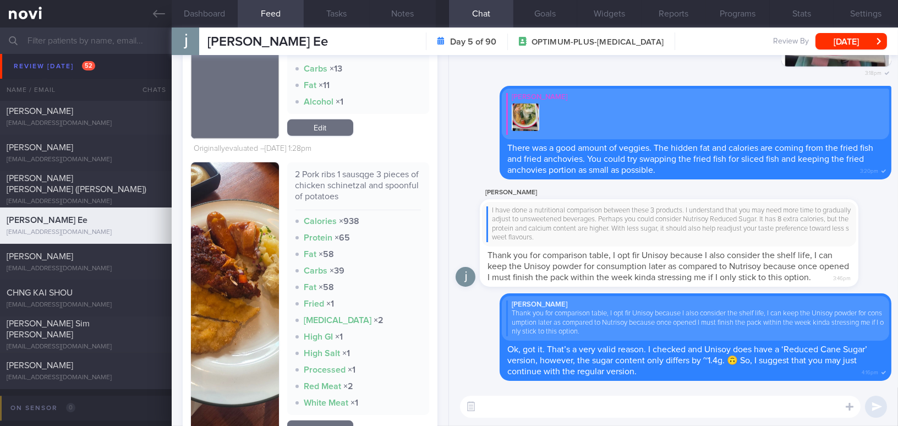
scroll to position [1551, 0]
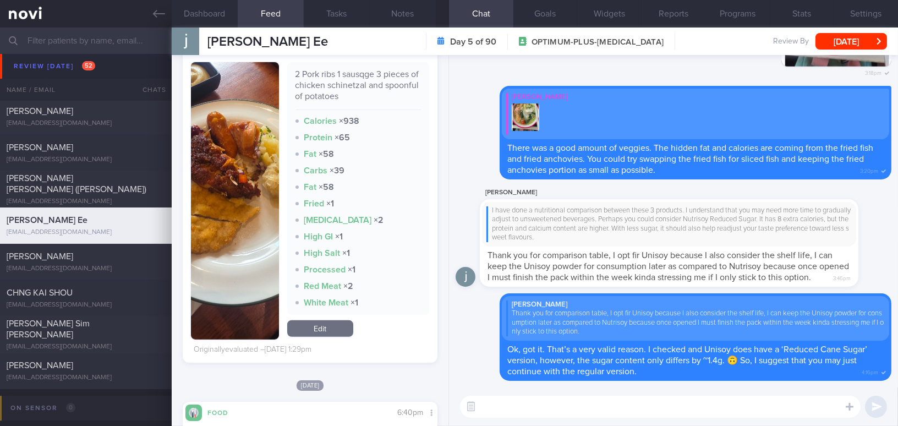
click at [222, 232] on button "button" at bounding box center [235, 200] width 88 height 277
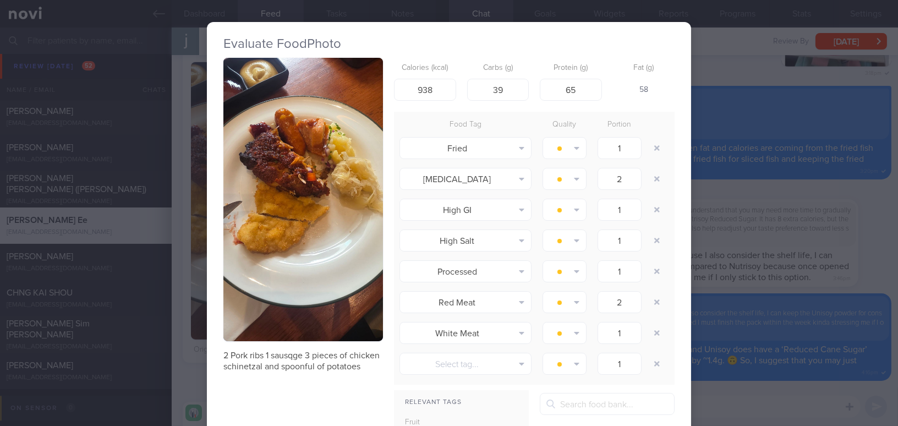
click at [278, 177] on button "button" at bounding box center [303, 199] width 160 height 283
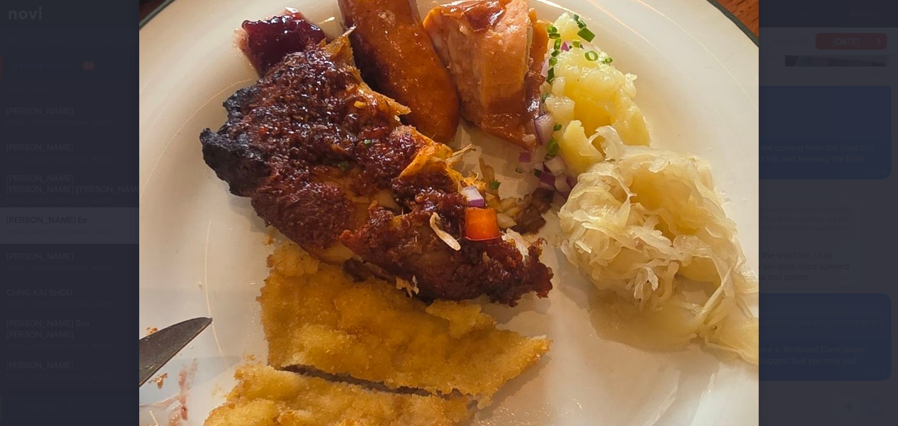
scroll to position [350, 0]
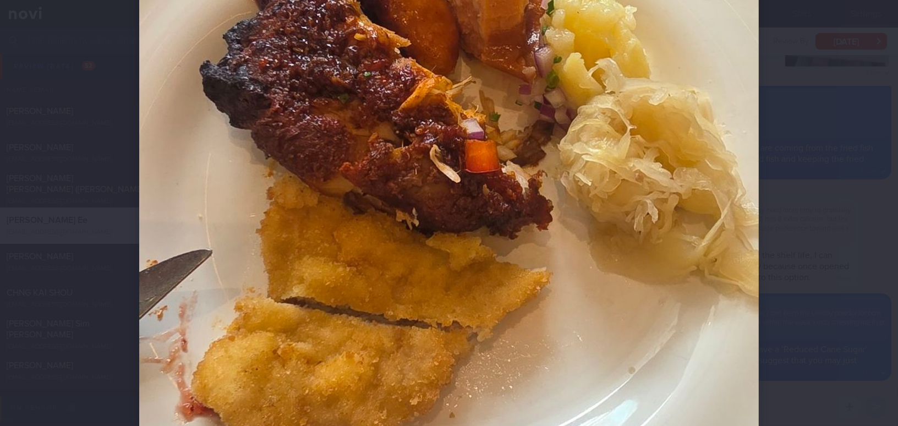
click at [454, 248] on img at bounding box center [449, 244] width 620 height 1101
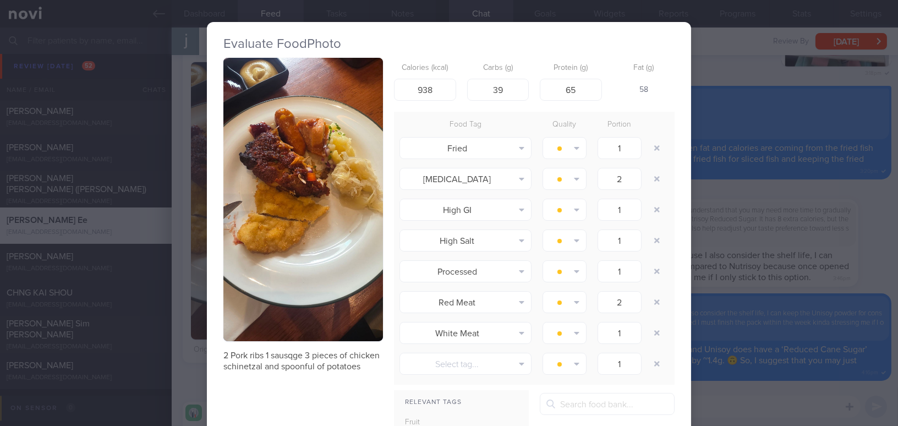
click at [728, 252] on div "Evaluate Food Photo 2 Pork ribs 1 sausqge 3 pieces of chicken schinetzal and sp…" at bounding box center [449, 213] width 898 height 426
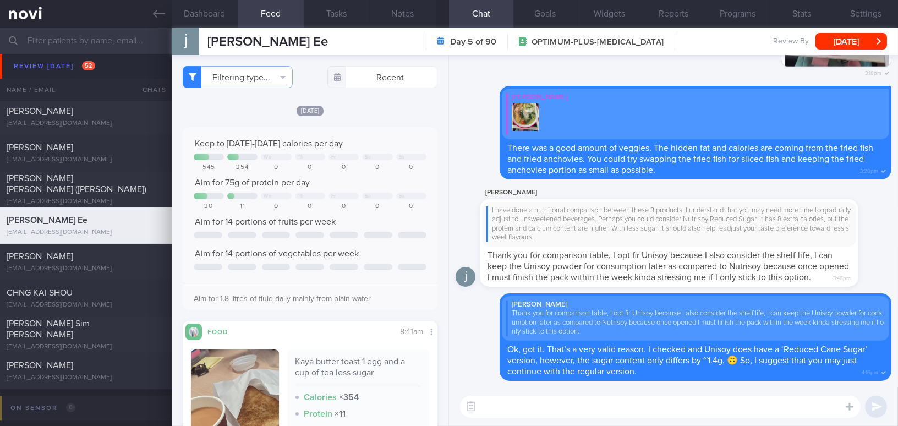
scroll to position [150, 0]
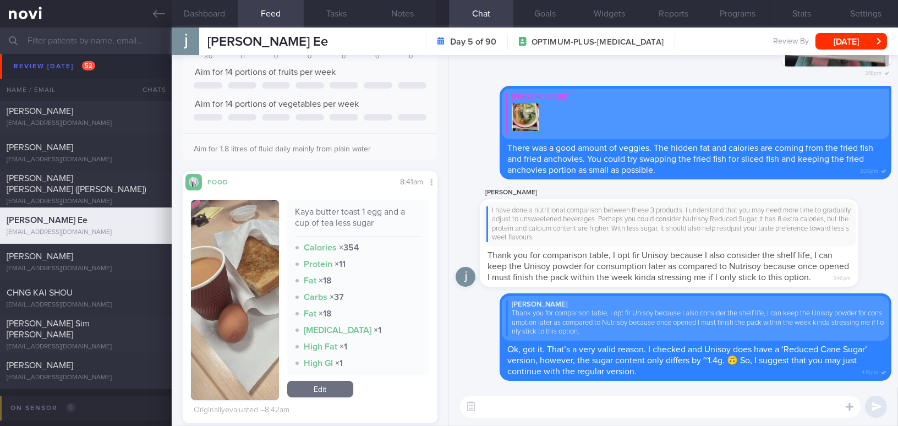
click at [261, 295] on button "button" at bounding box center [235, 300] width 88 height 200
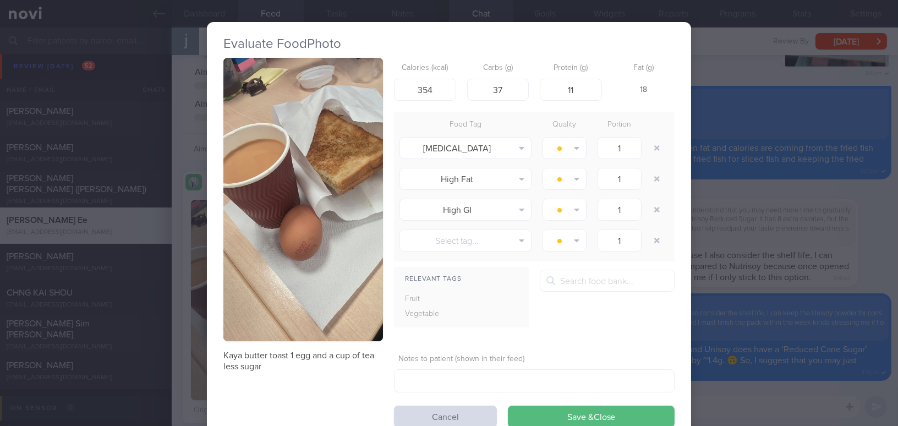
click at [282, 238] on button "button" at bounding box center [303, 199] width 160 height 283
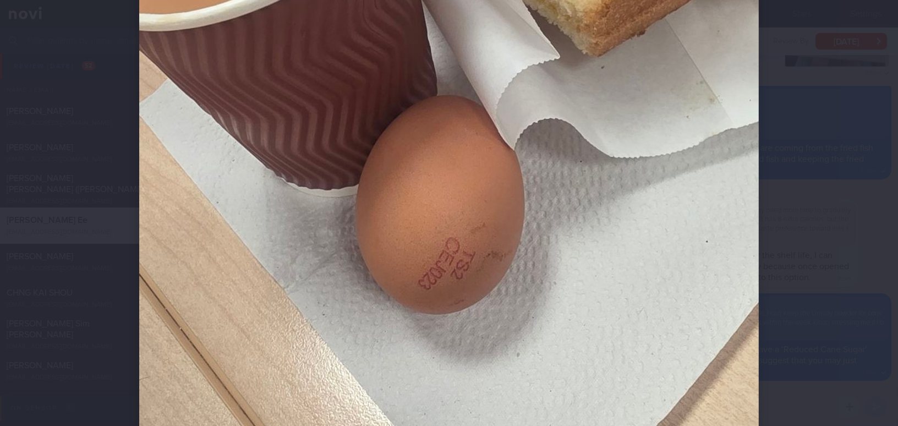
scroll to position [550, 0]
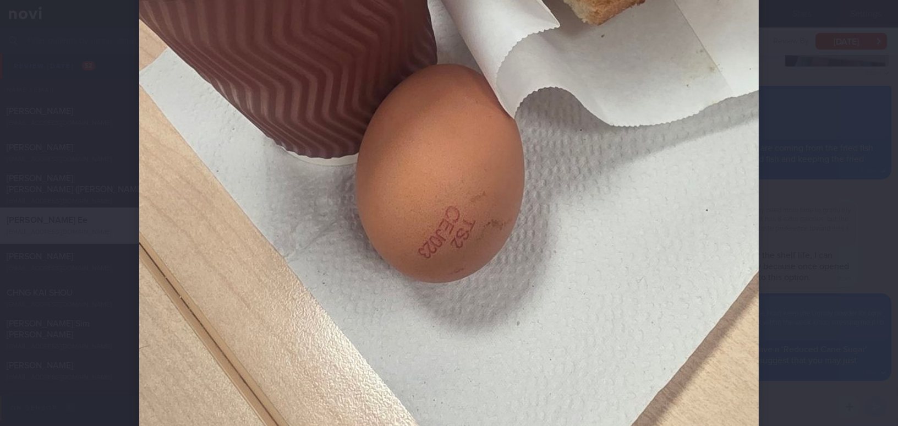
click at [530, 257] on img at bounding box center [449, 44] width 620 height 1101
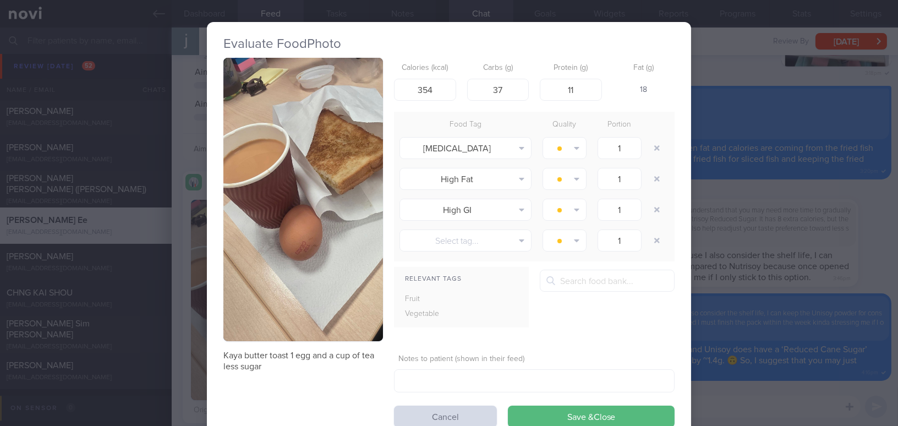
click at [872, 243] on div "Evaluate Food Photo Kaya butter toast 1 egg and a cup of tea less sugar Calorie…" at bounding box center [449, 213] width 898 height 426
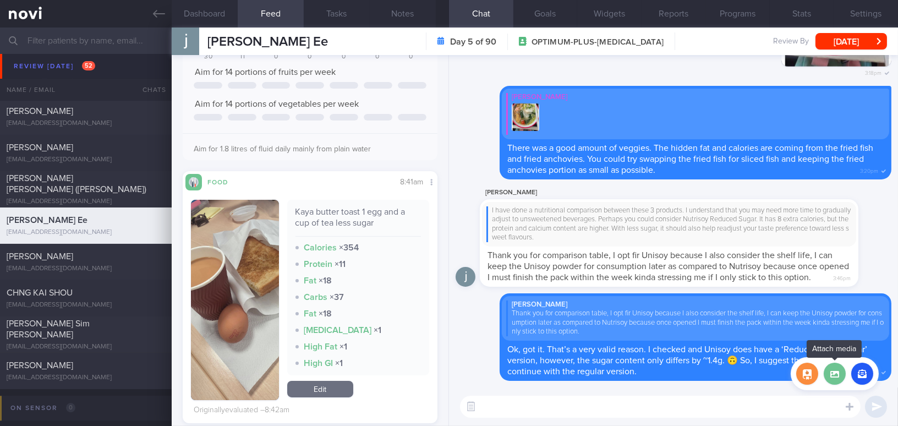
click at [833, 373] on label at bounding box center [835, 374] width 22 height 22
click at [0, 0] on input "file" at bounding box center [0, 0] width 0 height 0
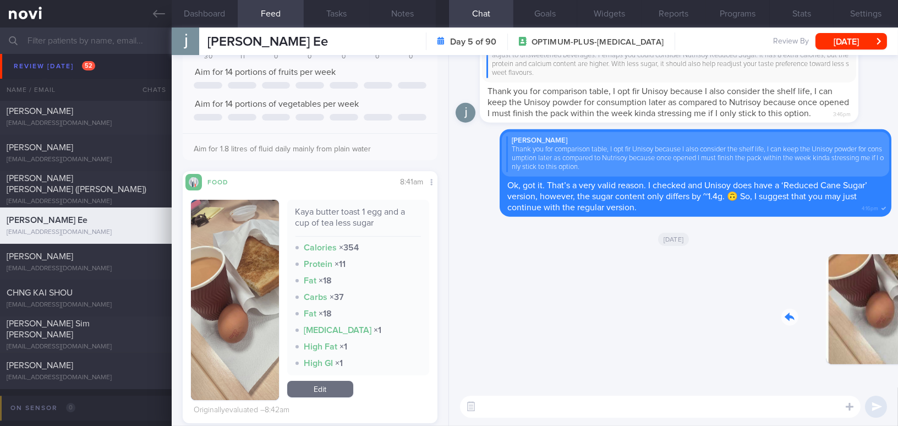
drag, startPoint x: 815, startPoint y: 314, endPoint x: 906, endPoint y: 316, distance: 91.4
click at [898, 316] on html "You are offline! Some functionality will be unavailable Patients New Users Coac…" at bounding box center [449, 213] width 898 height 426
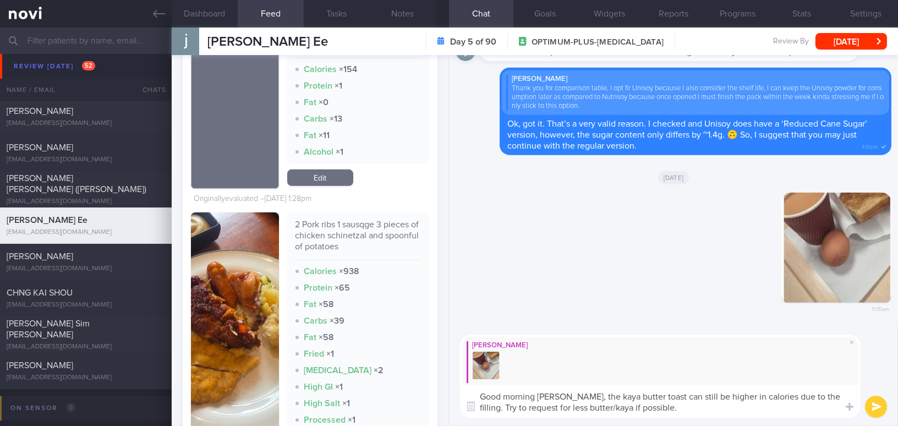
drag, startPoint x: 566, startPoint y: 396, endPoint x: 662, endPoint y: 412, distance: 97.0
click at [662, 412] on textarea "Good morning Janice, the kaya butter toast can still be higher in calories due …" at bounding box center [660, 401] width 401 height 32
type textarea "Good morning Janice, the kaya butter toast can still be higher in calories due …"
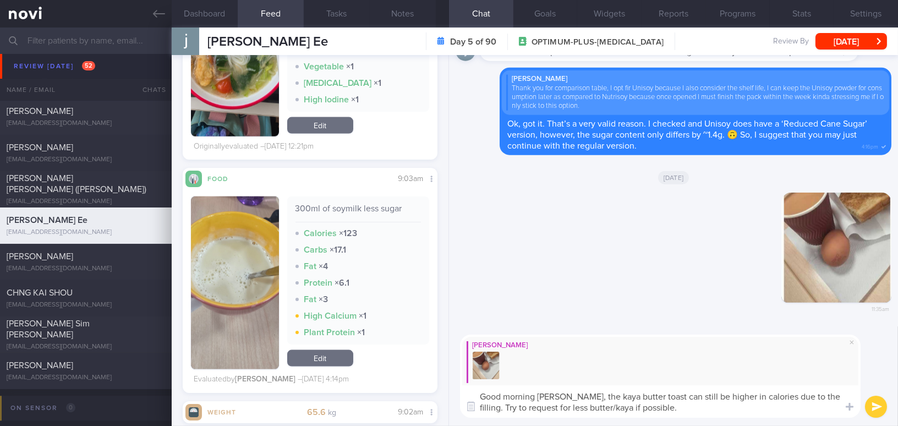
scroll to position [2891, 0]
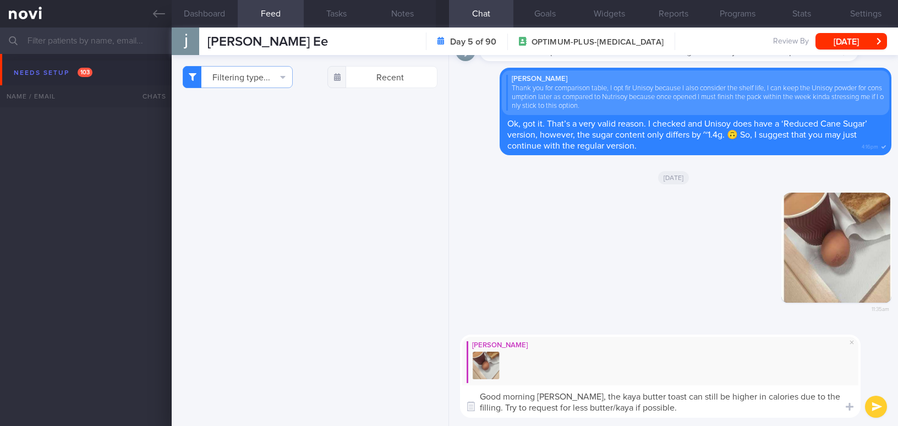
select select "8"
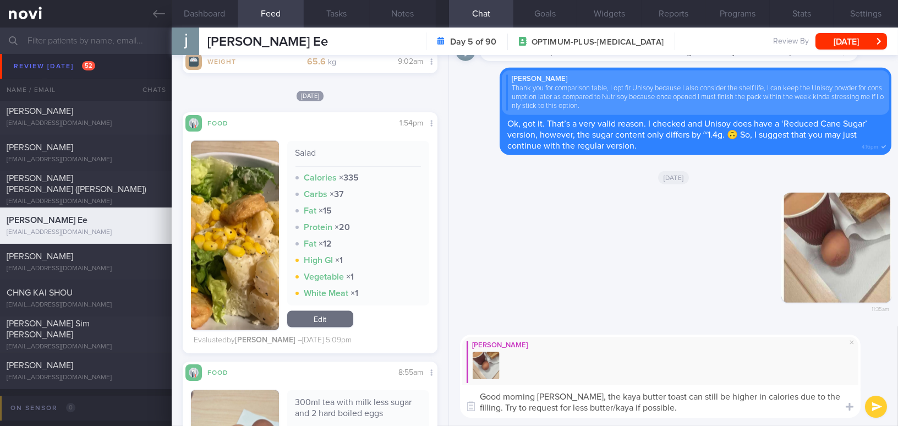
scroll to position [3198, 0]
click at [554, 396] on textarea "Good morning [PERSON_NAME], the kaya butter toast can still be higher in calori…" at bounding box center [660, 401] width 401 height 32
drag, startPoint x: 568, startPoint y: 396, endPoint x: 646, endPoint y: 409, distance: 79.3
click at [646, 409] on textarea "Good morning [PERSON_NAME], the kaya butter toast can still be higher in calori…" at bounding box center [660, 401] width 401 height 32
paste textarea "I noticed that on some days you logged only 1–2 meals. May I confirm if there w…"
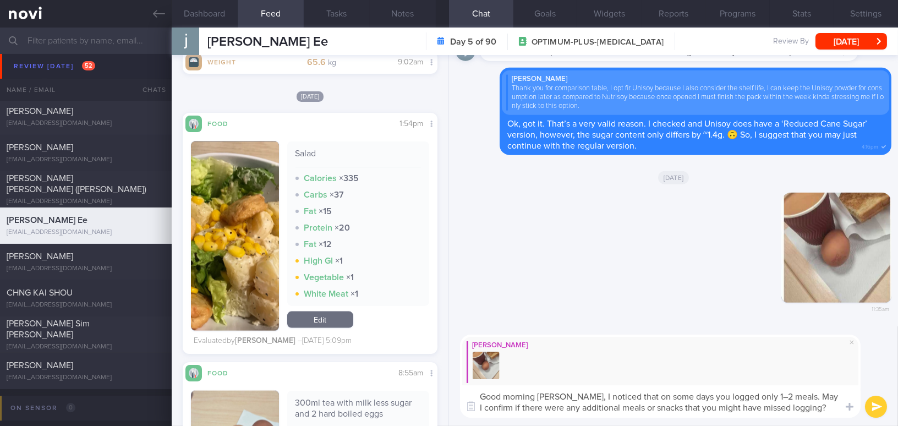
click at [748, 394] on textarea "Good morning [PERSON_NAME], I noticed that on some days you logged only 1–2 mea…" at bounding box center [660, 401] width 401 height 32
type textarea "Good morning [PERSON_NAME], I noticed that on some days you logged only 1-2 mea…"
click at [877, 408] on button "submit" at bounding box center [876, 407] width 22 height 22
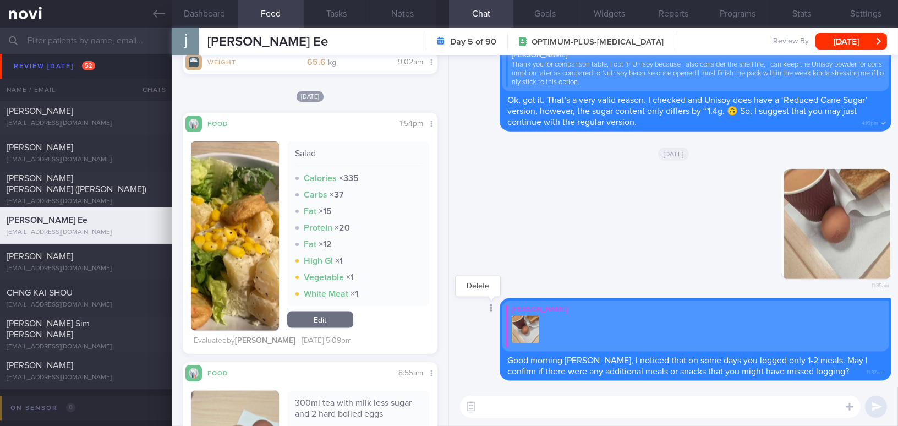
click at [490, 310] on icon at bounding box center [491, 308] width 3 height 8
click at [485, 282] on button "Delete" at bounding box center [478, 286] width 45 height 17
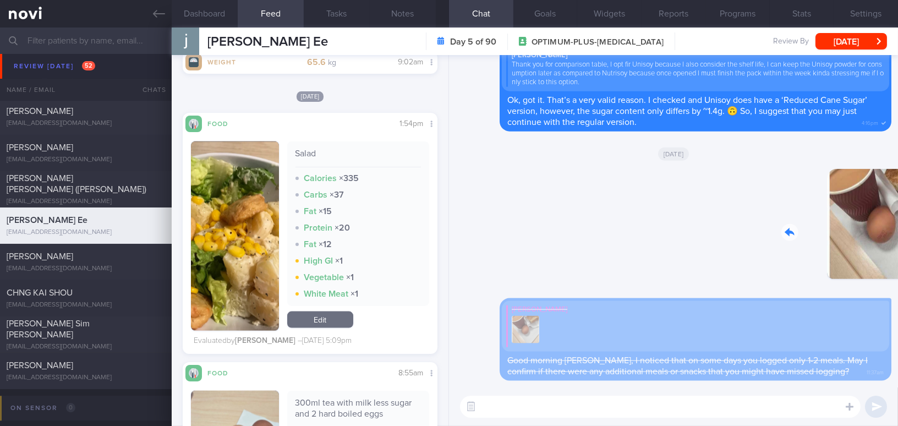
drag, startPoint x: 794, startPoint y: 247, endPoint x: 889, endPoint y: 252, distance: 95.3
click at [889, 252] on div "[PERSON_NAME] Good morning [PERSON_NAME], I noticed that on some days you logge…" at bounding box center [673, 221] width 449 height 332
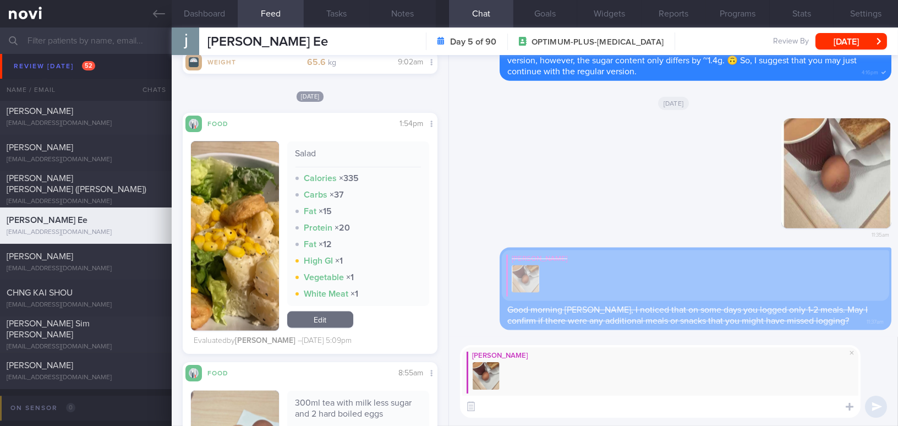
paste textarea "The kaya butter toast can still be high in calories due to the filling. If poss…"
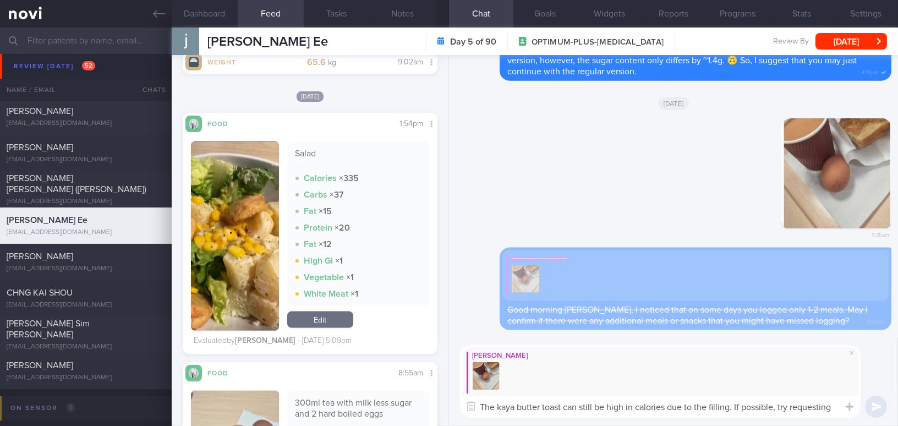
scroll to position [0, 0]
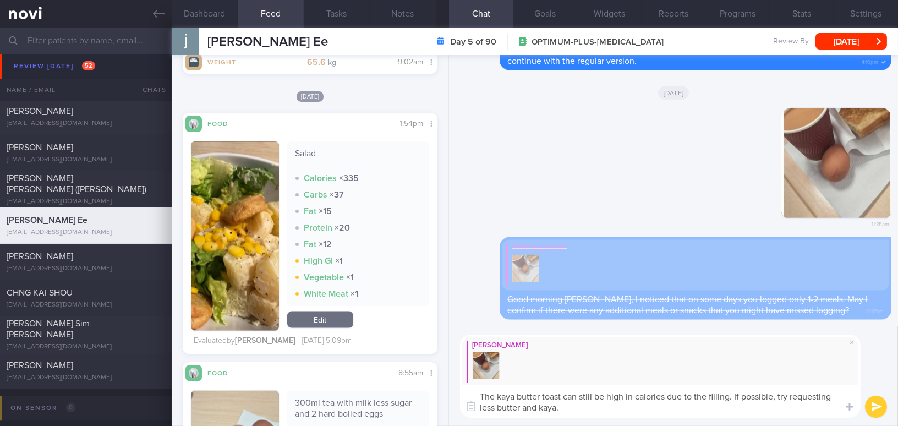
click at [481, 395] on textarea "The kaya butter toast can still be high in calories due to the filling. If poss…" at bounding box center [660, 401] width 401 height 32
type textarea "Good morning [PERSON_NAME], the kaya butter toast can still be high in calories…"
click at [871, 406] on button "submit" at bounding box center [876, 407] width 22 height 22
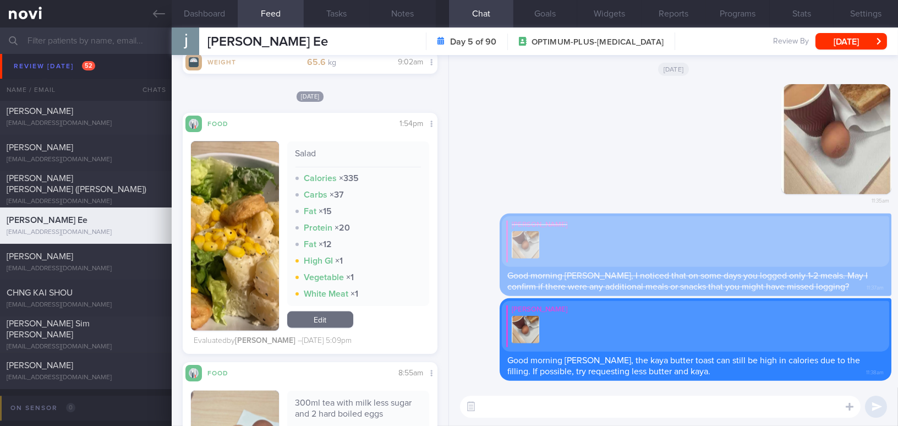
paste textarea "I noticed that on some days you logged only 1–2 meals. May I confirm if there w…"
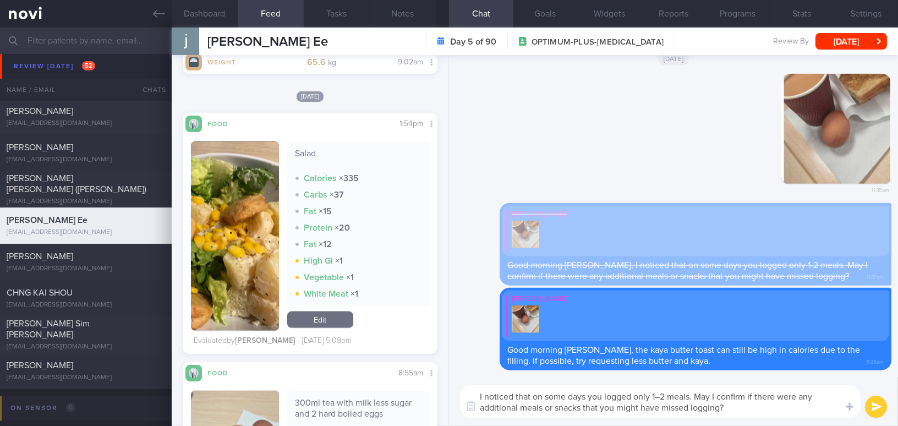
click at [661, 396] on textarea "I noticed that on some days you logged only 1–2 meals. May I confirm if there w…" at bounding box center [660, 401] width 401 height 32
type textarea "I noticed that on some days you logged only 1-2 meals. May I confirm if there w…"
click at [879, 405] on button "submit" at bounding box center [876, 407] width 22 height 22
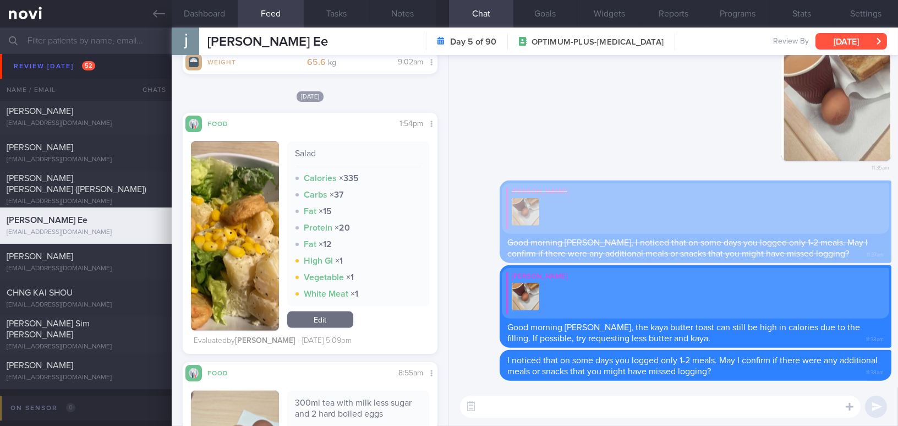
click at [839, 39] on button "[DATE]" at bounding box center [852, 41] width 72 height 17
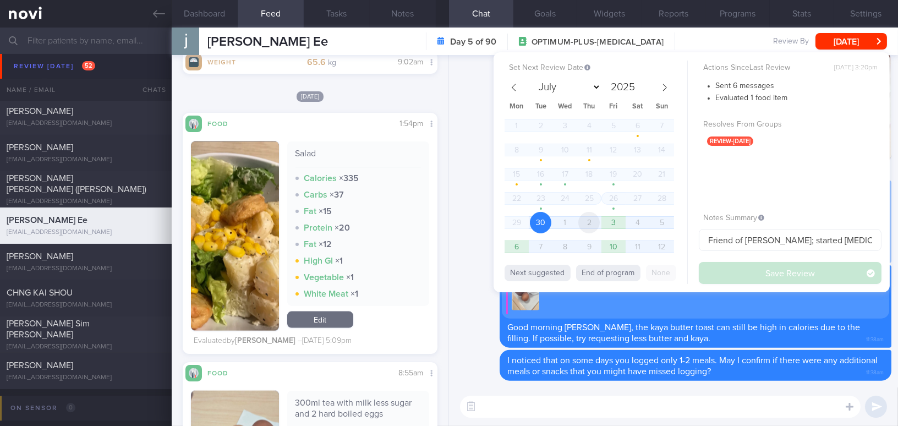
click at [597, 220] on span "2" at bounding box center [589, 222] width 21 height 21
select select "9"
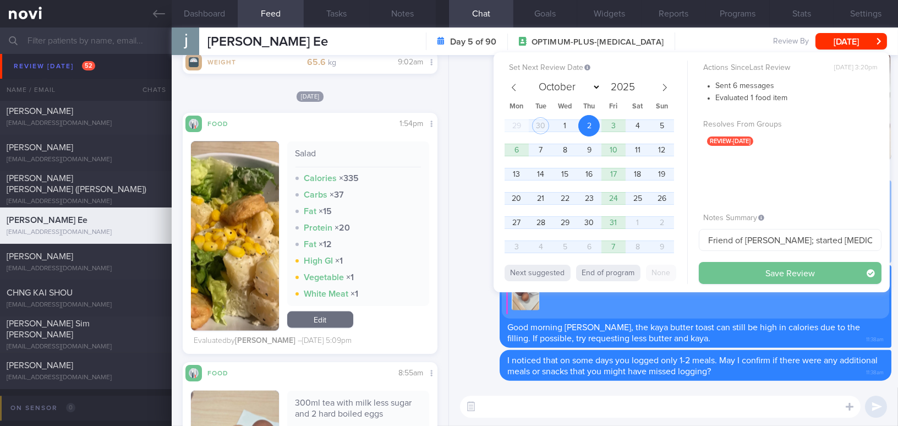
click at [735, 271] on button "Save Review" at bounding box center [790, 273] width 183 height 22
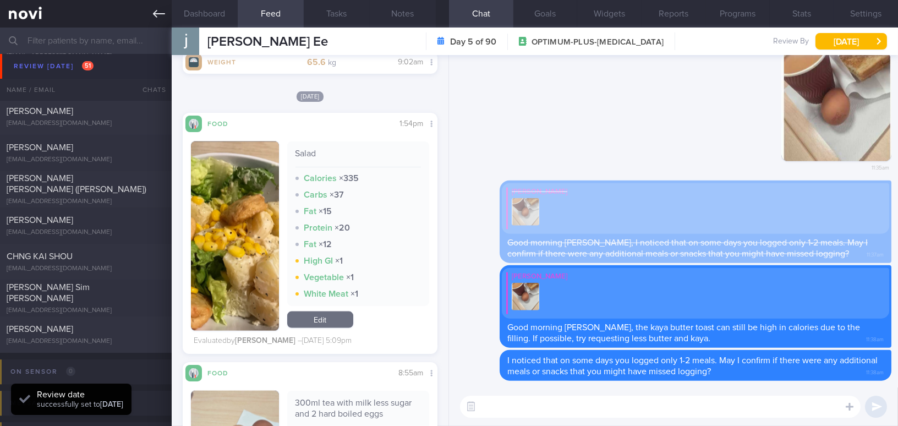
click at [155, 12] on icon at bounding box center [159, 14] width 12 height 8
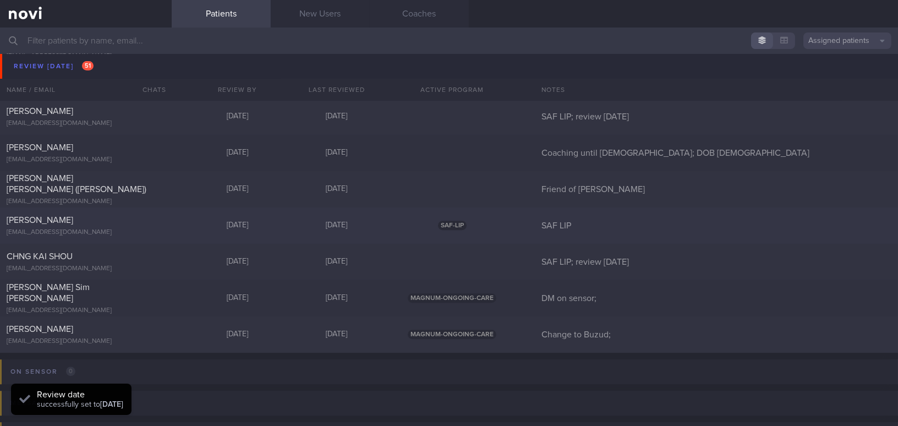
click at [139, 220] on div "[PERSON_NAME]" at bounding box center [85, 220] width 156 height 11
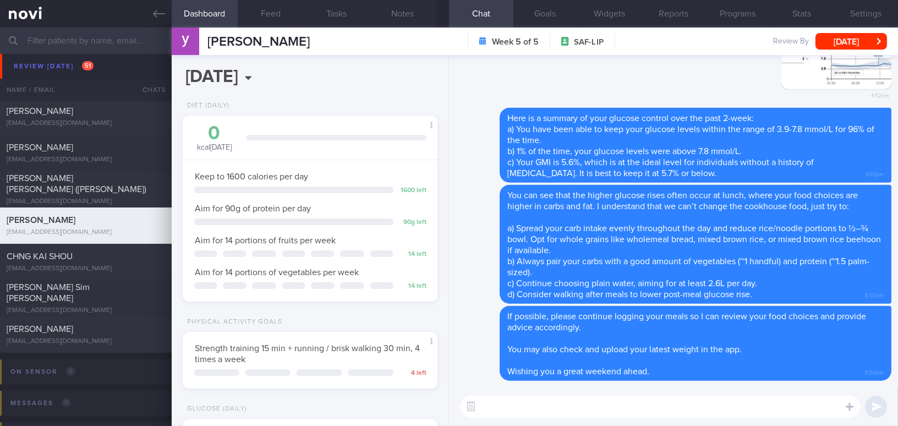
click at [555, 406] on textarea at bounding box center [660, 407] width 401 height 22
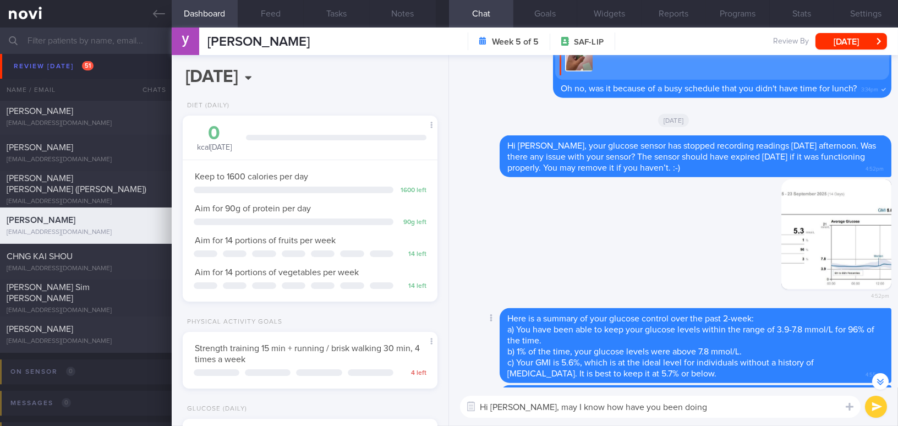
type textarea "Hi [PERSON_NAME], may I know how have you been doing?"
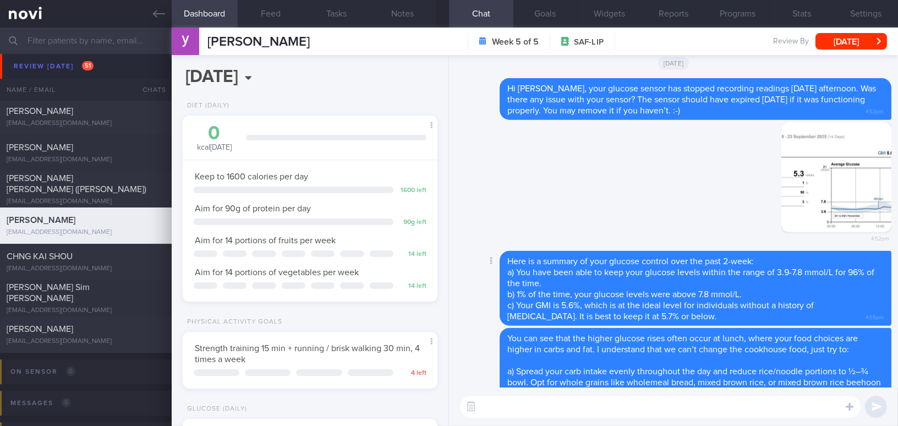
scroll to position [0, 0]
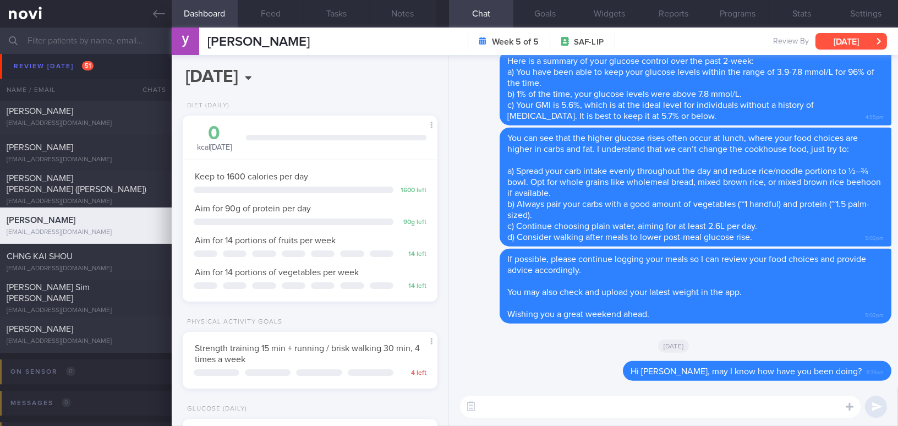
click at [869, 41] on button "[DATE]" at bounding box center [852, 41] width 72 height 17
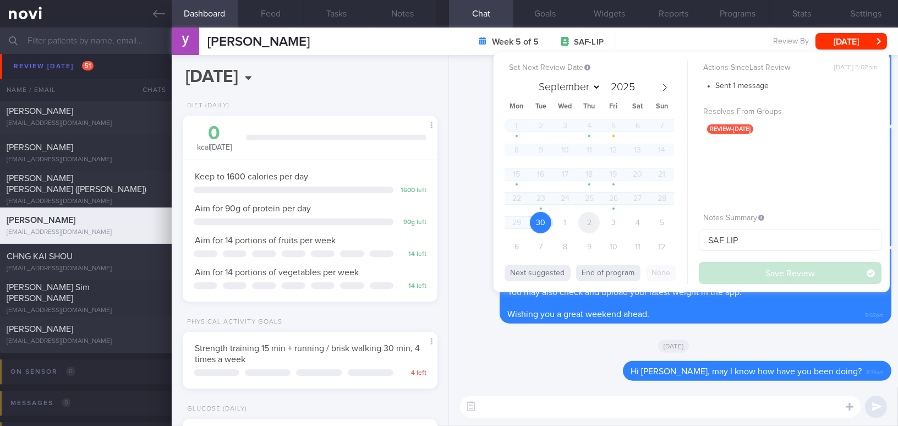
click at [591, 221] on span "2" at bounding box center [589, 222] width 21 height 21
select select "9"
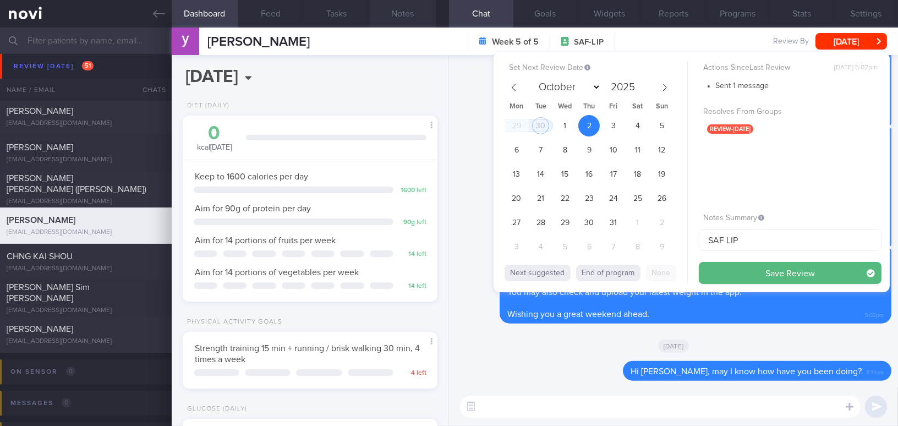
click at [408, 14] on button "Notes" at bounding box center [403, 14] width 66 height 28
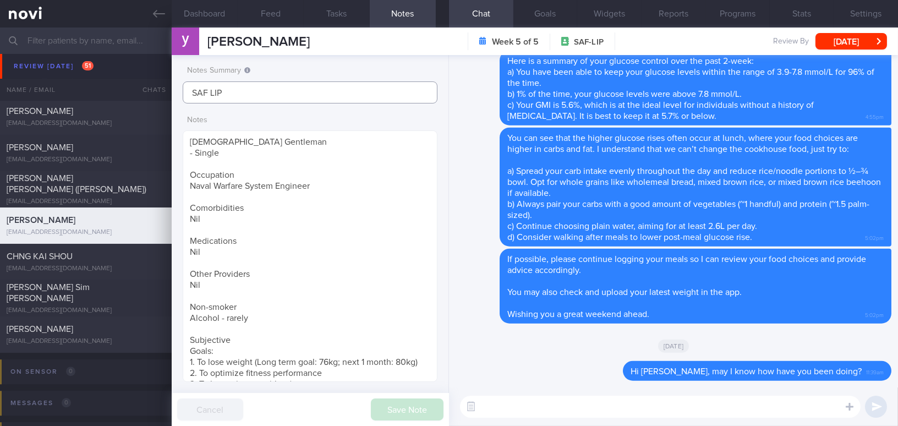
click at [304, 91] on input "SAF LIP" at bounding box center [310, 92] width 255 height 22
click at [226, 97] on input "SAF LIP; [DATE]" at bounding box center [310, 92] width 255 height 22
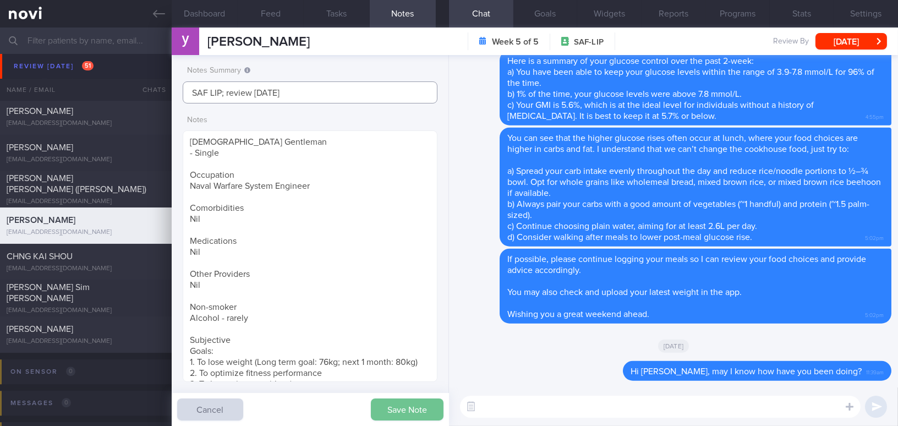
type input "SAF LIP; review [DATE]"
click at [396, 408] on button "Save Note" at bounding box center [407, 410] width 73 height 22
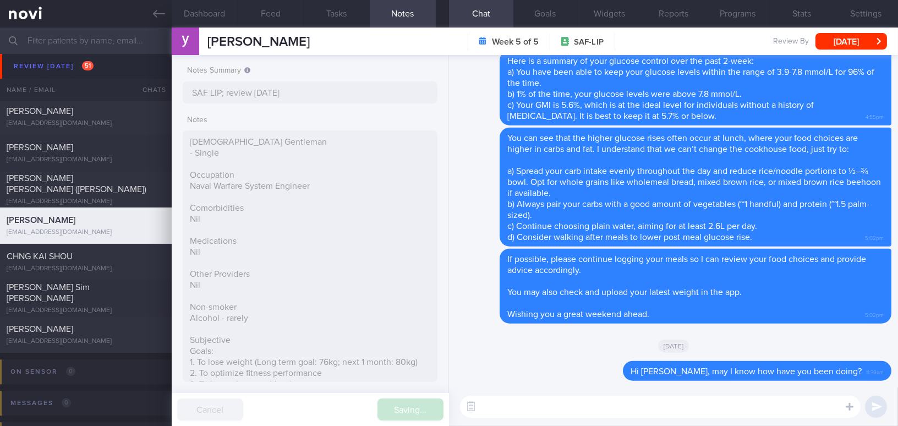
type input "SAF LIP; review [DATE]"
select select "8"
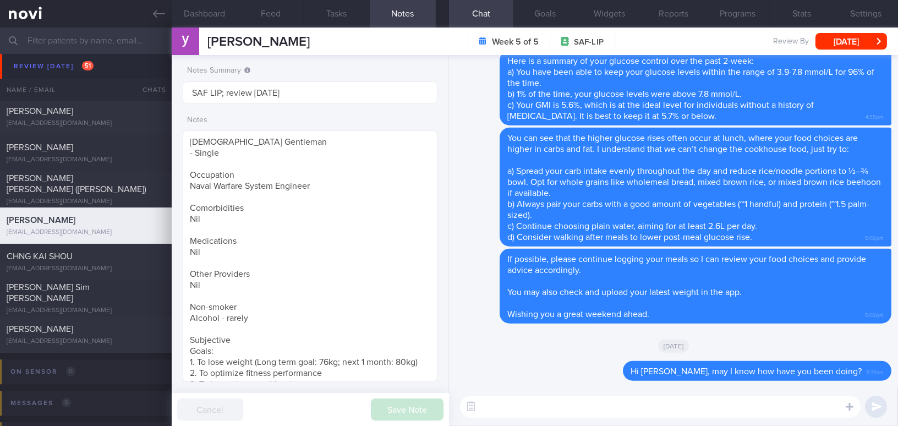
click at [601, 408] on textarea at bounding box center [660, 407] width 401 height 22
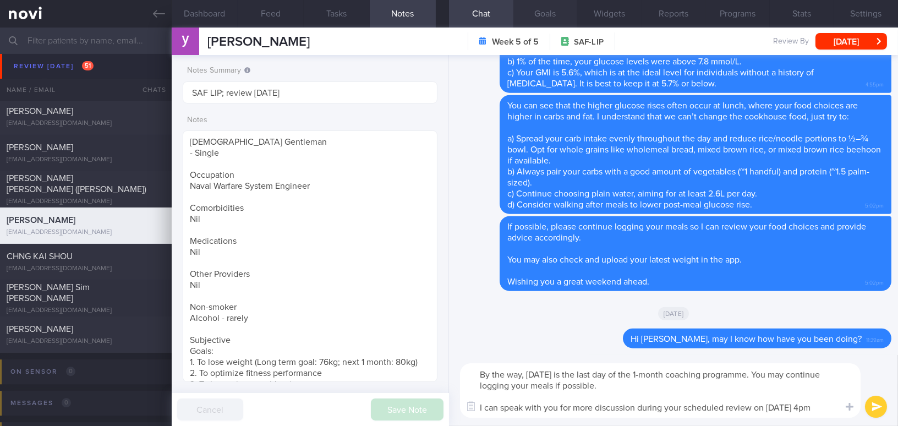
type textarea "By the way, [DATE] is the last day of the 1-month coaching programme. You may c…"
drag, startPoint x: 827, startPoint y: 407, endPoint x: 473, endPoint y: 373, distance: 356.1
click at [473, 373] on textarea "By the way, [DATE] is the last day of the 1-month coaching programme. You may c…" at bounding box center [660, 390] width 401 height 54
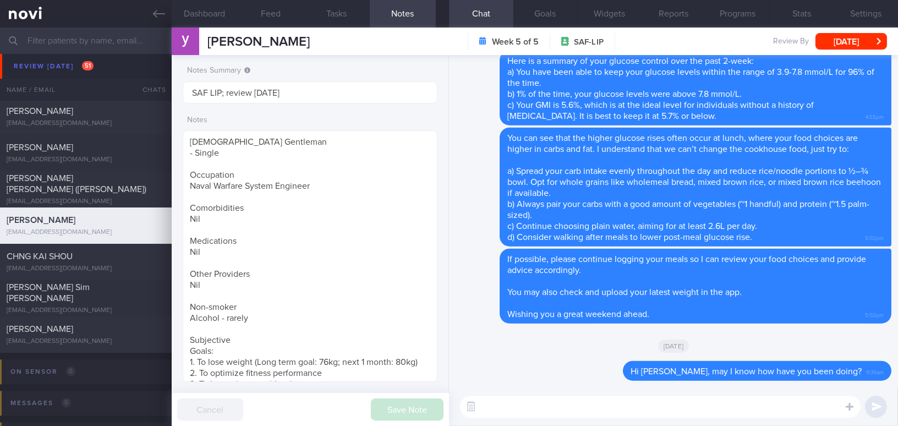
paste textarea "By the way, [DATE] is the last day of the 1-month coaching program. You may con…"
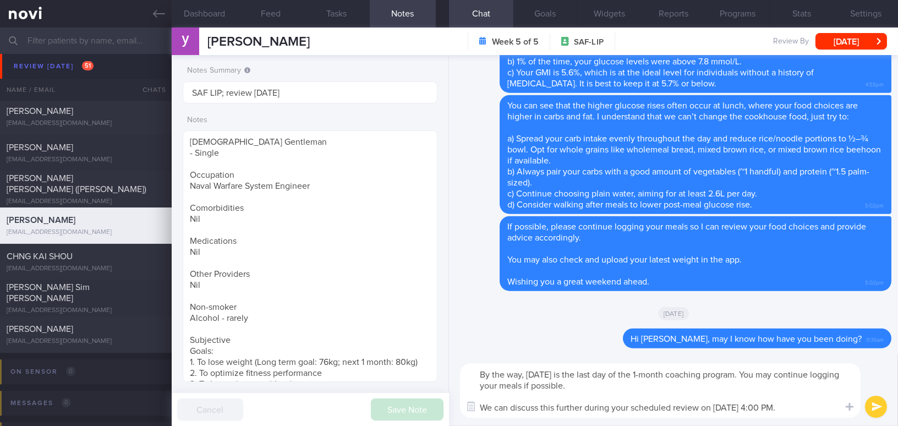
click at [731, 374] on textarea "By the way, [DATE] is the last day of the 1-month coaching program. You may con…" at bounding box center [660, 390] width 401 height 54
drag, startPoint x: 800, startPoint y: 406, endPoint x: 756, endPoint y: 406, distance: 43.5
click at [756, 406] on textarea "By the way, [DATE] is the last day of the 1-month coaching programme. You may c…" at bounding box center [660, 390] width 401 height 54
type textarea "By the way, [DATE] is the last day of the 1-month coaching programme. You may c…"
click at [877, 410] on button "submit" at bounding box center [876, 407] width 22 height 22
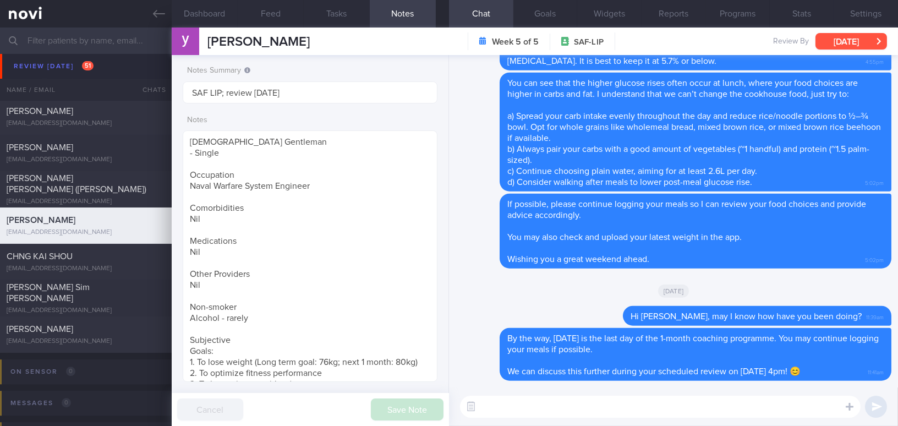
click at [827, 39] on button "[DATE]" at bounding box center [852, 41] width 72 height 17
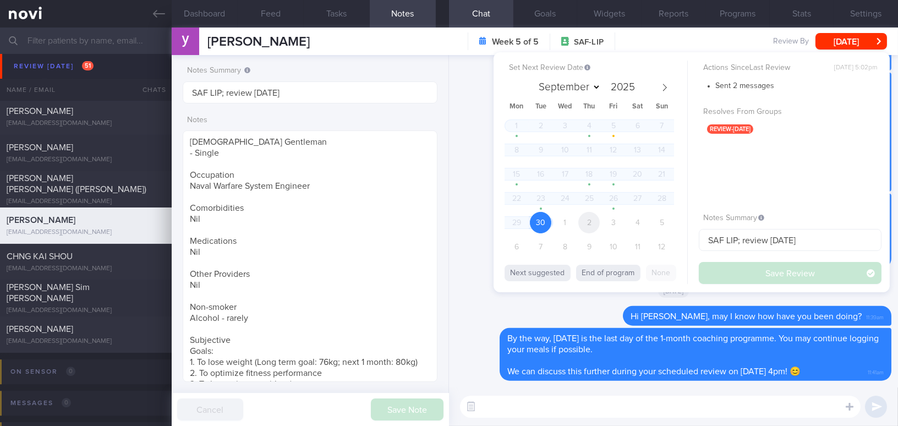
click at [592, 223] on span "2" at bounding box center [589, 222] width 21 height 21
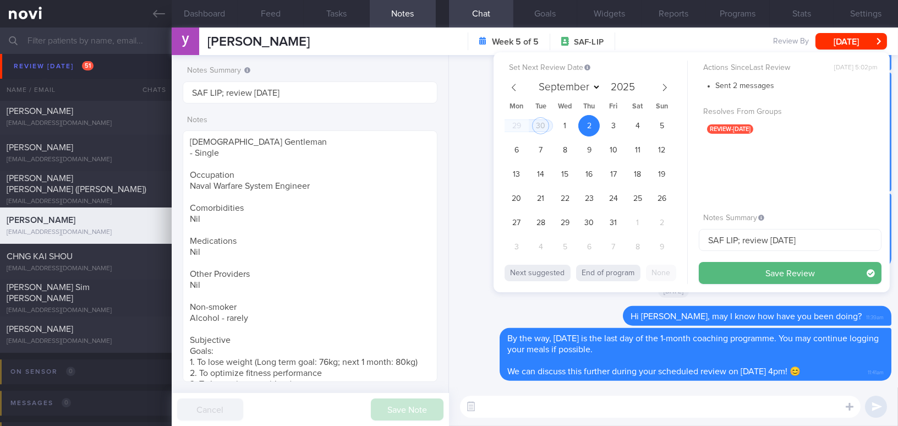
select select "9"
click at [746, 266] on button "Save Review" at bounding box center [790, 273] width 183 height 22
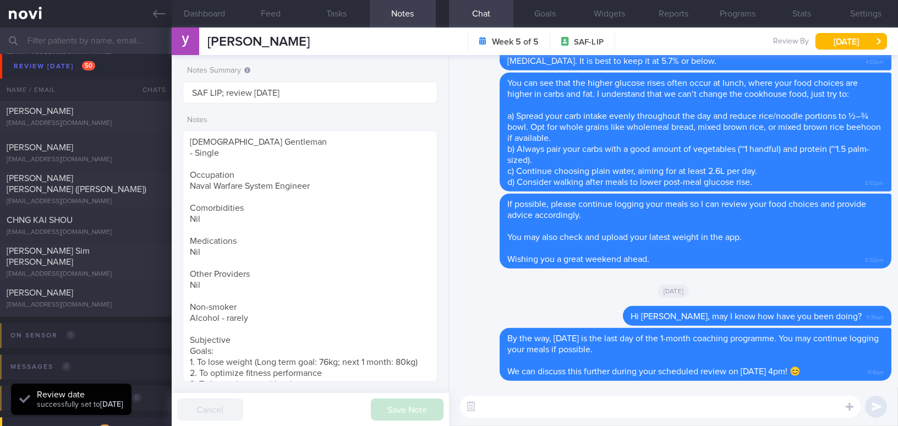
scroll to position [116, 232]
click at [95, 40] on input "text" at bounding box center [449, 41] width 898 height 26
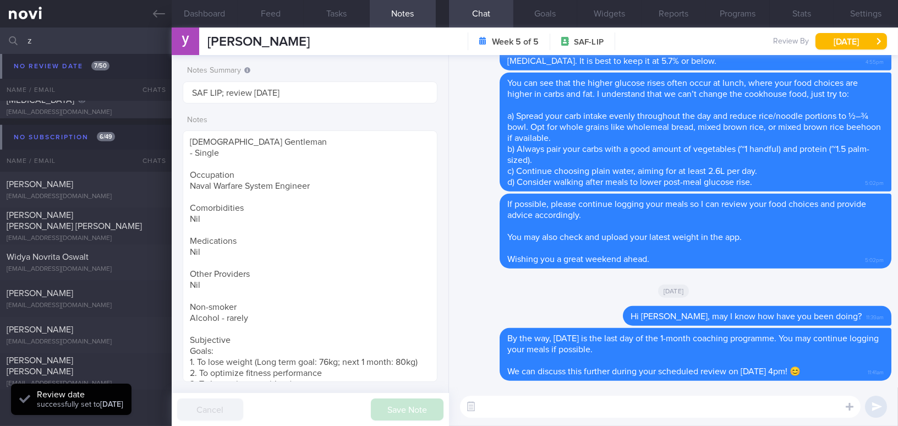
scroll to position [1785, 0]
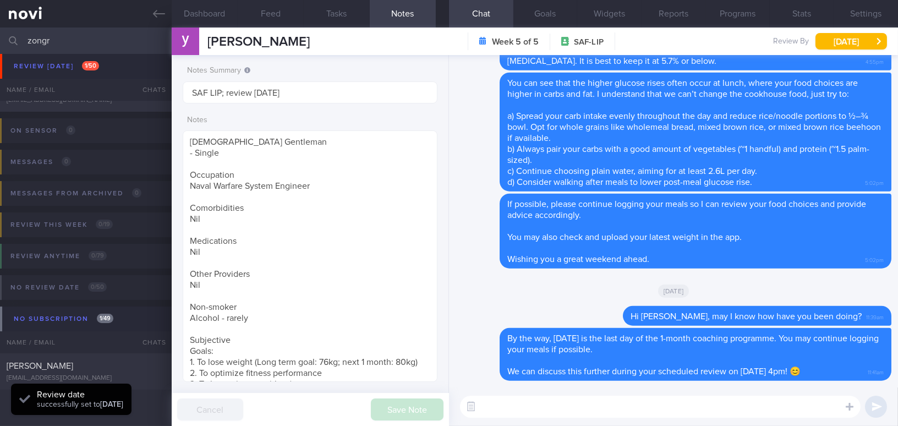
scroll to position [63, 0]
type input "zongren"
click at [62, 368] on span "[PERSON_NAME]" at bounding box center [40, 366] width 67 height 9
type input "SAF LIP; review [DATE]"
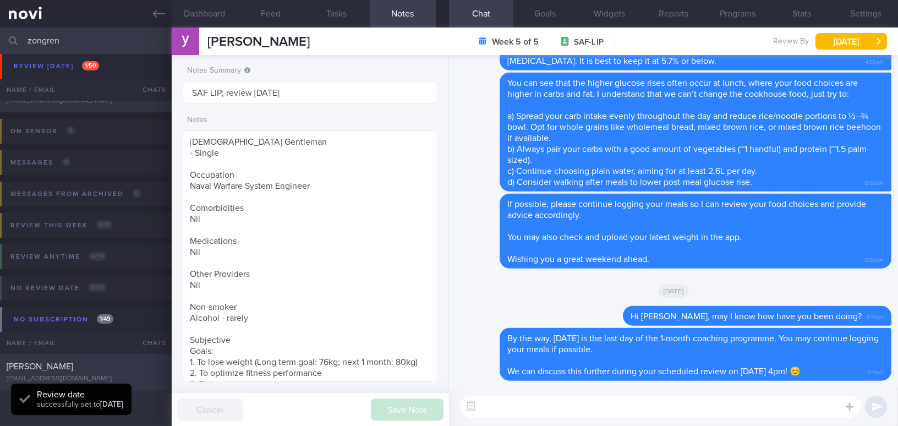
type textarea "[DEMOGRAPHIC_DATA] Gentleman - Married with 2 kids ([DEMOGRAPHIC_DATA]) Occupat…"
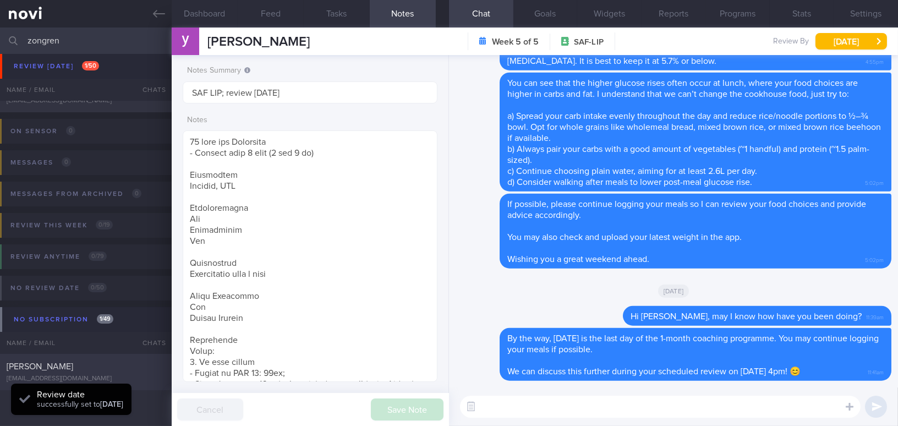
select select "8"
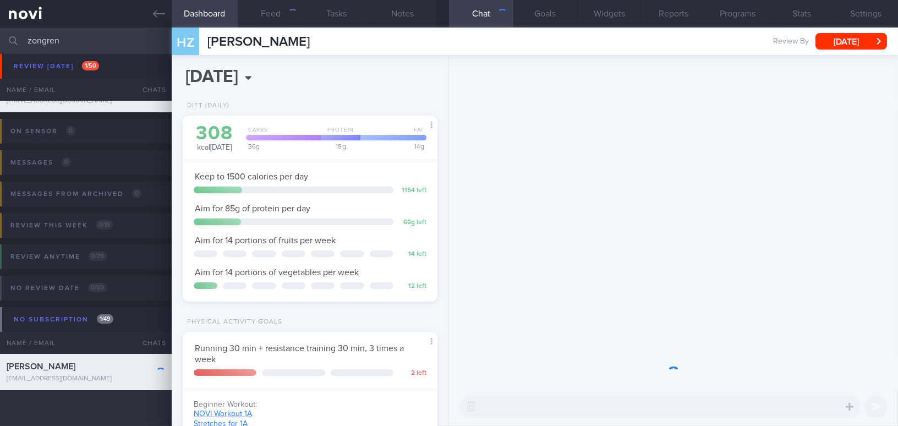
scroll to position [116, 232]
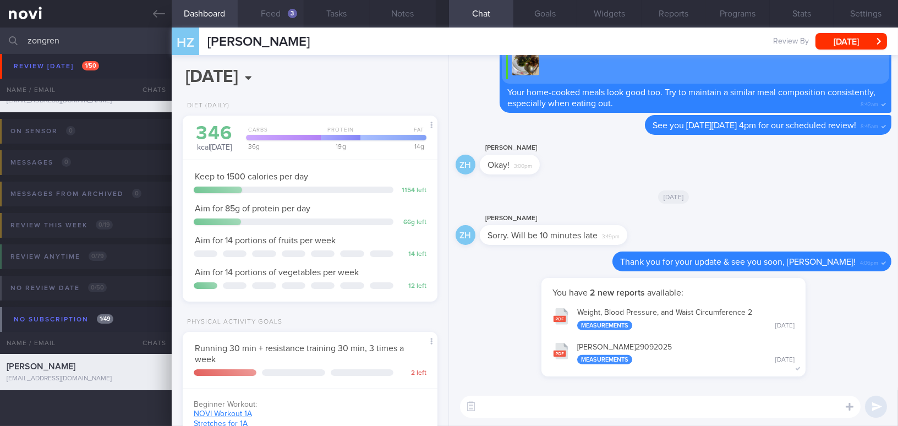
click at [280, 13] on button "Feed 3" at bounding box center [271, 14] width 66 height 28
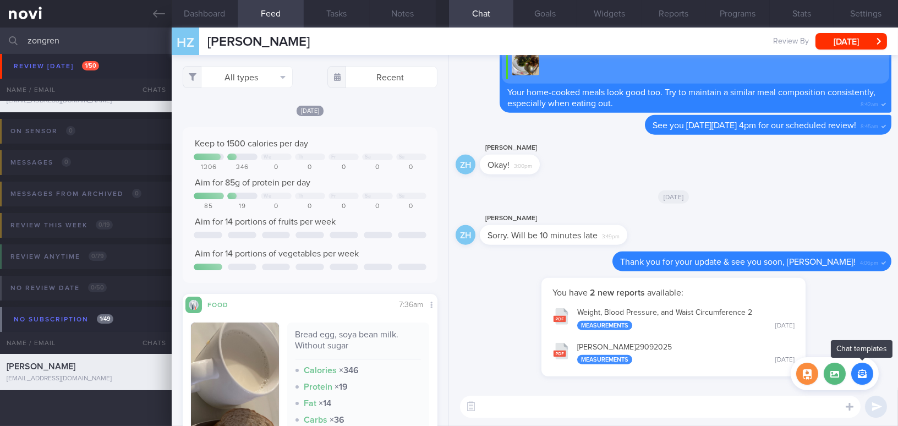
click at [864, 375] on icon "button" at bounding box center [862, 373] width 9 height 9
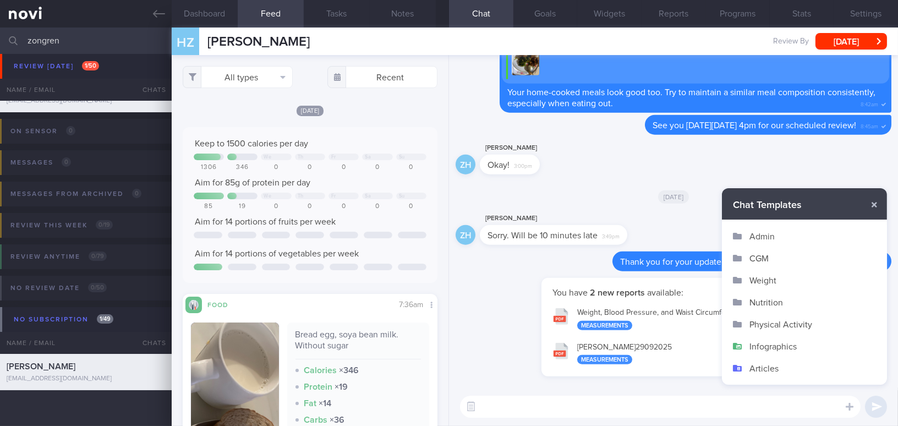
click at [766, 236] on button "Admin" at bounding box center [804, 236] width 165 height 22
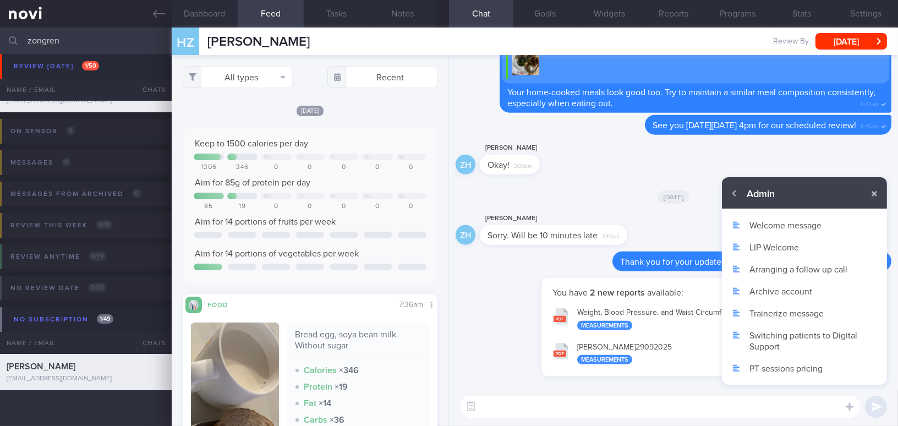
click at [610, 404] on textarea at bounding box center [660, 407] width 401 height 22
click at [525, 411] on textarea at bounding box center [660, 407] width 401 height 22
paste textarea "Thank you for making the time to attend the scheduled review [DATE]. If possibl…"
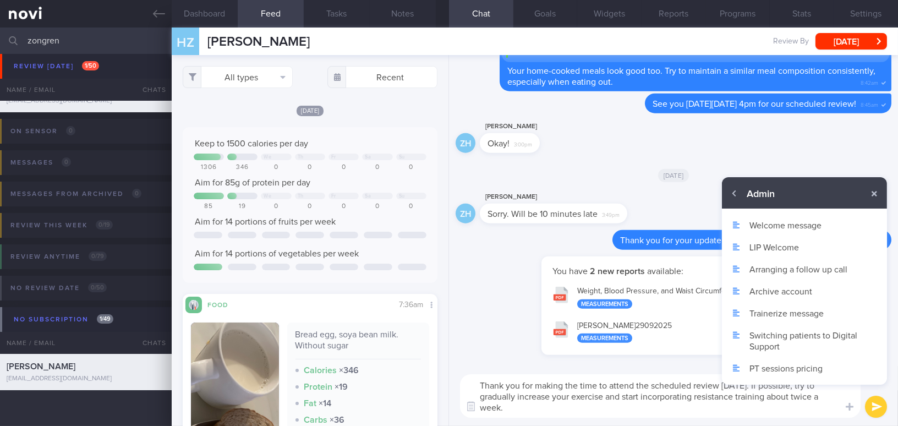
click at [476, 383] on textarea "Thank you for making the time to attend the scheduled review [DATE]. If possibl…" at bounding box center [660, 395] width 401 height 43
click at [871, 194] on button "button" at bounding box center [875, 194] width 20 height 20
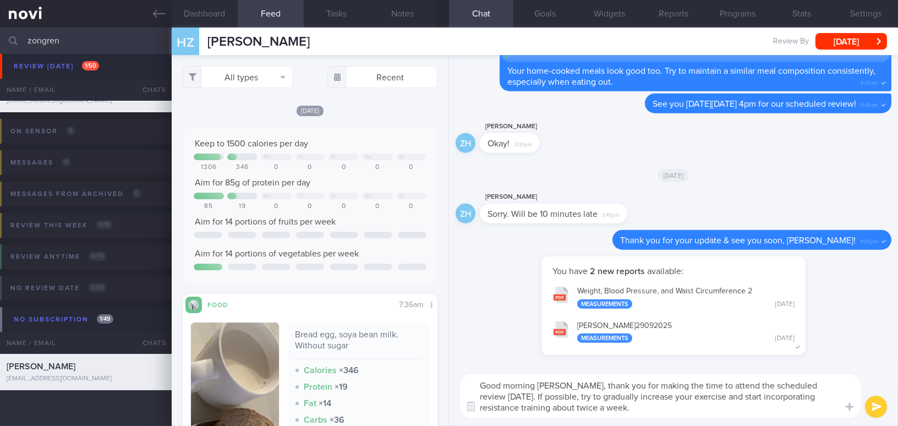
drag, startPoint x: 578, startPoint y: 407, endPoint x: 598, endPoint y: 408, distance: 19.8
click at [598, 408] on textarea "Good morning [PERSON_NAME], thank you for making the time to attend the schedul…" at bounding box center [660, 395] width 401 height 43
click at [645, 408] on textarea "Good morning [PERSON_NAME], thank you for making the time to attend the schedul…" at bounding box center [660, 395] width 401 height 43
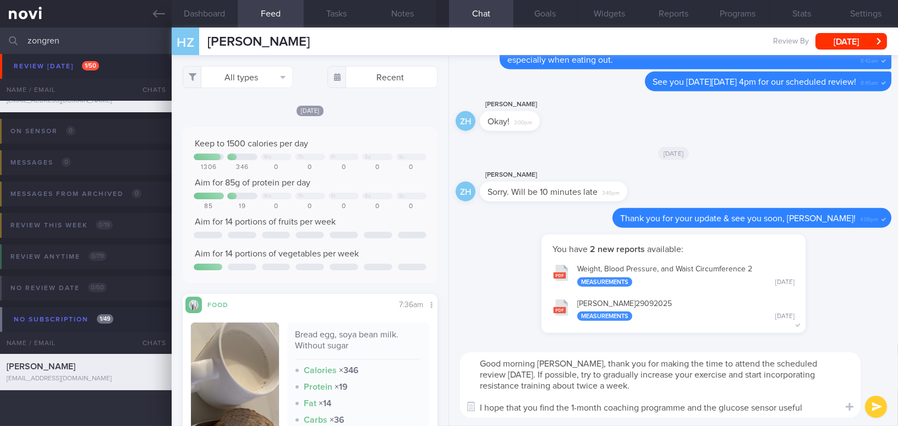
type textarea "Good morning [PERSON_NAME], thank you for making the time to attend the schedul…"
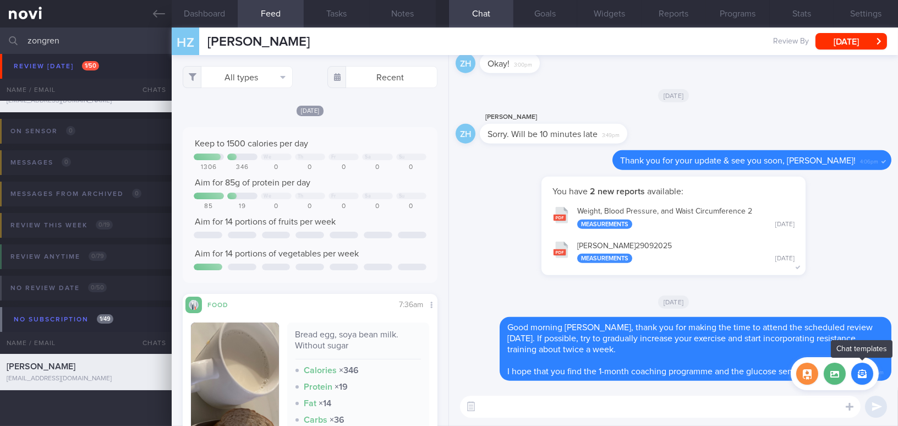
click at [863, 370] on button "button" at bounding box center [863, 374] width 22 height 22
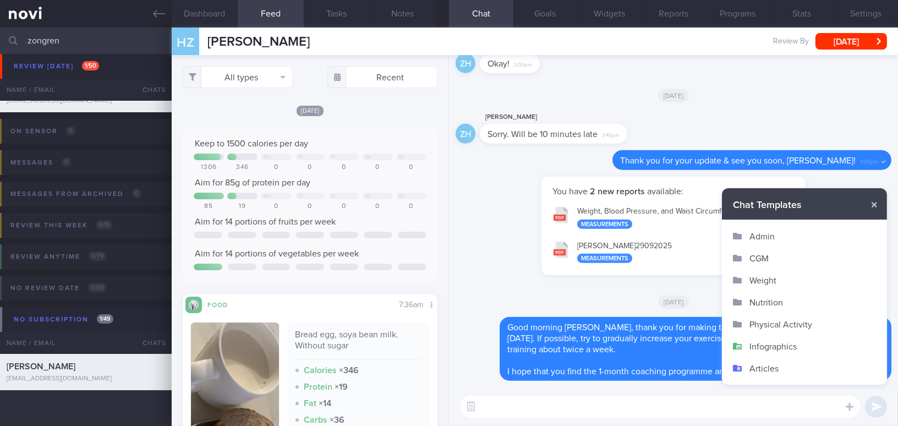
click at [772, 232] on button "Admin" at bounding box center [804, 236] width 165 height 22
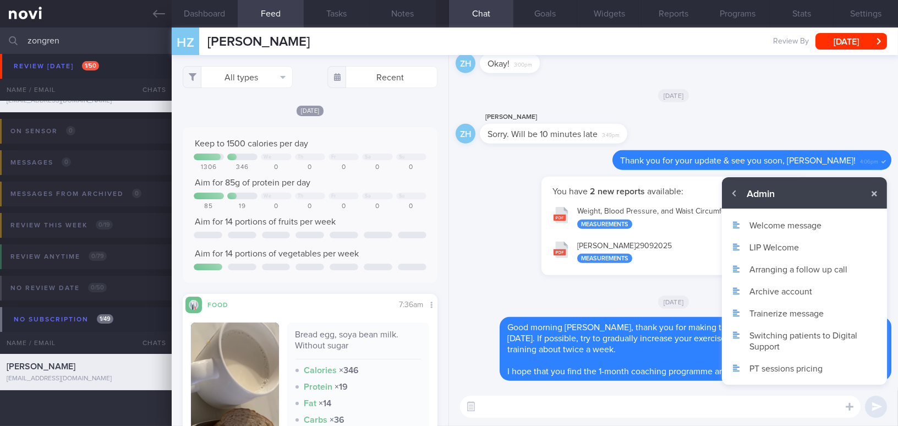
click at [775, 290] on button "Archive account" at bounding box center [804, 291] width 165 height 22
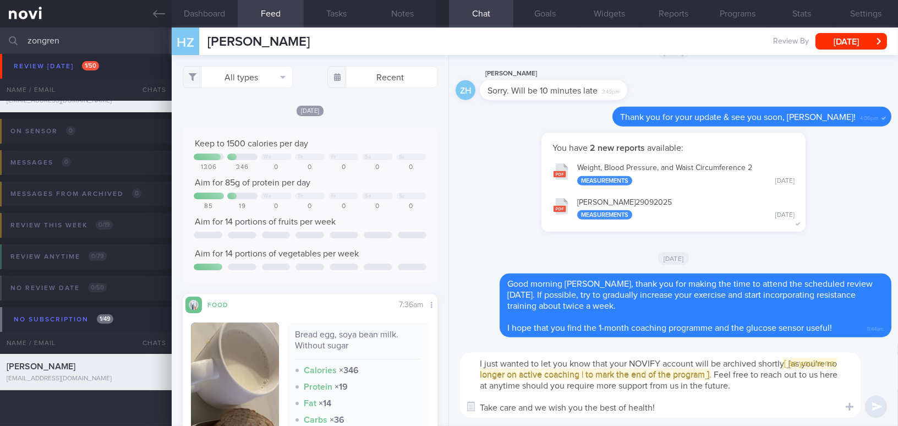
click at [500, 362] on textarea "I just wanted to let you know that your NOVIFY account will be archived shortly…" at bounding box center [660, 385] width 401 height 66
click at [794, 363] on span "[ [ as you're no longer on active coaching | to mark the end of the program ] ]" at bounding box center [659, 369] width 359 height 20
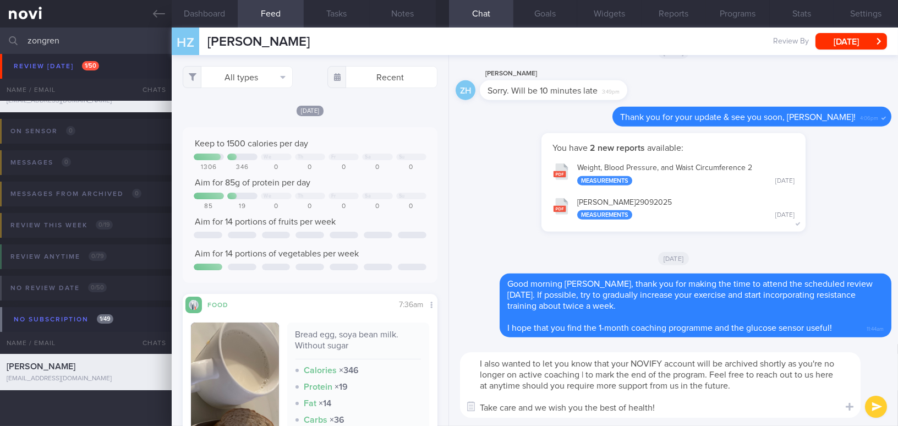
click at [612, 386] on textarea "I also wanted to let you know that your NOVIFY account will be archived shortly…" at bounding box center [660, 385] width 401 height 66
drag, startPoint x: 581, startPoint y: 374, endPoint x: 707, endPoint y: 375, distance: 126.1
click at [707, 375] on textarea "I also wanted to let you know that your NOVIFY account will be archived shortly…" at bounding box center [660, 385] width 401 height 66
type textarea "I also wanted to let you know that your NOVIFY account will be archived shortly…"
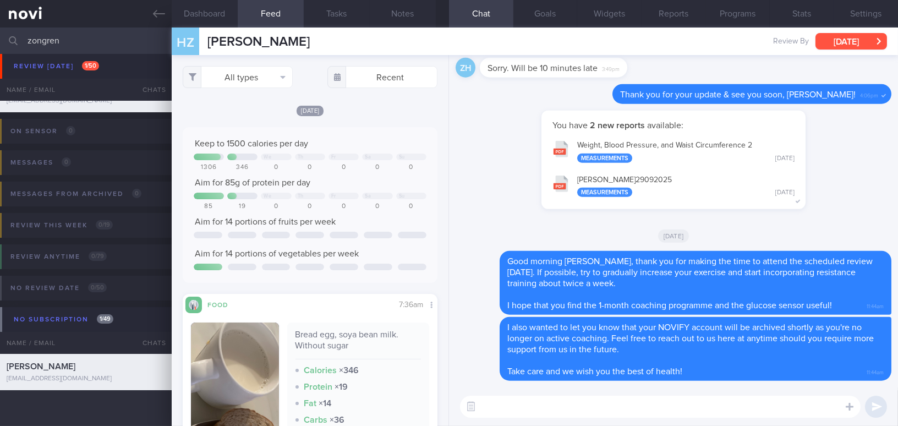
click at [834, 35] on button "[DATE]" at bounding box center [852, 41] width 72 height 17
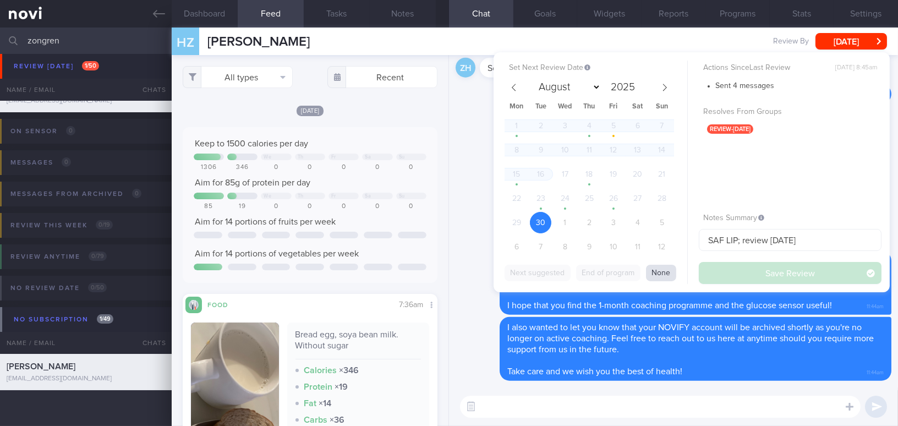
click at [663, 265] on button "None" at bounding box center [661, 273] width 30 height 17
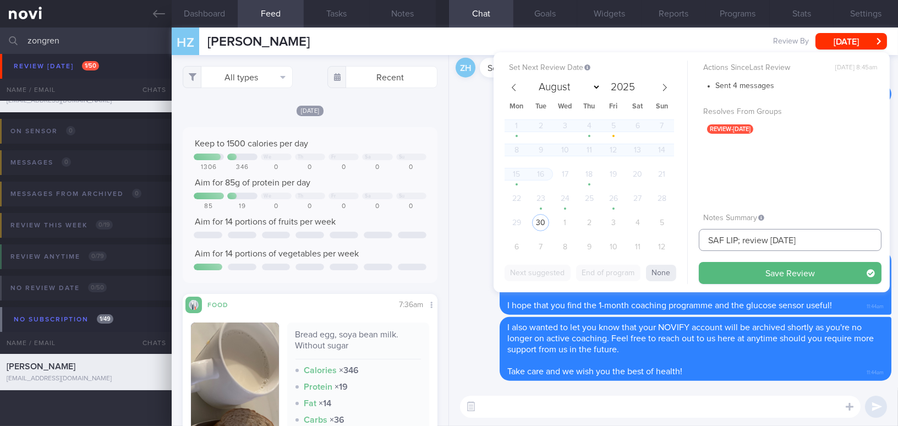
drag, startPoint x: 741, startPoint y: 241, endPoint x: 809, endPoint y: 239, distance: 67.2
click at [809, 239] on input "SAF LIP; review 29/9/25" at bounding box center [790, 240] width 183 height 22
type input "SAF LIP; done tracker"
click at [794, 269] on button "Save Review" at bounding box center [790, 273] width 183 height 22
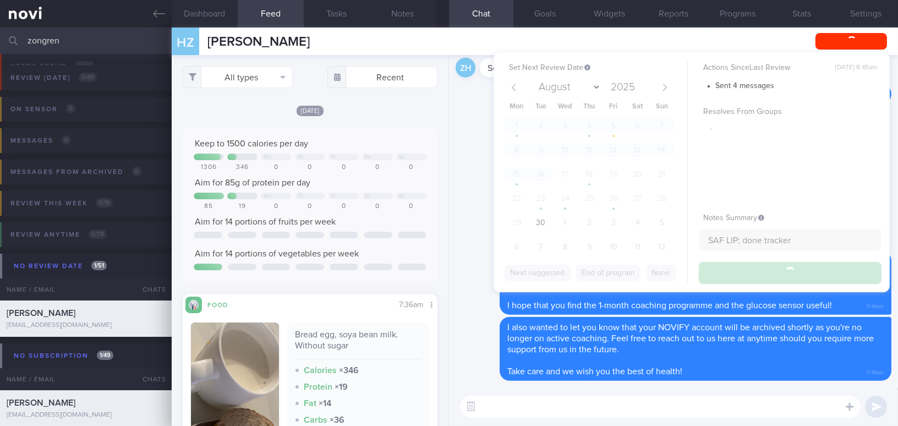
type input "SAF LIP; done tracker"
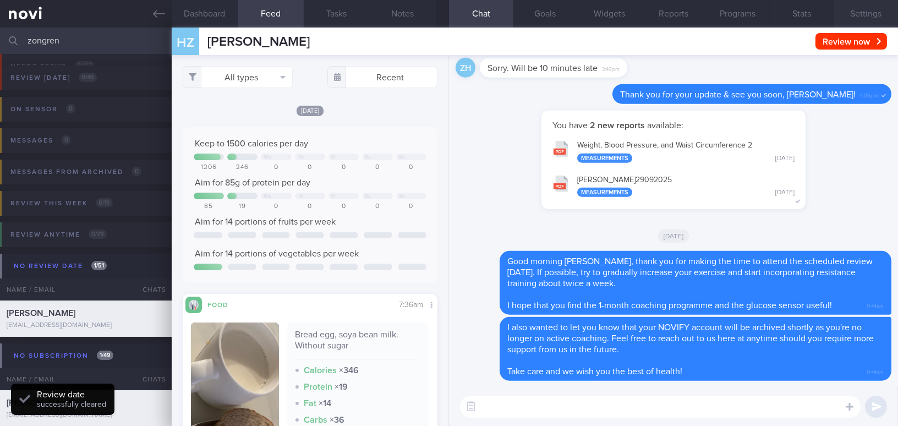
scroll to position [116, 232]
click at [396, 13] on button "Notes" at bounding box center [403, 14] width 66 height 28
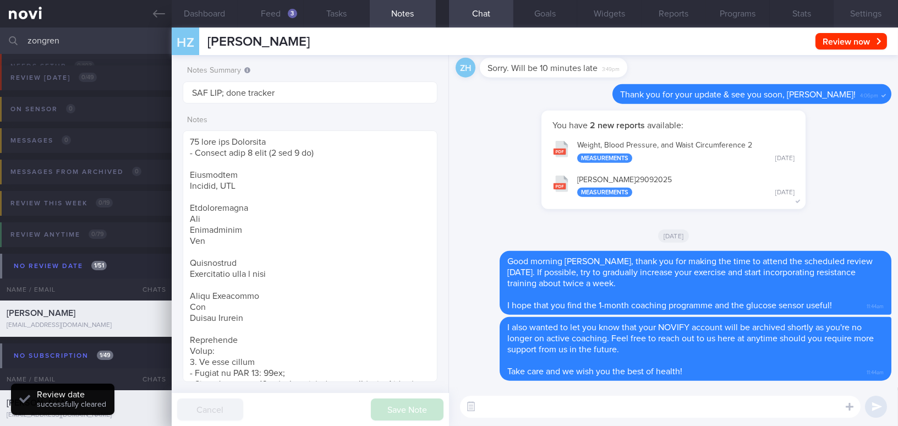
click at [870, 15] on button "Settings" at bounding box center [866, 14] width 64 height 28
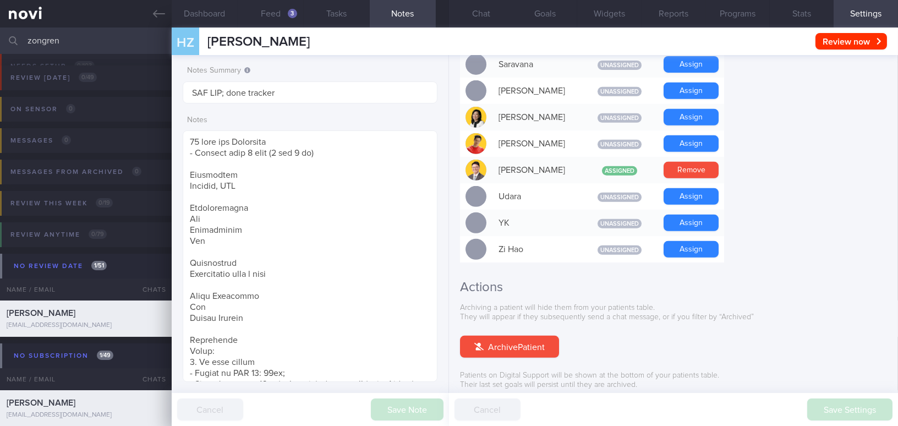
scroll to position [1022, 0]
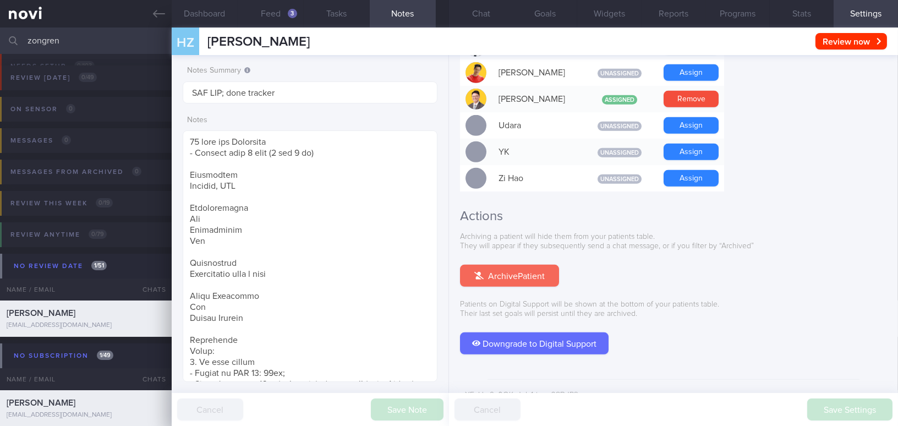
click at [522, 265] on button "Archive Patient" at bounding box center [509, 276] width 99 height 22
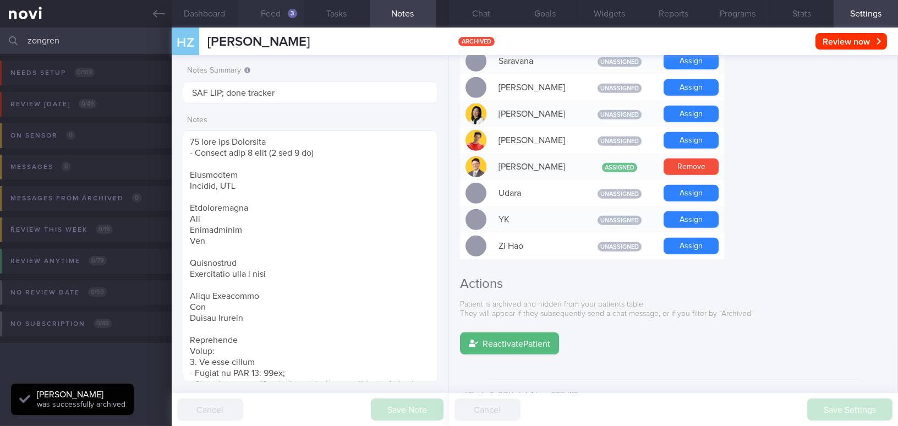
scroll to position [116, 232]
click at [273, 12] on button "Feed 3" at bounding box center [271, 14] width 66 height 28
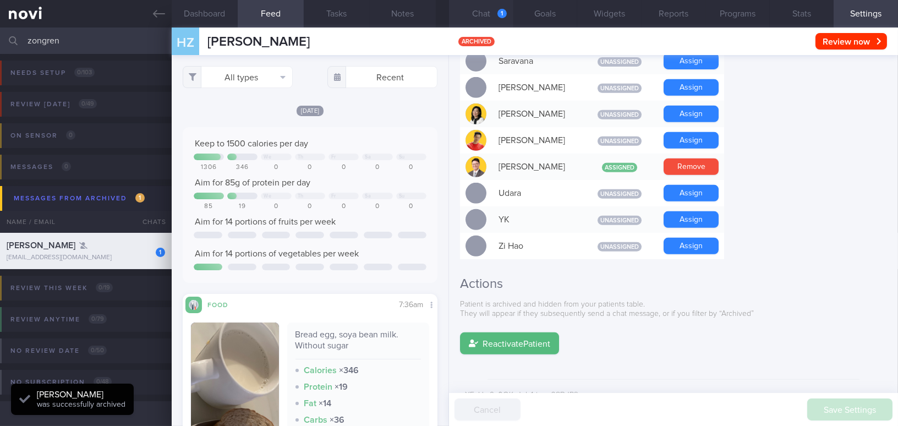
click at [487, 17] on button "Chat 1" at bounding box center [481, 14] width 64 height 28
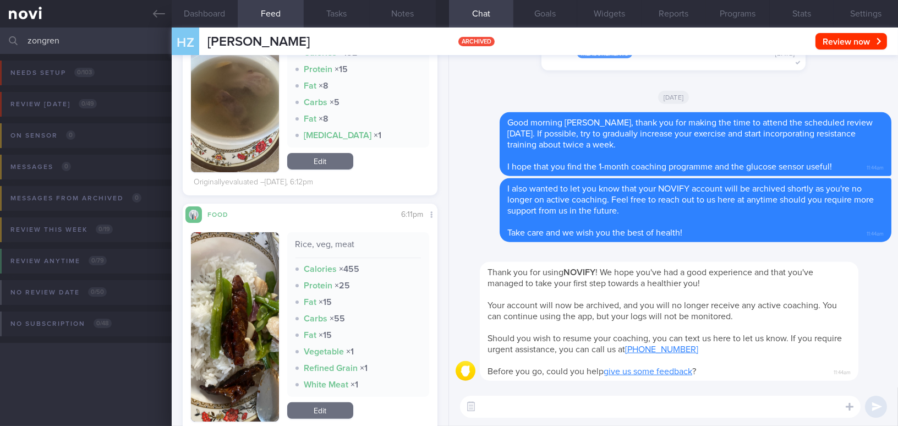
scroll to position [650, 0]
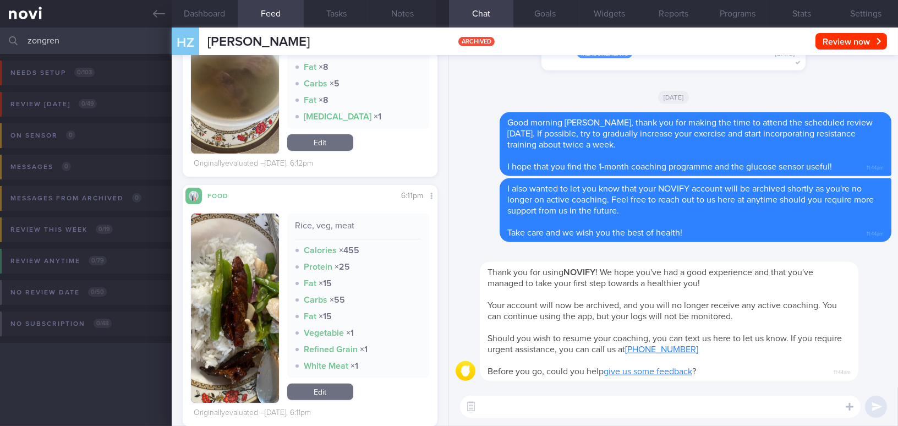
drag, startPoint x: 60, startPoint y: 42, endPoint x: 0, endPoint y: 32, distance: 60.8
click at [0, 32] on input "zongren" at bounding box center [449, 41] width 898 height 26
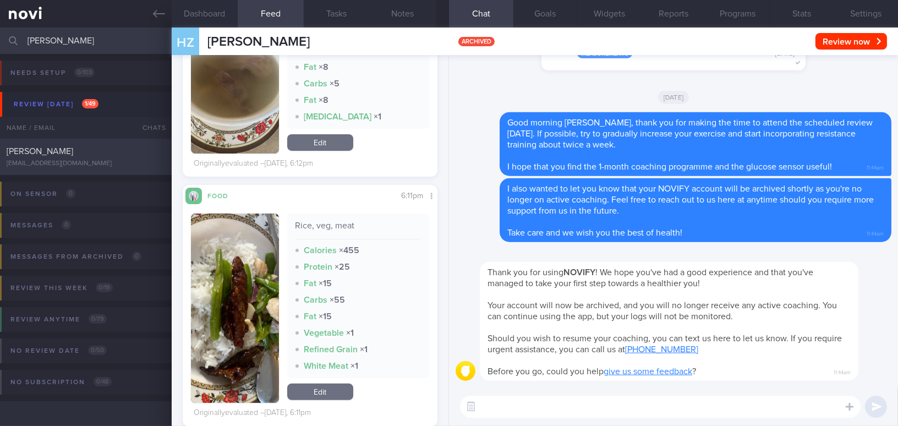
type input "[PERSON_NAME]"
click at [71, 161] on div "[EMAIL_ADDRESS][DOMAIN_NAME]" at bounding box center [86, 164] width 159 height 8
type input "SAF LIP"
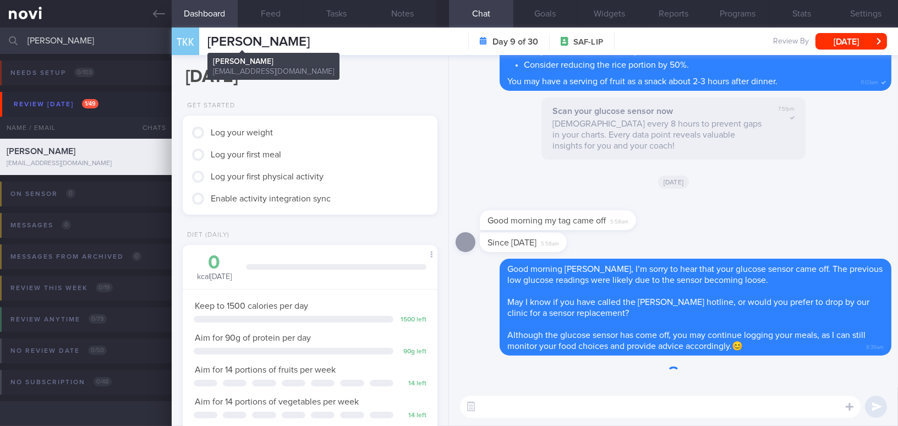
scroll to position [116, 232]
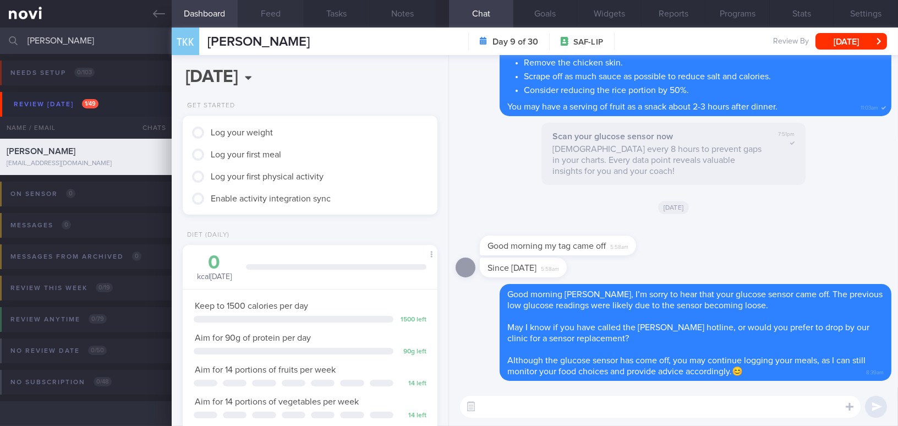
click at [277, 10] on button "Feed" at bounding box center [271, 14] width 66 height 28
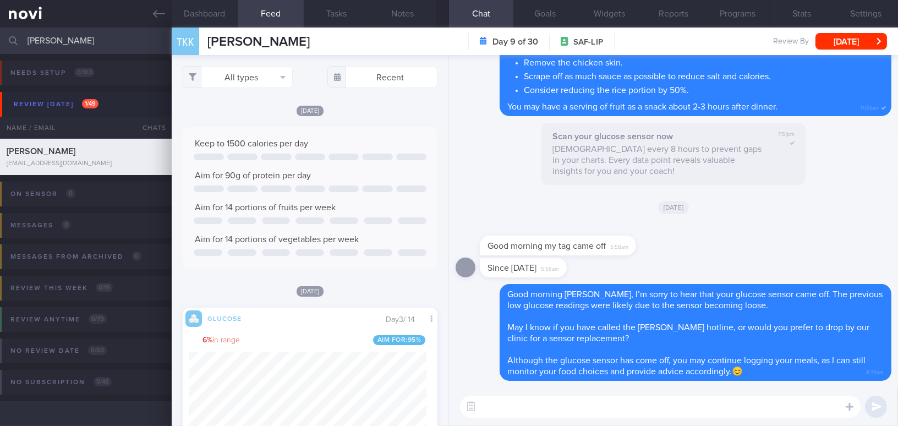
scroll to position [150, 0]
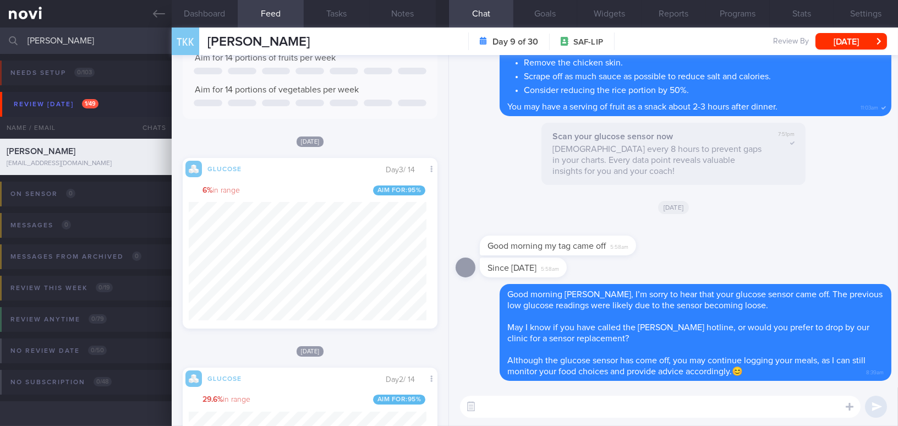
click at [524, 406] on textarea at bounding box center [660, 407] width 401 height 22
type textarea "Good morning,"
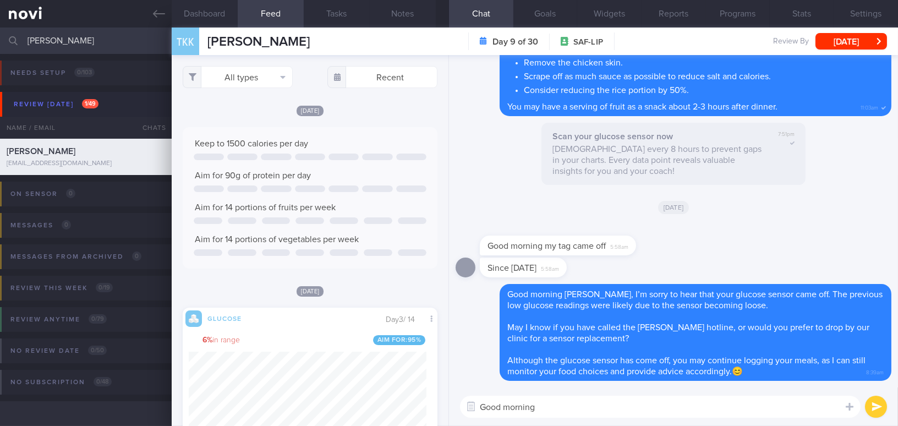
scroll to position [156, 238]
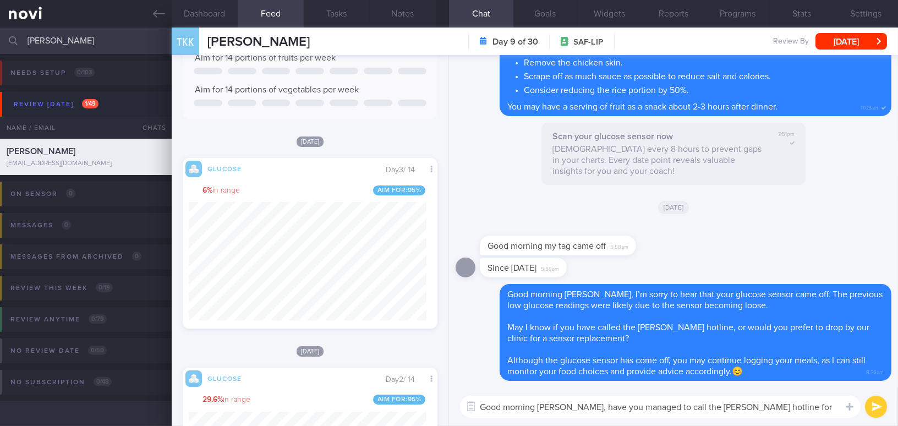
type textarea "Good morning [PERSON_NAME], have you managed to call the [PERSON_NAME] hotline …"
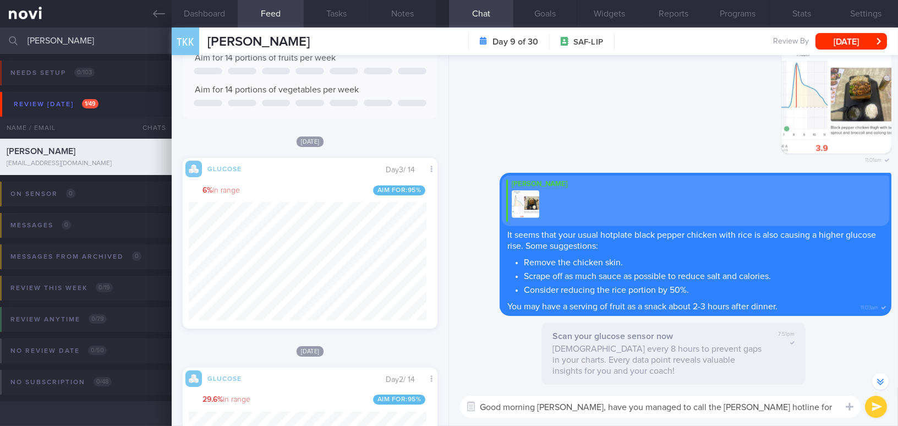
scroll to position [-450, 0]
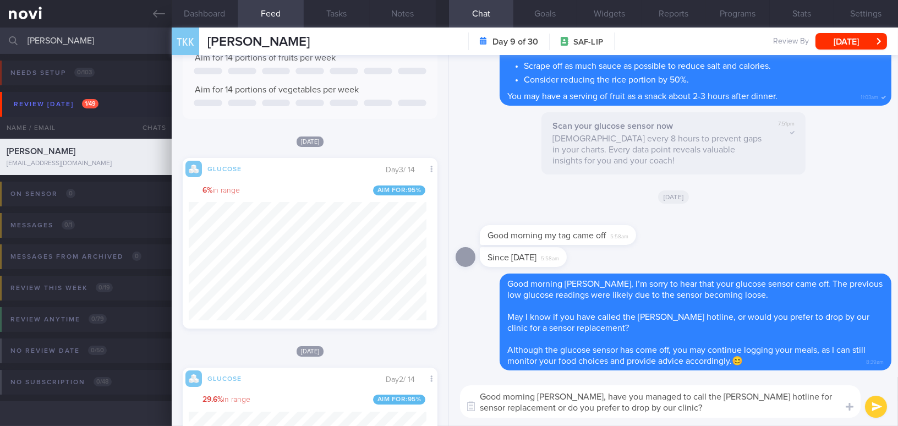
drag, startPoint x: 569, startPoint y: 395, endPoint x: 652, endPoint y: 409, distance: 83.8
click at [652, 409] on textarea "Good morning [PERSON_NAME], have you managed to call the [PERSON_NAME] hotline …" at bounding box center [660, 401] width 401 height 32
click at [609, 413] on textarea "Good morning [PERSON_NAME], have you managed to call the [PERSON_NAME] hotline …" at bounding box center [660, 401] width 401 height 32
drag, startPoint x: 568, startPoint y: 395, endPoint x: 619, endPoint y: 412, distance: 53.6
click at [619, 412] on textarea "Good morning [PERSON_NAME], have you managed to call the [PERSON_NAME] hotline …" at bounding box center [660, 401] width 401 height 32
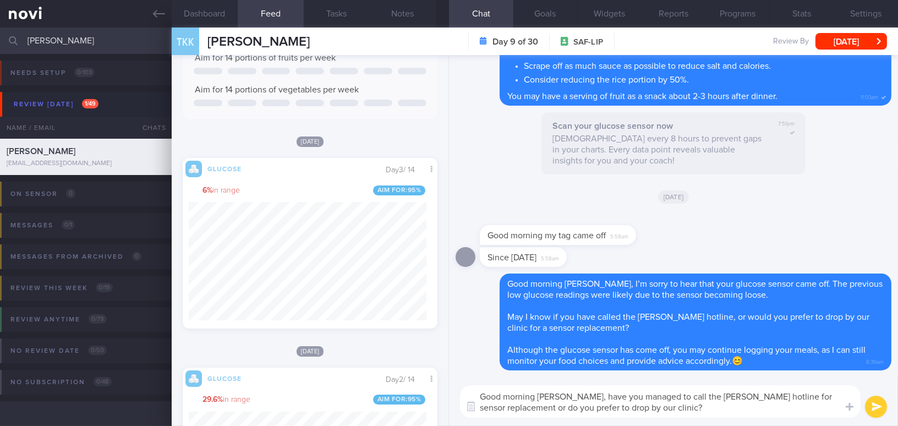
paste textarea "Have you managed to call the [PERSON_NAME] hotline for the sensor replacement, …"
click at [572, 397] on textarea "Good morning [PERSON_NAME], Have you managed to call the [PERSON_NAME] hotline …" at bounding box center [660, 401] width 401 height 32
type textarea "Good morning Mr Teo, have you managed to call the Abbott hotline for the sensor…"
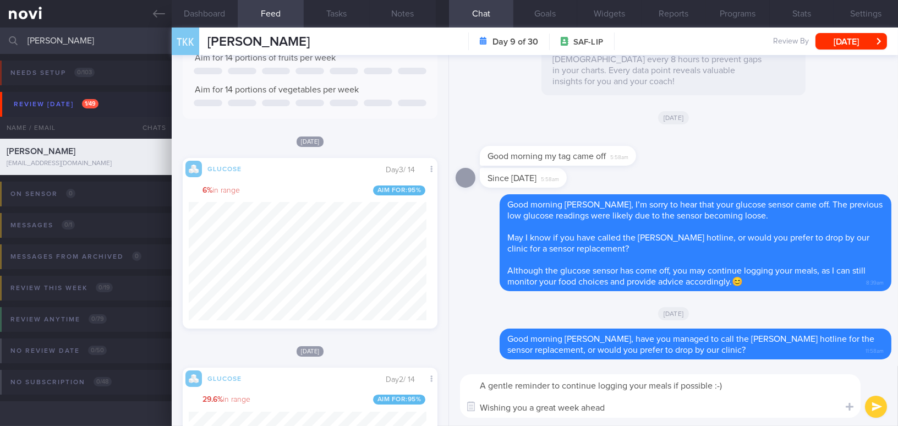
type textarea "A gentle reminder to continue logging your meals if possible :-) Wishing you a …"
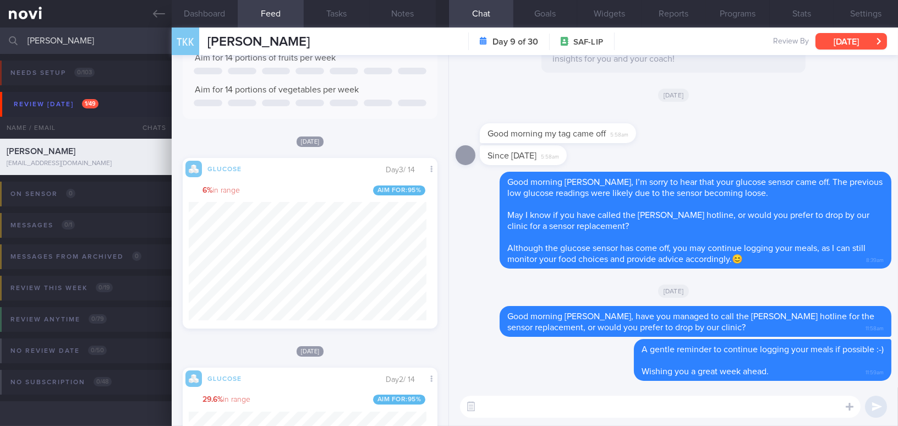
click at [828, 41] on button "[DATE]" at bounding box center [852, 41] width 72 height 17
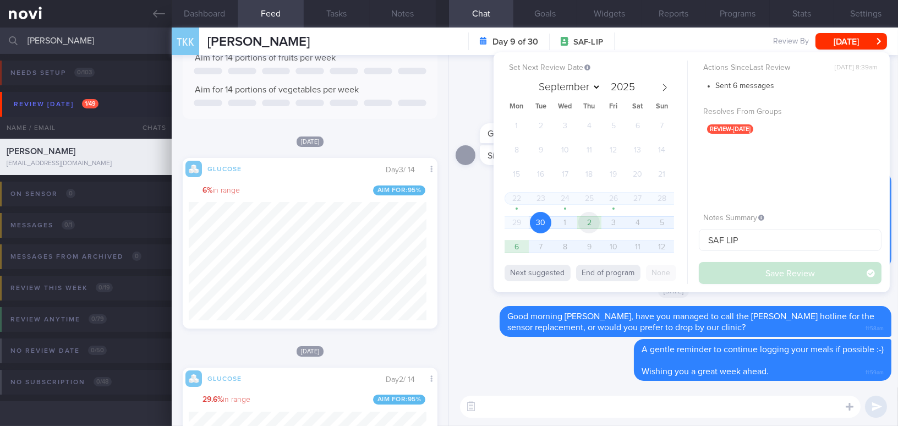
click at [593, 220] on span "2" at bounding box center [589, 222] width 21 height 21
select select "9"
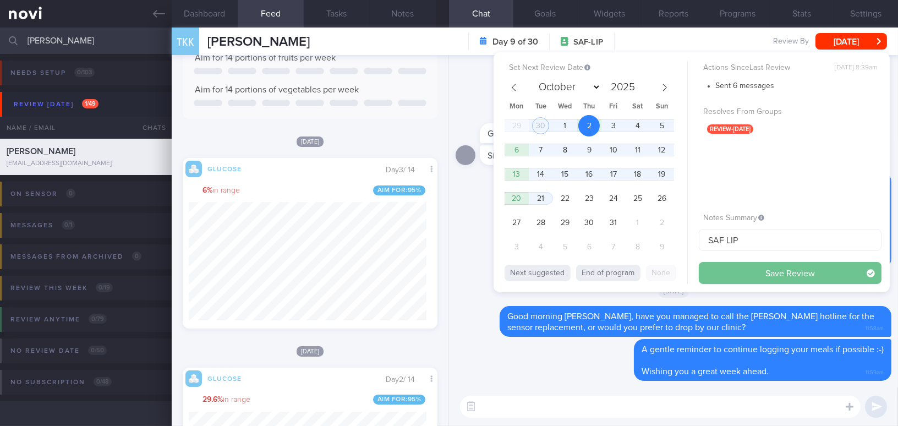
click at [755, 269] on button "Save Review" at bounding box center [790, 273] width 183 height 22
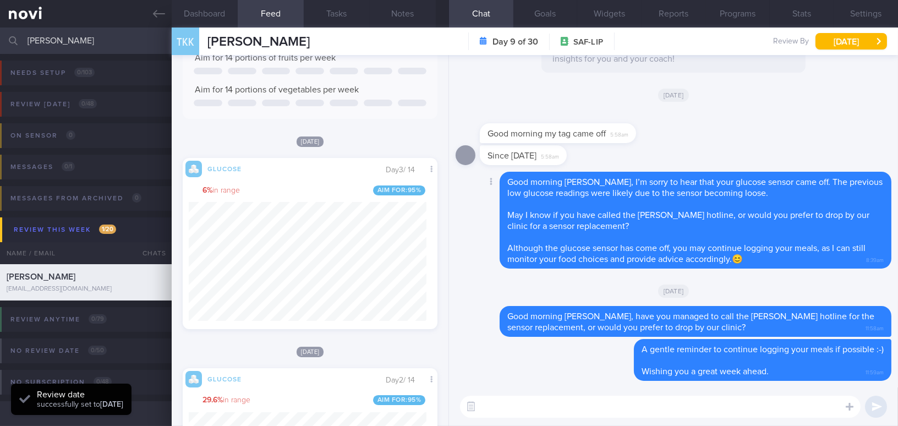
scroll to position [156, 238]
drag, startPoint x: 72, startPoint y: 43, endPoint x: 0, endPoint y: 30, distance: 72.7
click at [0, 30] on input "teo kai" at bounding box center [449, 41] width 898 height 26
click at [71, 47] on input "teo kai" at bounding box center [449, 41] width 898 height 26
drag, startPoint x: 75, startPoint y: 39, endPoint x: 0, endPoint y: 23, distance: 77.2
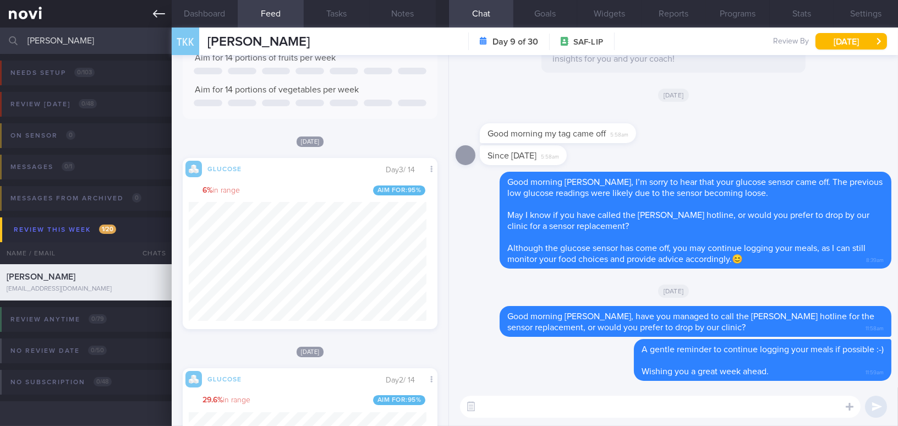
click at [0, 23] on div "Patients New Users Coaches teo kai Assigned patients Assigned patients All acti…" at bounding box center [449, 213] width 898 height 426
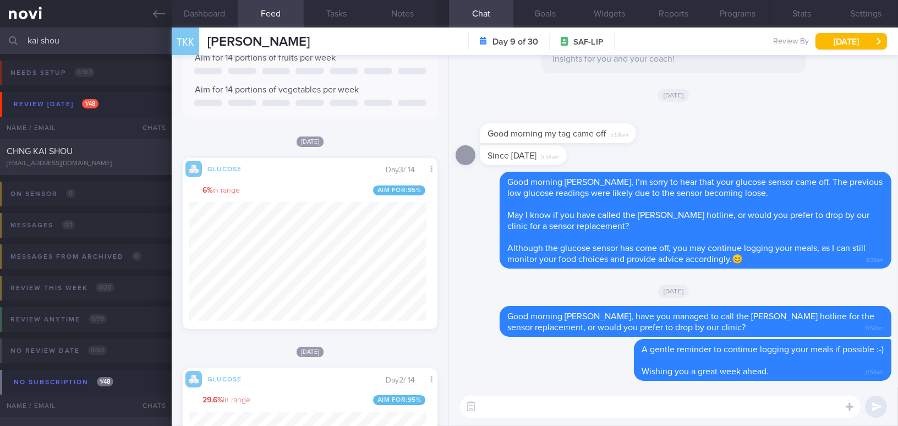
type input "kai shou"
click at [47, 145] on div "CHNG KAI SHOU chngkaishou@gmail.com Today 4 days ago SAF LIP; review 6/10/25" at bounding box center [449, 157] width 898 height 36
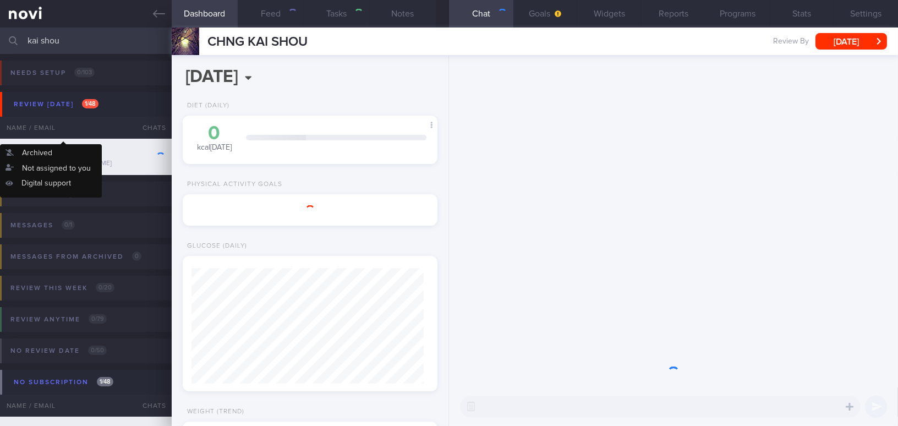
select select "8"
type input "SAF LIP; review 6/10/25"
type textarea "31 year old Gentleman - Married with 1 son, 2+ yo Occupation SAF Regular Comorb…"
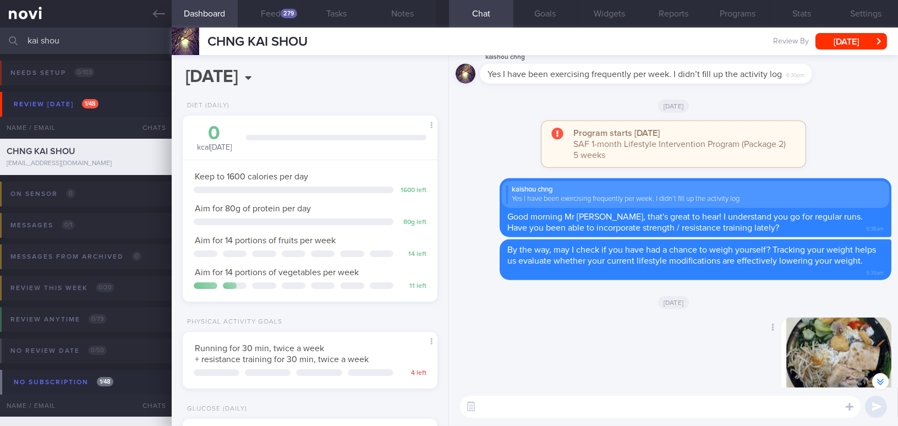
scroll to position [-199, 0]
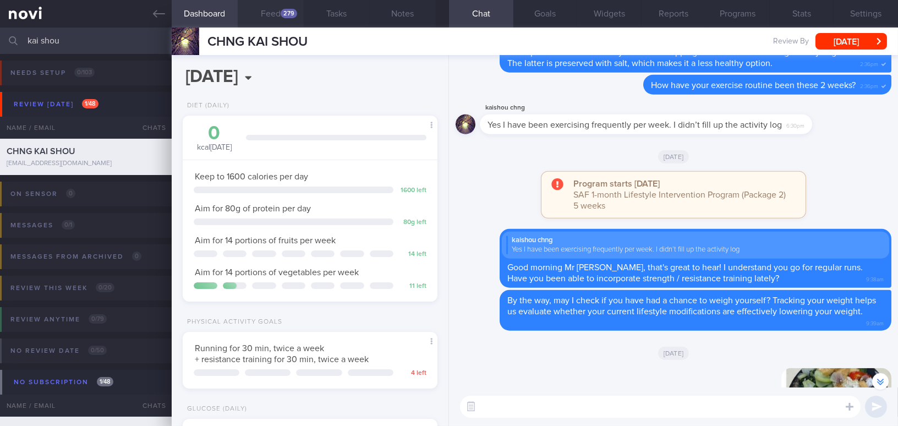
click at [285, 10] on div "279" at bounding box center [289, 13] width 17 height 9
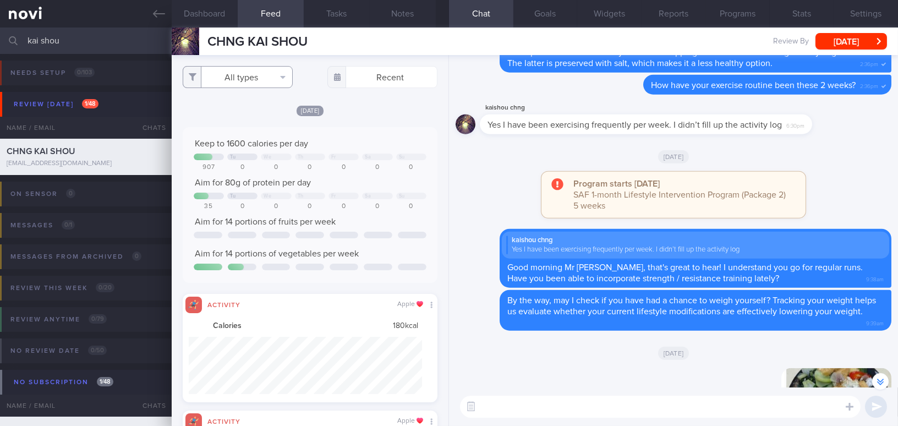
click at [238, 77] on button "All types" at bounding box center [238, 77] width 110 height 22
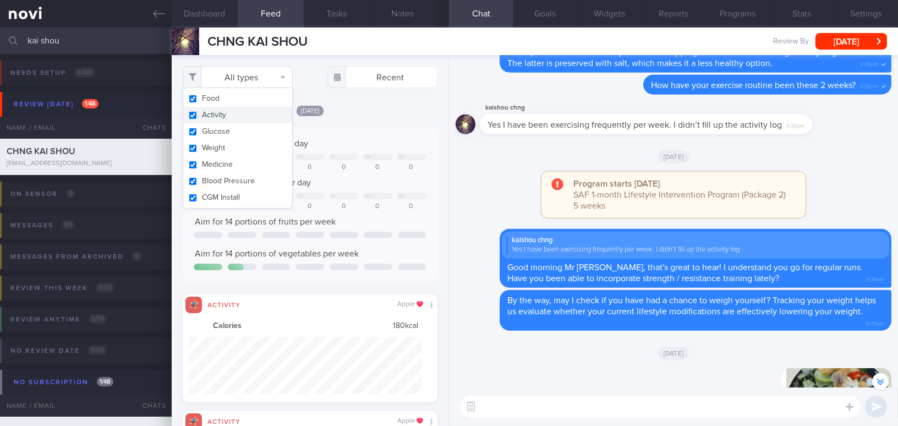
scroll to position [57, 233]
click at [196, 112] on input "checkbox" at bounding box center [193, 115] width 8 height 7
checkbox input "false"
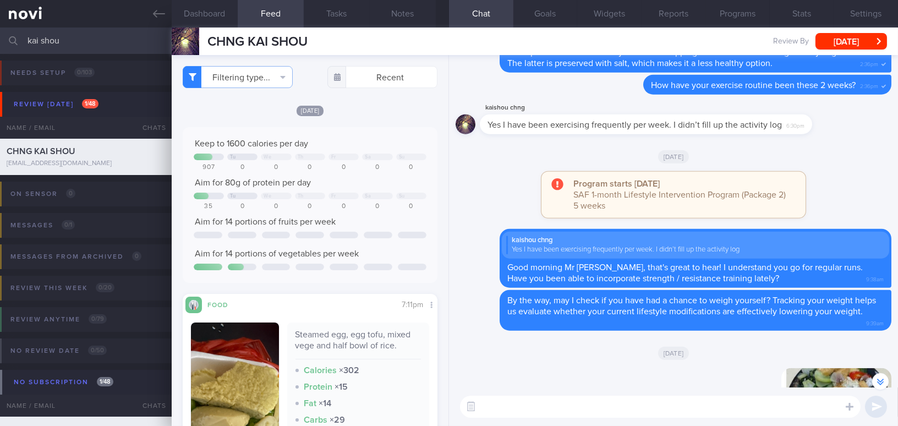
click at [387, 123] on div "Yesterday Keep to 1600 calories per day Tu We Th Fr Sa Su 907 0 0 0 0 0 0 Aim f…" at bounding box center [310, 342] width 255 height 475
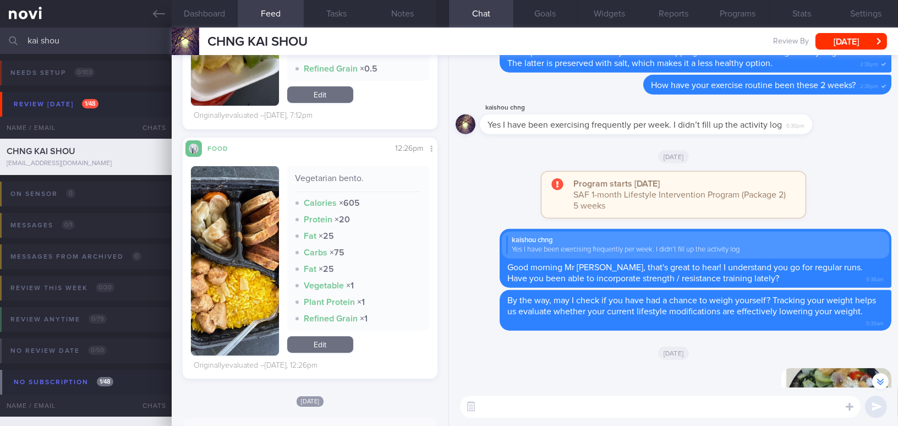
click at [235, 237] on button "button" at bounding box center [235, 260] width 88 height 189
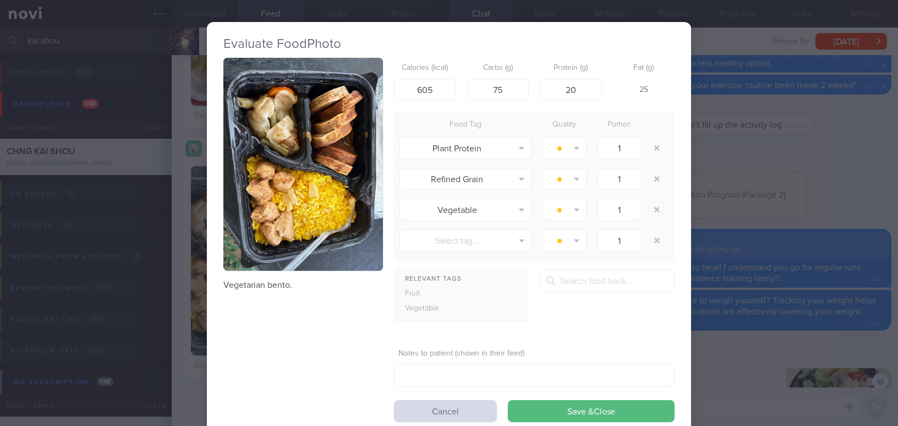
click at [255, 178] on button "button" at bounding box center [303, 164] width 160 height 213
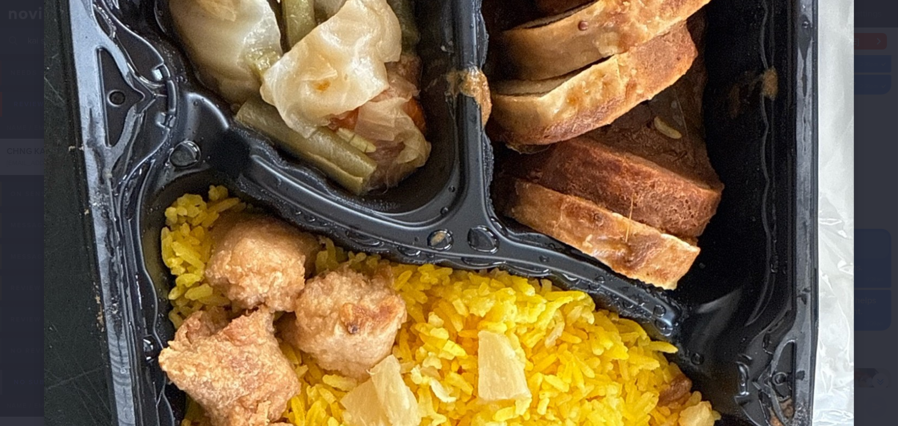
click at [613, 183] on img at bounding box center [449, 234] width 810 height 1081
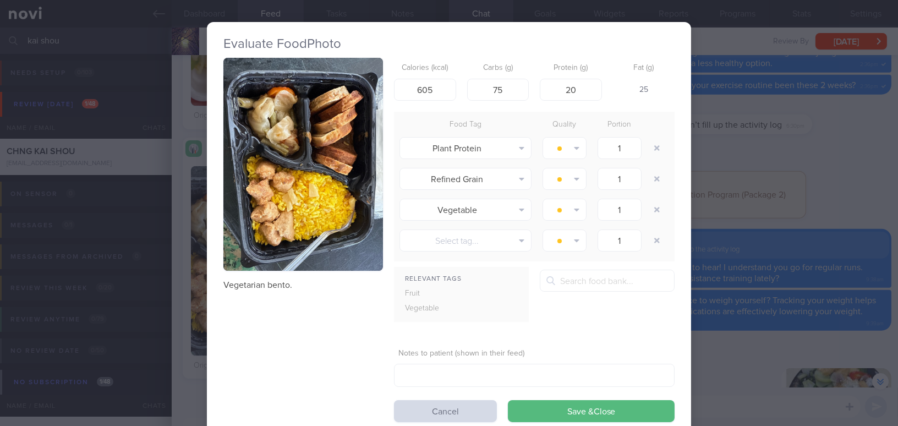
click at [756, 244] on div "Evaluate Food Photo Vegetarian bento. Calories (kcal) 605 Carbs (g) 75 Protein …" at bounding box center [449, 213] width 898 height 426
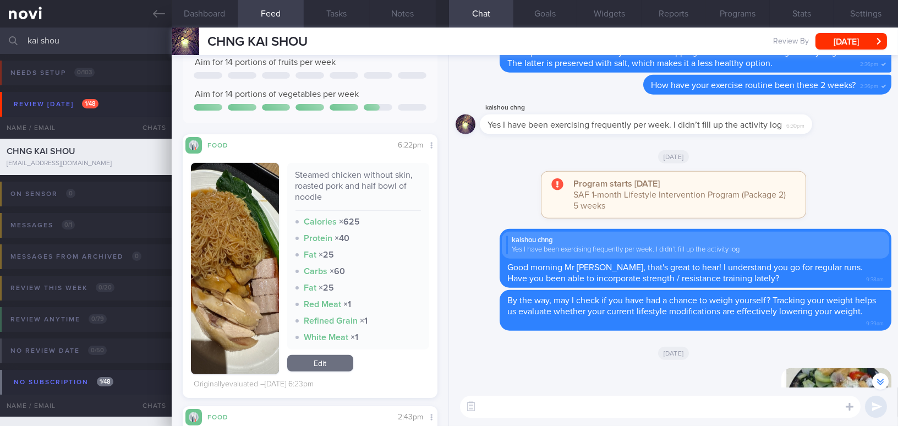
click at [233, 254] on button "button" at bounding box center [235, 268] width 88 height 211
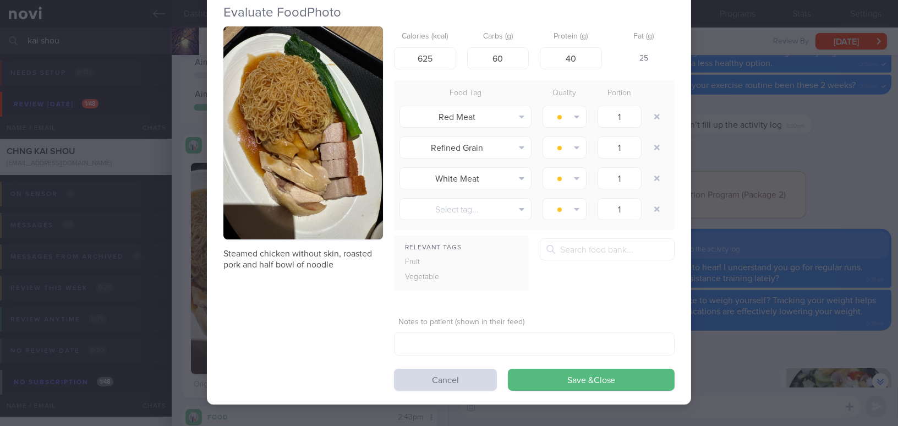
click at [808, 188] on div "Evaluate Food Photo Steamed chicken without skin, roasted pork and half bowl of…" at bounding box center [449, 213] width 898 height 426
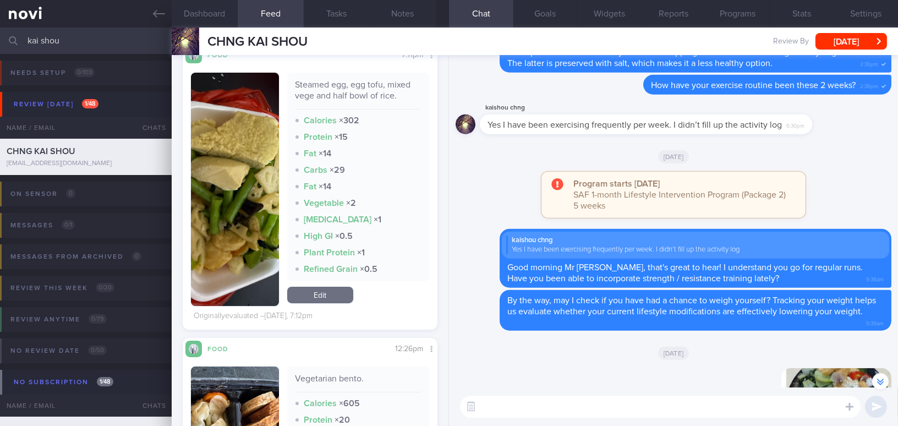
click at [241, 192] on button "button" at bounding box center [235, 189] width 88 height 233
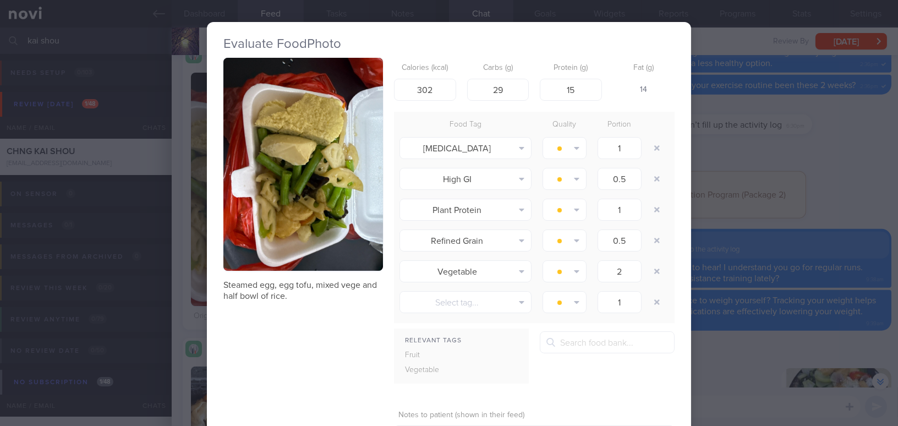
click at [771, 348] on div "Evaluate Food Photo Steamed egg, egg tofu, mixed vege and half bowl of rice. Ca…" at bounding box center [449, 213] width 898 height 426
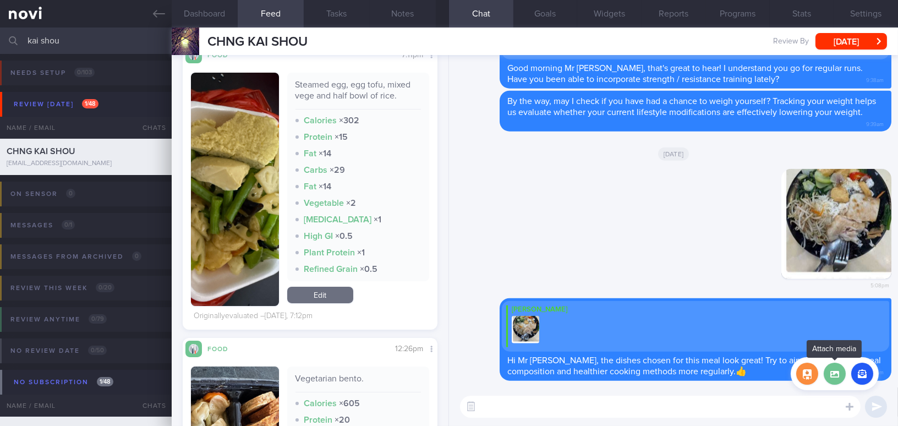
click at [830, 375] on label at bounding box center [835, 374] width 22 height 22
click at [0, 0] on input "file" at bounding box center [0, 0] width 0 height 0
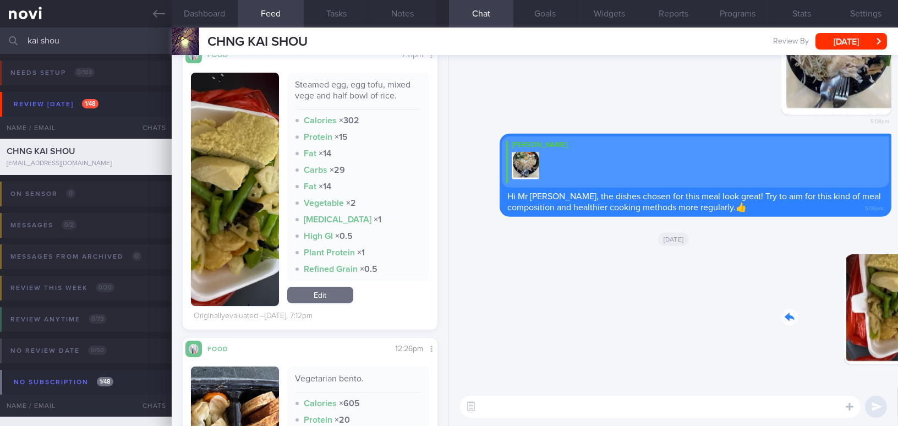
drag, startPoint x: 942, startPoint y: 341, endPoint x: 996, endPoint y: 348, distance: 53.8
click at [898, 348] on html "You are offline! Some functionality will be unavailable Patients New Users Coac…" at bounding box center [449, 213] width 898 height 426
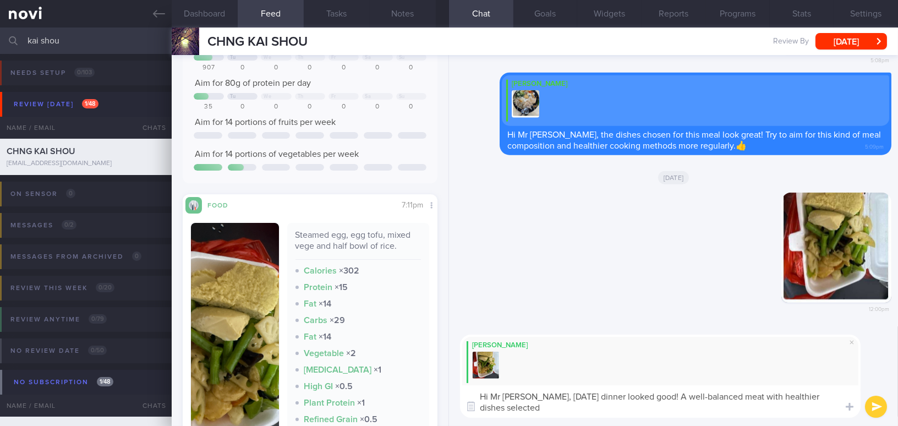
drag, startPoint x: 528, startPoint y: 394, endPoint x: 544, endPoint y: 408, distance: 21.0
click at [544, 408] on textarea "Hi Mr Chng, yesterday's dinner looked good! A well-balanced meat with healthier…" at bounding box center [660, 401] width 401 height 32
click at [533, 406] on textarea "Hi Mr Chng, yesterday's dinner looked good! A well-balanced meat with healthier…" at bounding box center [660, 401] width 401 height 32
drag, startPoint x: 528, startPoint y: 397, endPoint x: 544, endPoint y: 428, distance: 34.5
click at [544, 426] on html "You are offline! Some functionality will be unavailable Patients New Users Coac…" at bounding box center [449, 213] width 898 height 426
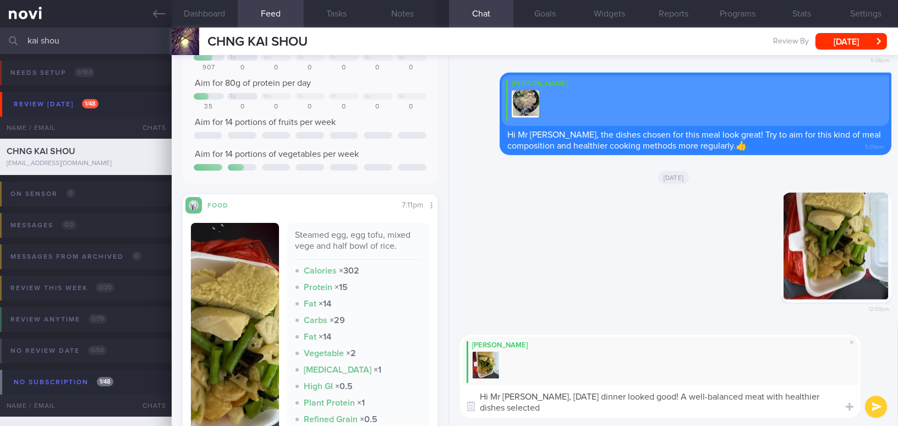
paste textarea "Yesterday’s dinner looked great! You chose a well-balanced meal with healthier …"
click at [534, 396] on textarea "Hi Mr Chng, Yesterday’s dinner looked great! You chose a well-balanced meal wit…" at bounding box center [660, 401] width 401 height 32
drag, startPoint x: 701, startPoint y: 395, endPoint x: 655, endPoint y: 390, distance: 47.1
click at [655, 390] on textarea "Hi Mr Chng, yesterday’s dinner looked great! You chose a well-balanced meal wit…" at bounding box center [660, 401] width 401 height 32
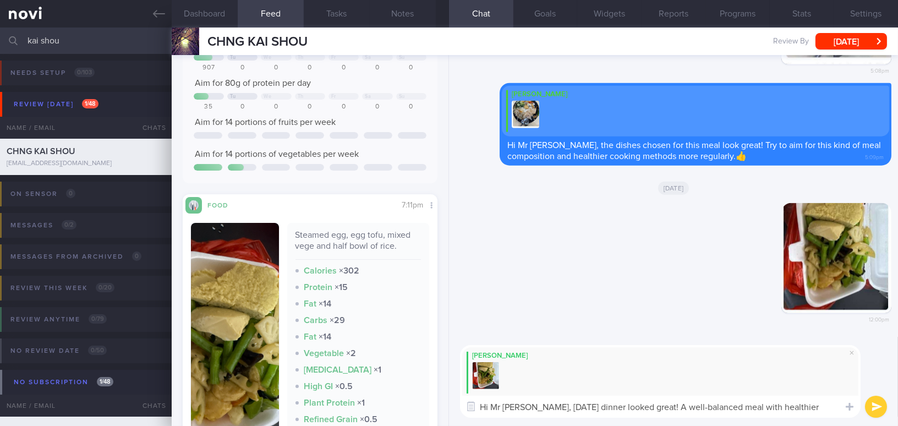
click at [825, 407] on textarea "Hi Mr Chng, yesterday’s dinner looked great! A well-balanced meal with healthie…" at bounding box center [660, 407] width 401 height 22
type textarea "Hi Mr Chng, yesterday’s dinner looked great! A well-balanced meal with healthie…"
click at [880, 409] on button "submit" at bounding box center [876, 407] width 22 height 22
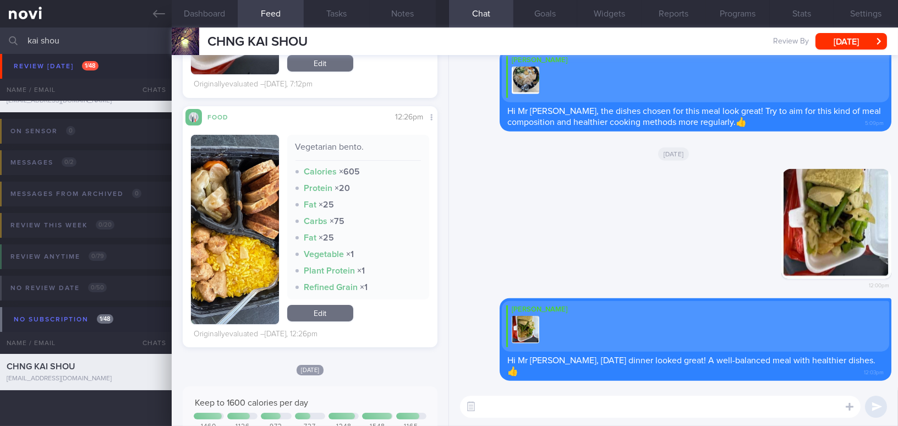
scroll to position [500, 0]
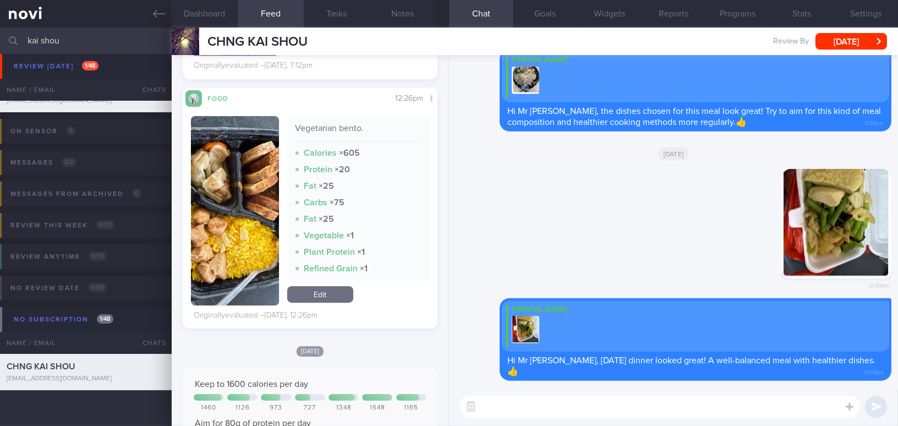
click at [234, 239] on button "button" at bounding box center [235, 210] width 88 height 189
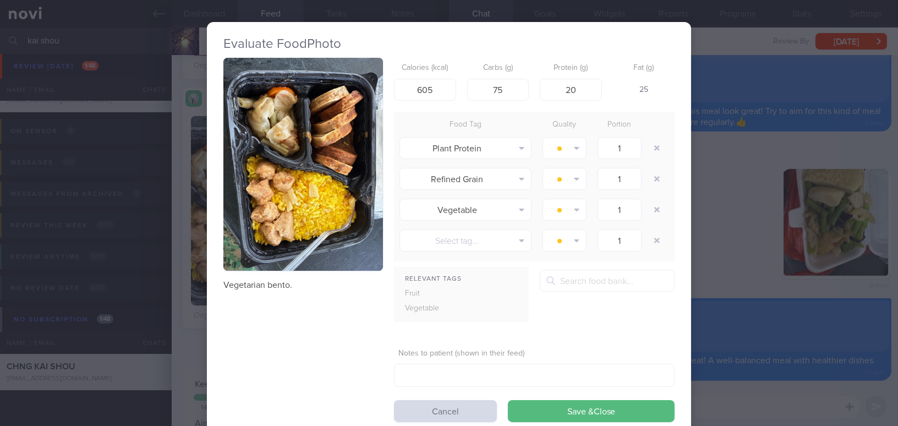
click at [724, 266] on div "Evaluate Food Photo Vegetarian bento. Calories (kcal) 605 Carbs (g) 75 Protein …" at bounding box center [449, 213] width 898 height 426
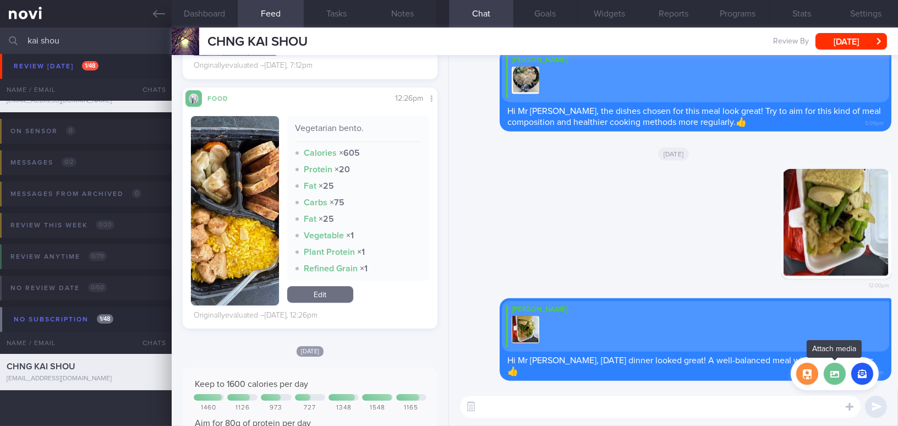
click at [836, 375] on label at bounding box center [835, 374] width 22 height 22
click at [0, 0] on input "file" at bounding box center [0, 0] width 0 height 0
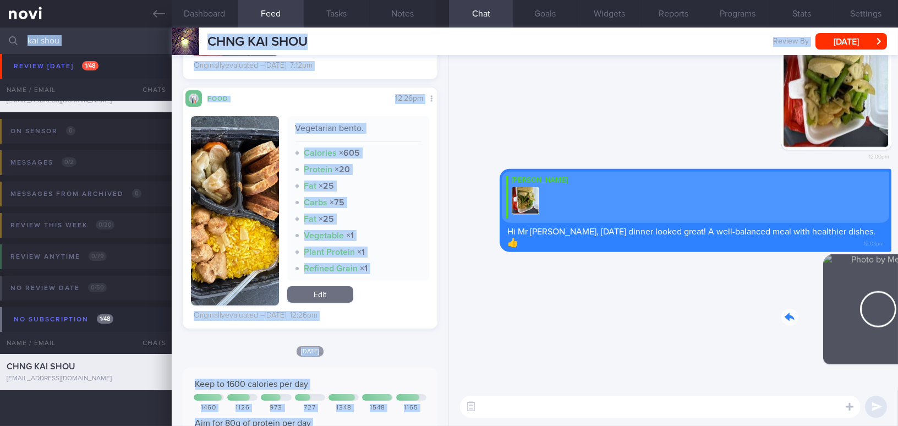
drag, startPoint x: 895, startPoint y: 315, endPoint x: 928, endPoint y: 319, distance: 33.3
click at [898, 319] on html "You are offline! Some functionality will be unavailable Patients New Users Coac…" at bounding box center [449, 213] width 898 height 426
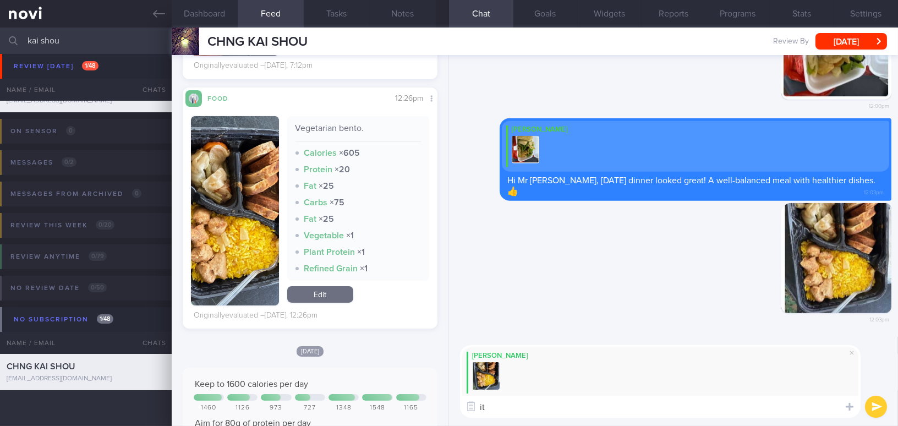
type textarea "i"
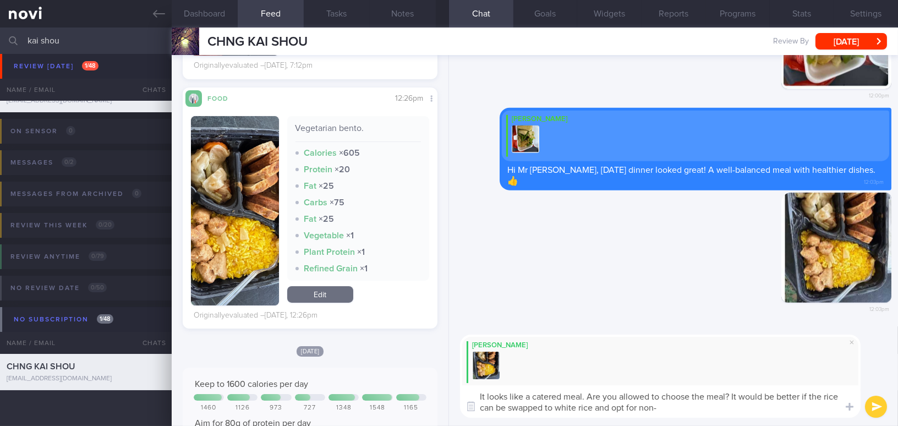
type textarea "It looks like a catered meal. Are you allowed to choose the meal? It would be b…"
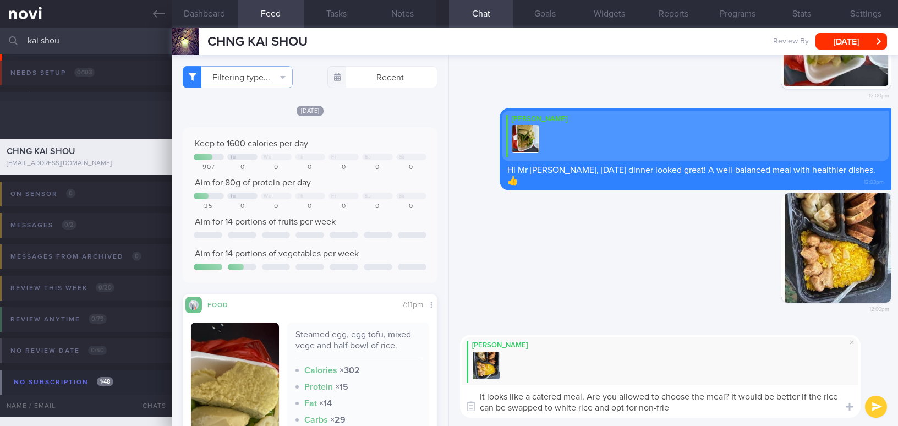
select select "8"
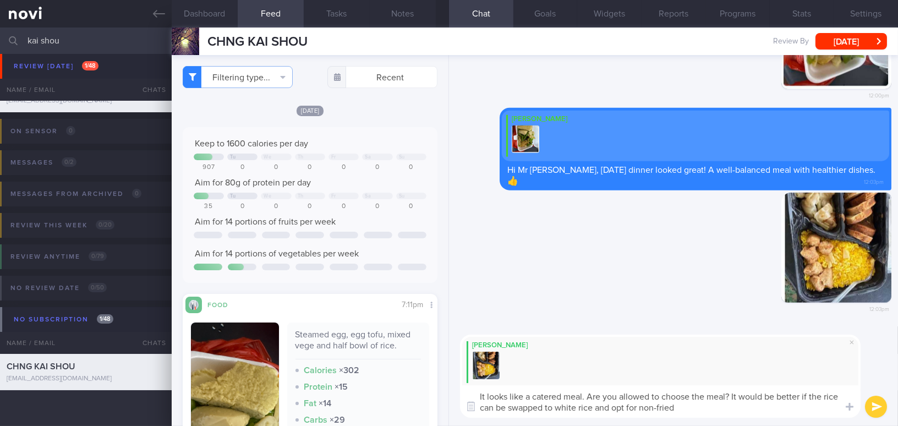
scroll to position [500, 0]
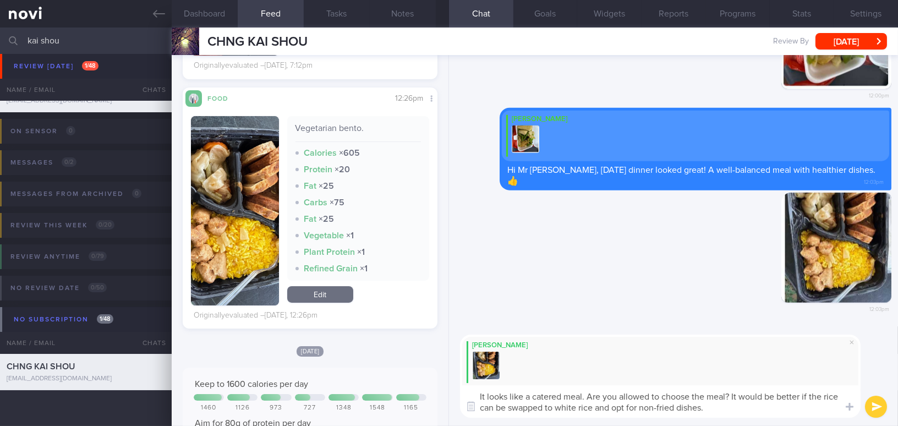
drag, startPoint x: 710, startPoint y: 407, endPoint x: 451, endPoint y: 374, distance: 261.4
click at [451, 374] on div "[PERSON_NAME] It looks like a catered meal. Are you allowed to choose the meal?…" at bounding box center [673, 376] width 449 height 100
click at [506, 413] on textarea "It looks like a catered meal. Are you allowed to choose the meal? It would be b…" at bounding box center [660, 401] width 401 height 32
drag, startPoint x: 718, startPoint y: 407, endPoint x: 385, endPoint y: 351, distance: 338.3
click at [385, 351] on div "Dashboard Feed 279 Tasks Notes Chat Goals Widgets Reports Programs Stats Settin…" at bounding box center [535, 227] width 727 height 399
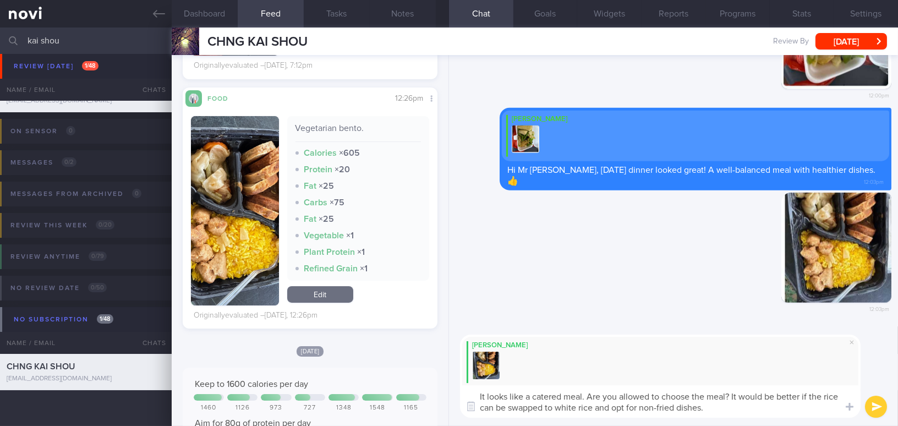
paste textarea "Were you able to choose the dishes? It would be better if the rice could be swa…"
drag, startPoint x: 700, startPoint y: 395, endPoint x: 727, endPoint y: 393, distance: 27.6
click at [727, 393] on textarea "It looks like a catered meal. Were you able to choose the dishes? It would be b…" at bounding box center [660, 401] width 401 height 32
type textarea "It looks like a catered meal. Were you able to choose the meal? It would be bet…"
click at [885, 401] on button "submit" at bounding box center [876, 407] width 22 height 22
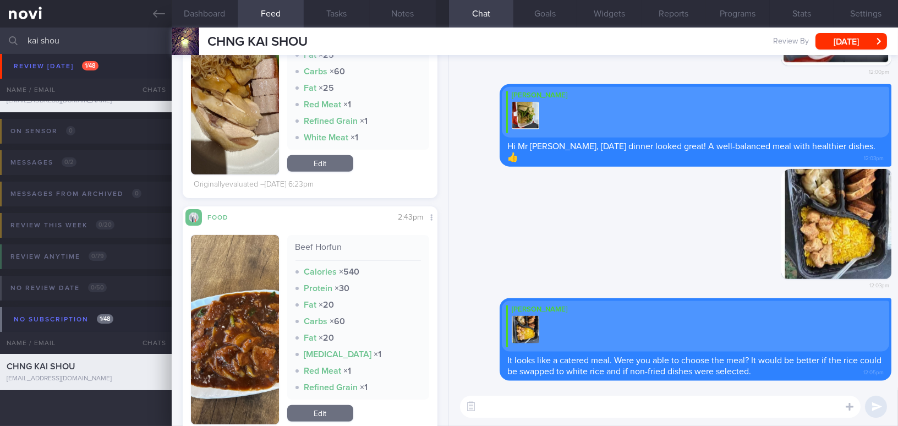
scroll to position [1301, 0]
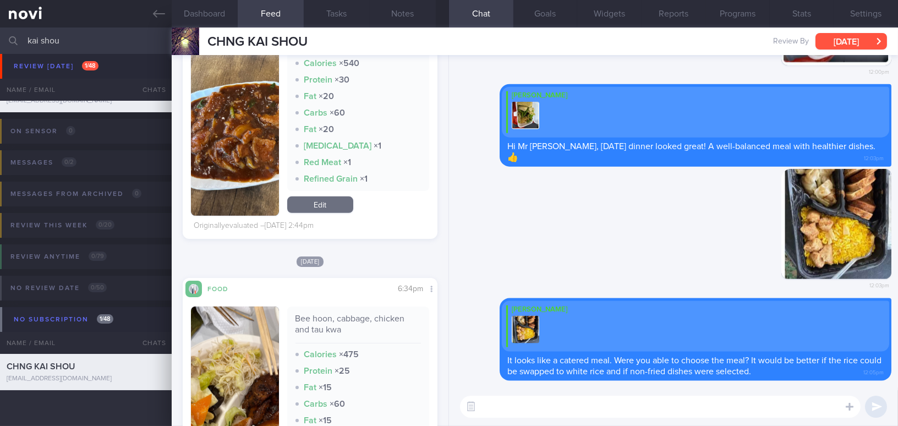
click at [843, 35] on button "[DATE]" at bounding box center [852, 41] width 72 height 17
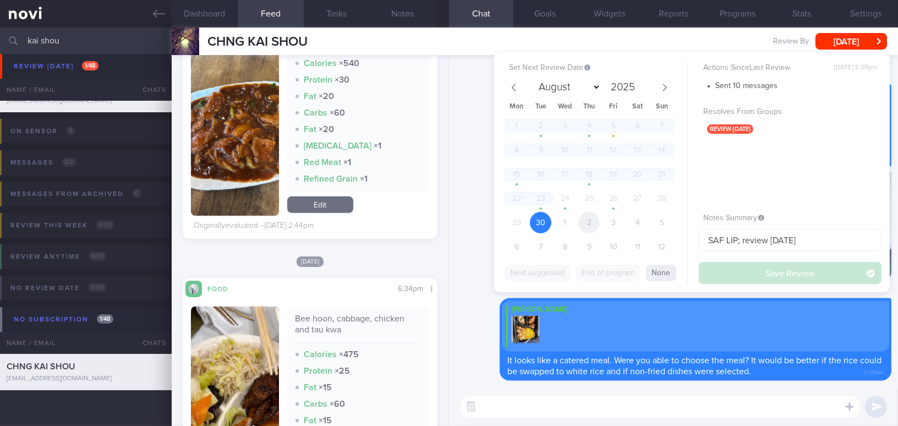
click at [596, 225] on span "2" at bounding box center [589, 222] width 21 height 21
select select "9"
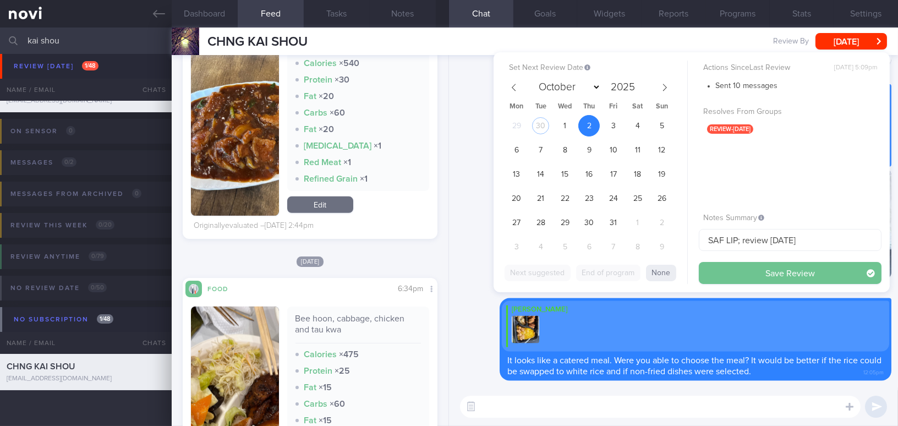
click at [759, 274] on button "Save Review" at bounding box center [790, 273] width 183 height 22
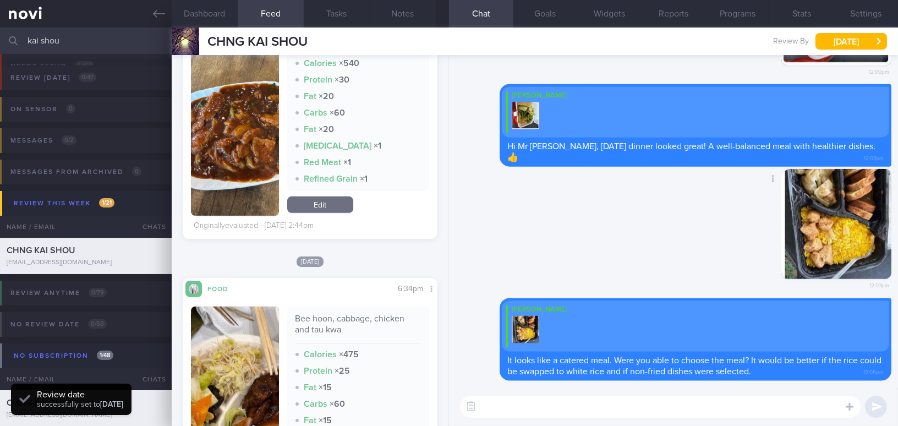
scroll to position [116, 232]
drag, startPoint x: 73, startPoint y: 41, endPoint x: 0, endPoint y: 37, distance: 72.8
click at [0, 37] on input "kai shou" at bounding box center [449, 41] width 898 height 26
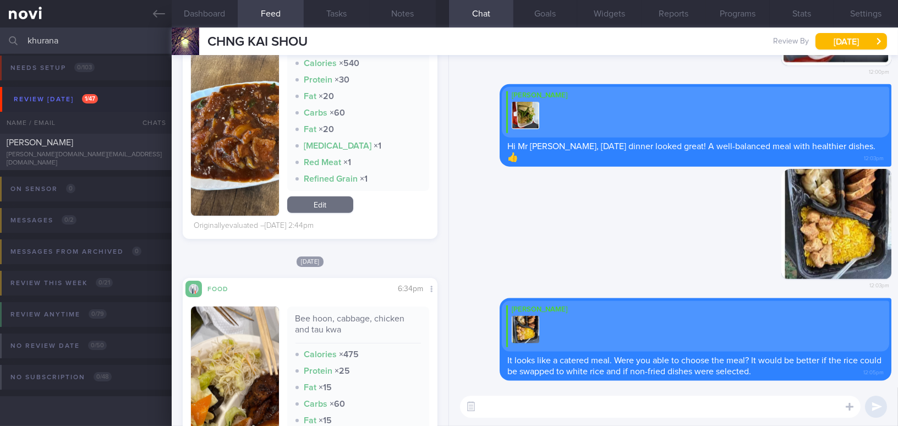
scroll to position [4, 0]
type input "khurana"
click at [65, 154] on div "Khurana Ramneek ramneek.kh@gmail.com" at bounding box center [86, 153] width 172 height 30
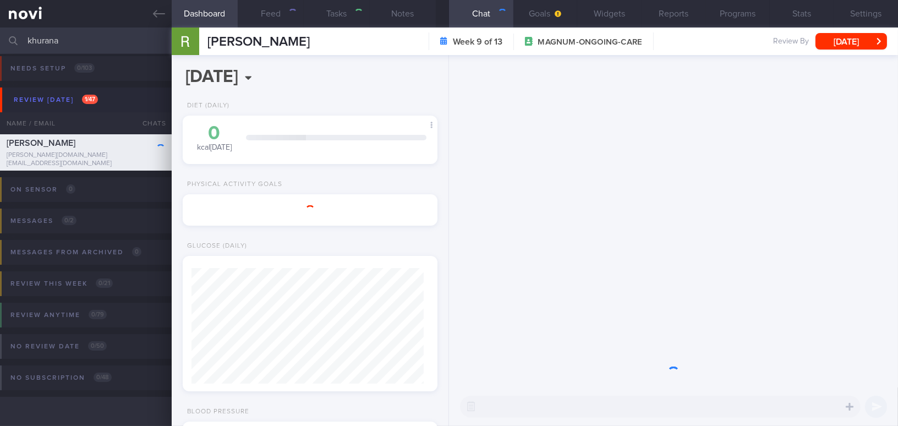
select select "8"
type input "Sensor"
type textarea "44 year old Male Occupation Software Engineer - sedentary job - WFO 4 days - WF…"
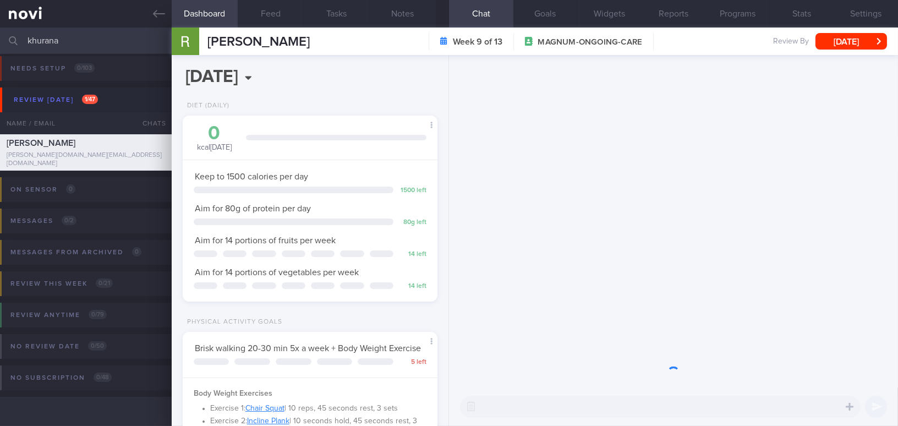
scroll to position [116, 232]
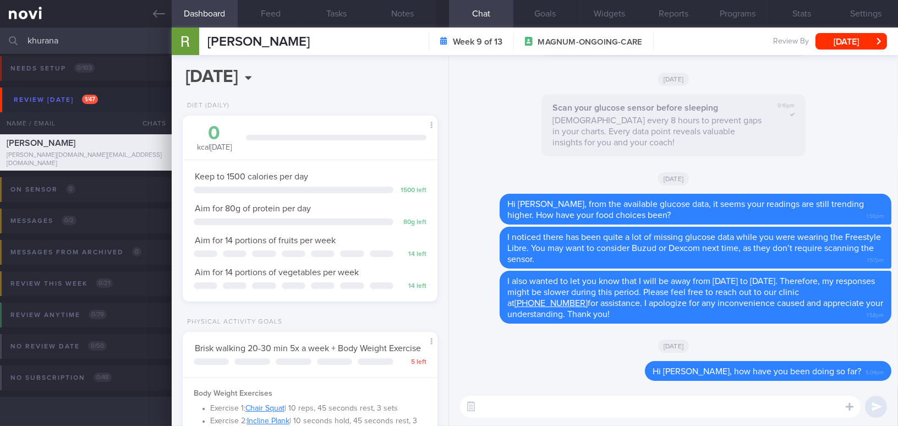
click at [591, 401] on textarea at bounding box center [660, 407] width 401 height 22
type textarea "Hi Mr Ramneek, how have you been coping this month?"
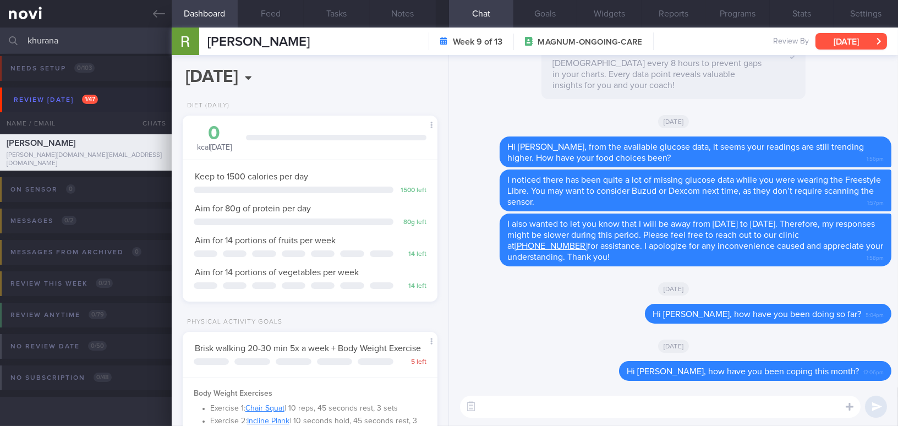
click at [845, 39] on button "[DATE]" at bounding box center [852, 41] width 72 height 17
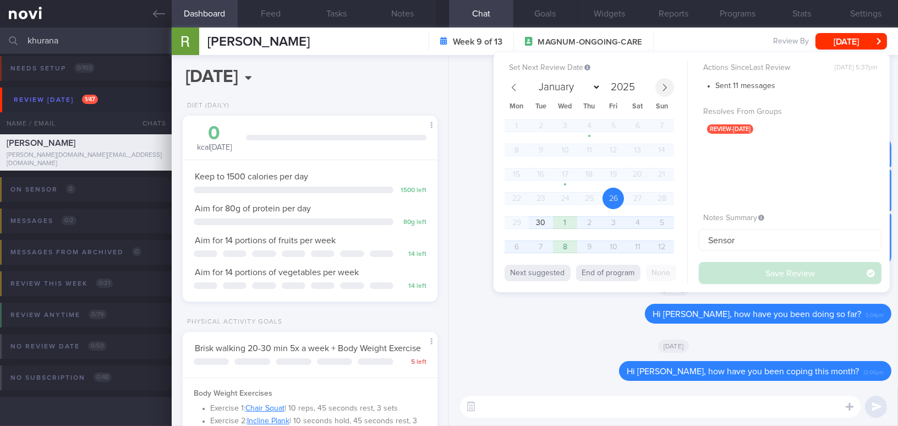
click at [668, 86] on icon at bounding box center [665, 88] width 8 height 8
select select "9"
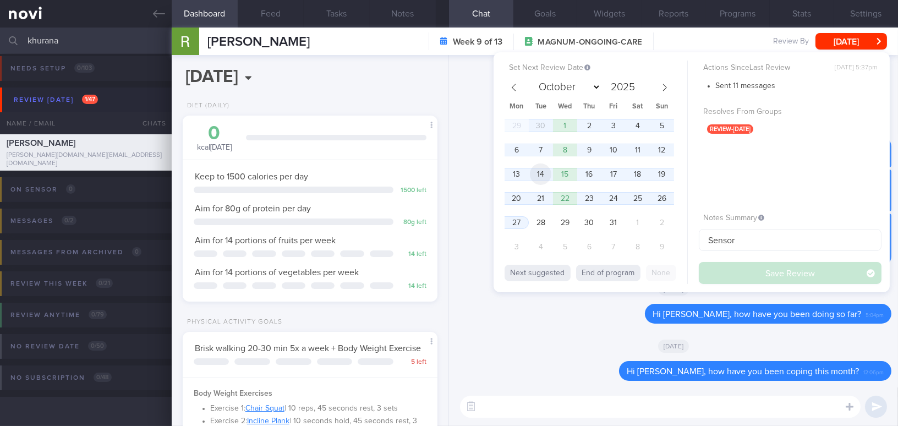
click at [547, 172] on span "14" at bounding box center [540, 173] width 21 height 21
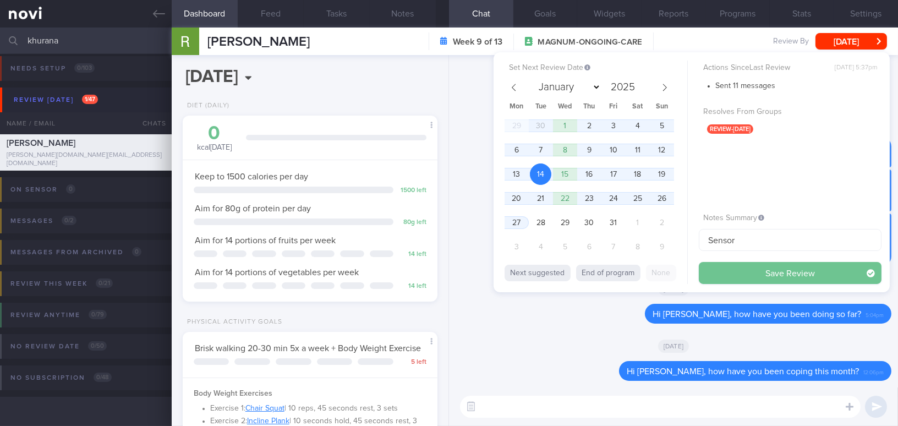
click at [731, 272] on button "Save Review" at bounding box center [790, 273] width 183 height 22
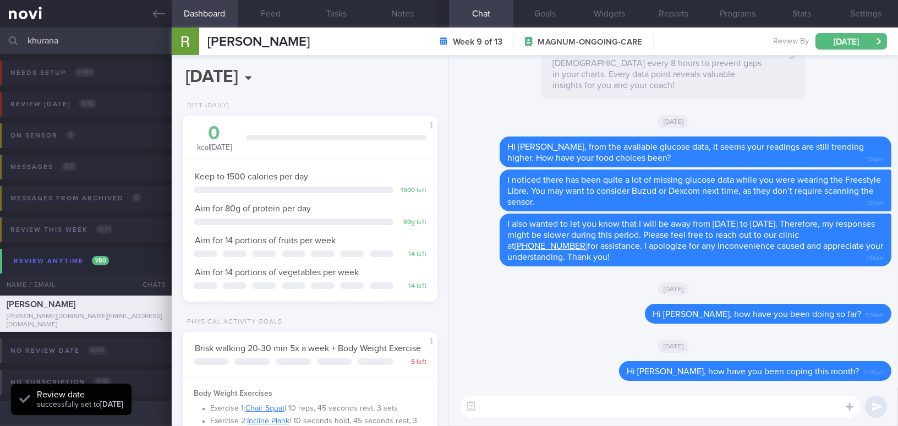
scroll to position [116, 232]
drag, startPoint x: 63, startPoint y: 42, endPoint x: 0, endPoint y: 32, distance: 63.5
click at [0, 32] on input "khurana" at bounding box center [449, 41] width 898 height 26
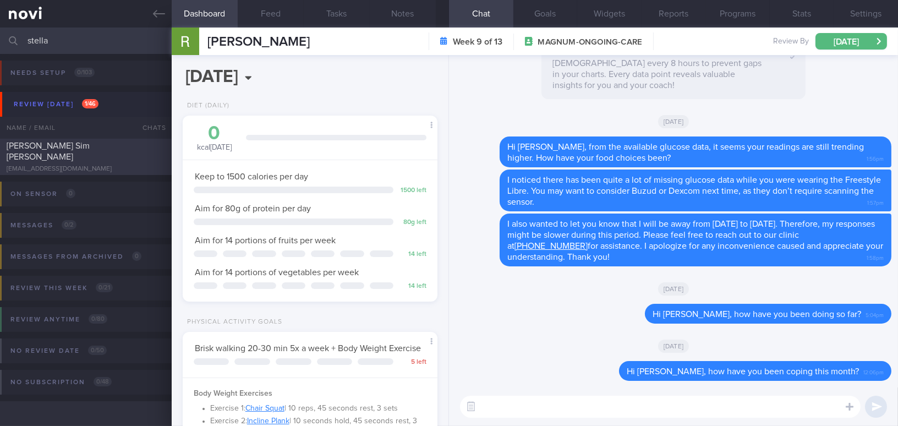
type input "stella"
click at [55, 148] on span "Stella Sim Yee King" at bounding box center [48, 151] width 83 height 20
type input "DM on sensor;"
type textarea "57 year old Female Occupation Administrator - also doing part-time job helping …"
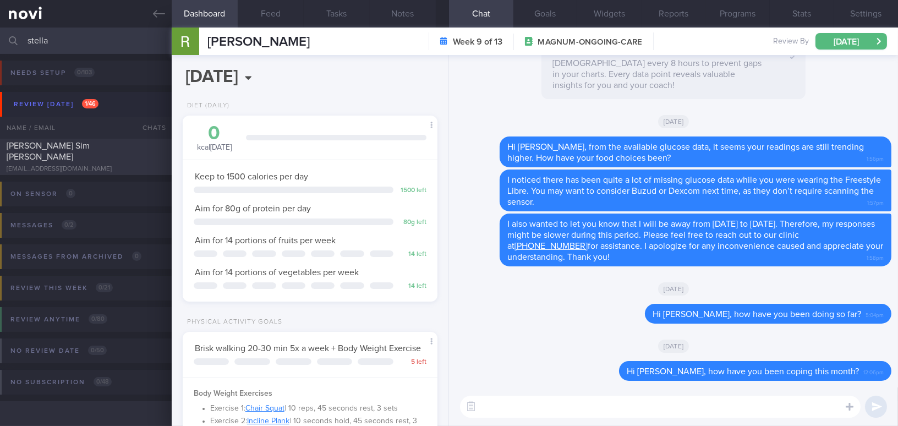
select select "8"
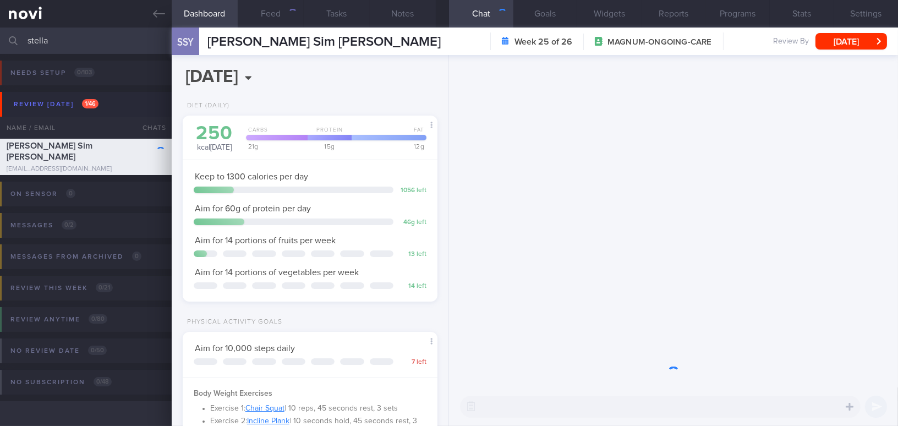
scroll to position [129, 227]
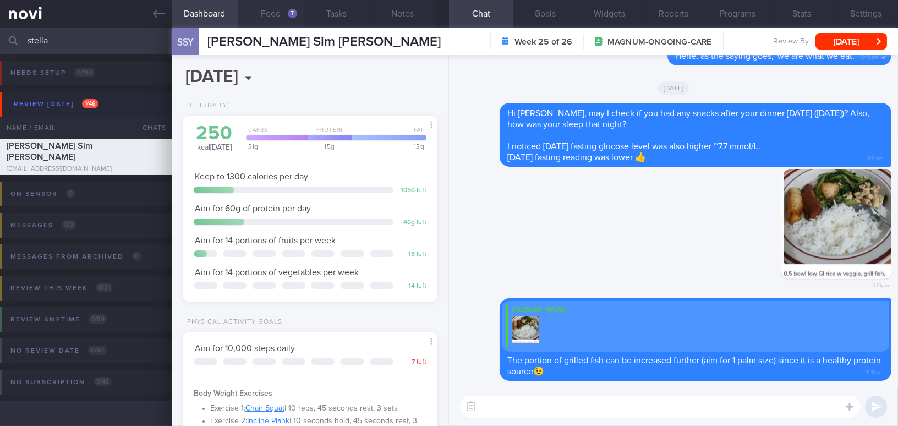
click at [280, 13] on button "Feed 7" at bounding box center [271, 14] width 66 height 28
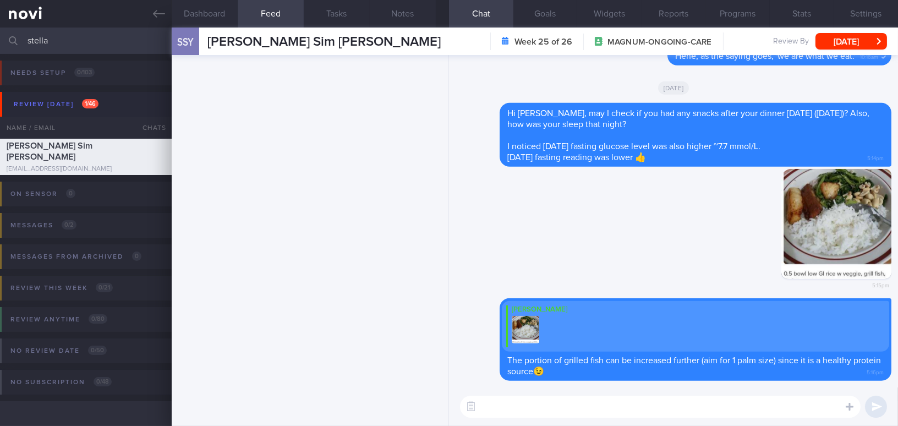
scroll to position [495, 0]
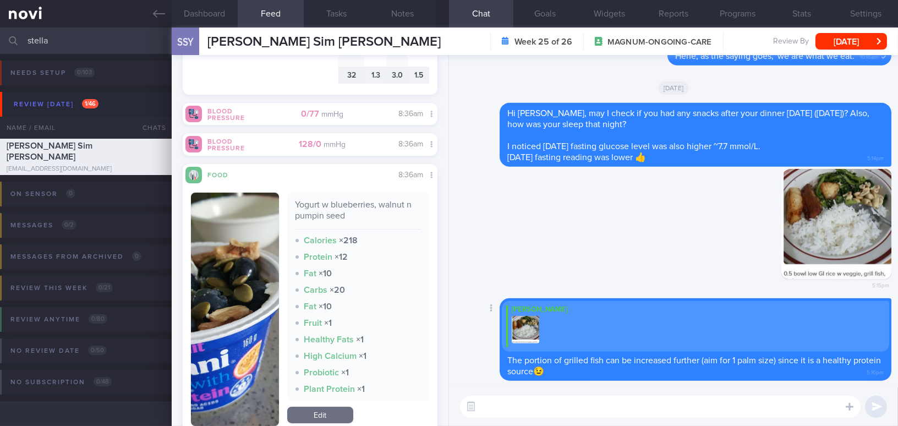
click at [510, 405] on textarea at bounding box center [660, 407] width 401 height 22
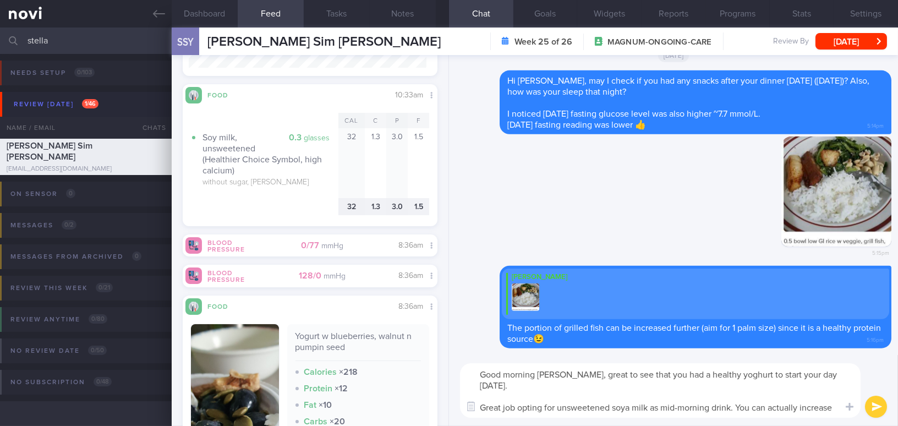
scroll to position [0, 0]
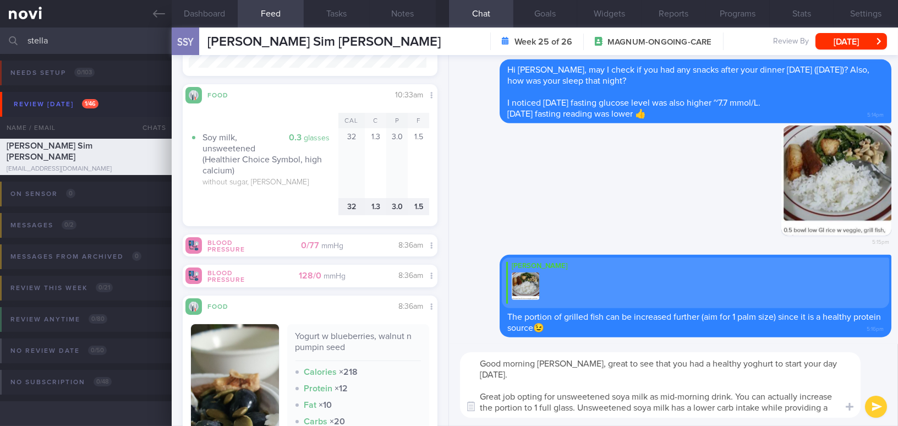
drag, startPoint x: 566, startPoint y: 364, endPoint x: 598, endPoint y: 396, distance: 45.5
click at [598, 396] on textarea "Good morning Stella, great to see that you had a healthy yoghurt to start your …" at bounding box center [660, 385] width 401 height 66
click at [549, 364] on textarea "Good morning Stella, great to see that you had a healthy yoghurt to start your …" at bounding box center [660, 385] width 401 height 66
drag, startPoint x: 563, startPoint y: 363, endPoint x: 595, endPoint y: 411, distance: 57.4
click at [595, 411] on textarea "Good morning Stella, great to see that you had a healthy yoghurt to start your …" at bounding box center [660, 385] width 401 height 66
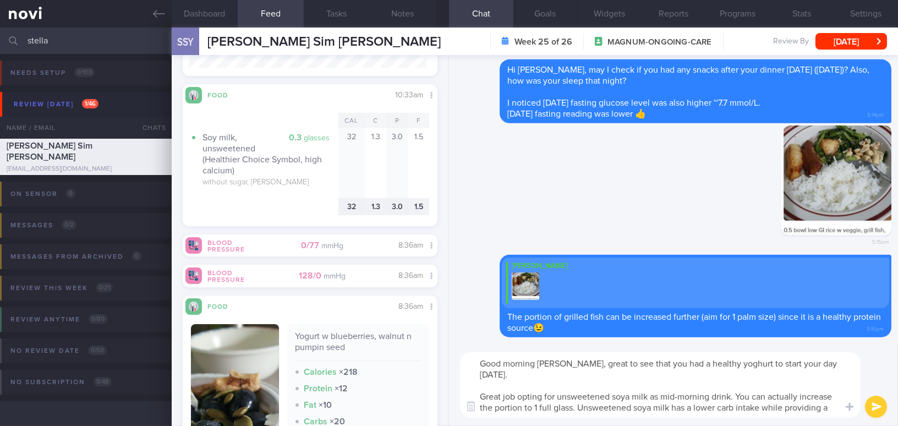
drag, startPoint x: 564, startPoint y: 363, endPoint x: 595, endPoint y: 409, distance: 55.6
click at [595, 409] on textarea "Good morning Stella, great to see that you had a healthy yoghurt to start your …" at bounding box center [660, 385] width 401 height 66
click at [565, 400] on textarea "Good morning Stella, great to see that you had a healthy yoghurt to start your …" at bounding box center [660, 385] width 401 height 66
drag, startPoint x: 566, startPoint y: 364, endPoint x: 581, endPoint y: 385, distance: 26.4
click at [581, 385] on textarea "Good morning Stella, great to see that you had a healthy yoghurt to start your …" at bounding box center [660, 385] width 401 height 66
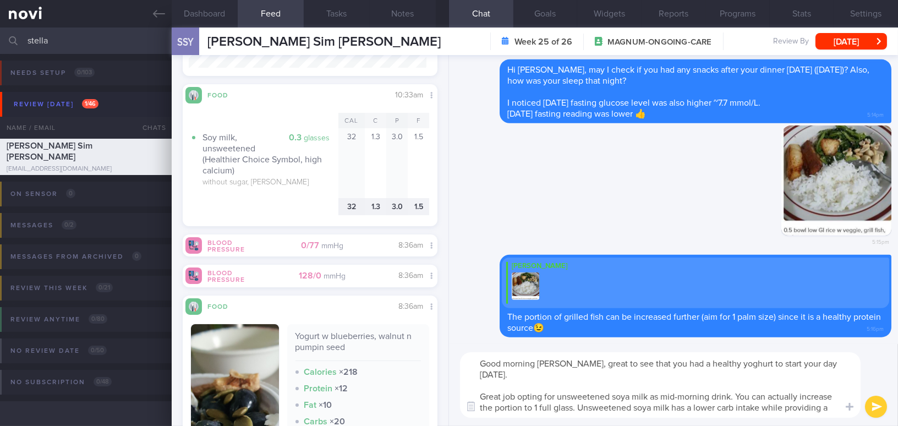
click at [565, 366] on textarea "Good morning Stella, great to see that you had a healthy yoghurt to start your …" at bounding box center [660, 385] width 401 height 66
drag, startPoint x: 565, startPoint y: 366, endPoint x: 591, endPoint y: 407, distance: 48.9
click at [591, 407] on textarea "Good morning Stella, great to see that you had a healthy yoghurt to start your …" at bounding box center [660, 385] width 401 height 66
paste textarea "Great to see that you started your day with a healthy yogurt! Well done for cho…"
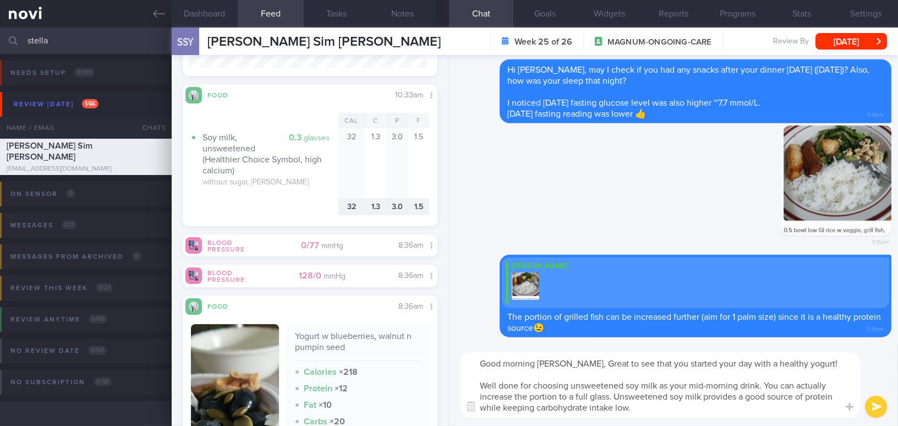
click at [568, 366] on textarea "Good morning Stella, Great to see that you started your day with a healthy yogu…" at bounding box center [660, 385] width 401 height 66
click at [781, 361] on textarea "Good morning Stella, great to see that you started your day with a healthy yogu…" at bounding box center [660, 385] width 401 height 66
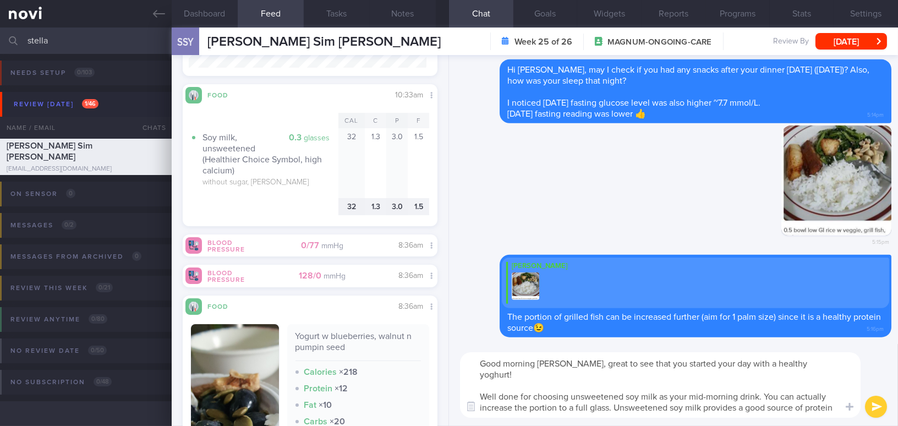
click at [638, 383] on textarea "Good morning Stella, great to see that you started your day with a healthy yogh…" at bounding box center [660, 385] width 401 height 66
drag, startPoint x: 641, startPoint y: 407, endPoint x: 466, endPoint y: 408, distance: 175.6
click at [466, 408] on div "Chat templates Attach media Food repository Chat Templates Admin CGM Weight" at bounding box center [673, 385] width 449 height 82
type textarea "Good morning Stella, great to see that you started your day with a healthy yogh…"
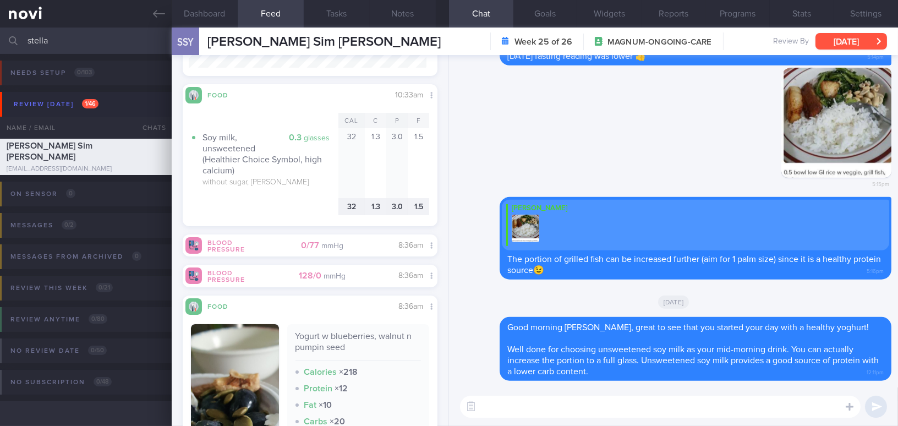
click at [849, 39] on button "[DATE]" at bounding box center [852, 41] width 72 height 17
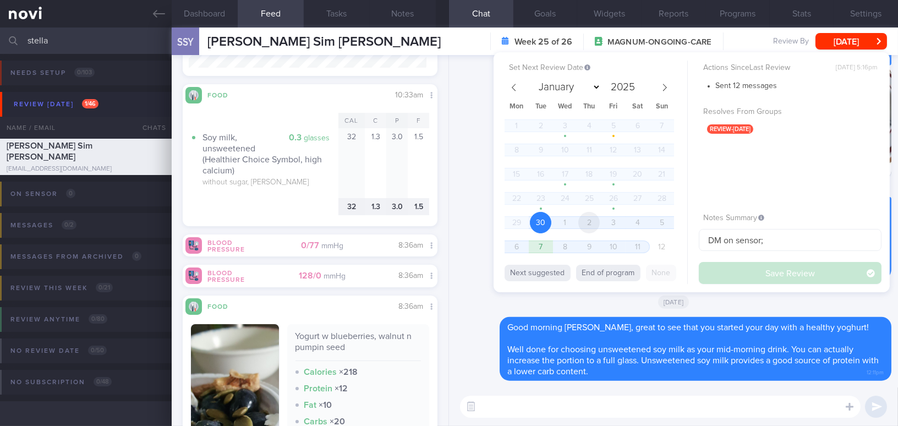
click at [595, 222] on span "2" at bounding box center [589, 222] width 21 height 21
select select "9"
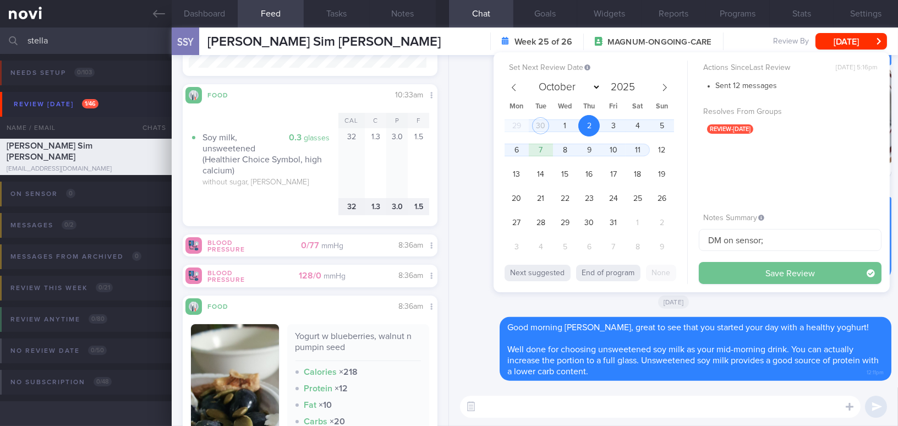
click at [745, 272] on button "Save Review" at bounding box center [790, 273] width 183 height 22
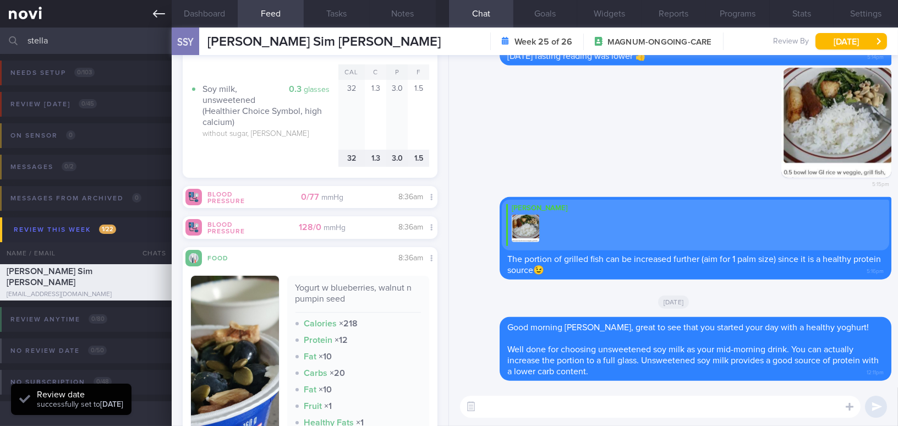
scroll to position [132, 238]
drag, startPoint x: 84, startPoint y: 37, endPoint x: 0, endPoint y: 36, distance: 83.7
click at [0, 36] on input "stella" at bounding box center [449, 41] width 898 height 26
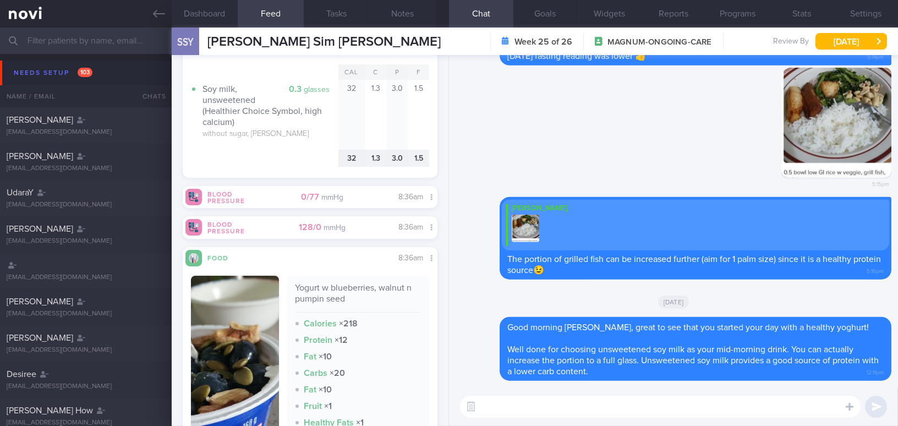
click at [79, 45] on input "text" at bounding box center [449, 41] width 898 height 26
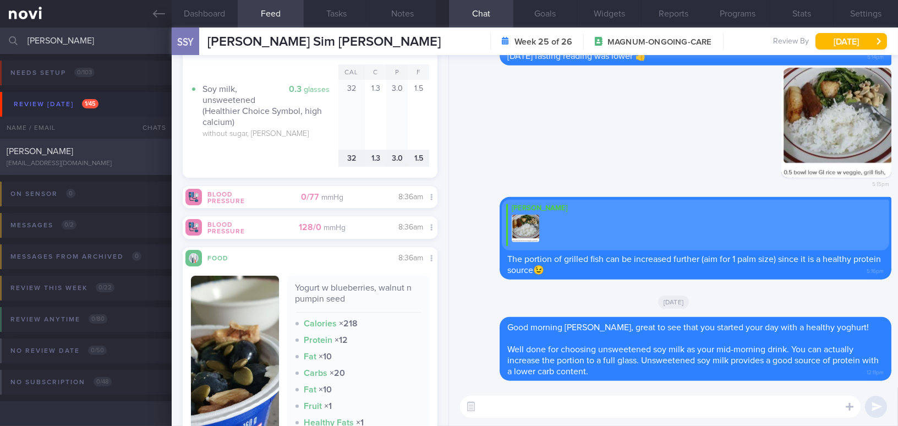
type input "huang chih yi"
click at [74, 160] on div "[EMAIL_ADDRESS][DOMAIN_NAME]" at bounding box center [86, 164] width 159 height 8
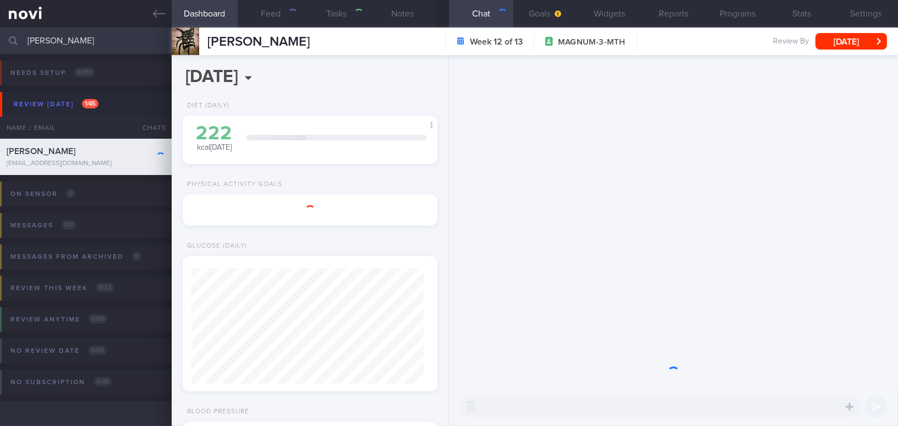
select select "8"
type input "Magnum. On Buzud sensor; tightening the BSL 4-8 mmol/L"
type textarea "29 year old Male - Speaks Mandarin Occupation Construction engineer - 50% seden…"
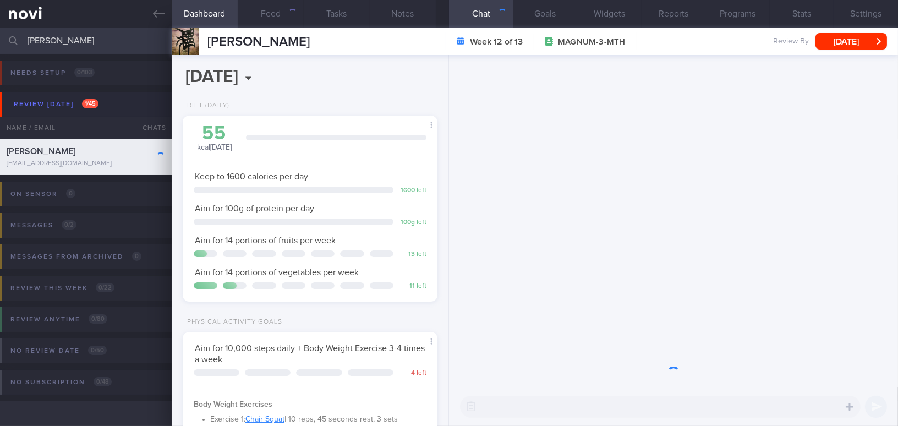
scroll to position [129, 227]
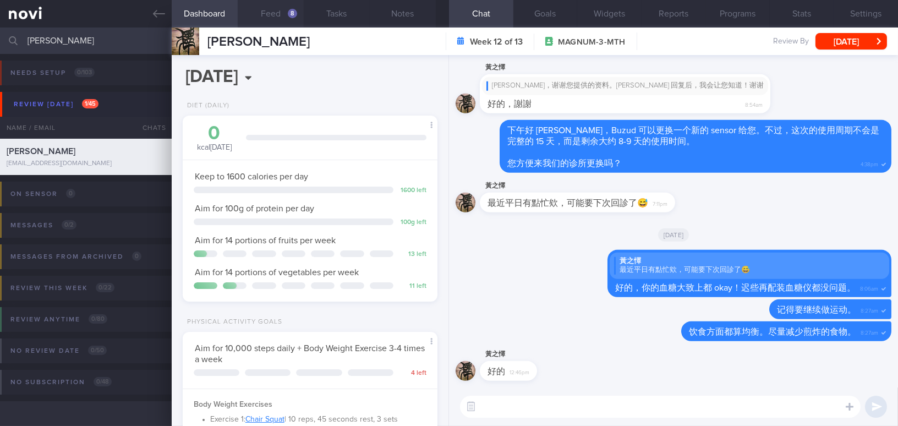
click at [292, 14] on div "8" at bounding box center [292, 13] width 9 height 9
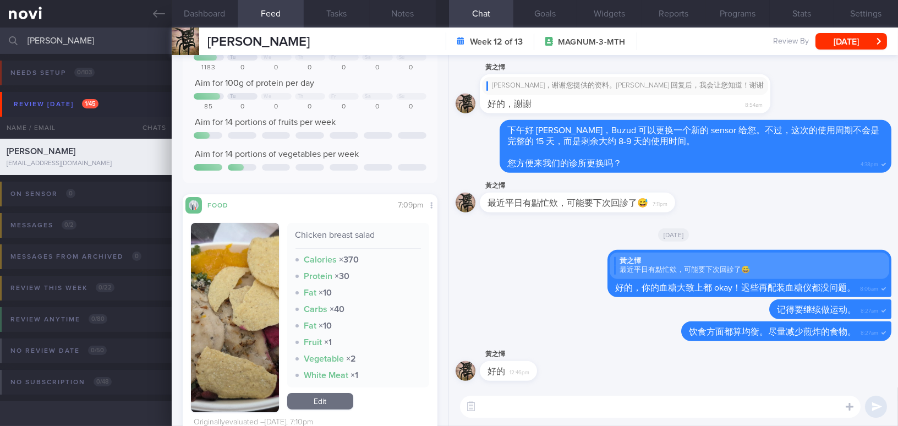
scroll to position [350, 0]
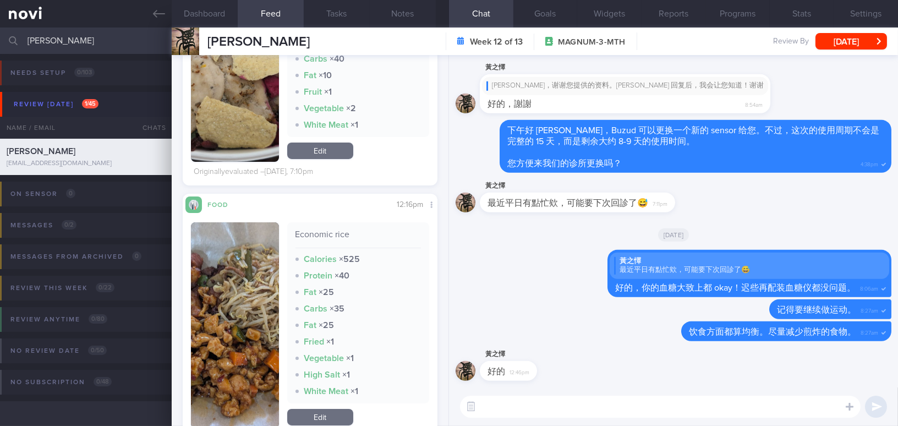
click at [228, 162] on img "button" at bounding box center [235, 66] width 88 height 189
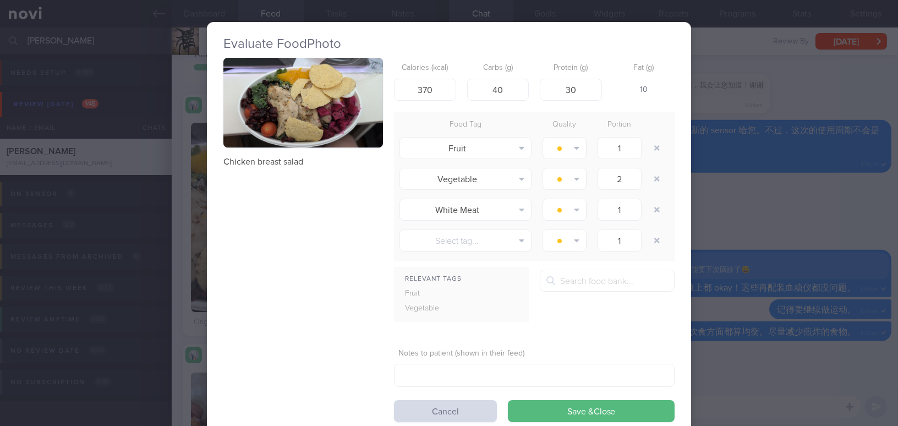
click at [283, 95] on button "button" at bounding box center [303, 103] width 160 height 90
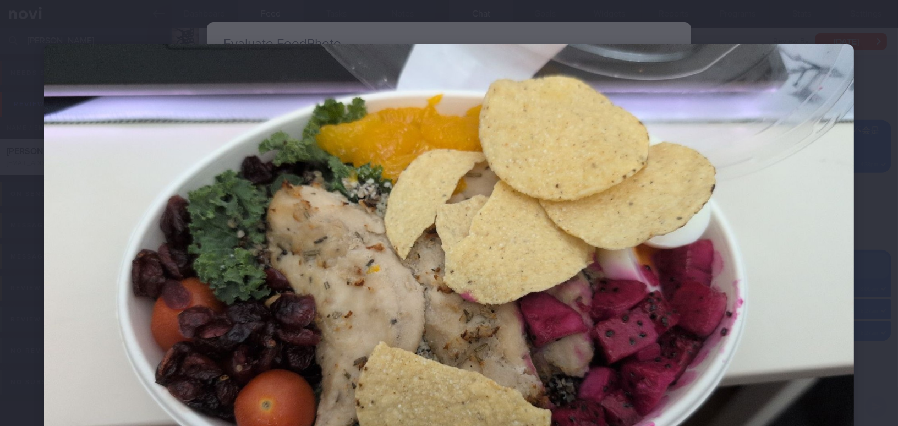
scroll to position [50, 0]
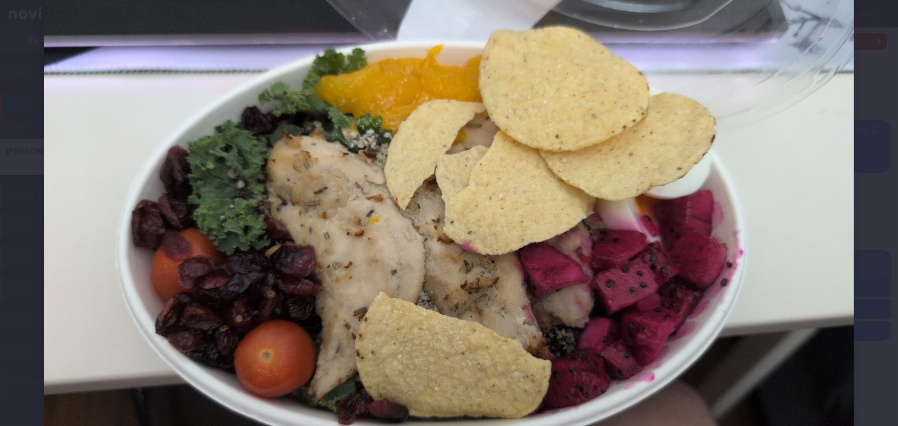
click at [460, 230] on img at bounding box center [449, 222] width 810 height 456
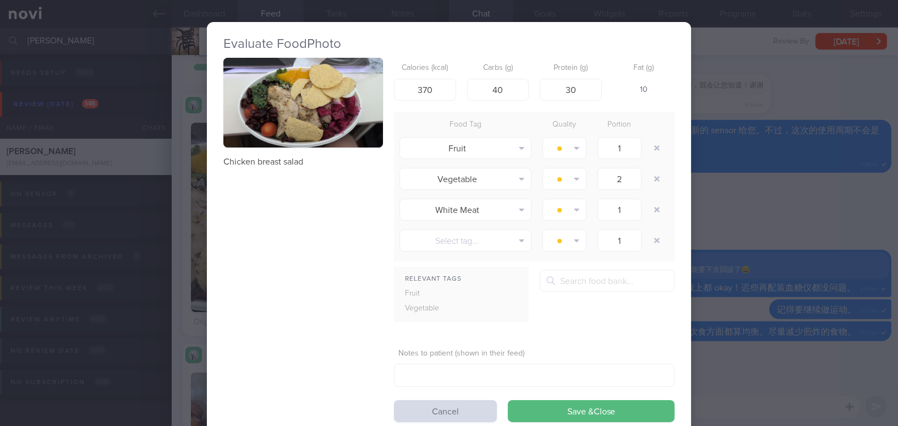
click at [746, 225] on div "Evaluate Food Photo Chicken breast salad Calories (kcal) 370 Carbs (g) 40 Prote…" at bounding box center [449, 213] width 898 height 426
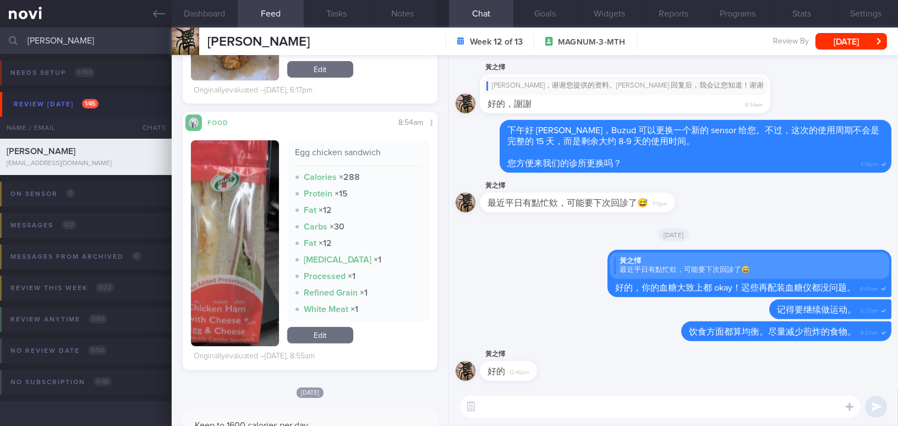
scroll to position [700, 0]
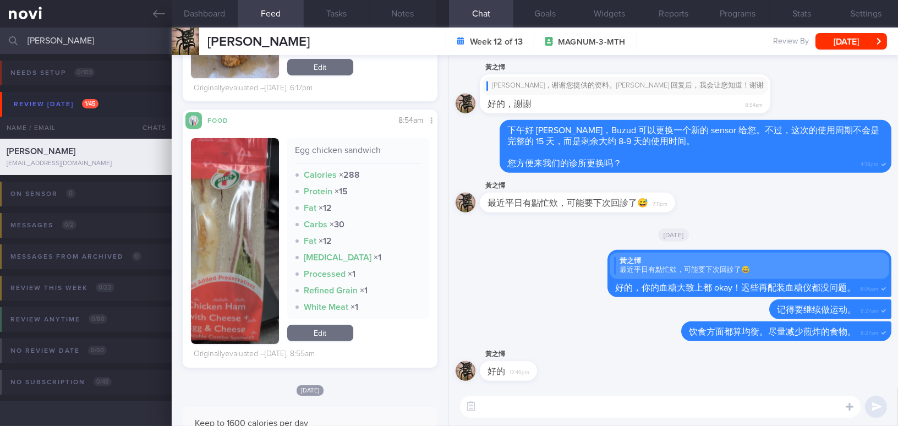
click at [239, 238] on button "button" at bounding box center [235, 241] width 88 height 206
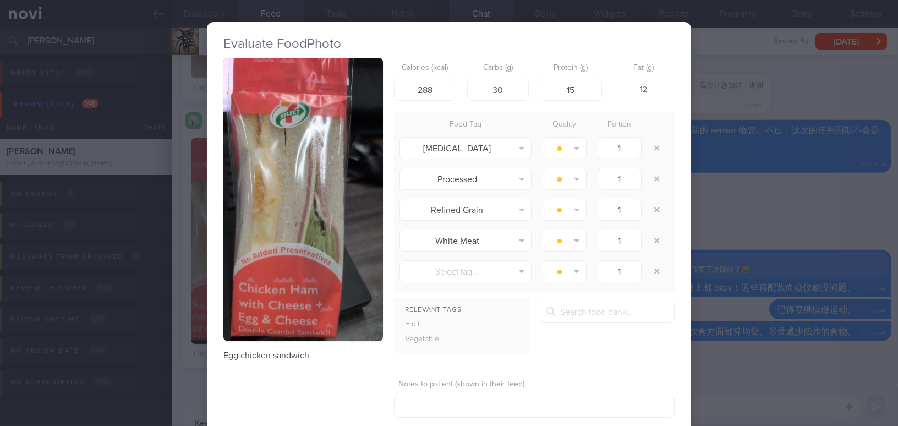
click at [724, 220] on div "Evaluate Food Photo Egg chicken sandwich Calories (kcal) 288 Carbs (g) 30 Prote…" at bounding box center [449, 213] width 898 height 426
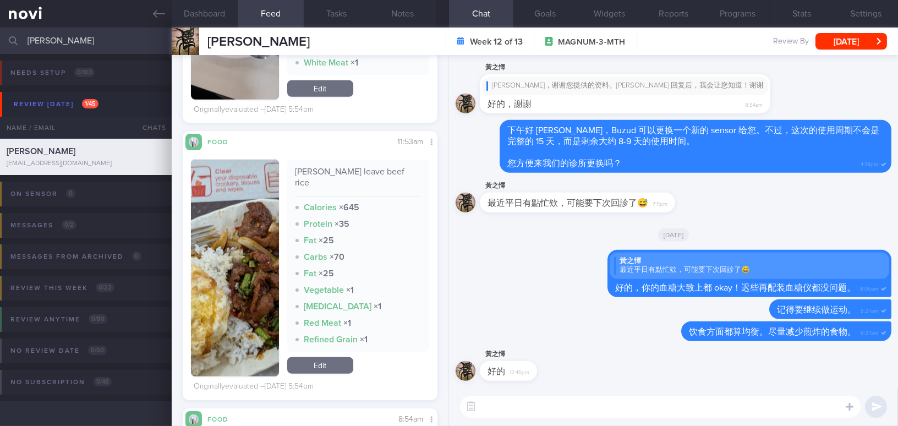
scroll to position [2002, 0]
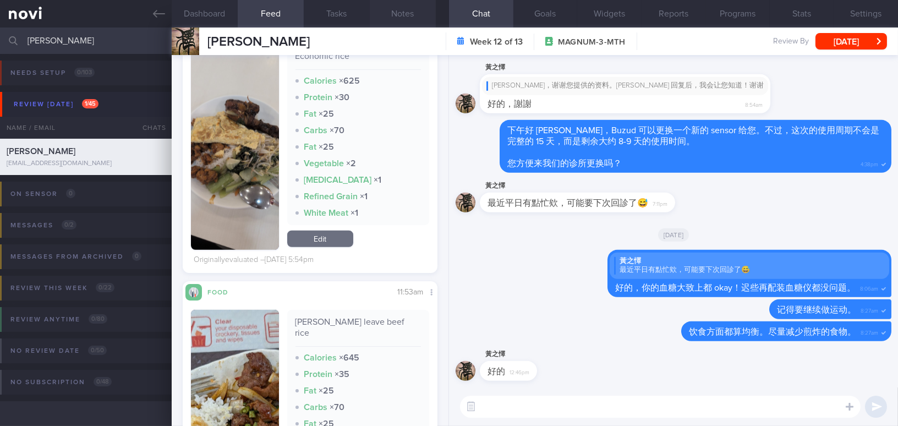
click at [407, 8] on button "Notes" at bounding box center [403, 14] width 66 height 28
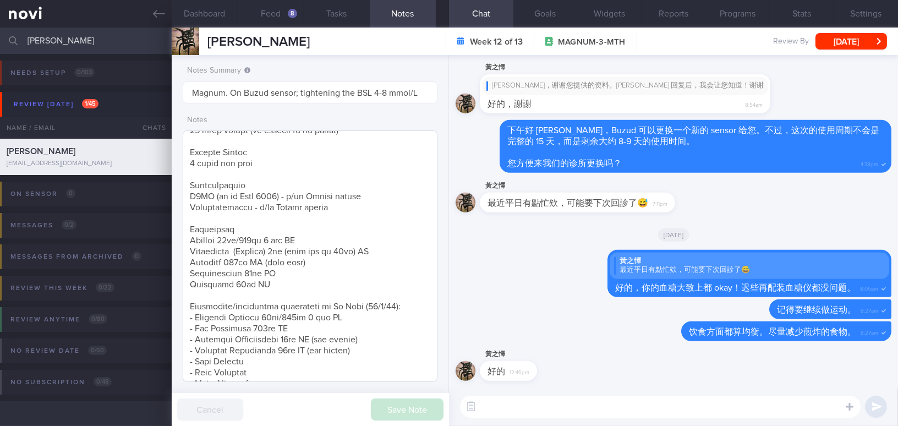
scroll to position [150, 0]
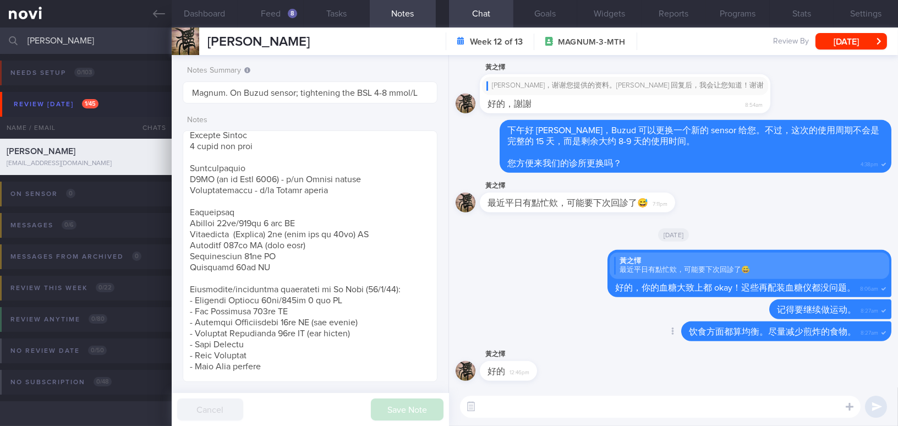
click at [605, 340] on div "Delete 饮食方面都算均衡。尽量减少煎炸的食物。 8:27am" at bounding box center [674, 334] width 436 height 26
click at [280, 15] on button "Feed 8" at bounding box center [271, 14] width 66 height 28
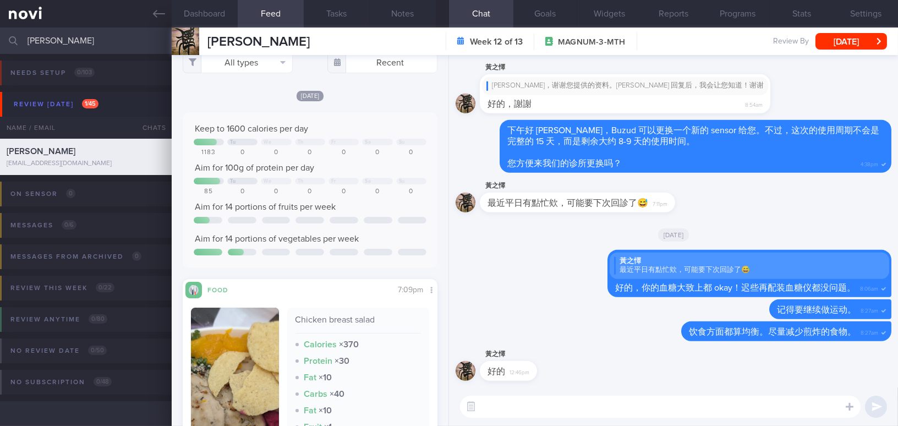
scroll to position [165, 0]
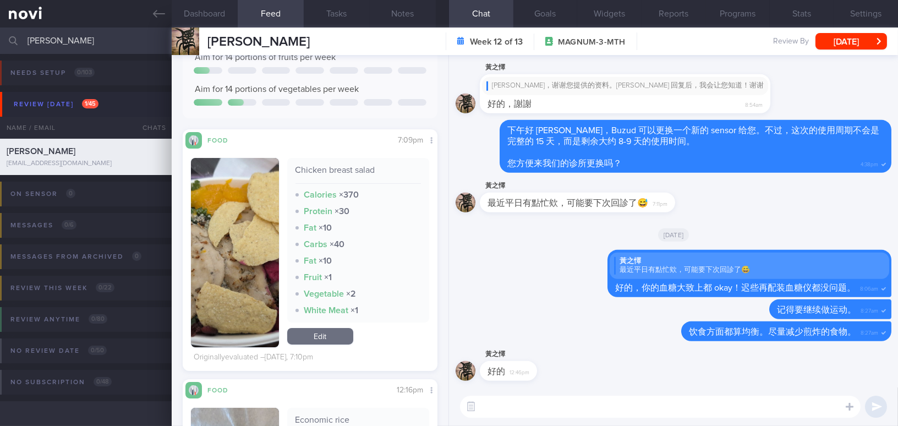
click at [242, 251] on button "button" at bounding box center [235, 252] width 88 height 189
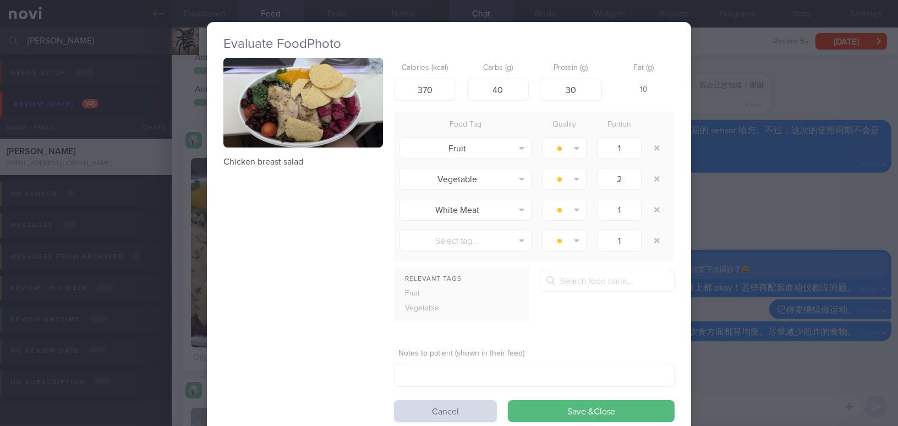
click at [814, 380] on div "Evaluate Food Photo Chicken breast salad Calories (kcal) 370 Carbs (g) 40 Prote…" at bounding box center [449, 213] width 898 height 426
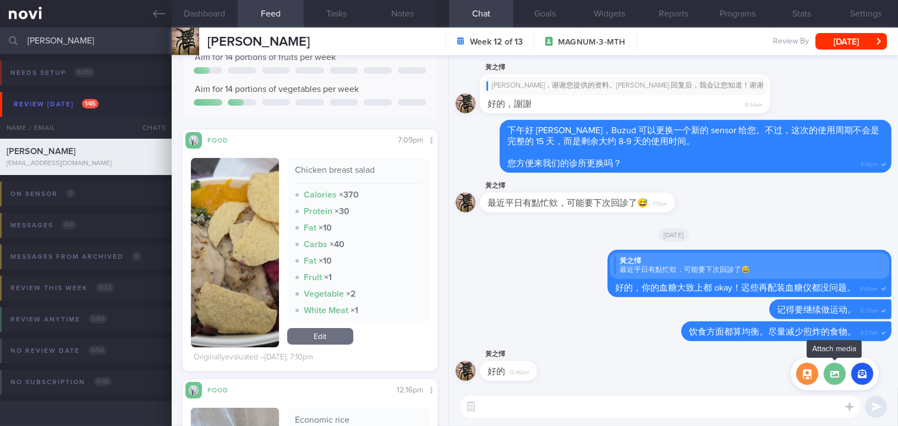
click at [829, 372] on label at bounding box center [835, 374] width 22 height 22
click at [0, 0] on input "file" at bounding box center [0, 0] width 0 height 0
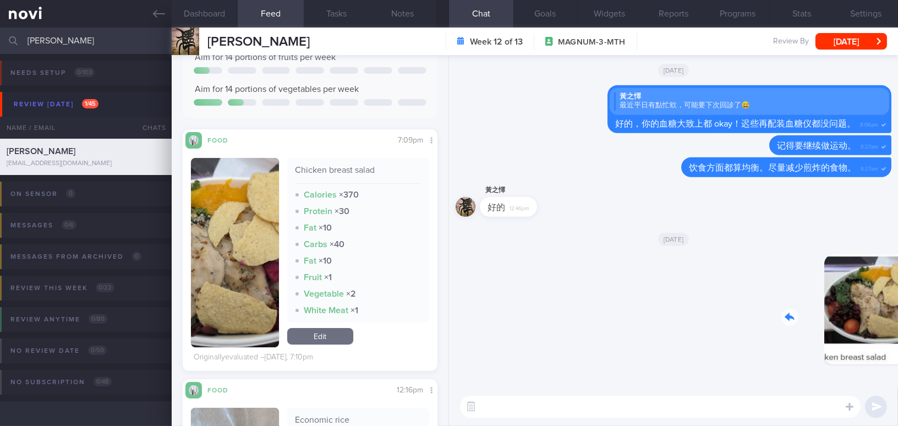
drag, startPoint x: 811, startPoint y: 313, endPoint x: 895, endPoint y: 319, distance: 83.9
click at [895, 319] on div "Delete 12:20pm Today 黃之懌 好的 12:46pm Delete 饮食方面都算均衡。尽量减少煎炸的食物。 8:27am Delete 记得…" at bounding box center [673, 221] width 449 height 332
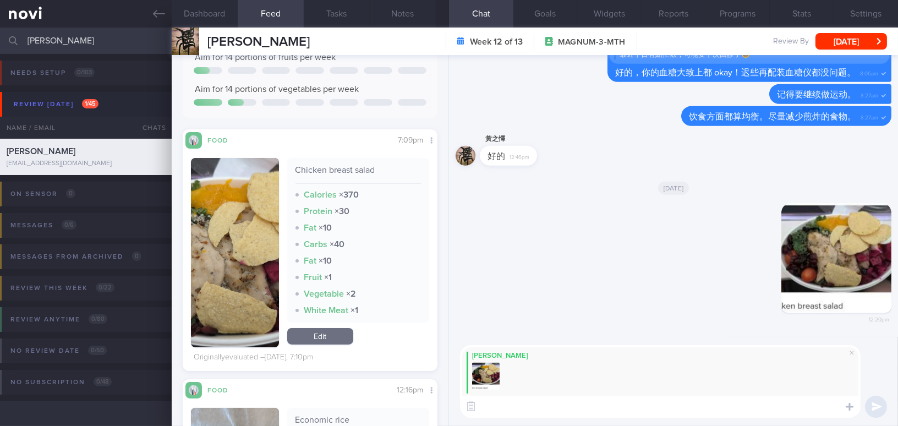
type textarea "z"
type textarea "h"
type textarea "嗨 Mr Huang,"
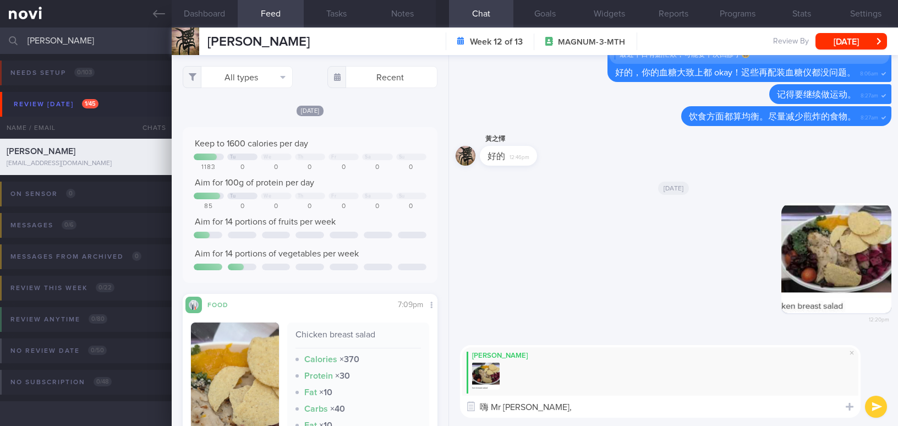
select select "8"
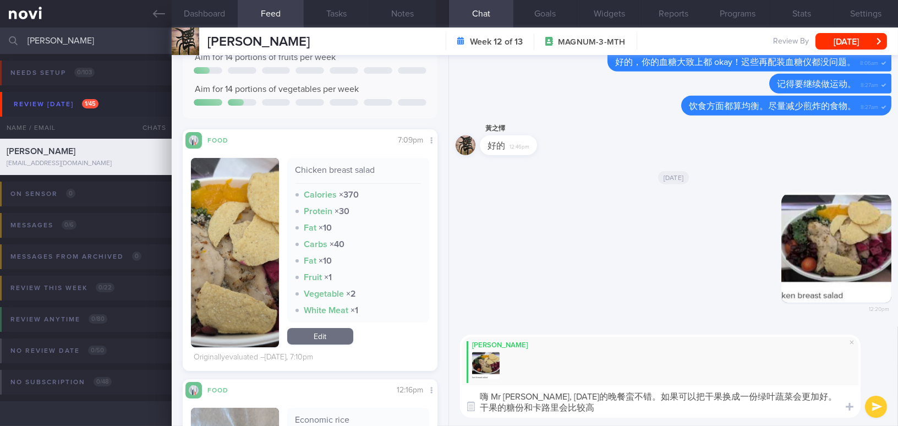
type textarea "嗨 Mr [PERSON_NAME], [DATE]的晚餐蛮不错。如果可以把干果换成一份绿叶蔬菜会更加好。 干果的糖份和卡路里会比较高。"
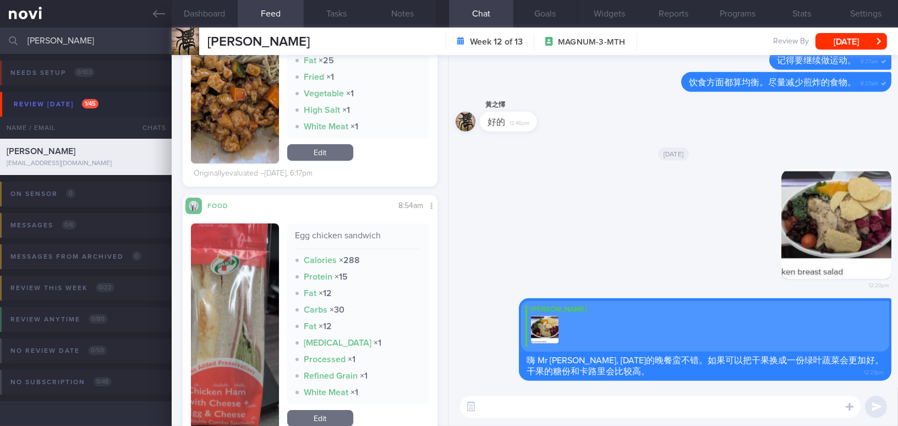
scroll to position [615, 0]
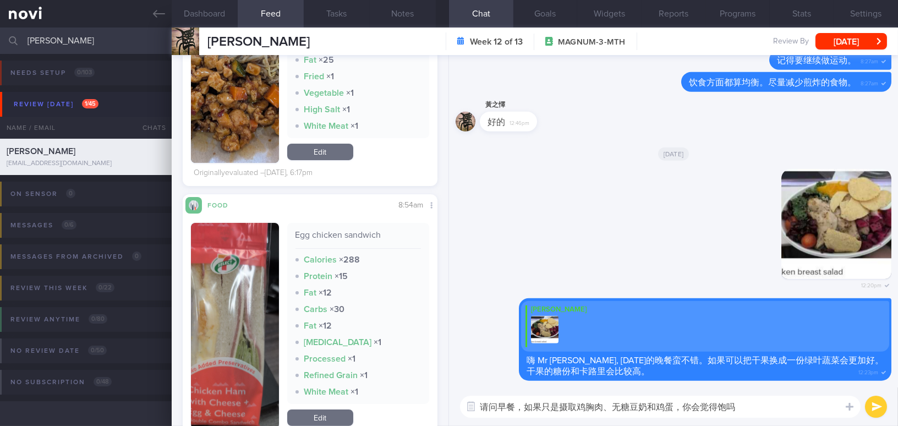
type textarea "请问早餐，如果只是摄取鸡胸肉、无糖豆奶和鸡蛋，你会觉得饱吗？"
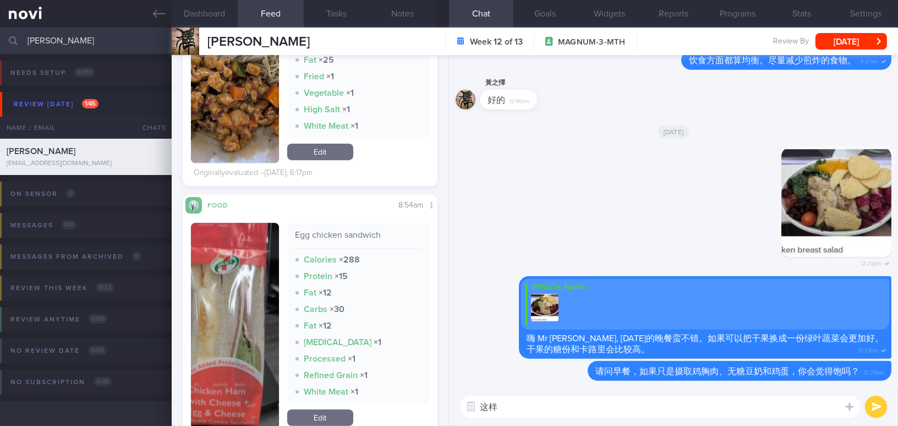
type textarea "这"
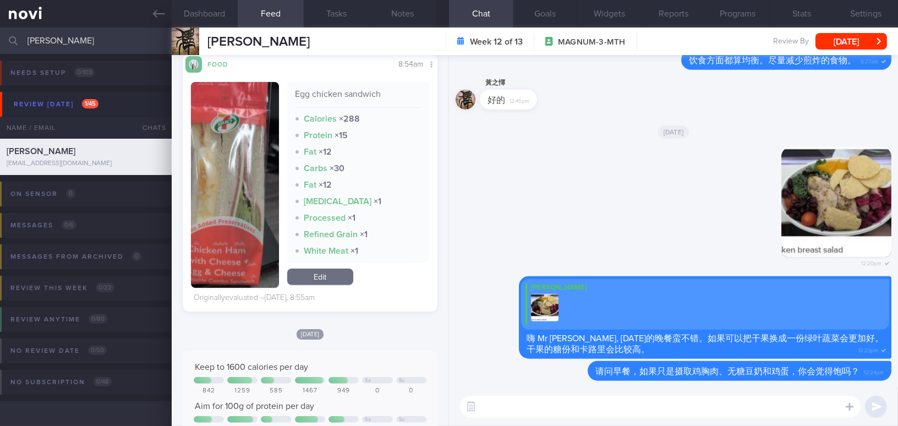
scroll to position [800, 0]
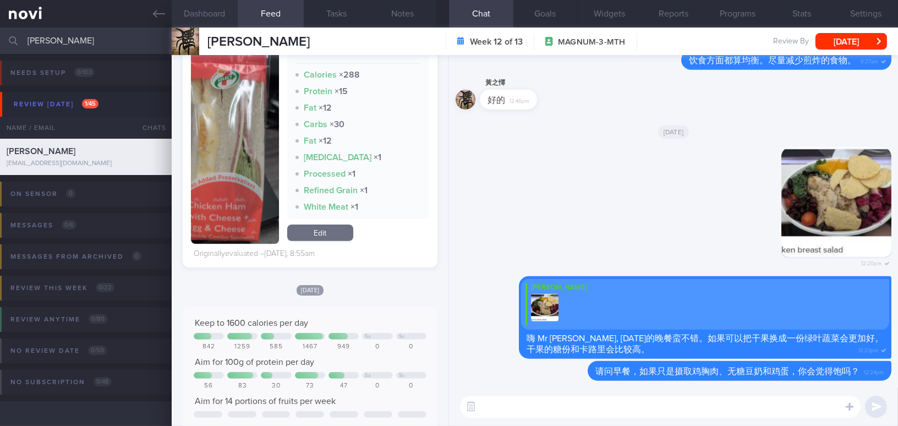
click at [210, 12] on button "Dashboard" at bounding box center [205, 14] width 66 height 28
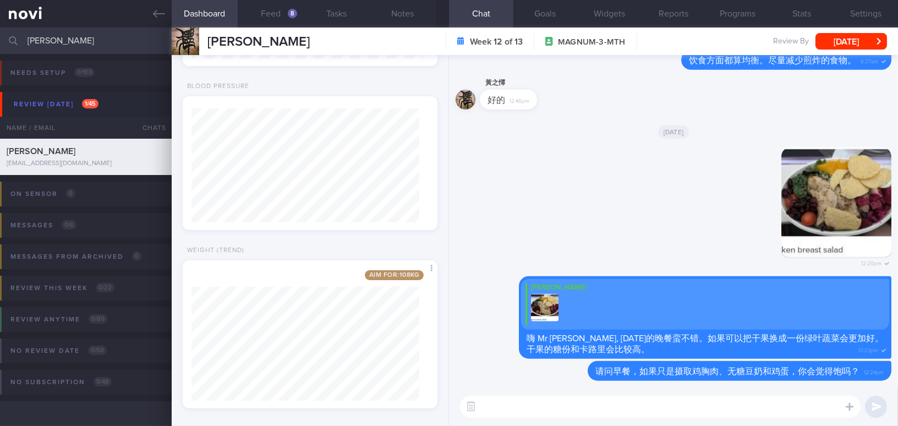
click at [539, 407] on textarea at bounding box center [660, 407] width 401 height 22
click at [490, 406] on textarea "你有机会测量体重吗？" at bounding box center [660, 407] width 401 height 22
type textarea "你会有时间测量体重吗？"
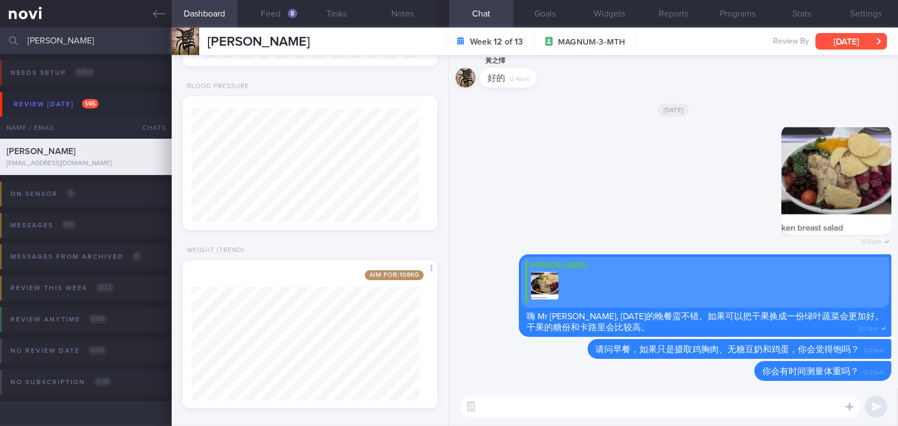
click at [860, 35] on button "[DATE]" at bounding box center [852, 41] width 72 height 17
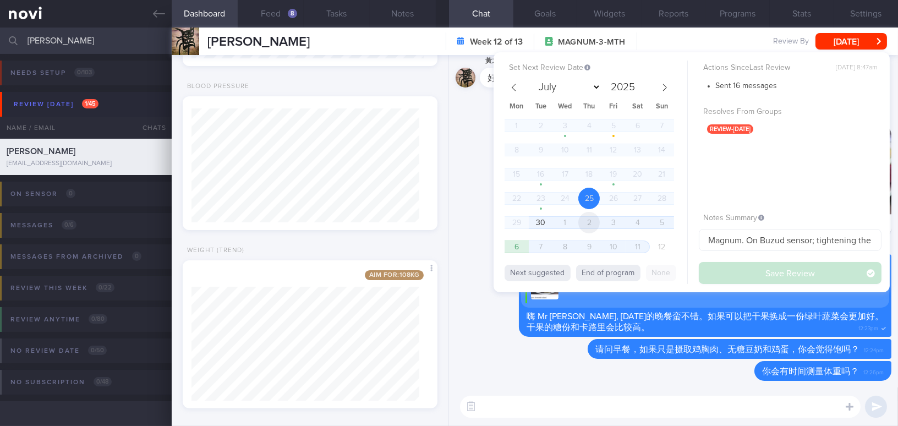
click at [590, 219] on span "2" at bounding box center [589, 222] width 21 height 21
select select "9"
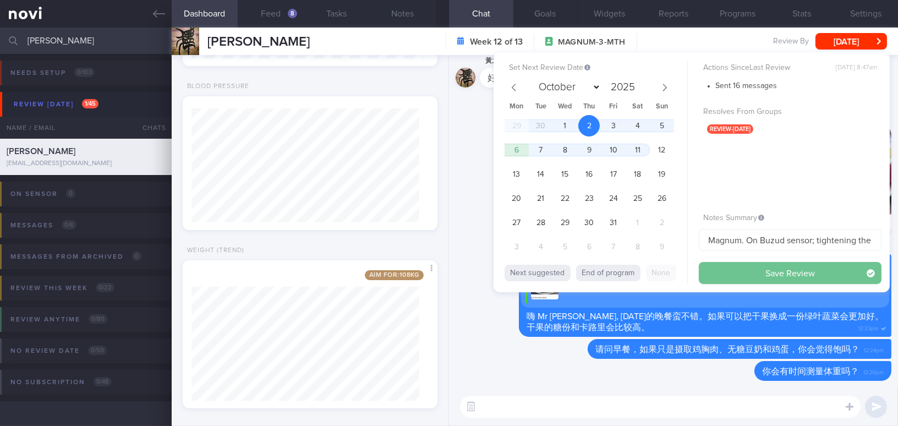
click at [735, 264] on button "Save Review" at bounding box center [790, 273] width 183 height 22
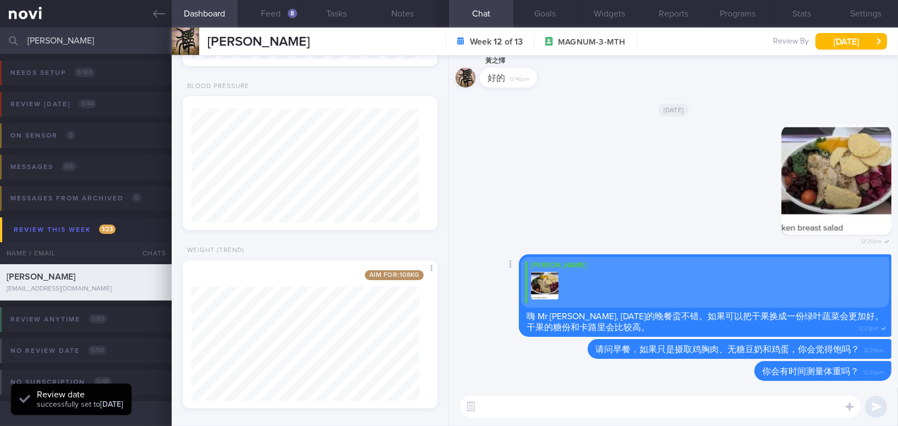
scroll to position [116, 232]
drag, startPoint x: 92, startPoint y: 41, endPoint x: 0, endPoint y: 29, distance: 93.3
click at [0, 29] on input "[PERSON_NAME]" at bounding box center [449, 41] width 898 height 26
click at [280, 6] on button "Feed 8" at bounding box center [271, 14] width 66 height 28
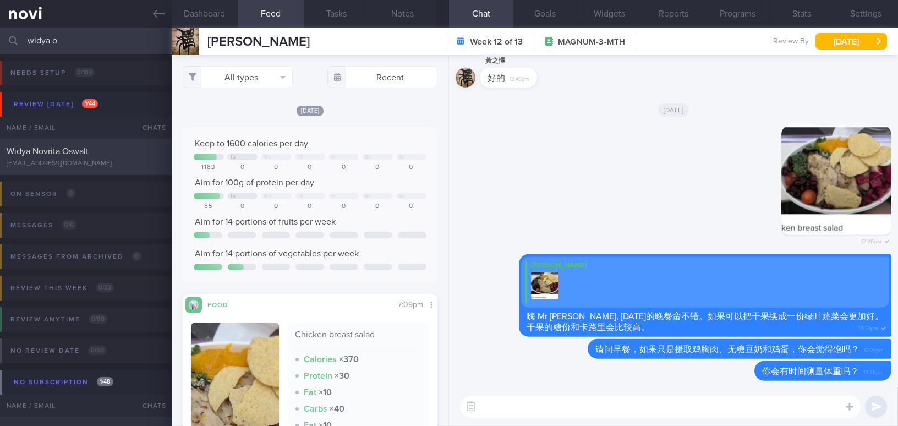
type input "widya o"
click at [69, 151] on span "Widya Novrita Oswalt" at bounding box center [48, 151] width 82 height 9
type input "OP+ on Buzud; Inject Mounjaro [DATE];"
type textarea "[DEMOGRAPHIC_DATA] [DEMOGRAPHIC_DATA] - just moved to [GEOGRAPHIC_DATA] from [G…"
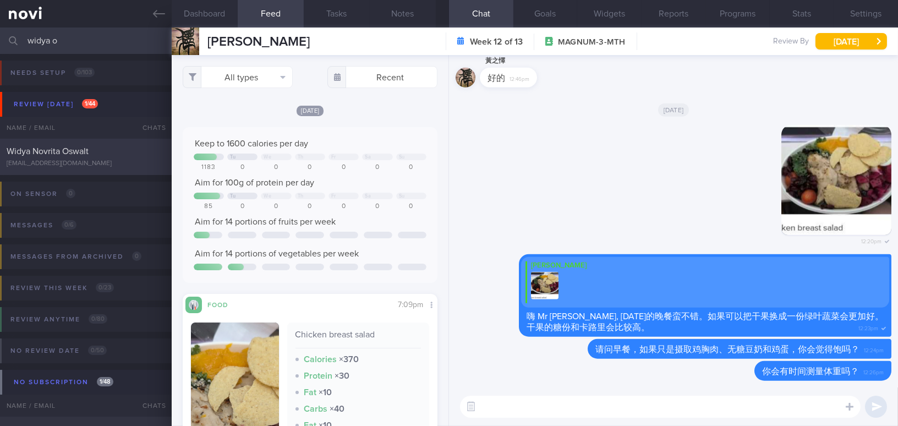
select select "8"
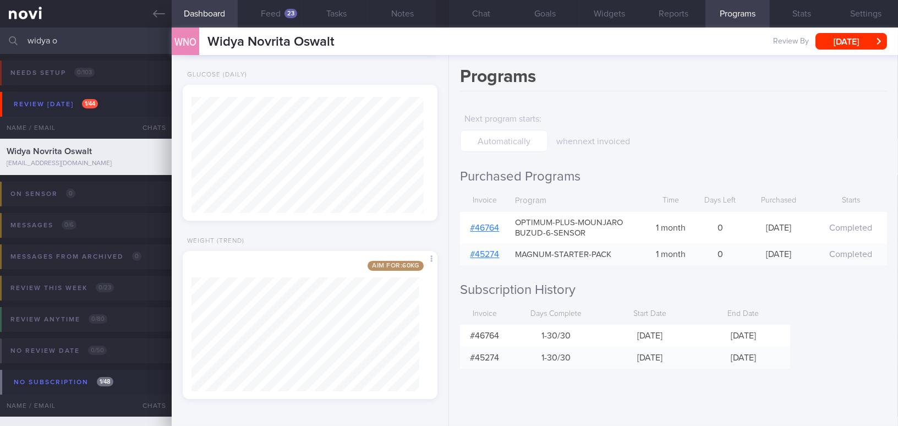
scroll to position [116, 232]
click at [267, 9] on button "Feed 23" at bounding box center [271, 14] width 66 height 28
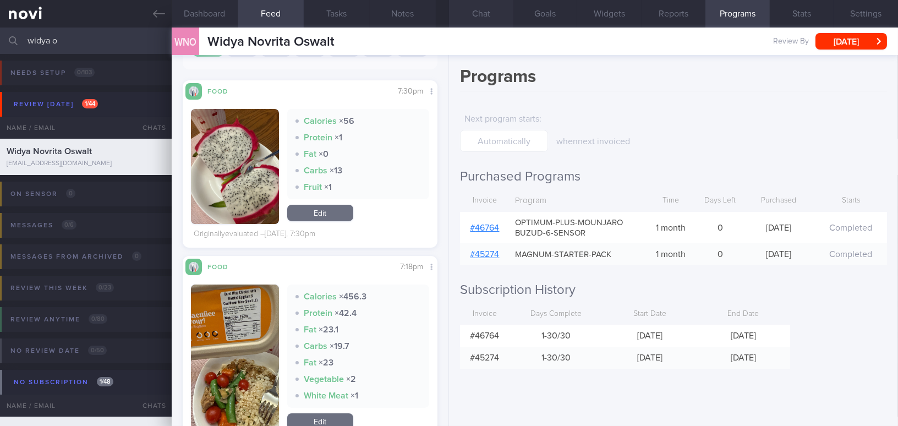
scroll to position [350, 0]
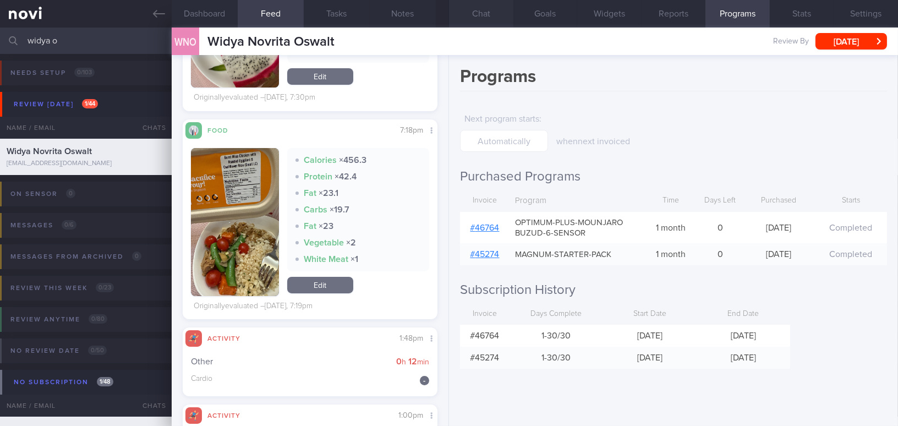
click at [485, 10] on button "Chat" at bounding box center [481, 14] width 64 height 28
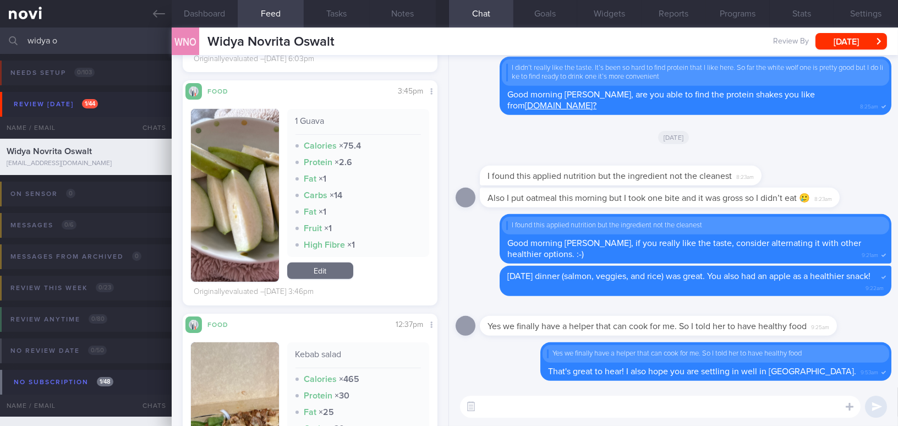
scroll to position [1901, 0]
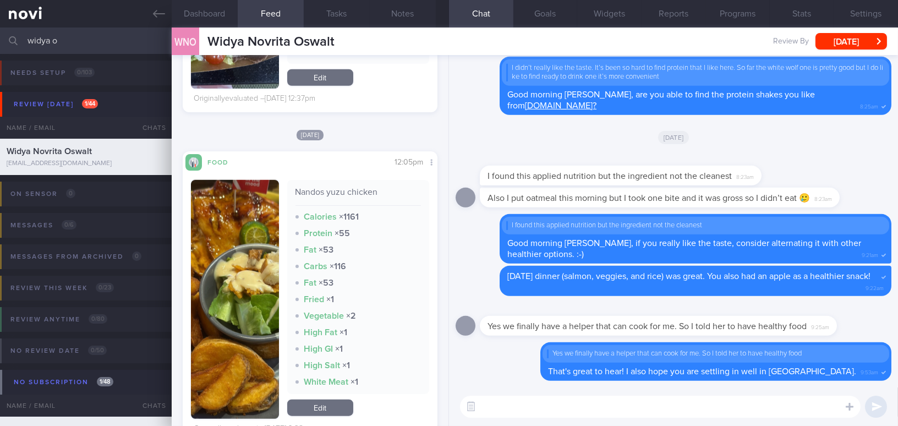
click at [559, 403] on textarea at bounding box center [660, 407] width 401 height 22
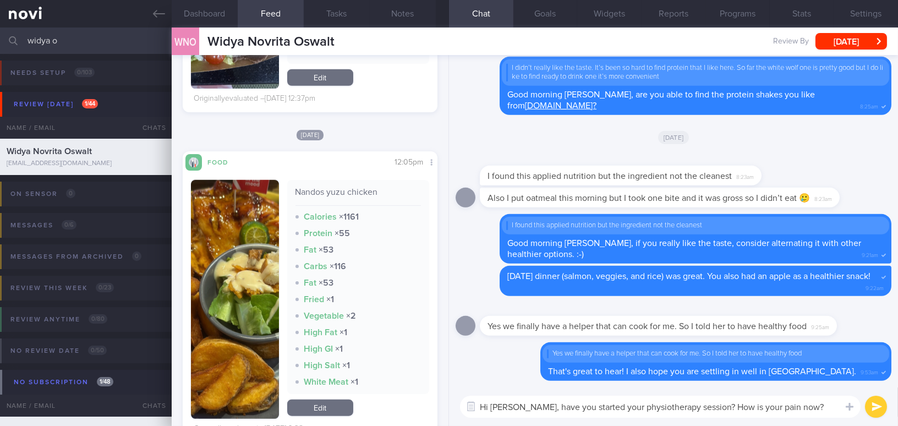
drag, startPoint x: 520, startPoint y: 405, endPoint x: 804, endPoint y: 408, distance: 284.6
click at [804, 408] on textarea "Hi [PERSON_NAME], have you started your physiotherapy session? How is your pain…" at bounding box center [660, 407] width 401 height 22
click at [613, 407] on textarea "Hi [PERSON_NAME], have you started your physiotherapy session? How is your pain…" at bounding box center [660, 407] width 401 height 22
drag, startPoint x: 520, startPoint y: 408, endPoint x: 722, endPoint y: 422, distance: 202.5
click at [810, 402] on textarea "Hi [PERSON_NAME], have you started your physiotherapy session? How is your pain…" at bounding box center [660, 407] width 401 height 22
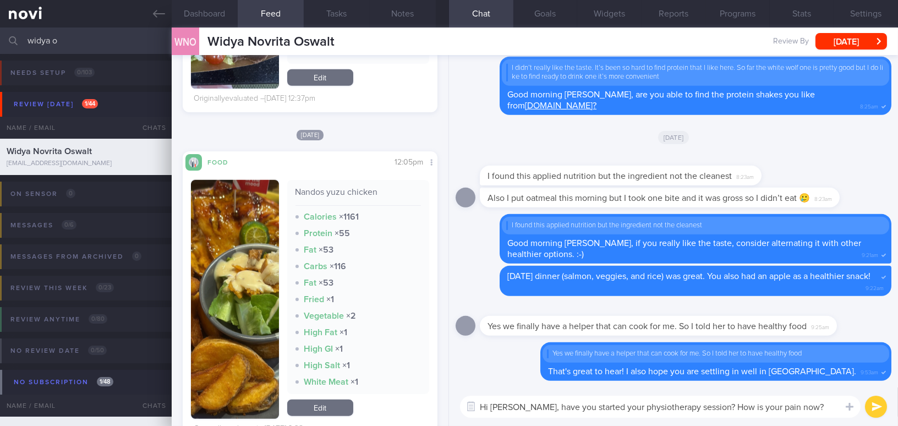
paste textarea "Have you started your physiotherapy sessions"
click at [525, 408] on textarea "Hi [PERSON_NAME], Have you started your physiotherapy sessions? How is your pai…" at bounding box center [660, 407] width 401 height 22
click at [745, 407] on textarea "Hi [PERSON_NAME], have you started your physiotherapy sessions? How is your pai…" at bounding box center [660, 407] width 401 height 22
type textarea "Hi [PERSON_NAME], have you started your physiotherapy sessions? How is your pai…"
click at [866, 403] on button "submit" at bounding box center [876, 407] width 22 height 22
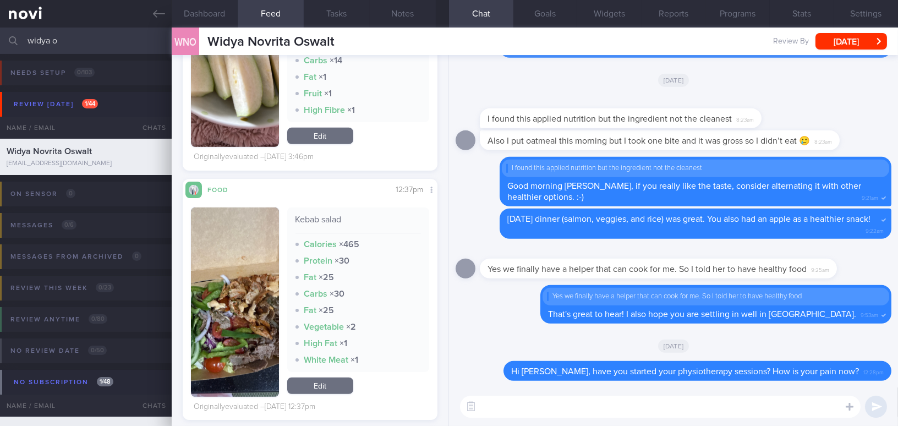
scroll to position [1651, 0]
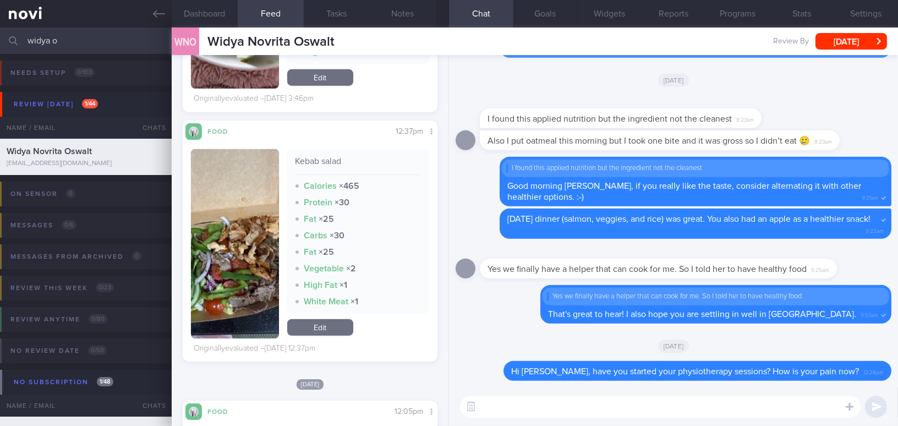
click at [222, 247] on button "button" at bounding box center [235, 243] width 88 height 189
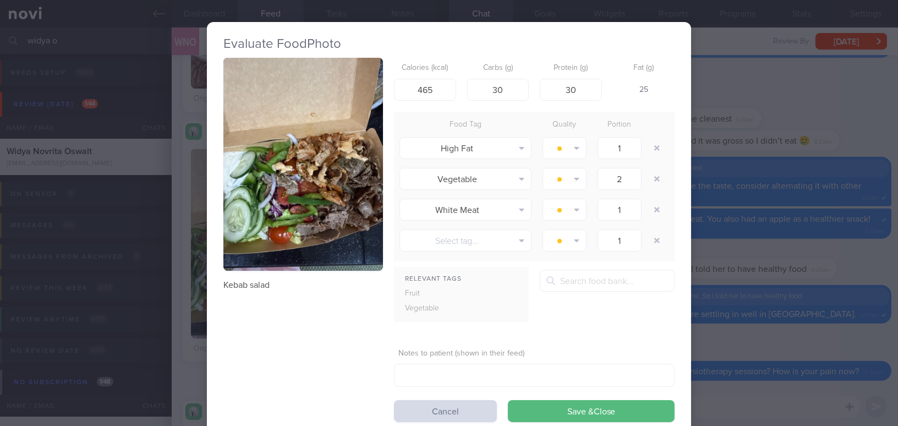
click at [249, 217] on button "button" at bounding box center [303, 164] width 160 height 213
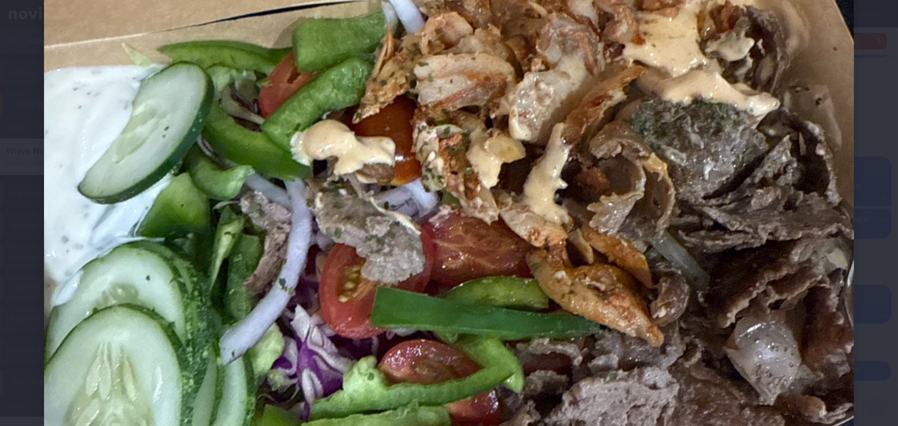
scroll to position [550, 0]
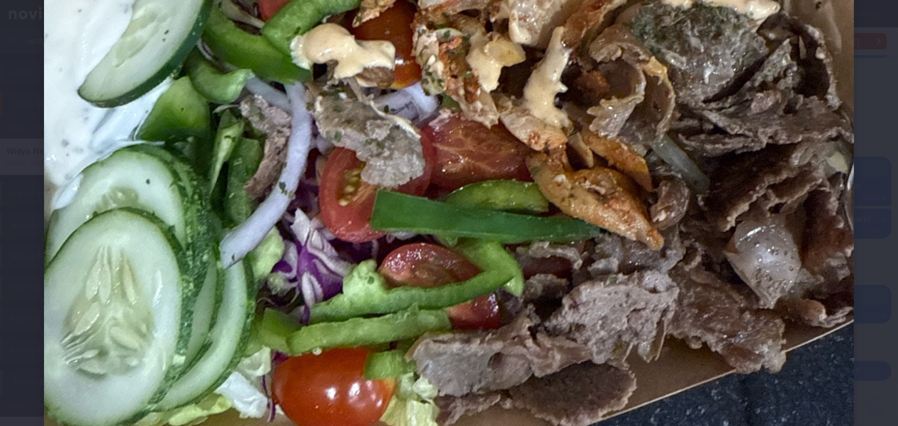
click at [692, 272] on img at bounding box center [449, 34] width 810 height 1081
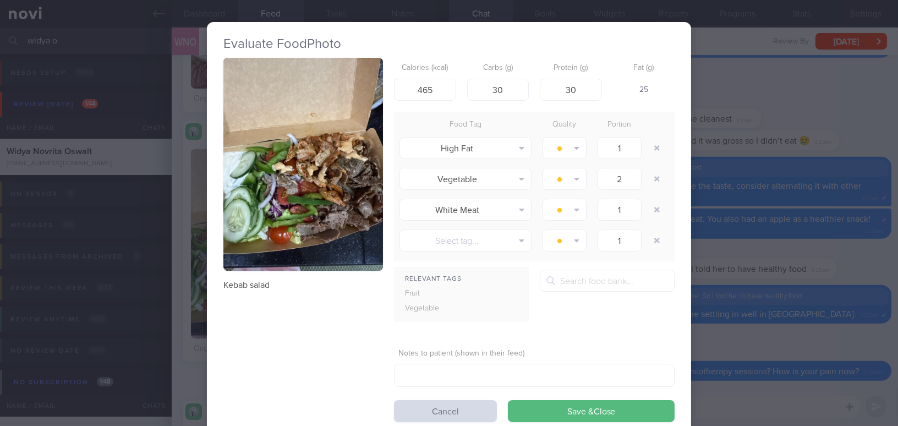
click at [727, 253] on div "Evaluate Food Photo Kebab salad Calories (kcal) 465 Carbs (g) 30 Protein (g) 30…" at bounding box center [449, 213] width 898 height 426
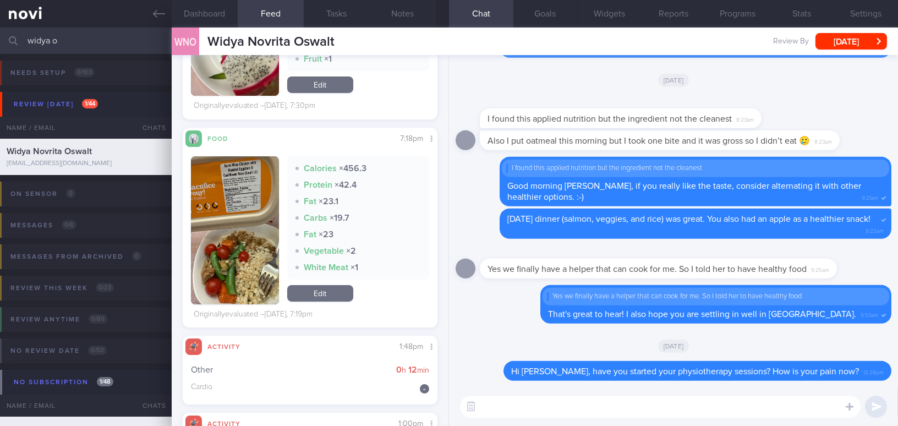
scroll to position [242, 0]
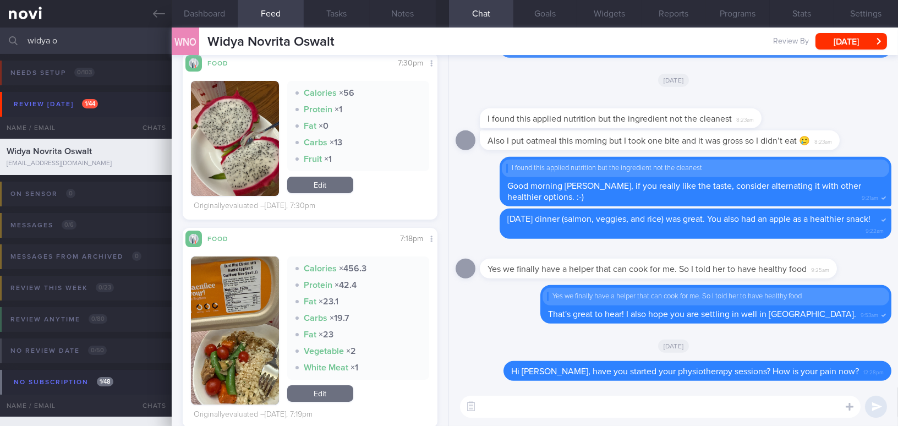
click at [237, 303] on button "button" at bounding box center [235, 331] width 88 height 148
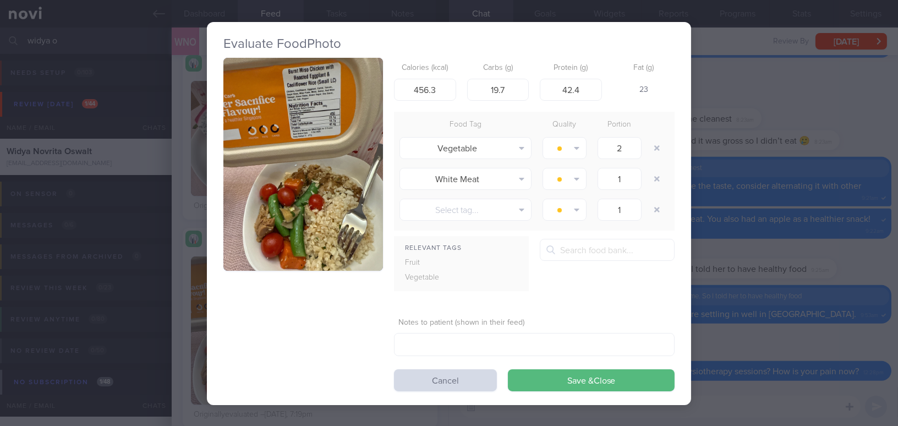
click at [269, 219] on button "button" at bounding box center [303, 164] width 160 height 213
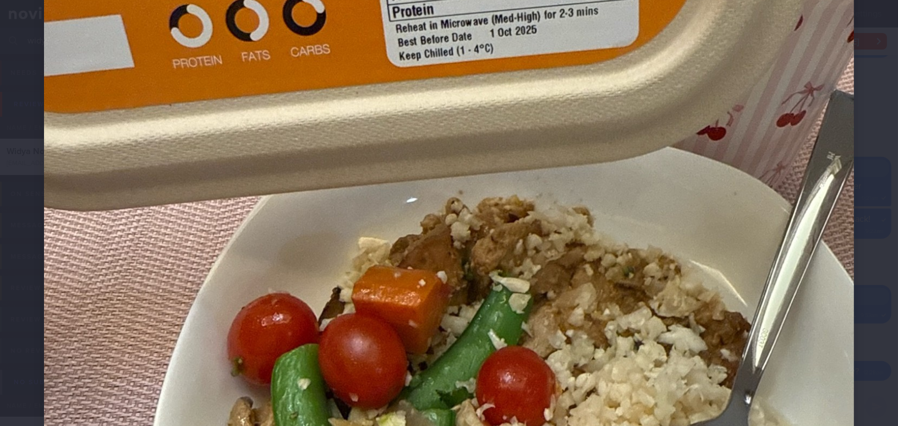
scroll to position [382, 0]
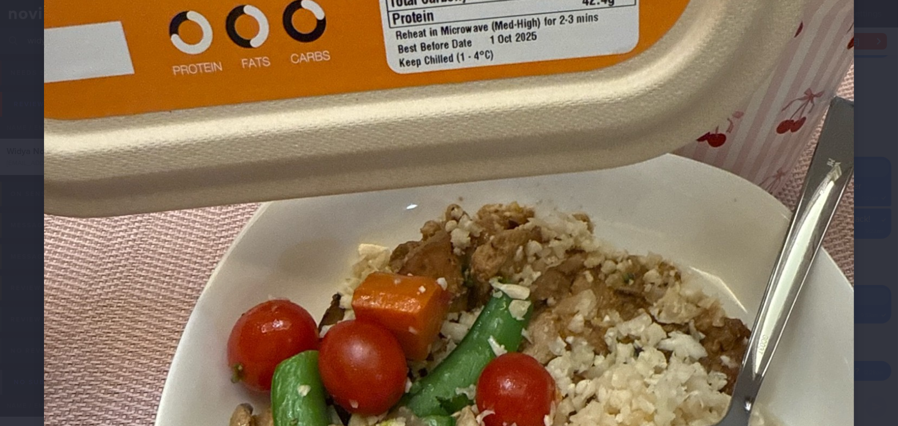
click at [320, 216] on img at bounding box center [449, 202] width 810 height 1081
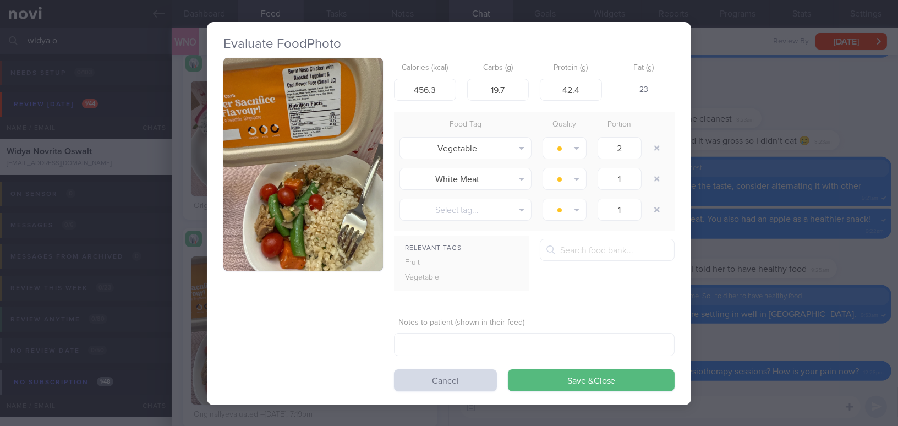
click at [286, 204] on button "button" at bounding box center [303, 164] width 160 height 213
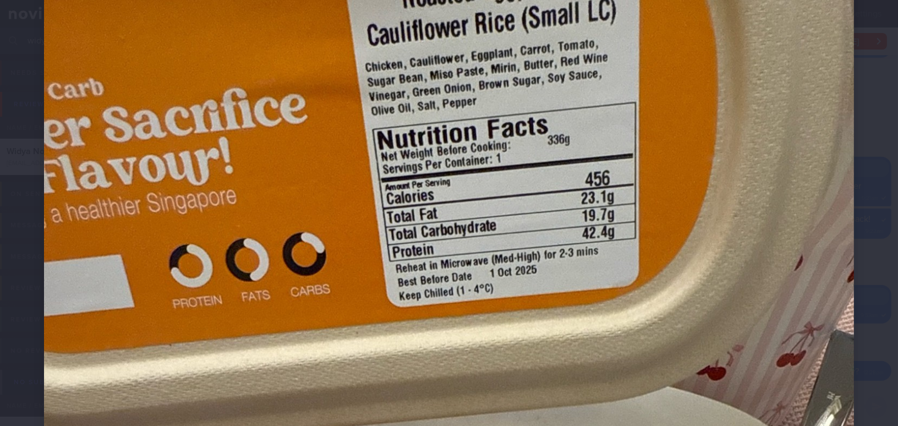
scroll to position [150, 0]
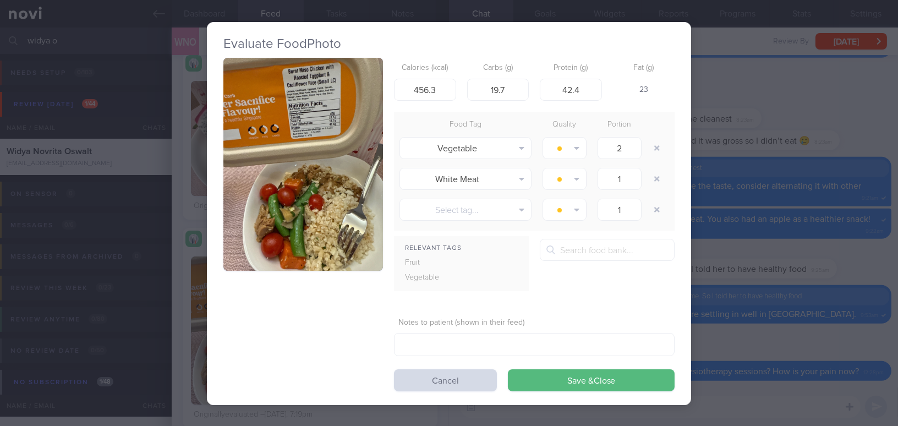
click at [319, 235] on button "button" at bounding box center [303, 164] width 160 height 213
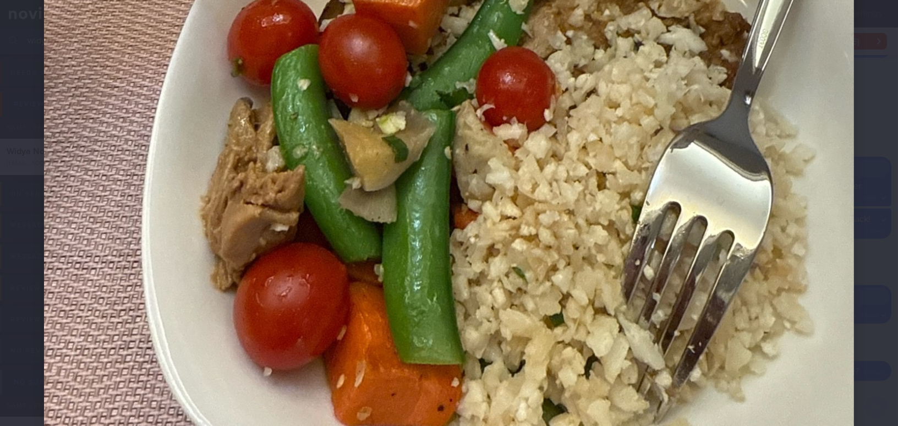
scroll to position [700, 0]
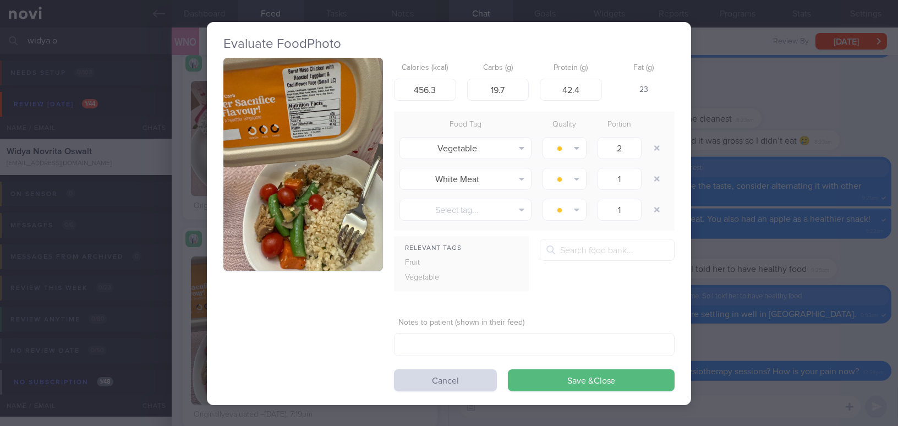
click at [809, 334] on div "Evaluate Food Photo Calories (kcal) 456.3 Carbs (g) 19.7 Protein (g) 42.4 Fat (…" at bounding box center [449, 213] width 898 height 426
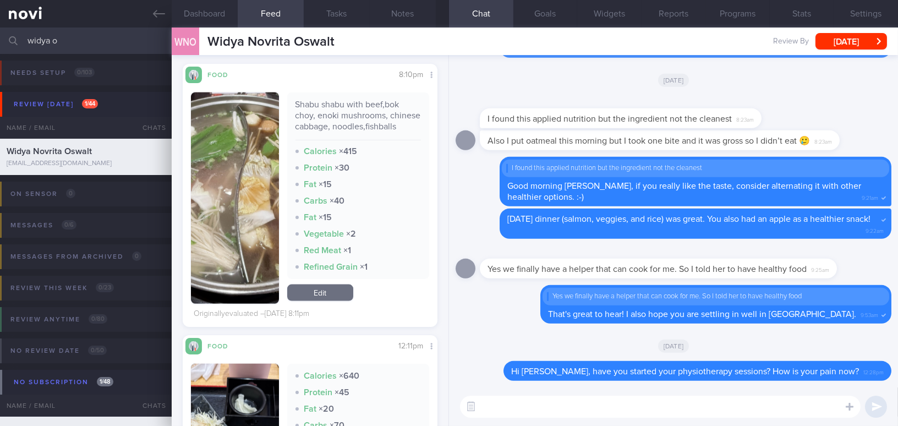
scroll to position [2902, 0]
click at [228, 251] on button "button" at bounding box center [235, 197] width 88 height 211
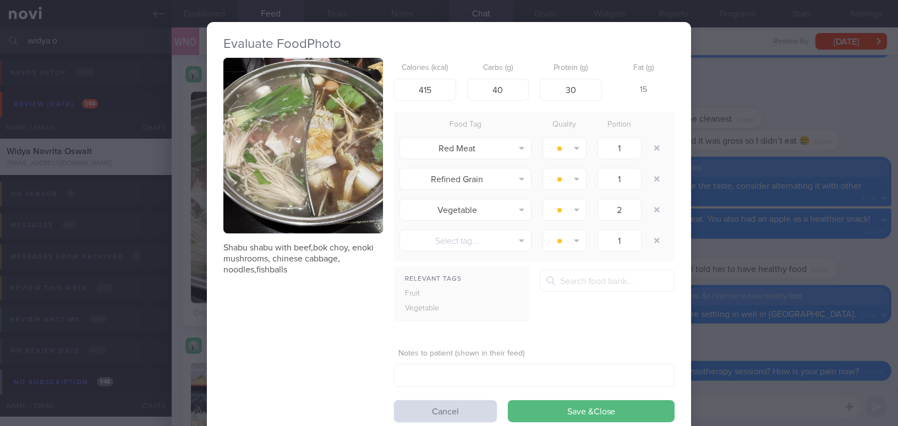
click at [757, 331] on div "Evaluate Food Photo Shabu shabu with beef,bok choy, enoki mushrooms, chinese ca…" at bounding box center [449, 213] width 898 height 426
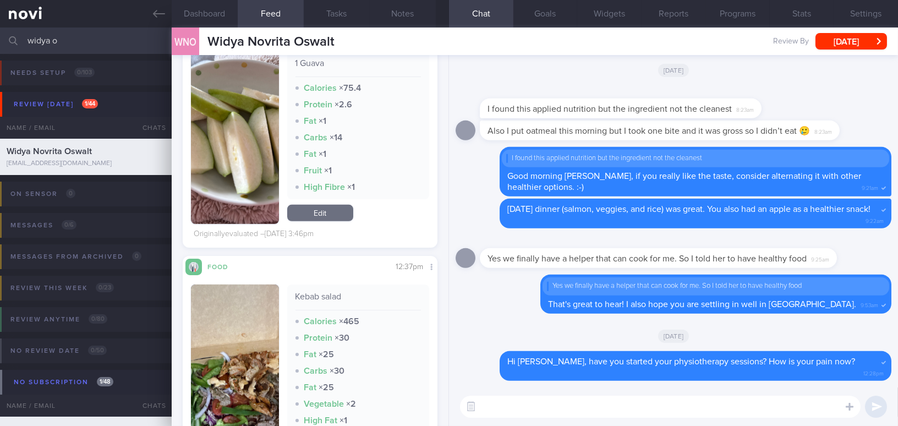
scroll to position [1451, 0]
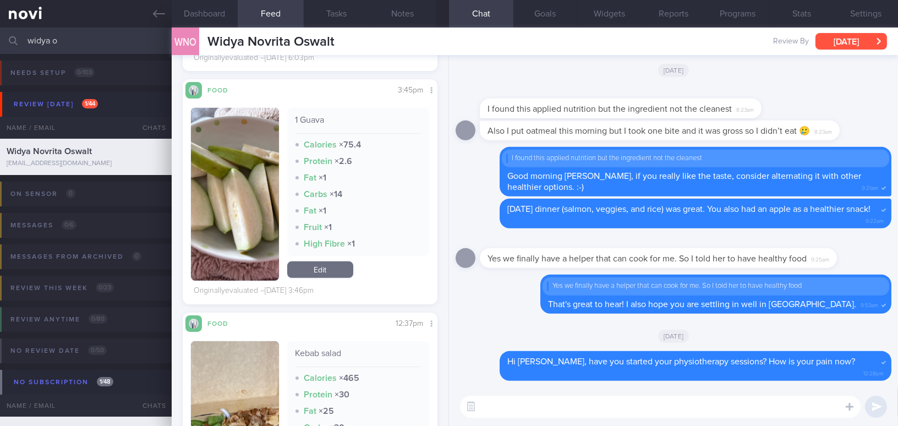
click at [864, 46] on button "[DATE]" at bounding box center [852, 41] width 72 height 17
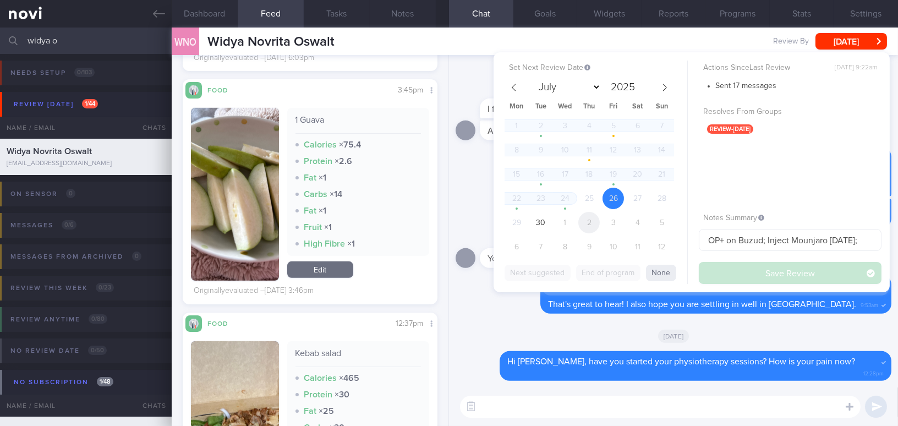
click at [593, 221] on span "2" at bounding box center [589, 222] width 21 height 21
select select "9"
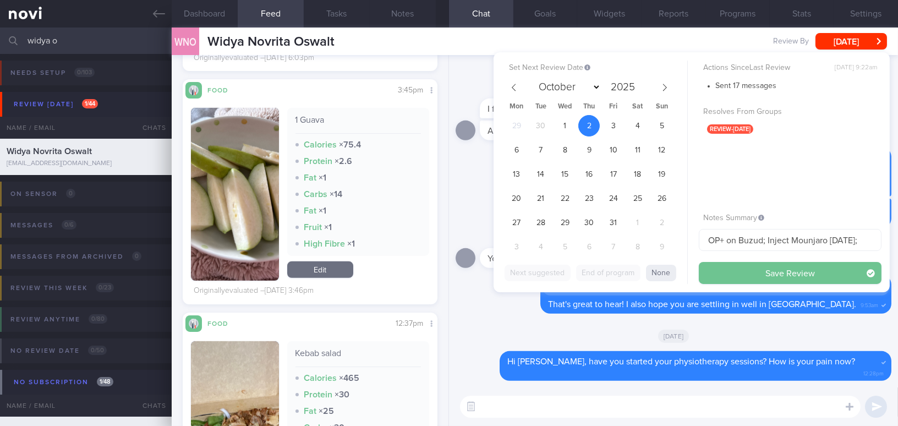
click at [717, 266] on button "Save Review" at bounding box center [790, 273] width 183 height 22
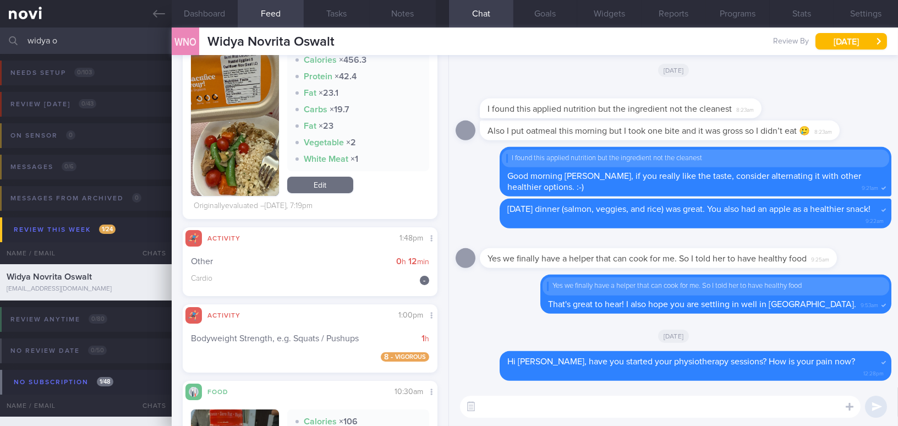
scroll to position [300, 0]
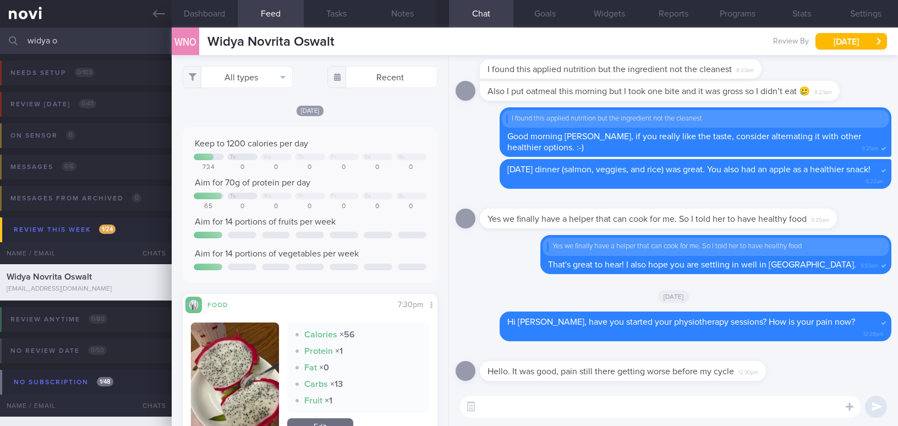
select select "9"
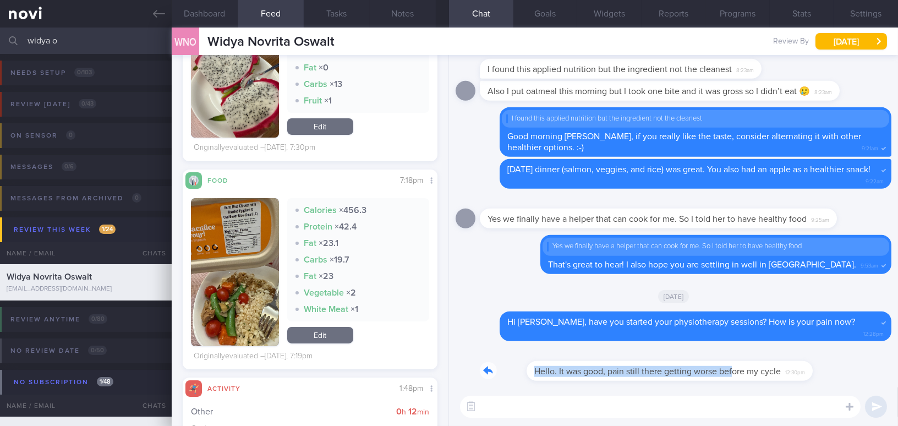
drag, startPoint x: 686, startPoint y: 366, endPoint x: 787, endPoint y: 362, distance: 100.8
click at [787, 362] on div "Hello. It was good, pain still there getting worse before my cycle 12:30pm" at bounding box center [639, 364] width 319 height 33
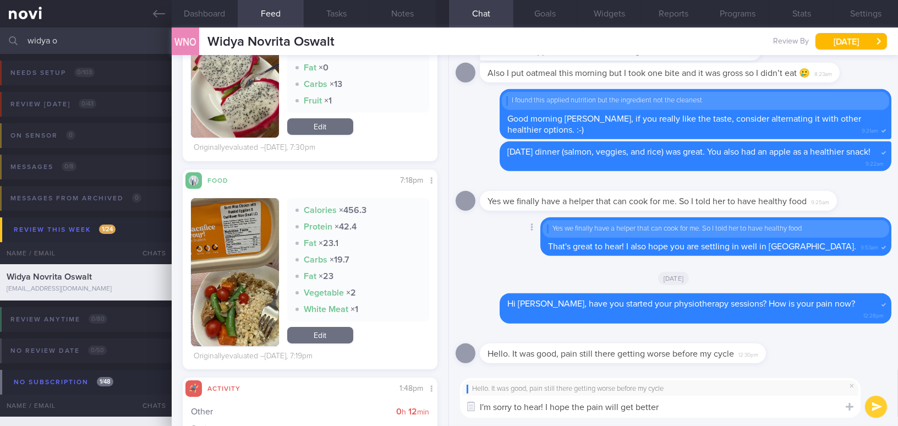
type textarea "I'm sorry to hear! I hope the pain will get better!"
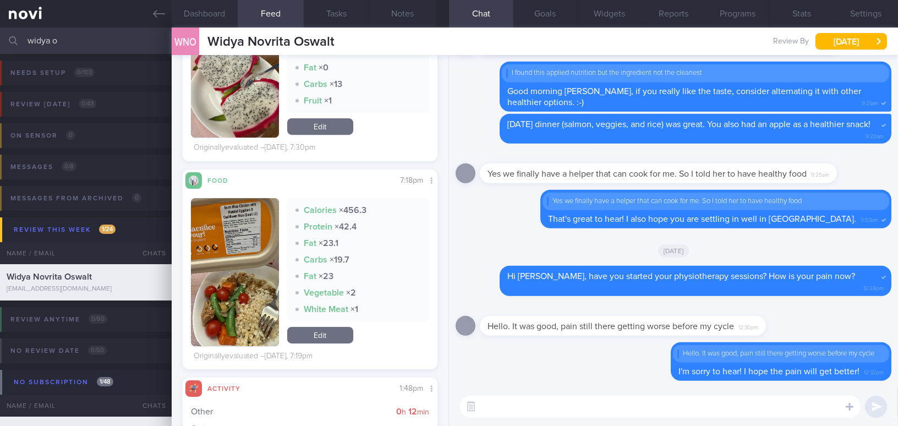
click at [214, 278] on button "button" at bounding box center [235, 272] width 88 height 148
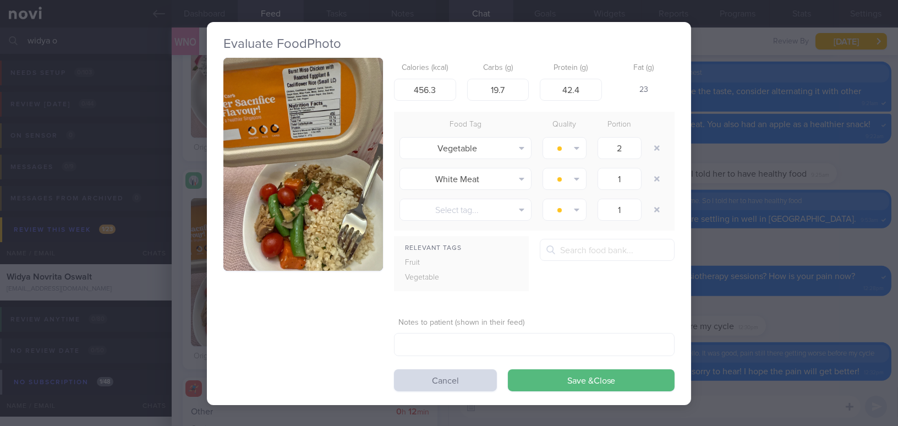
drag, startPoint x: 810, startPoint y: 313, endPoint x: 815, endPoint y: 318, distance: 6.6
click at [811, 313] on div "Evaluate Food Photo Calories (kcal) 456.3 Carbs (g) 19.7 Protein (g) 42.4 Fat (…" at bounding box center [449, 213] width 898 height 426
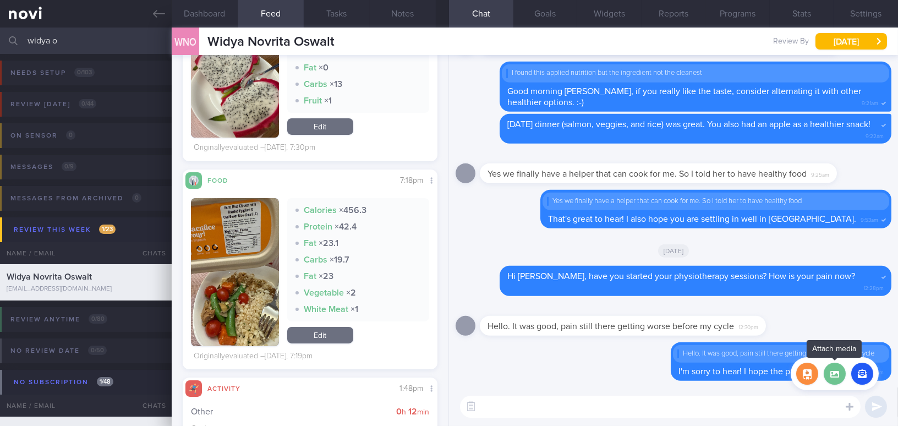
click at [839, 378] on label at bounding box center [835, 374] width 22 height 22
click at [0, 0] on input "file" at bounding box center [0, 0] width 0 height 0
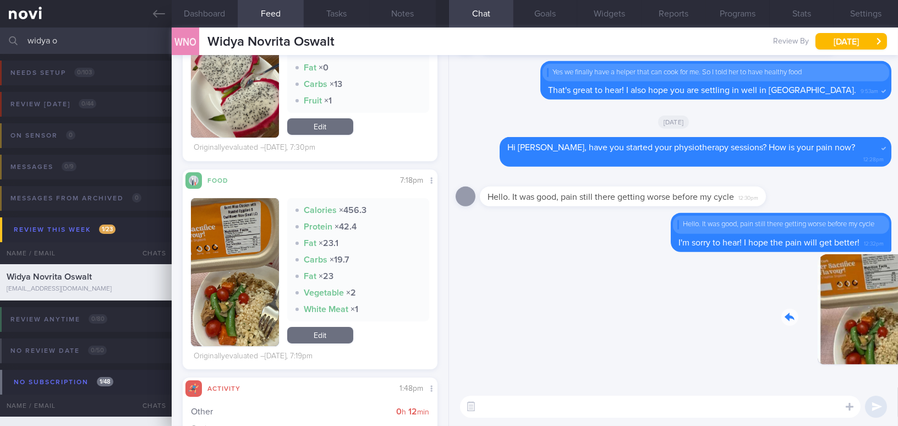
drag, startPoint x: 832, startPoint y: 324, endPoint x: 883, endPoint y: 324, distance: 50.6
click at [883, 324] on div "Delete 12:32pm" at bounding box center [815, 317] width 154 height 127
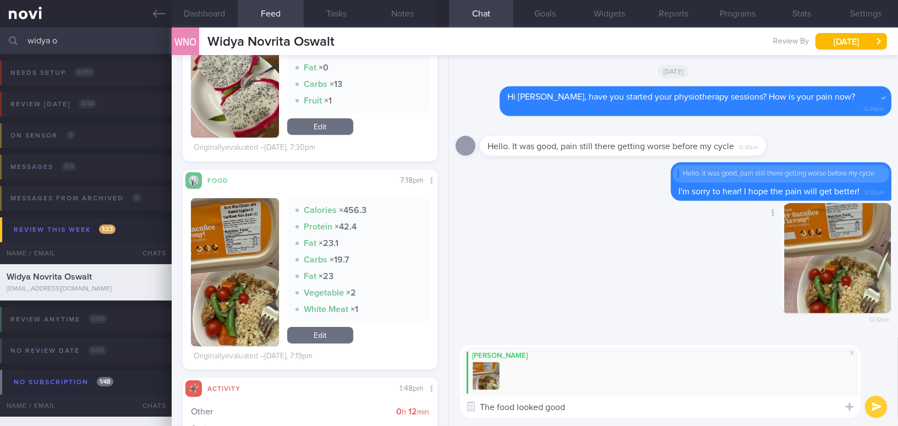
type textarea "The food looked good!"
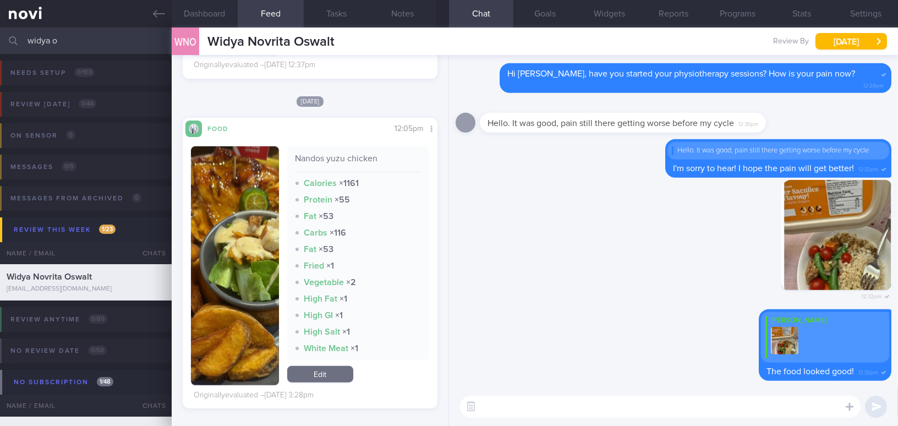
scroll to position [1951, 0]
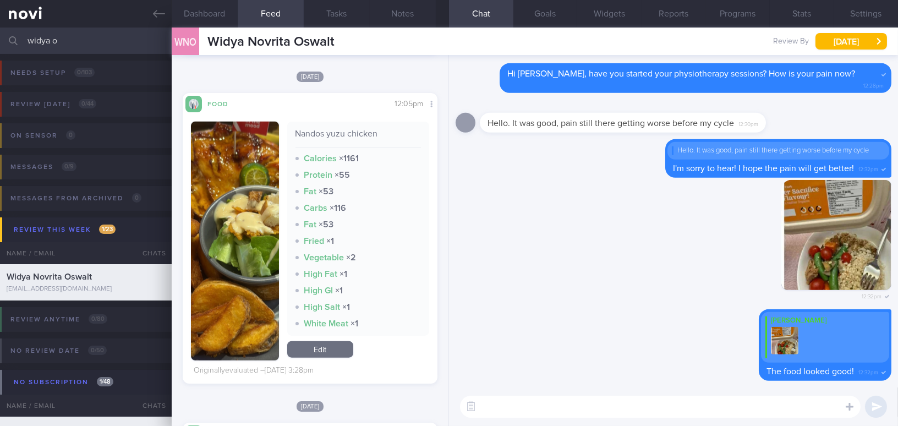
click at [258, 261] on button "button" at bounding box center [235, 241] width 88 height 239
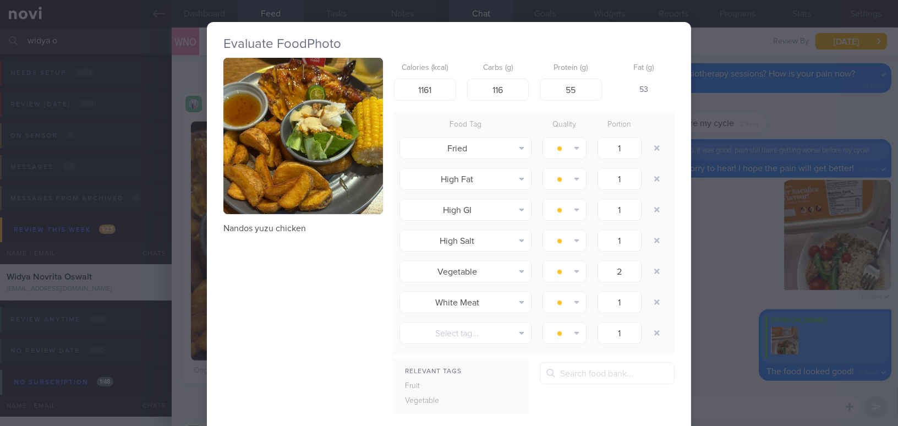
click at [264, 200] on button "button" at bounding box center [303, 136] width 160 height 156
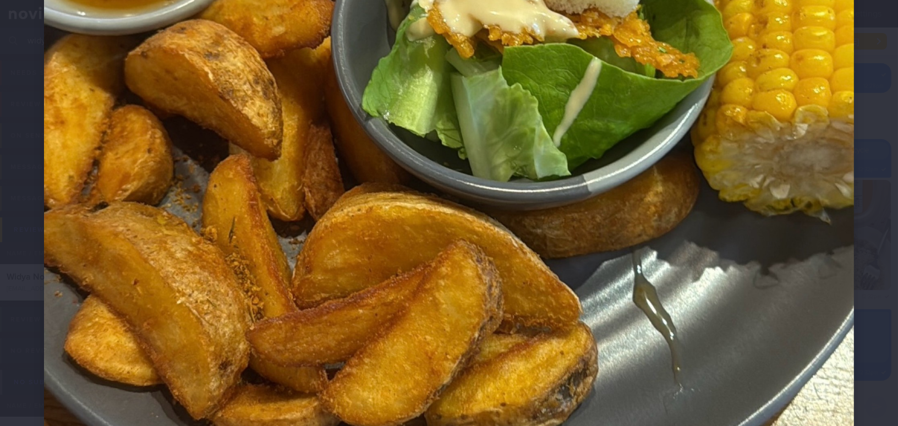
scroll to position [447, 0]
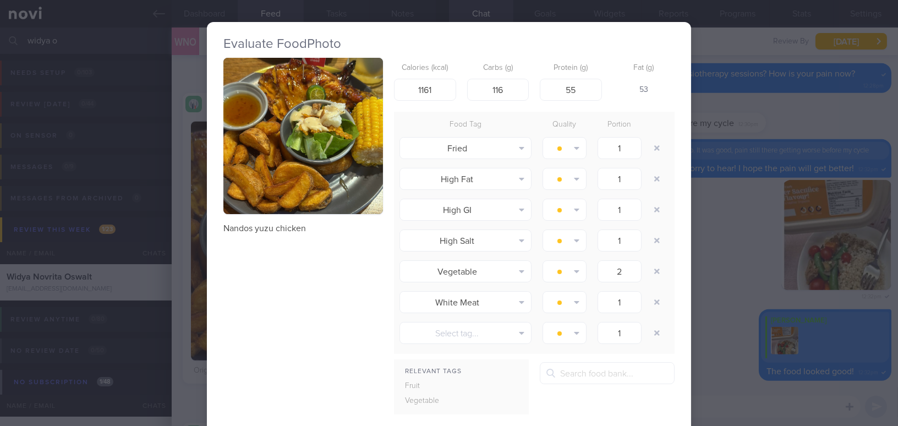
click at [724, 309] on div "Evaluate Food Photo Nandos yuzu chicken Calories (kcal) 1161 Carbs (g) 116 Prot…" at bounding box center [449, 213] width 898 height 426
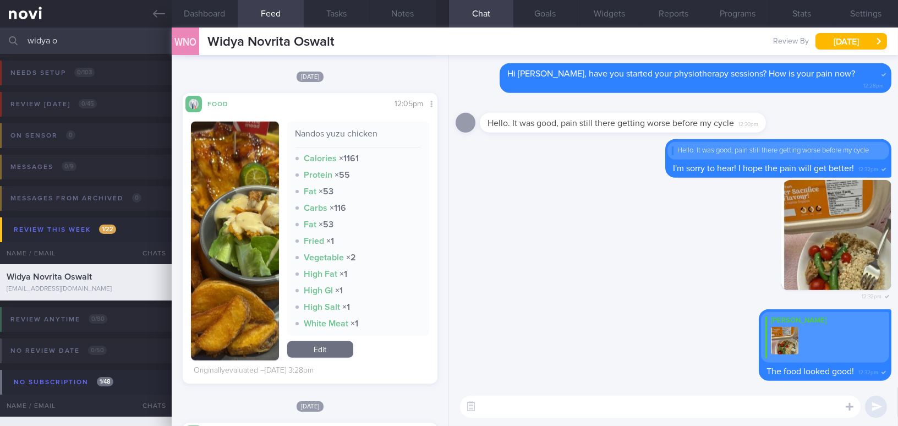
click at [238, 228] on button "button" at bounding box center [235, 241] width 88 height 239
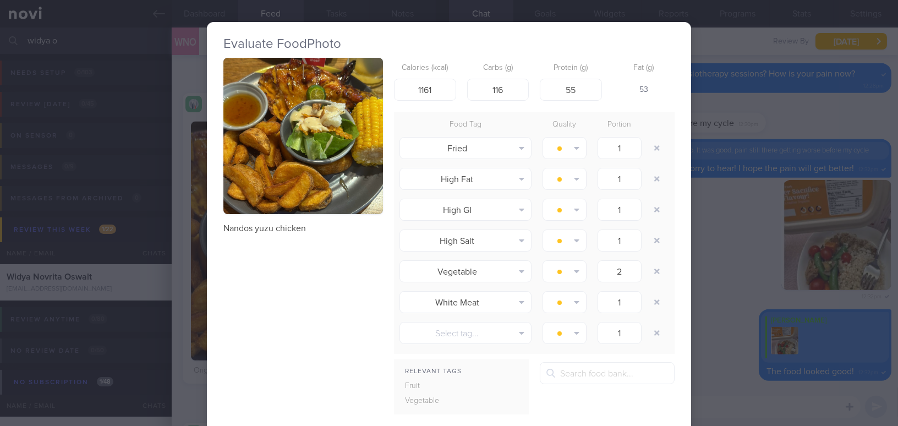
click at [740, 266] on div "Evaluate Food Photo Nandos yuzu chicken Calories (kcal) 1161 Carbs (g) 116 Prot…" at bounding box center [449, 213] width 898 height 426
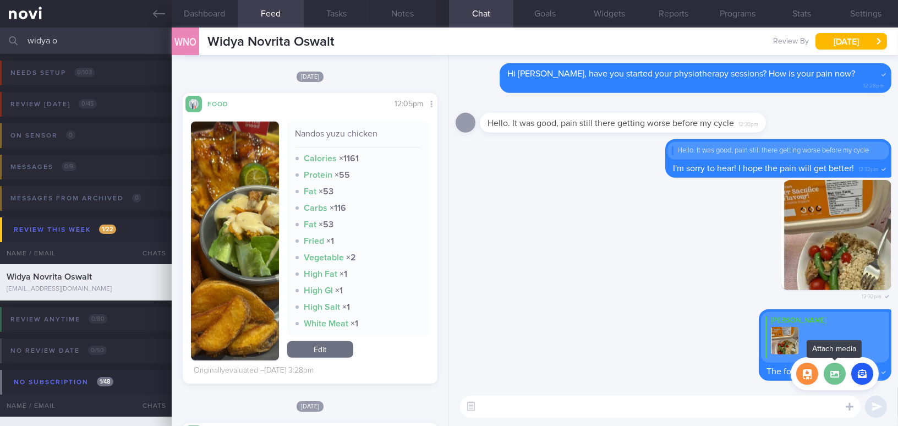
click at [839, 383] on label at bounding box center [835, 374] width 22 height 22
click at [0, 0] on input "file" at bounding box center [0, 0] width 0 height 0
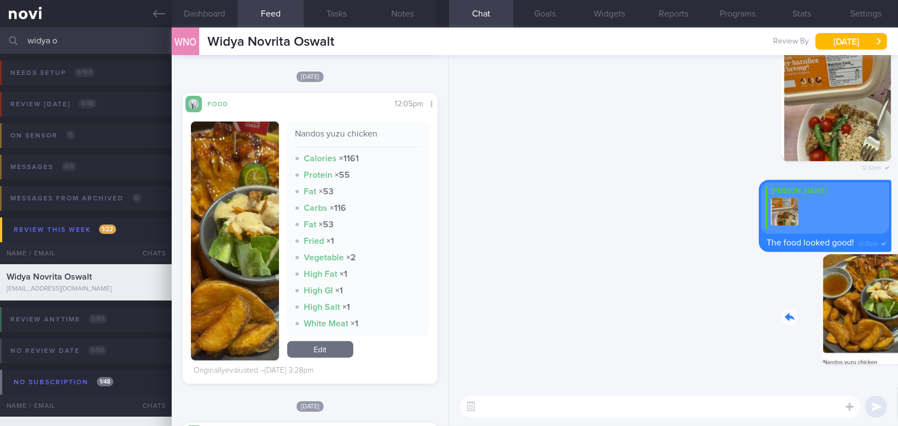
drag, startPoint x: 812, startPoint y: 309, endPoint x: 882, endPoint y: 315, distance: 70.1
click at [882, 315] on div "Delete 12:33pm" at bounding box center [815, 317] width 154 height 127
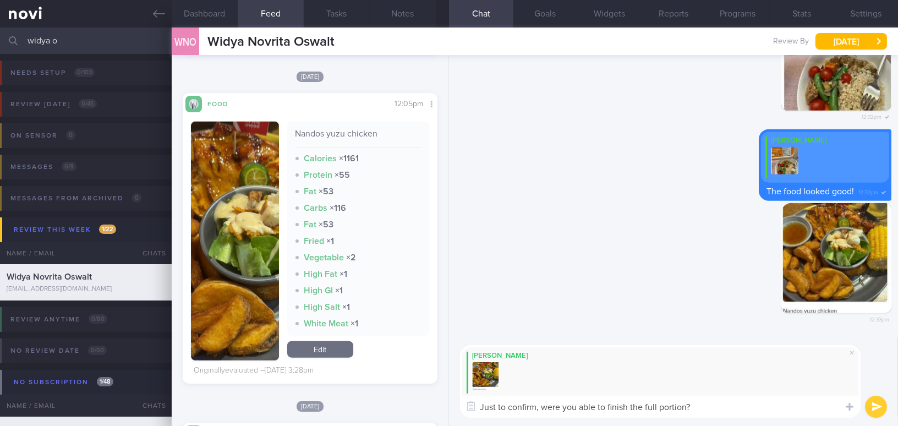
type textarea "Just to confirm, were you able to finish the full portion?"
click at [876, 407] on button "submit" at bounding box center [876, 407] width 22 height 22
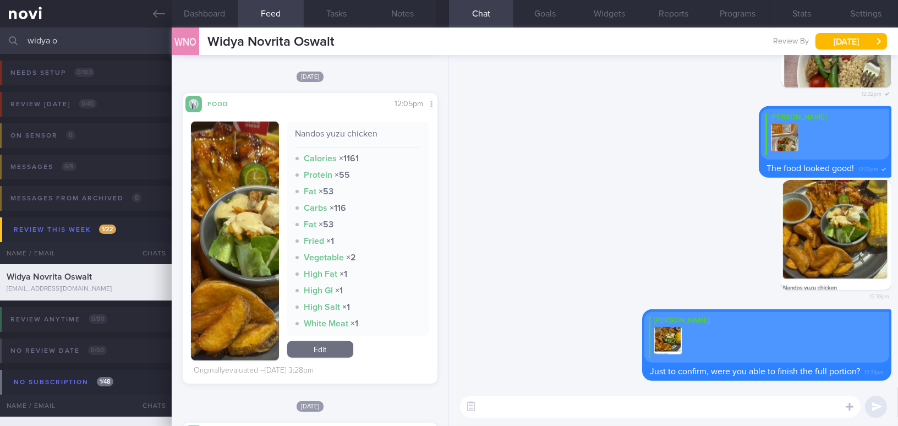
drag, startPoint x: 81, startPoint y: 45, endPoint x: 0, endPoint y: 30, distance: 82.8
click at [0, 30] on input "widya o" at bounding box center [449, 41] width 898 height 26
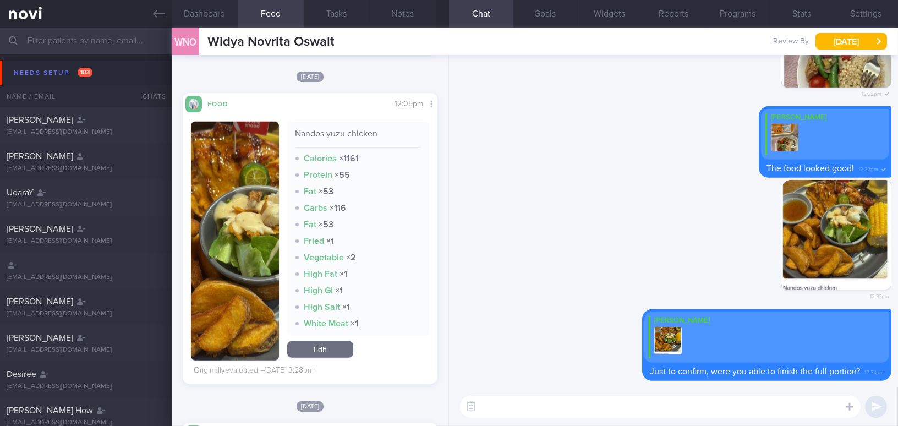
click at [68, 43] on input "text" at bounding box center [449, 41] width 898 height 26
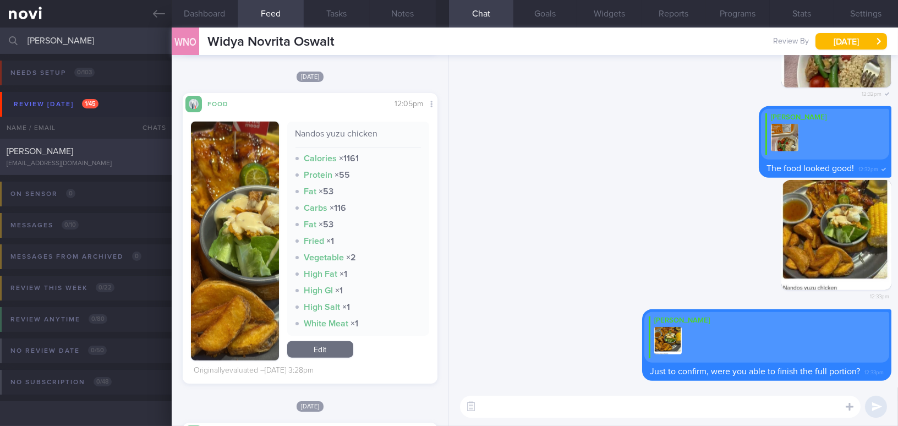
type input "[PERSON_NAME]"
click at [106, 154] on div "[PERSON_NAME]" at bounding box center [85, 151] width 156 height 11
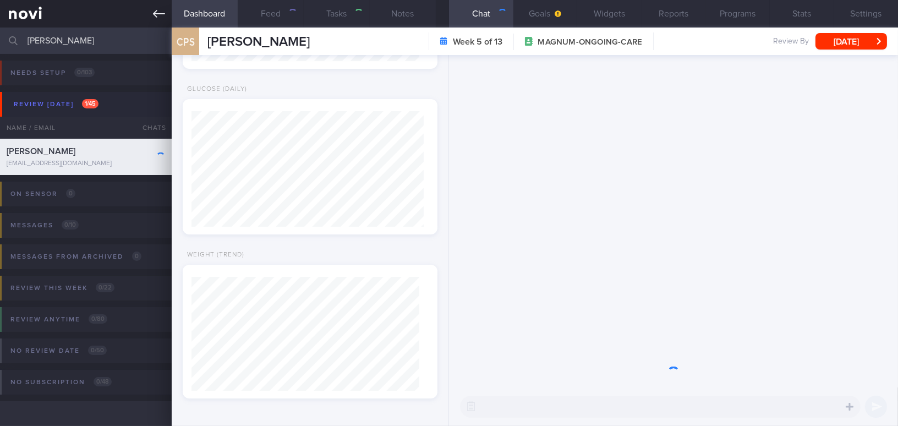
select select "8"
type input "Change to Buzud;"
type textarea "[DEMOGRAPHIC_DATA] [DEMOGRAPHIC_DATA] - Married - Wife lives in [GEOGRAPHIC_DAT…"
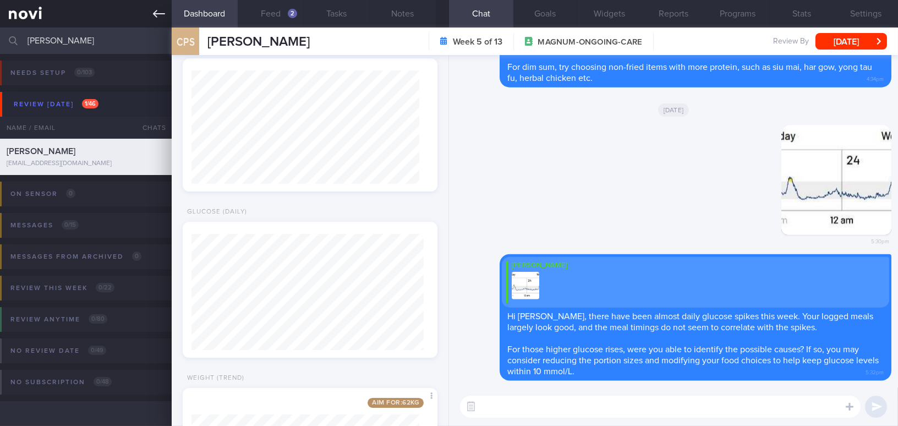
scroll to position [113, 227]
drag, startPoint x: 80, startPoint y: 43, endPoint x: 17, endPoint y: 45, distance: 63.3
click at [17, 45] on div "[PERSON_NAME] Assigned patients Assigned patients All active patients Archived …" at bounding box center [449, 41] width 898 height 26
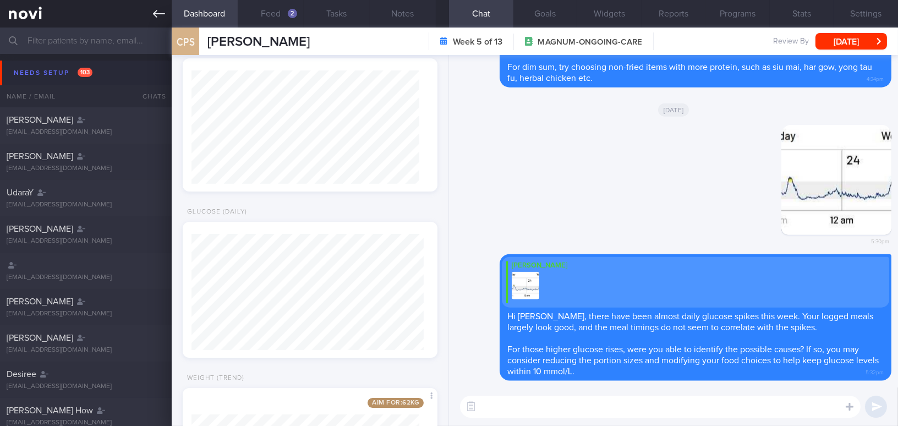
click at [156, 8] on icon at bounding box center [159, 14] width 12 height 12
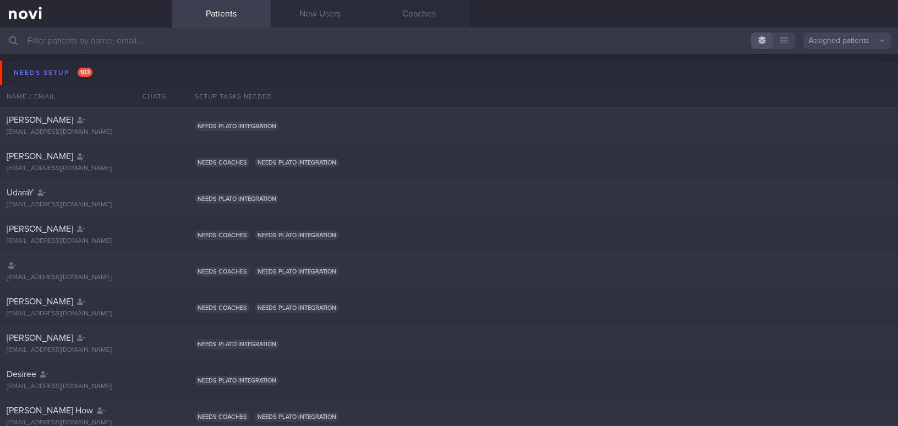
click at [832, 37] on button "Assigned patients" at bounding box center [848, 40] width 88 height 17
click at [843, 91] on button "Archived patients" at bounding box center [848, 92] width 88 height 17
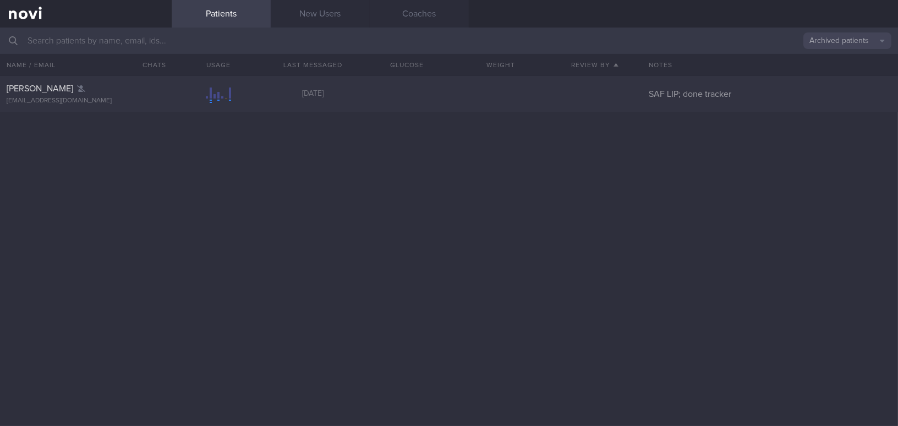
click at [170, 48] on input "text" at bounding box center [449, 41] width 898 height 26
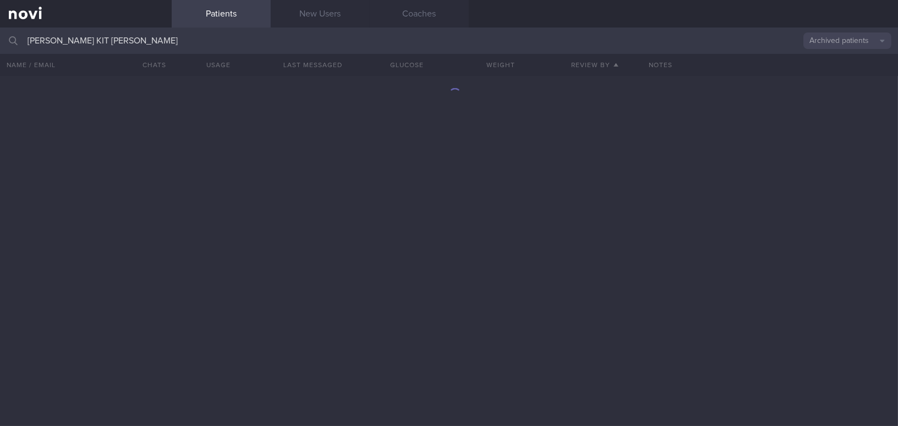
type input "[PERSON_NAME] KIT [PERSON_NAME]"
click at [444, 200] on div "[PERSON_NAME] [EMAIL_ADDRESS][DOMAIN_NAME] [DATE] 4.1 4.8 Digital support Logge…" at bounding box center [449, 251] width 898 height 350
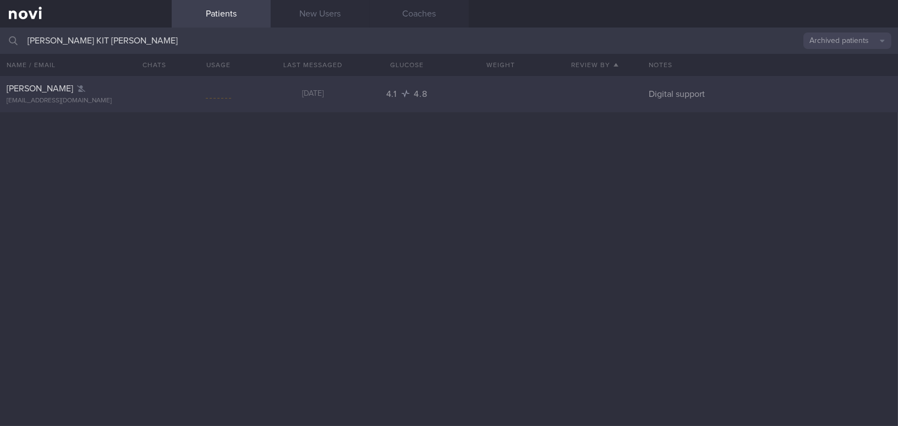
click at [69, 97] on div "[EMAIL_ADDRESS][DOMAIN_NAME]" at bounding box center [86, 101] width 159 height 8
select select "8"
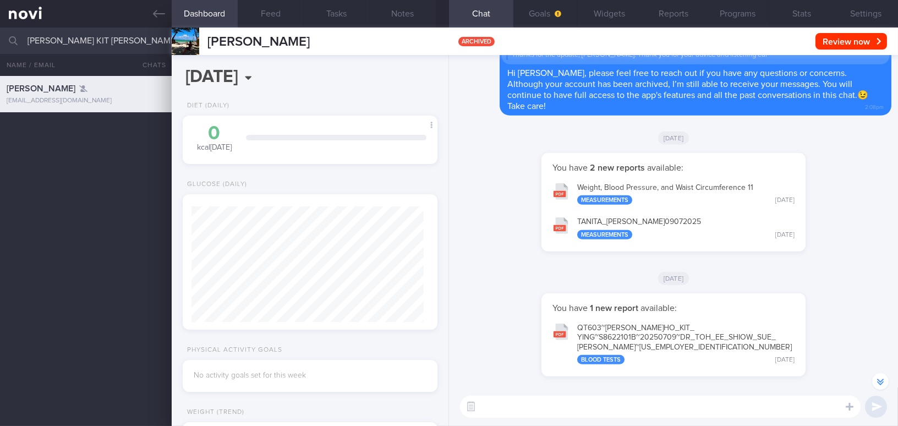
scroll to position [-150, 0]
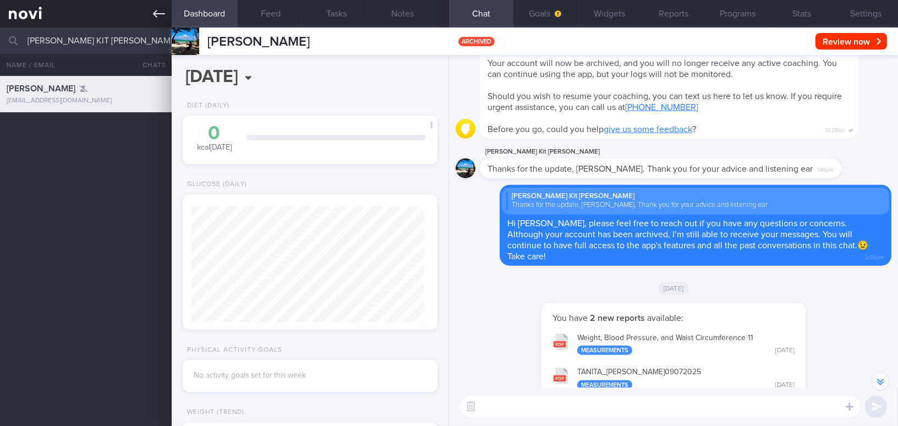
click at [157, 10] on icon at bounding box center [159, 14] width 12 height 12
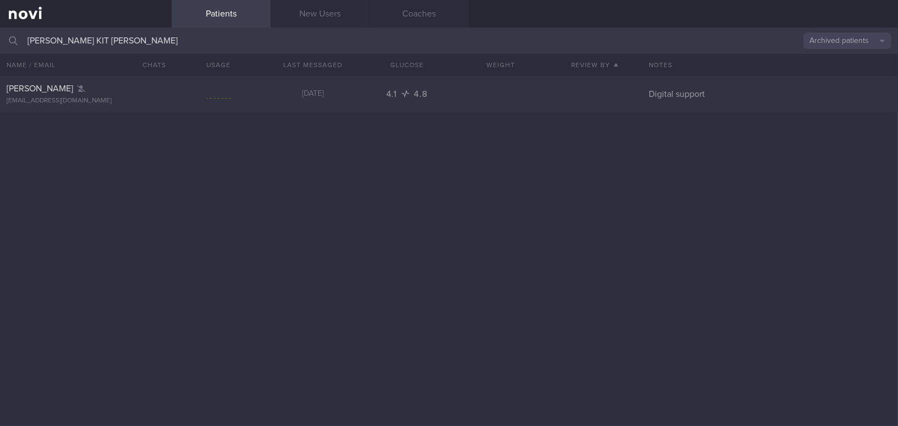
drag, startPoint x: 132, startPoint y: 35, endPoint x: 0, endPoint y: 52, distance: 133.2
click at [0, 52] on input "[PERSON_NAME] KIT [PERSON_NAME]" at bounding box center [449, 41] width 898 height 26
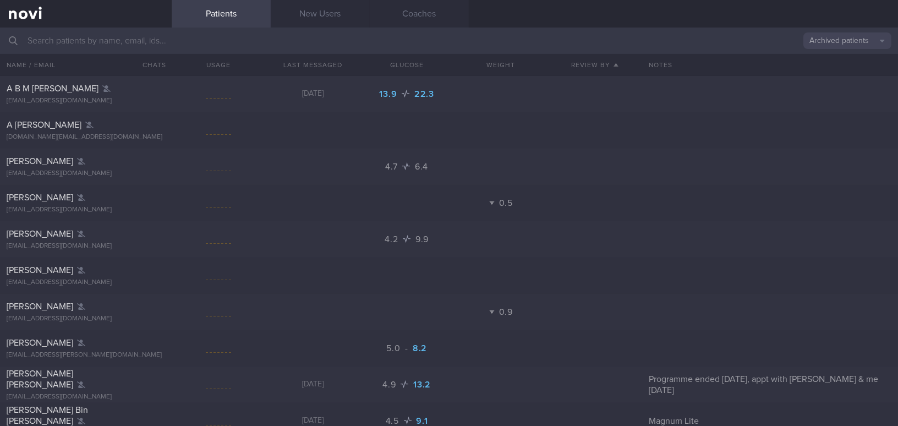
click at [828, 43] on button "Archived patients" at bounding box center [848, 40] width 88 height 17
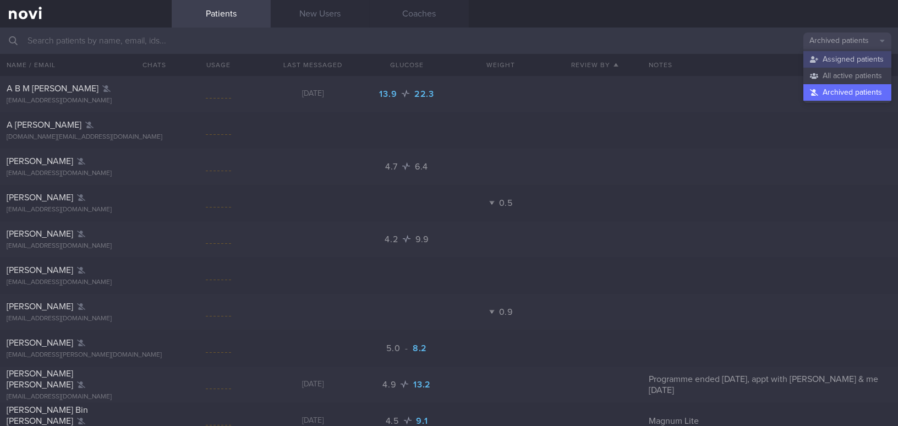
click at [827, 57] on button "Assigned patients" at bounding box center [848, 59] width 88 height 17
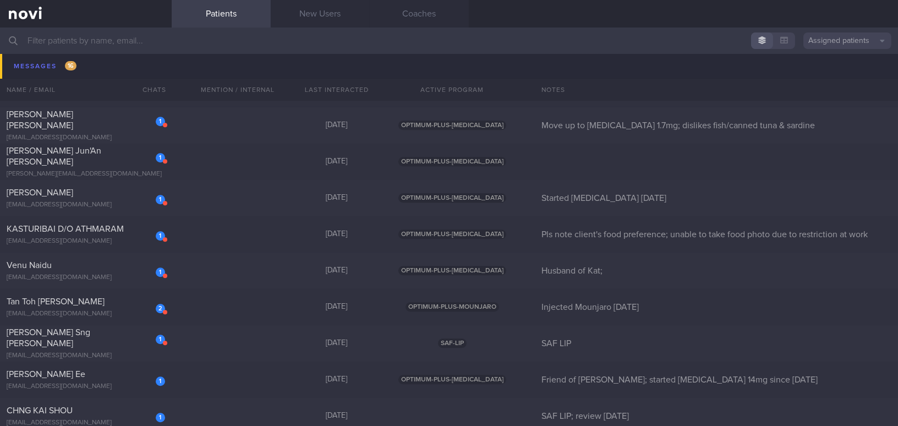
scroll to position [5956, 0]
